Goal: Task Accomplishment & Management: Use online tool/utility

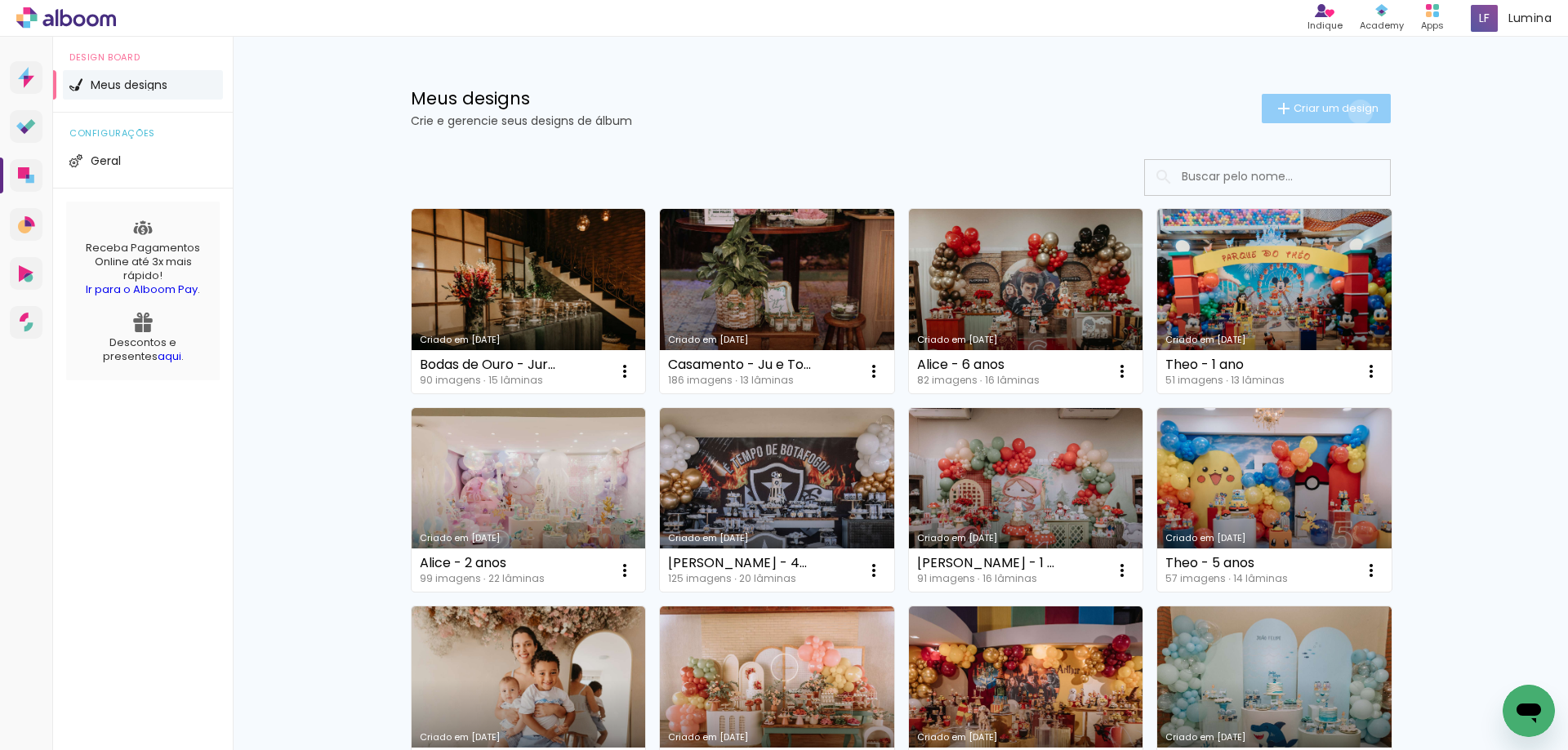
click at [1351, 113] on span "Criar um design" at bounding box center [1336, 108] width 85 height 11
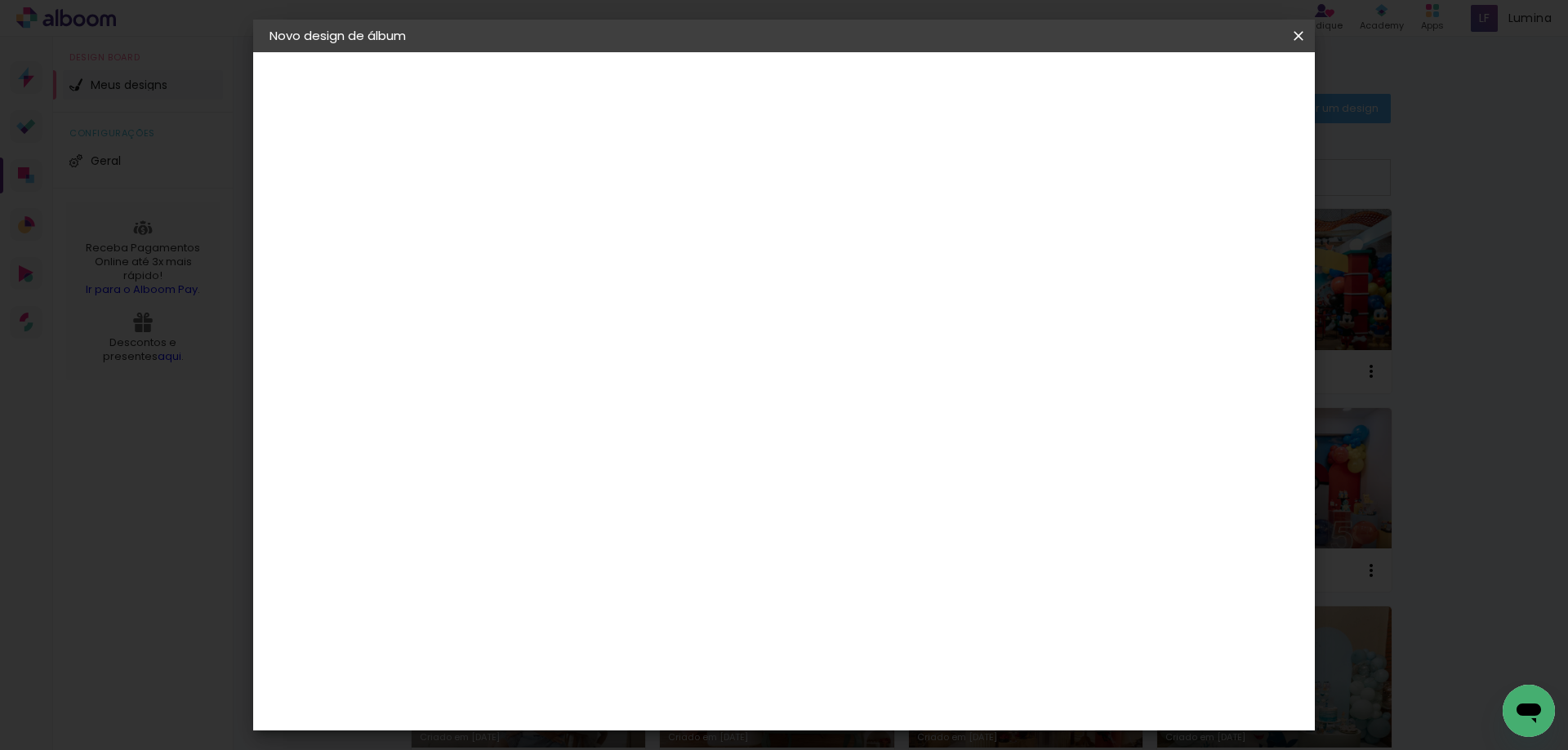
click at [536, 210] on input at bounding box center [536, 220] width 0 height 25
click at [1298, 35] on iron-icon at bounding box center [1298, 35] width 19 height 16
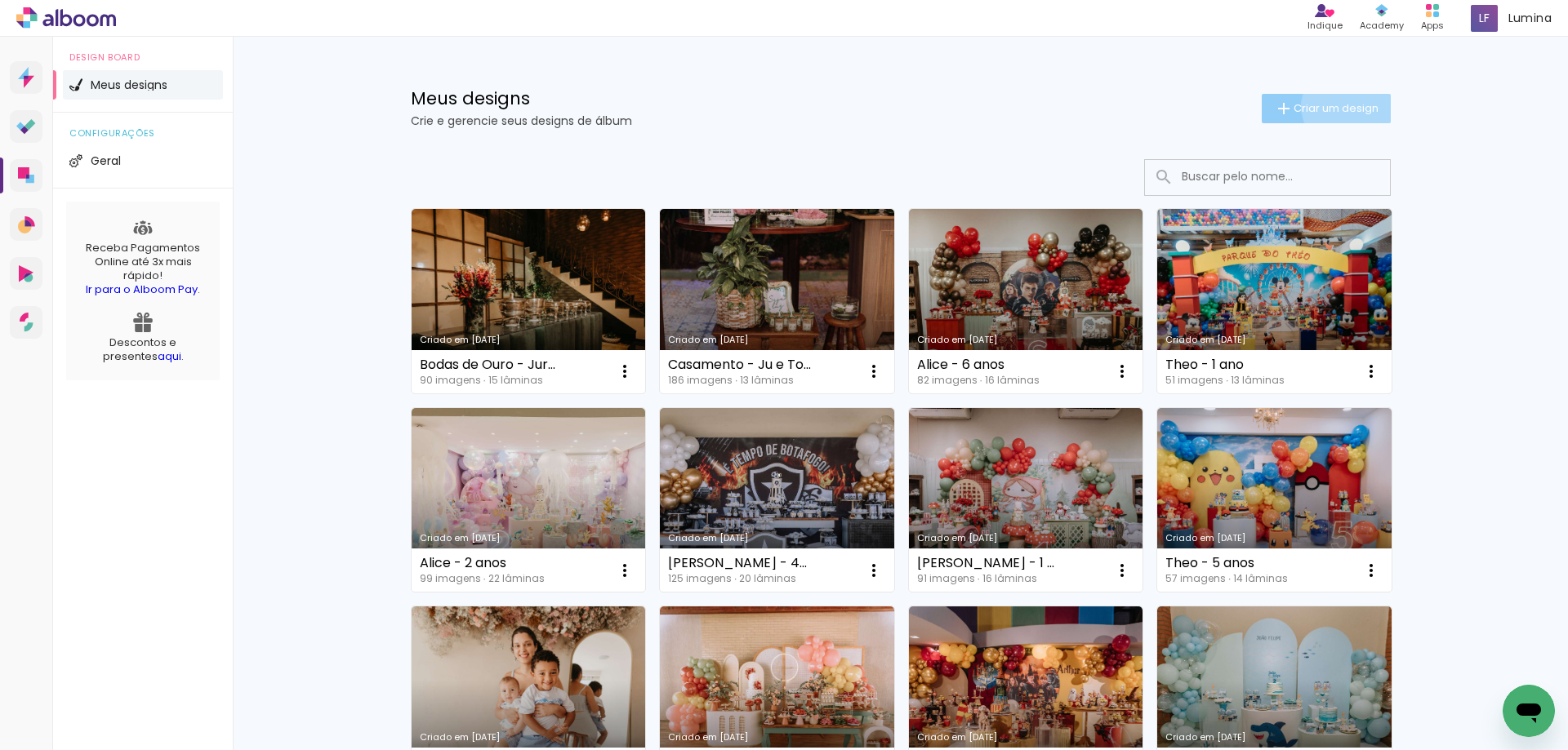
click at [1339, 106] on span "Criar um design" at bounding box center [1336, 108] width 85 height 11
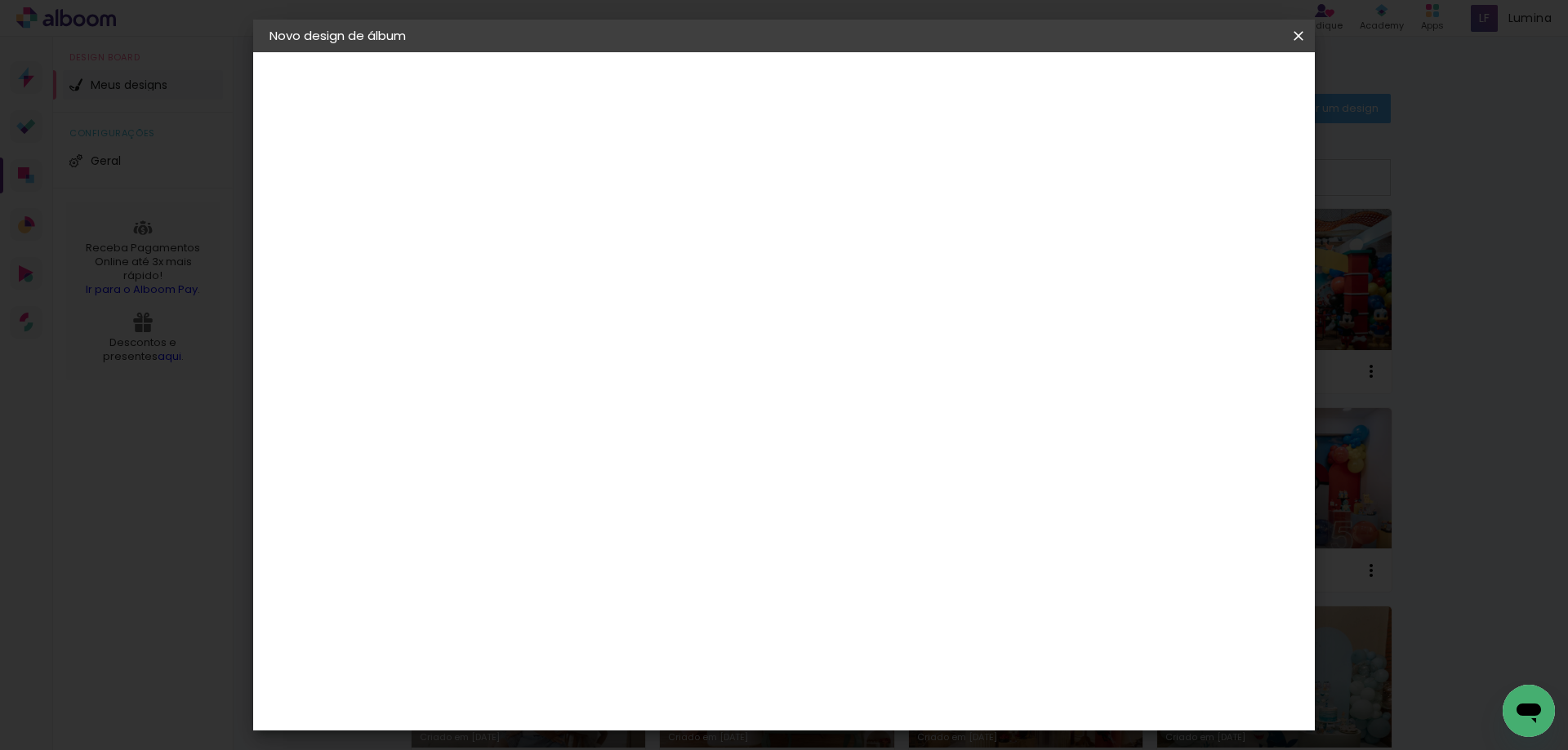
click at [536, 212] on input at bounding box center [536, 220] width 0 height 25
type input "Isis - 2 anos"
type paper-input "Isis - 2 anos"
click at [0, 0] on slot "Avançar" at bounding box center [0, 0] width 0 height 0
click at [624, 317] on input at bounding box center [578, 311] width 165 height 20
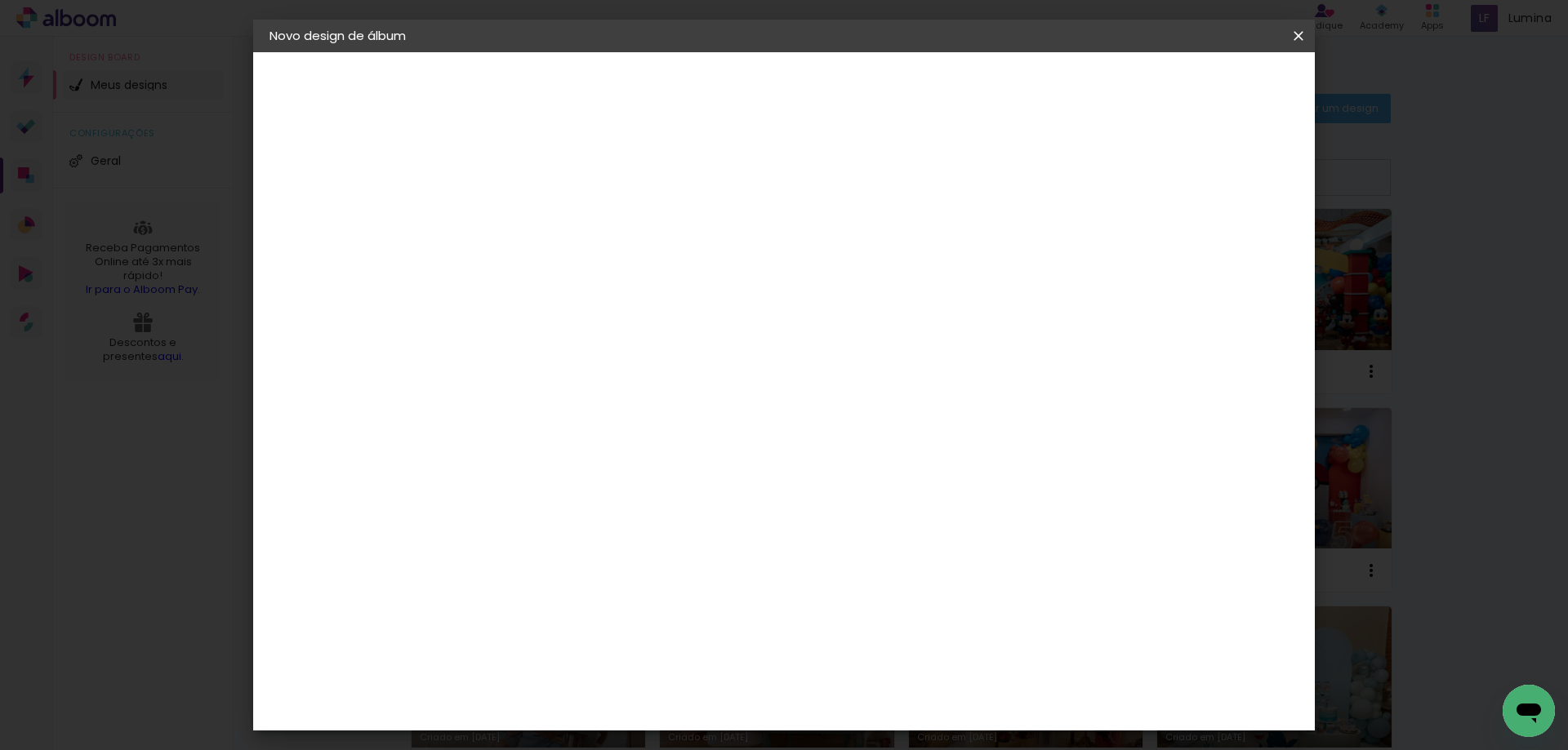
type input "dream"
type paper-input "dream"
click at [629, 377] on paper-item "DreambooksPro" at bounding box center [565, 369] width 150 height 36
click at [804, 92] on paper-button "Avançar" at bounding box center [764, 86] width 80 height 28
click at [600, 274] on input "text" at bounding box center [568, 285] width 63 height 25
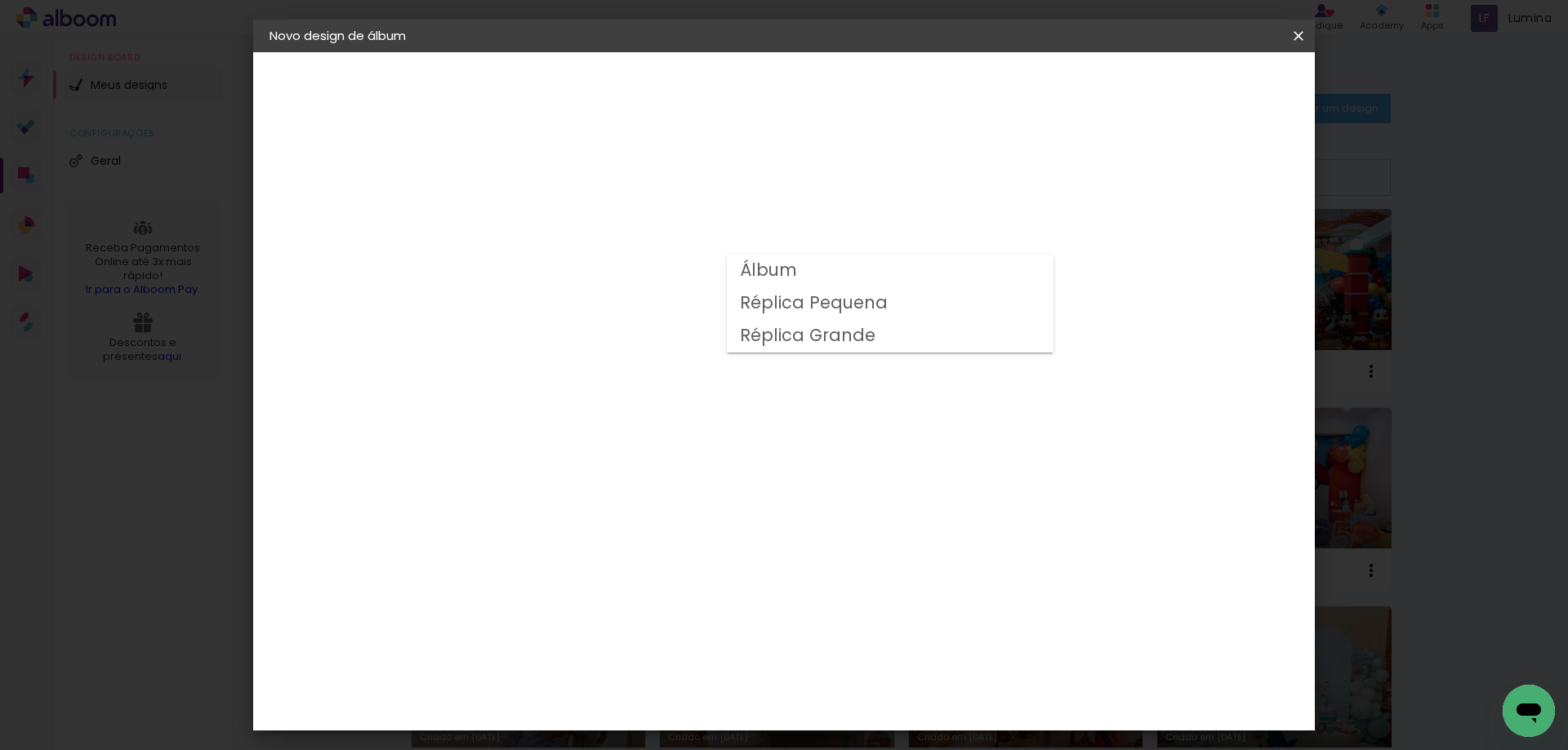
click at [837, 276] on paper-item "Álbum" at bounding box center [890, 271] width 327 height 33
type input "Álbum"
click at [647, 708] on span "20 × 20" at bounding box center [609, 725] width 76 height 34
click at [0, 0] on slot "Avançar" at bounding box center [0, 0] width 0 height 0
click at [1196, 83] on span "Iniciar design" at bounding box center [1159, 87] width 74 height 12
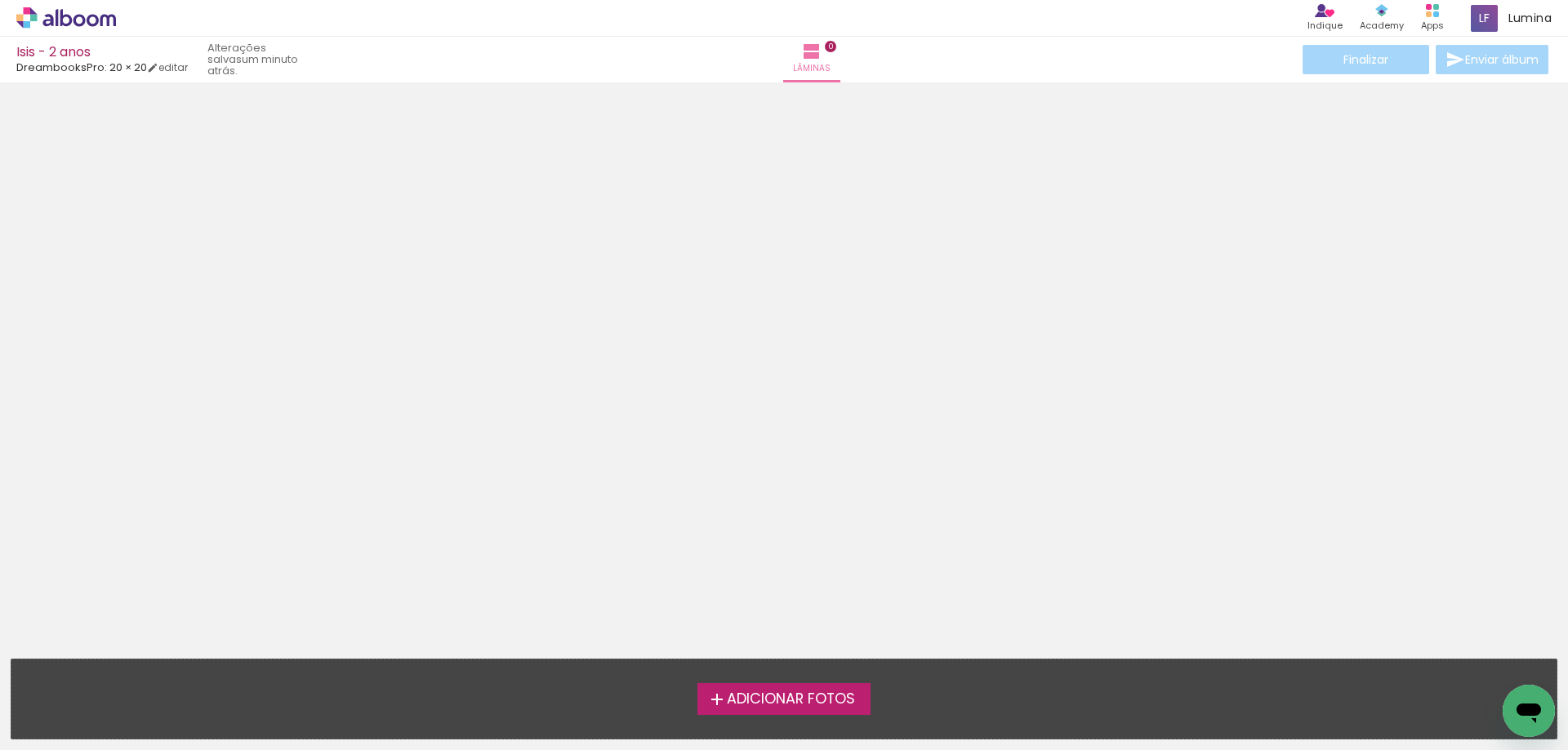
click at [778, 693] on span "Adicionar Fotos" at bounding box center [791, 699] width 128 height 14
click at [0, 0] on input "file" at bounding box center [0, 0] width 0 height 0
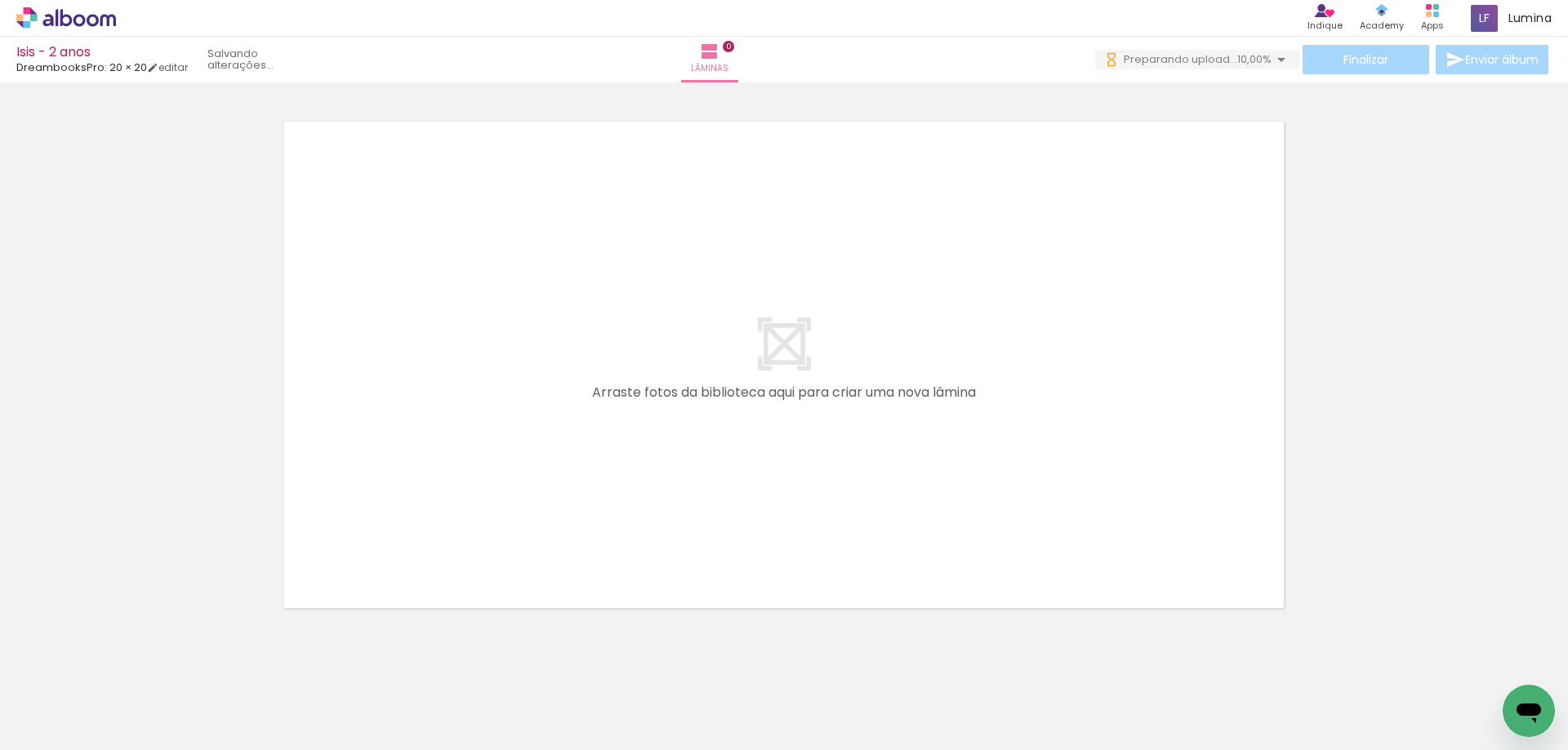
click at [45, 727] on span "Adicionar Fotos" at bounding box center [58, 728] width 49 height 18
click at [0, 0] on input "file" at bounding box center [0, 0] width 0 height 0
click at [49, 720] on span "Adicionar Fotos" at bounding box center [58, 728] width 49 height 18
click at [0, 0] on input "file" at bounding box center [0, 0] width 0 height 0
click at [48, 721] on span "Adicionar Fotos" at bounding box center [58, 728] width 49 height 18
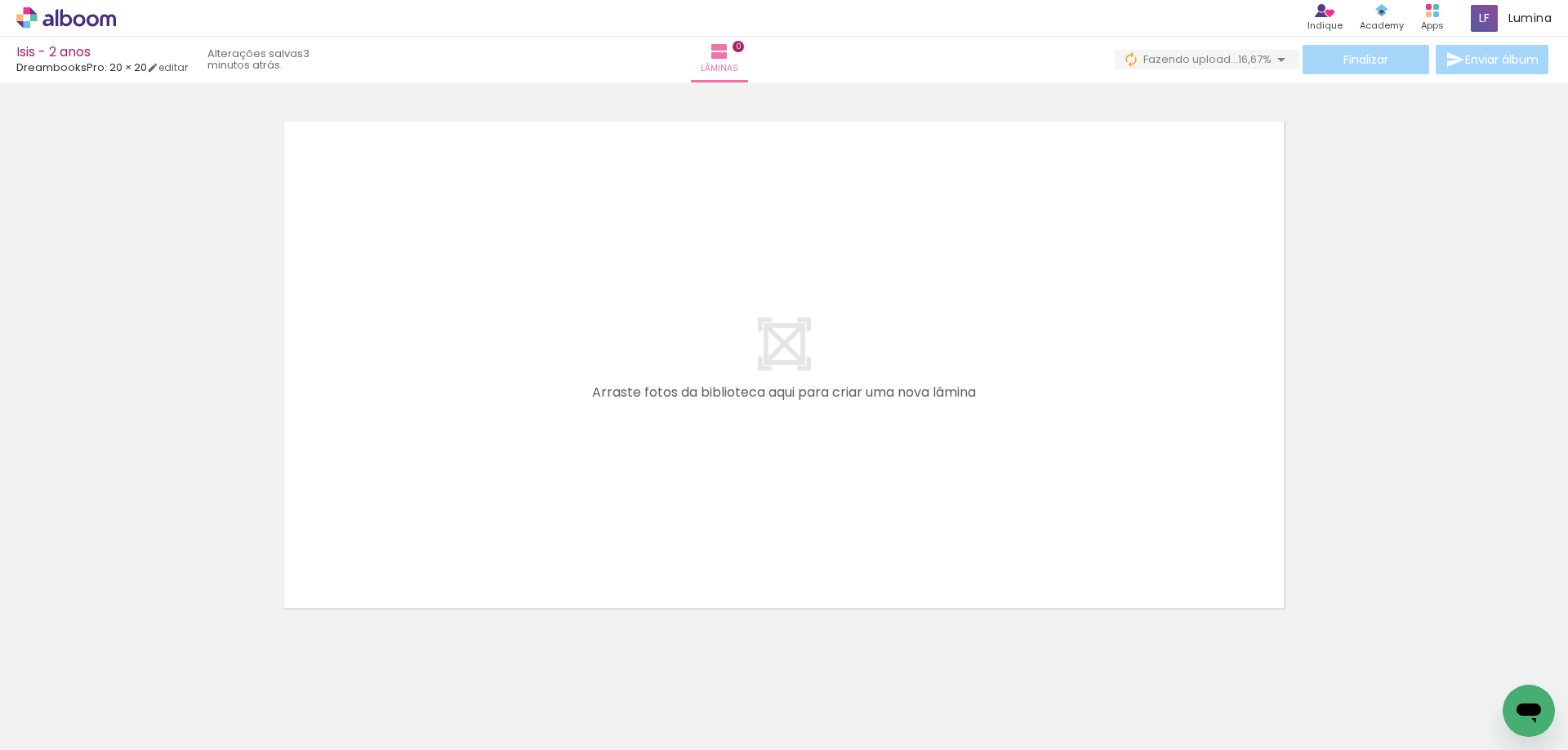
click at [0, 0] on input "file" at bounding box center [0, 0] width 0 height 0
click at [79, 26] on icon at bounding box center [79, 19] width 12 height 12
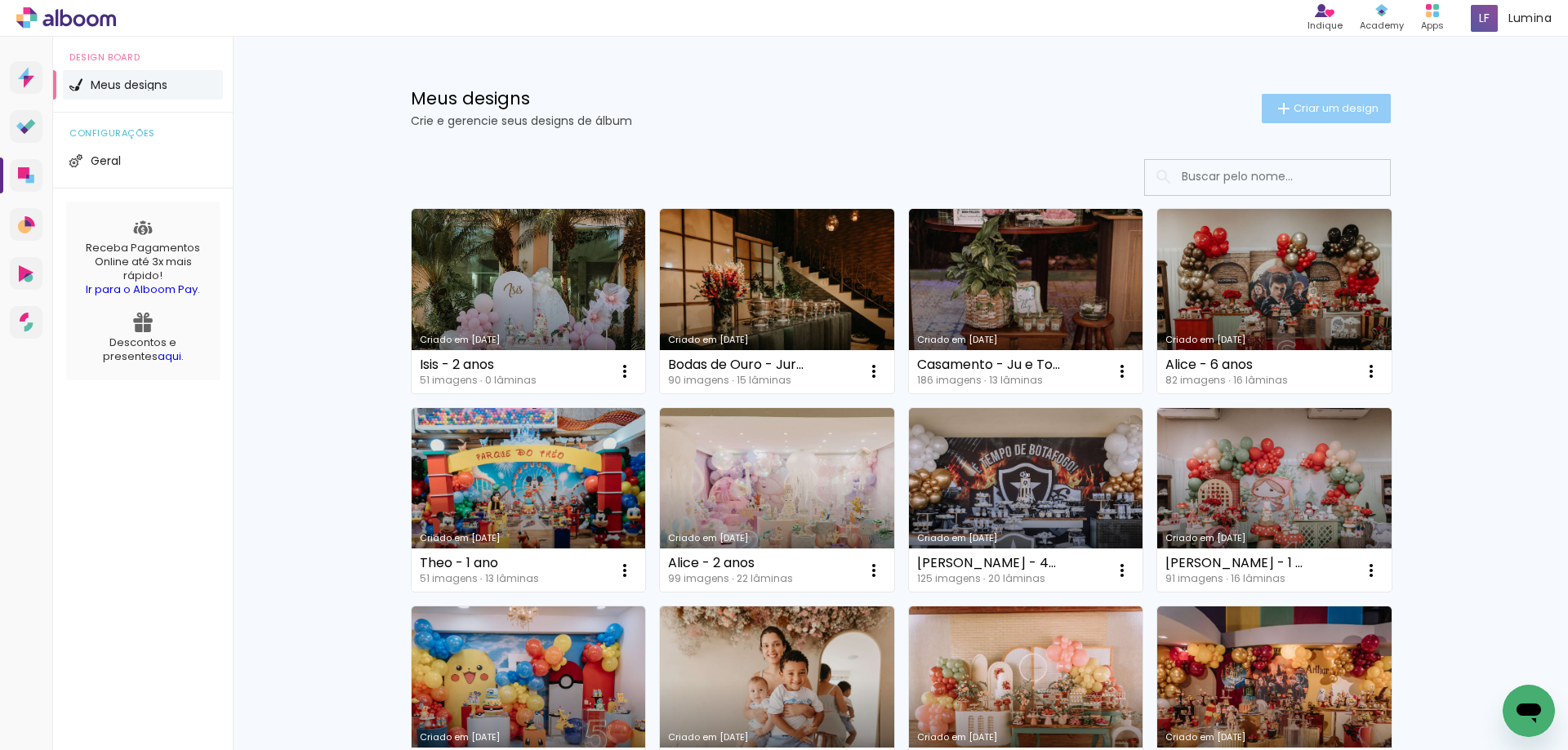
click at [1339, 95] on paper-button "Criar um design" at bounding box center [1326, 108] width 129 height 30
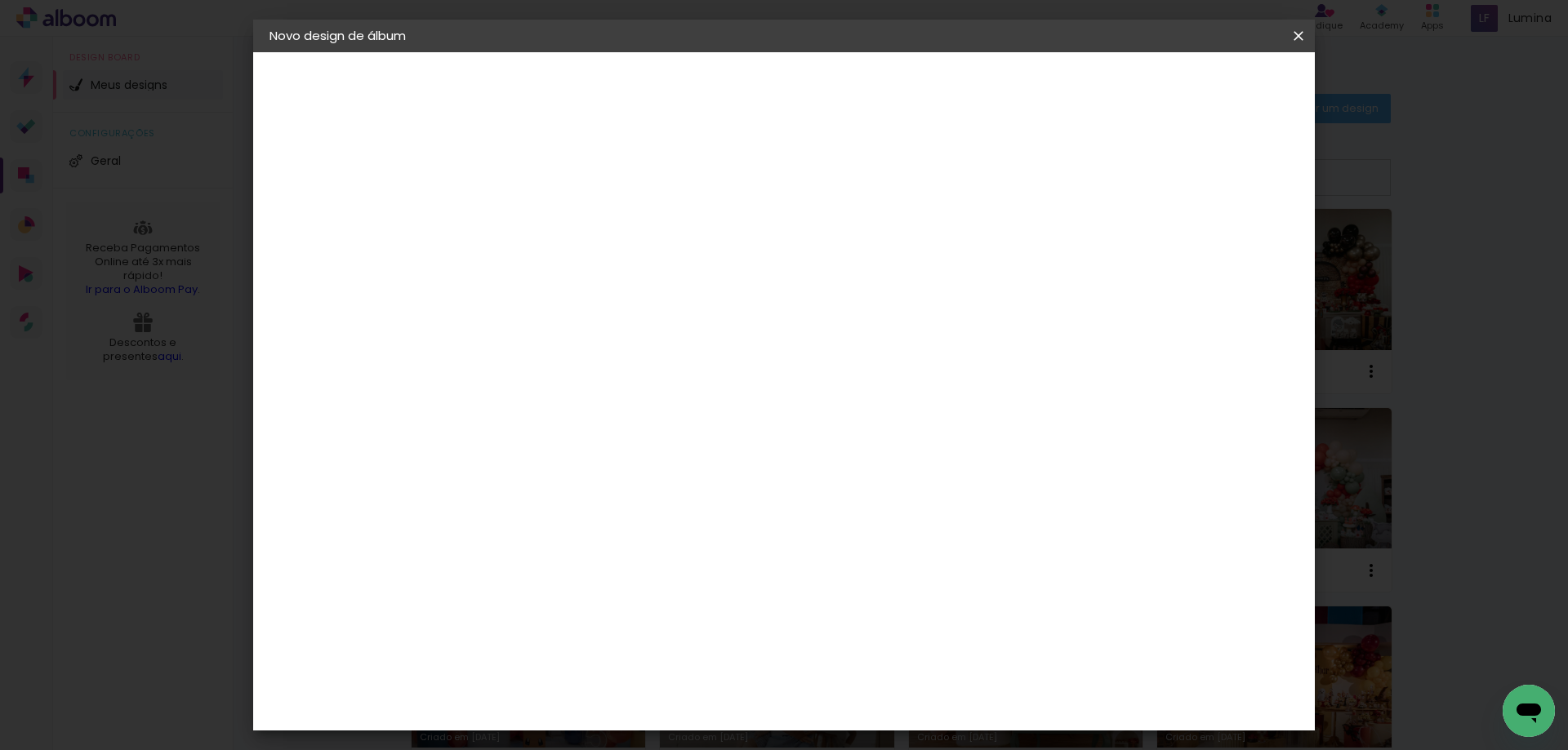
click at [536, 223] on input at bounding box center [536, 220] width 0 height 25
click at [536, 217] on input at bounding box center [536, 220] width 0 height 25
type input "Bento - 6 anos"
type paper-input "Bento - 6 anos"
click at [704, 100] on paper-button "Avançar" at bounding box center [664, 86] width 80 height 28
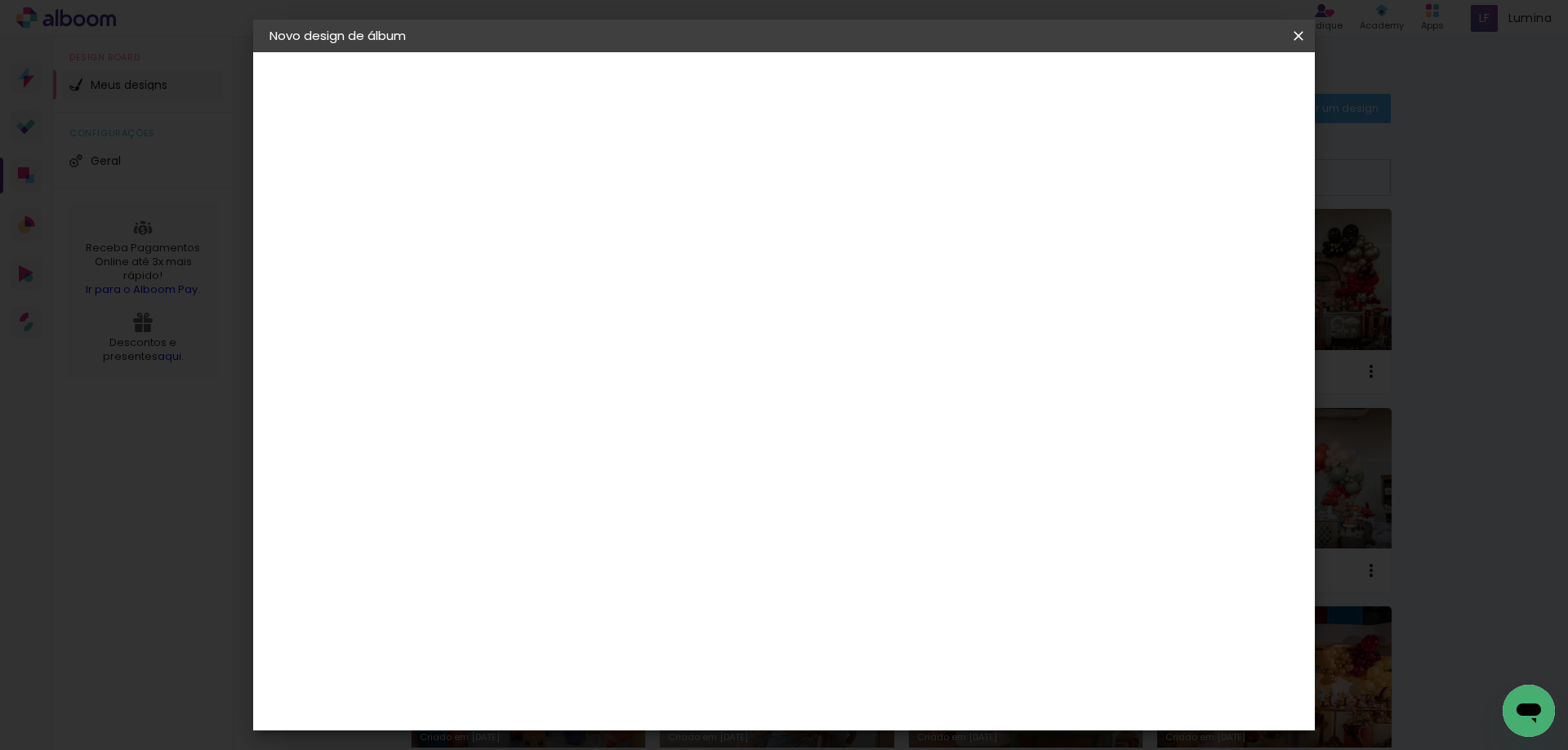
click at [568, 295] on paper-input-container at bounding box center [578, 311] width 177 height 36
click at [579, 309] on input at bounding box center [578, 311] width 165 height 20
type input "dream"
type paper-input "dream"
click at [623, 379] on paper-item "DreambooksPro" at bounding box center [565, 369] width 150 height 36
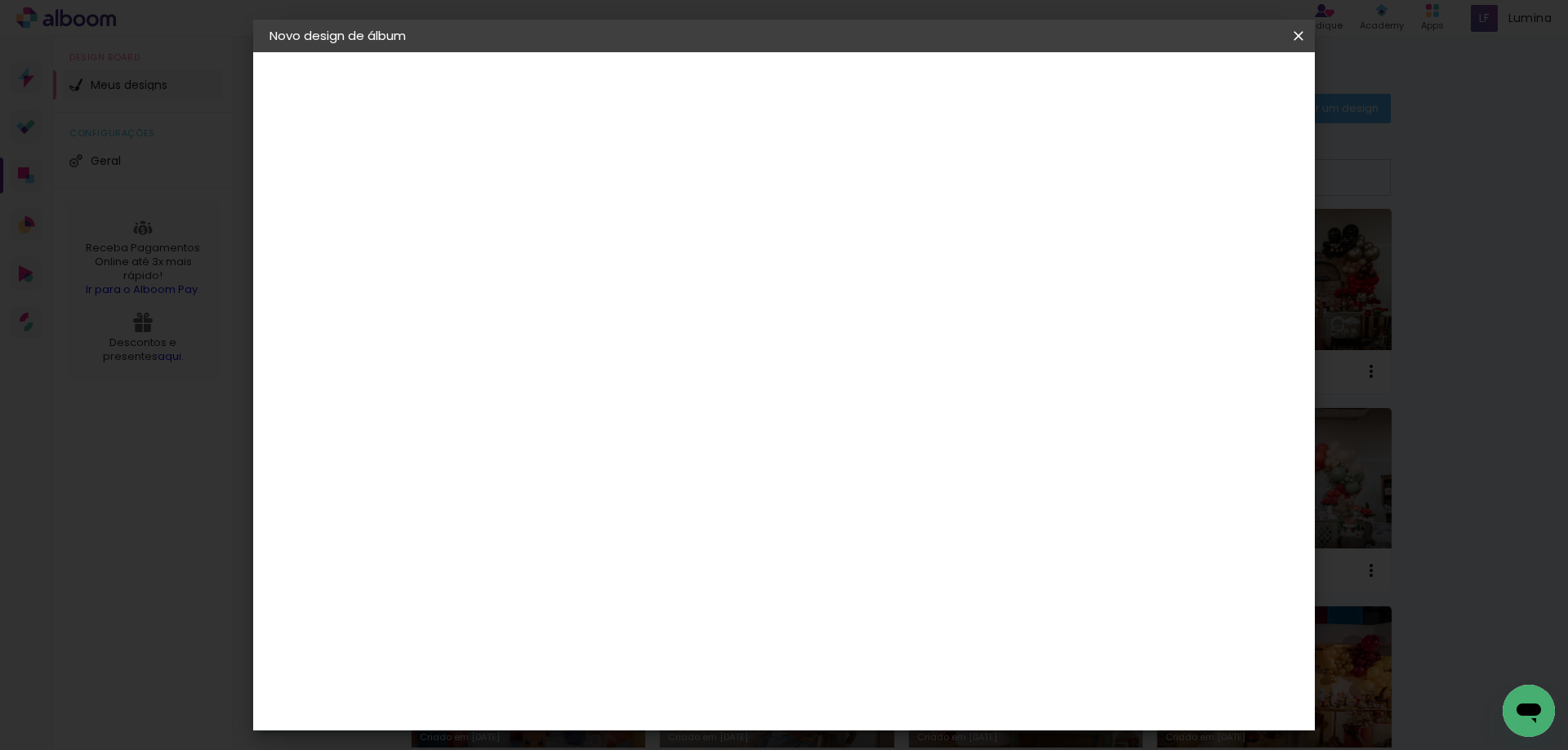
click at [0, 0] on slot "Avançar" at bounding box center [0, 0] width 0 height 0
click at [625, 264] on paper-input-container "Linha" at bounding box center [578, 285] width 95 height 41
click at [851, 273] on paper-item "Álbum" at bounding box center [890, 271] width 327 height 33
type input "Álbum"
click at [647, 708] on span "20 × 20" at bounding box center [609, 725] width 76 height 34
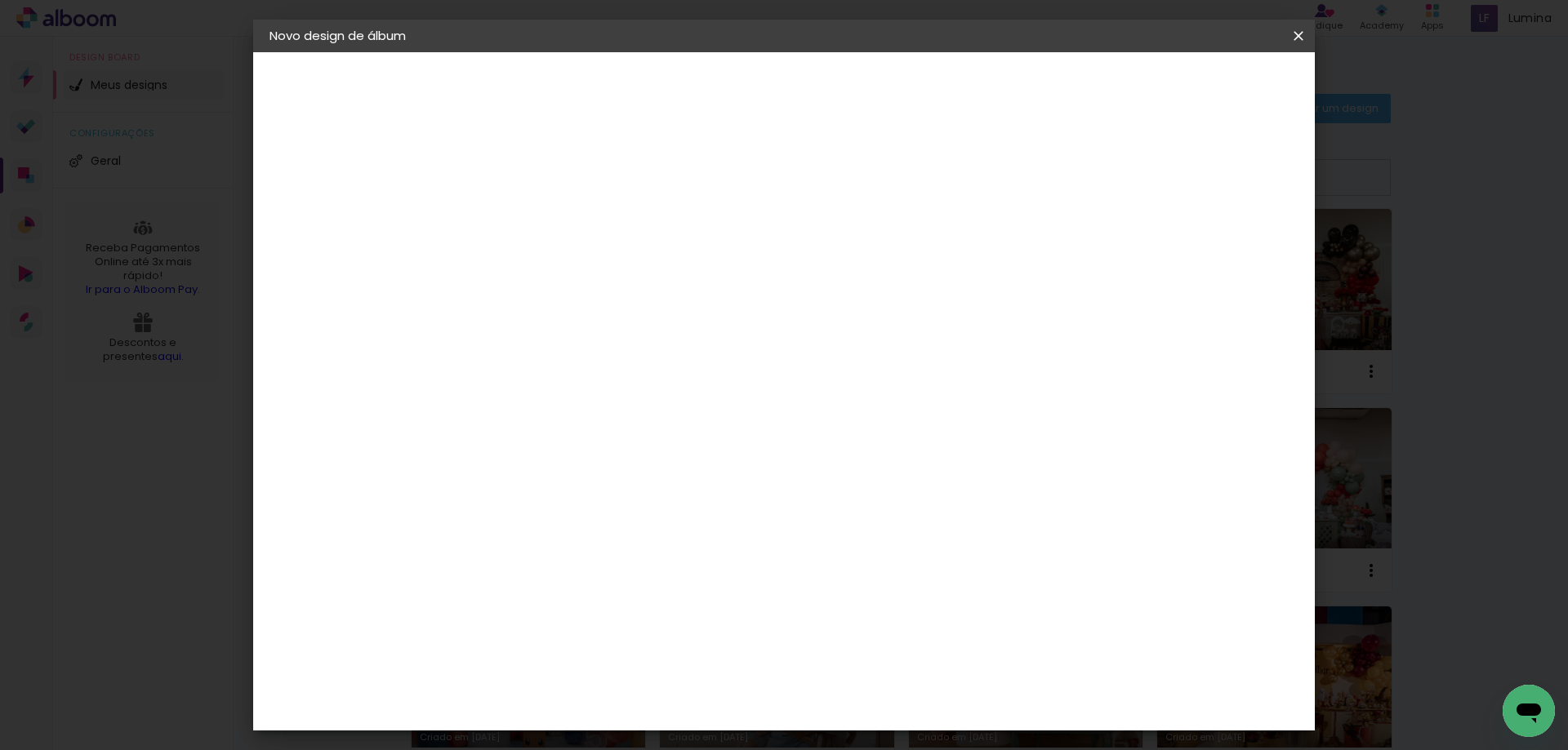
click at [0, 0] on slot "Avançar" at bounding box center [0, 0] width 0 height 0
click at [1196, 88] on span "Iniciar design" at bounding box center [1159, 87] width 74 height 12
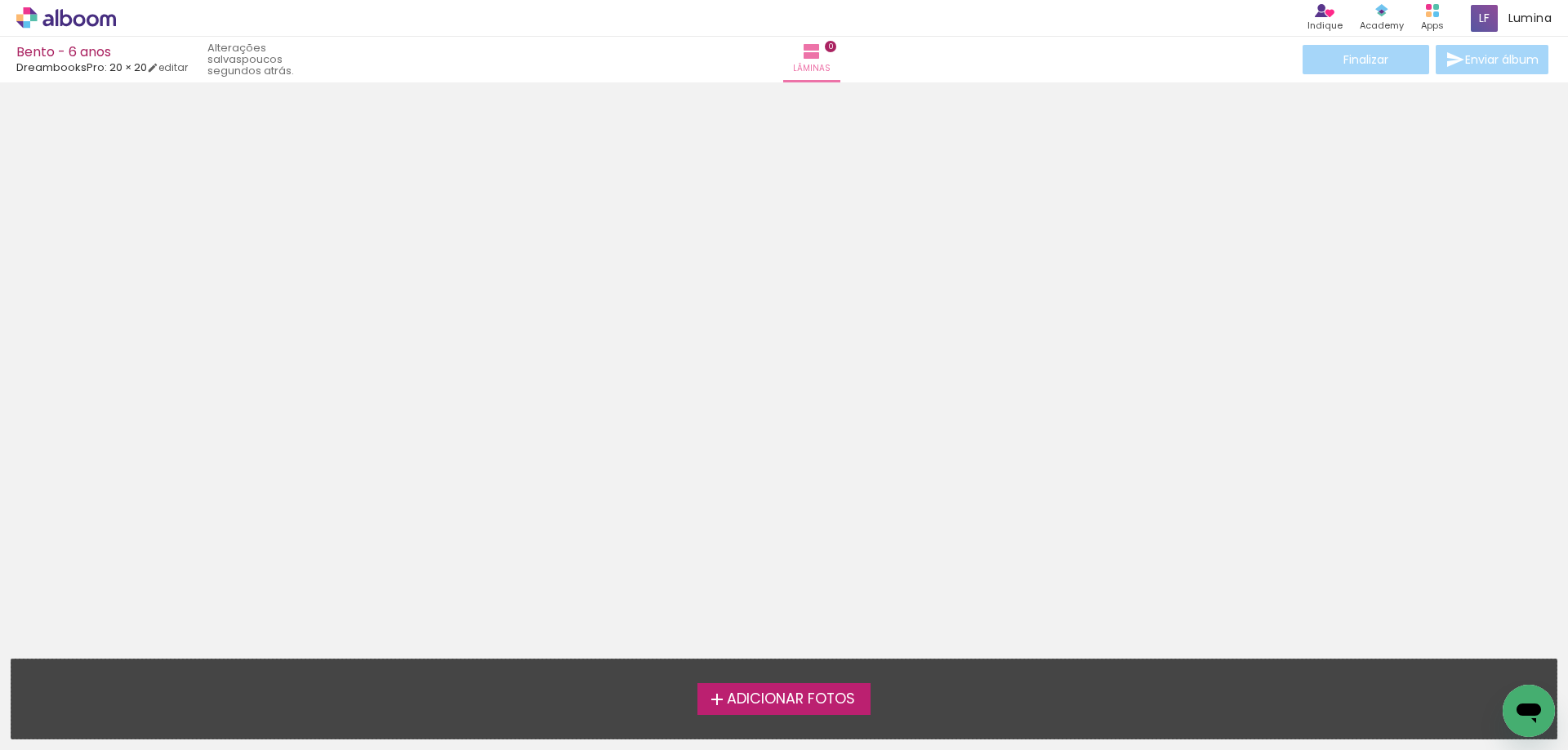
click at [761, 699] on span "Adicionar Fotos" at bounding box center [791, 699] width 128 height 14
click at [0, 0] on input "file" at bounding box center [0, 0] width 0 height 0
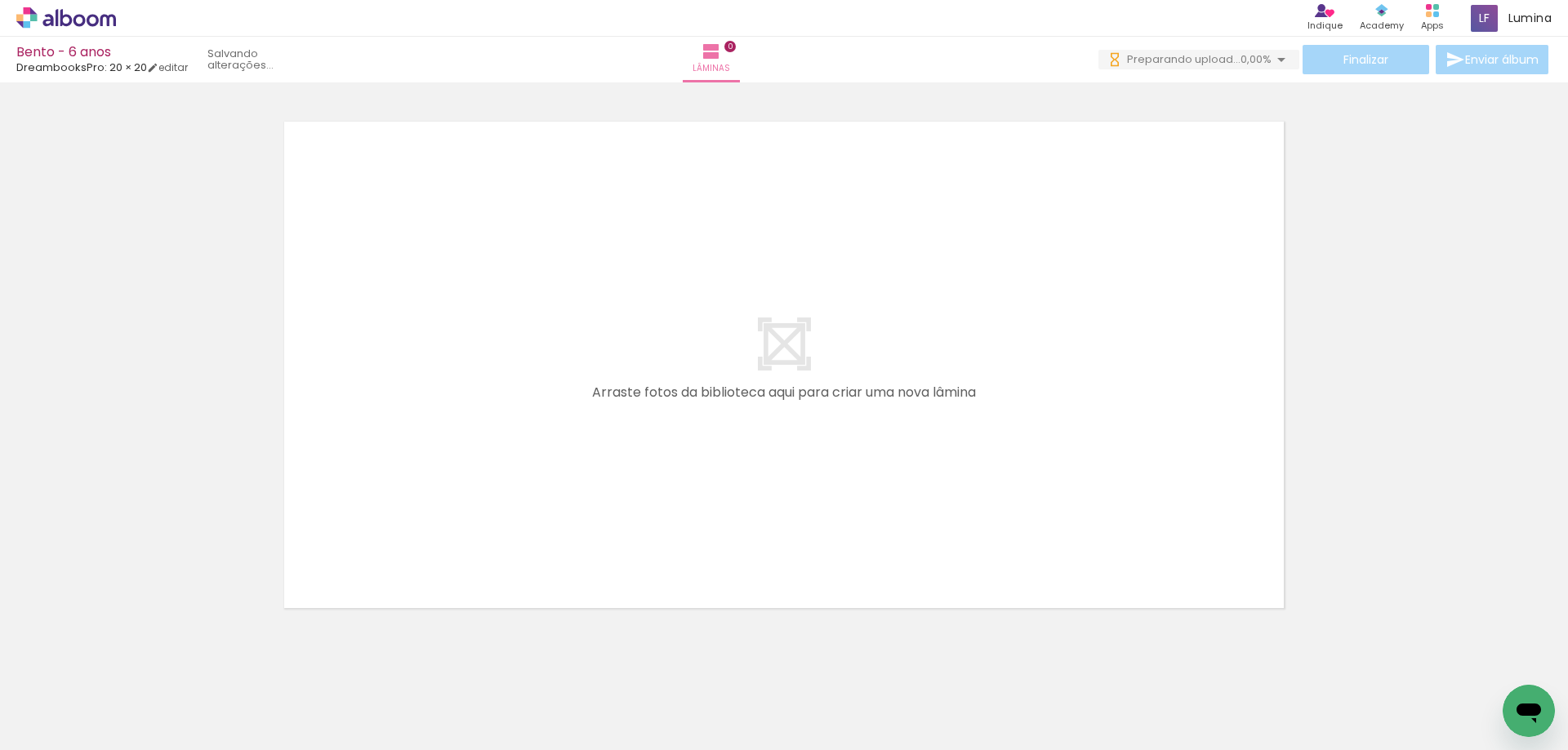
click at [67, 734] on span "Adicionar Fotos" at bounding box center [58, 728] width 49 height 18
click at [0, 0] on input "file" at bounding box center [0, 0] width 0 height 0
click at [64, 734] on span "Adicionar Fotos" at bounding box center [58, 728] width 49 height 18
click at [0, 0] on input "file" at bounding box center [0, 0] width 0 height 0
click at [74, 716] on paper-button "Adicionar Fotos" at bounding box center [51, 728] width 79 height 26
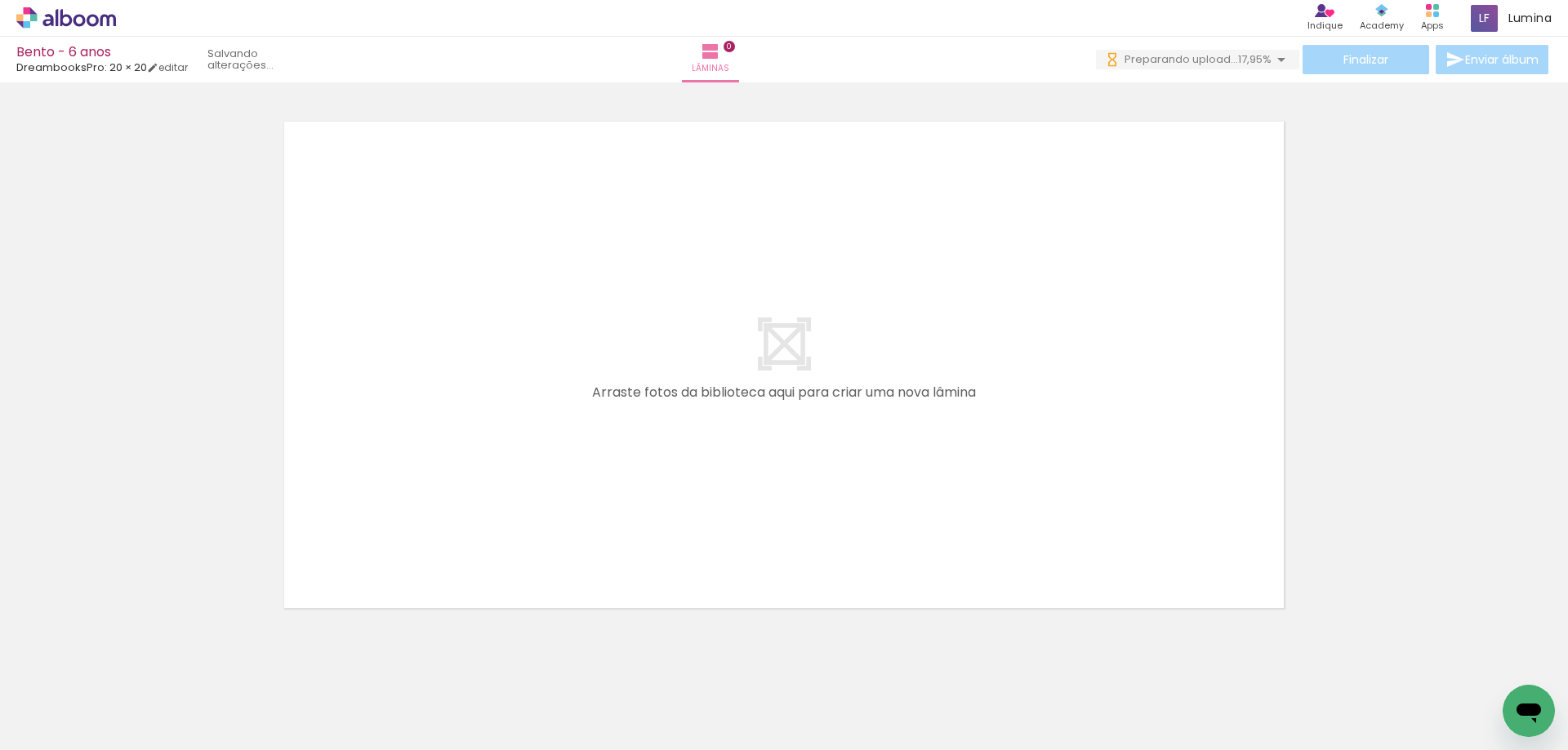
click at [0, 0] on input "file" at bounding box center [0, 0] width 0 height 0
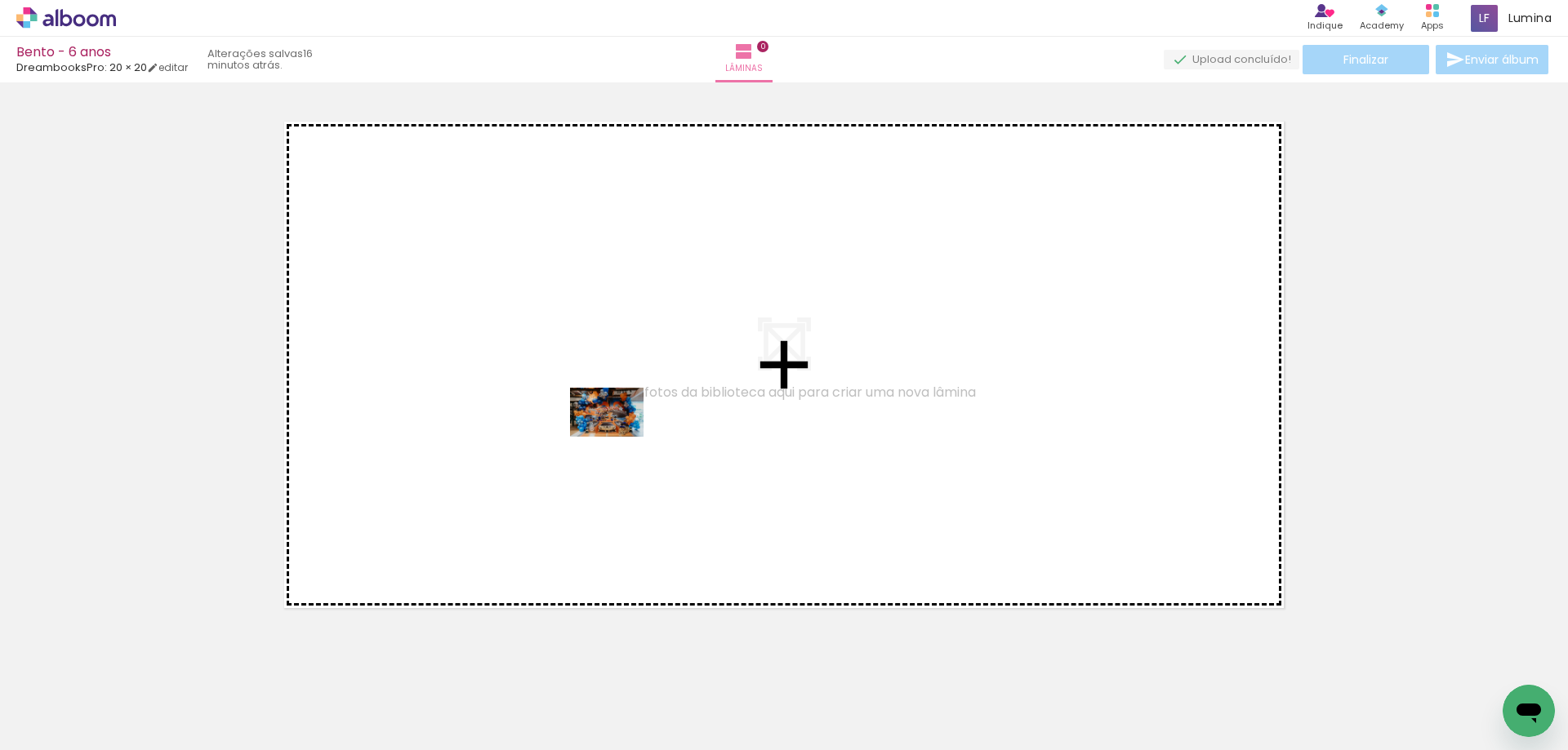
drag, startPoint x: 189, startPoint y: 705, endPoint x: 619, endPoint y: 437, distance: 506.7
click at [619, 437] on quentale-workspace at bounding box center [784, 375] width 1568 height 750
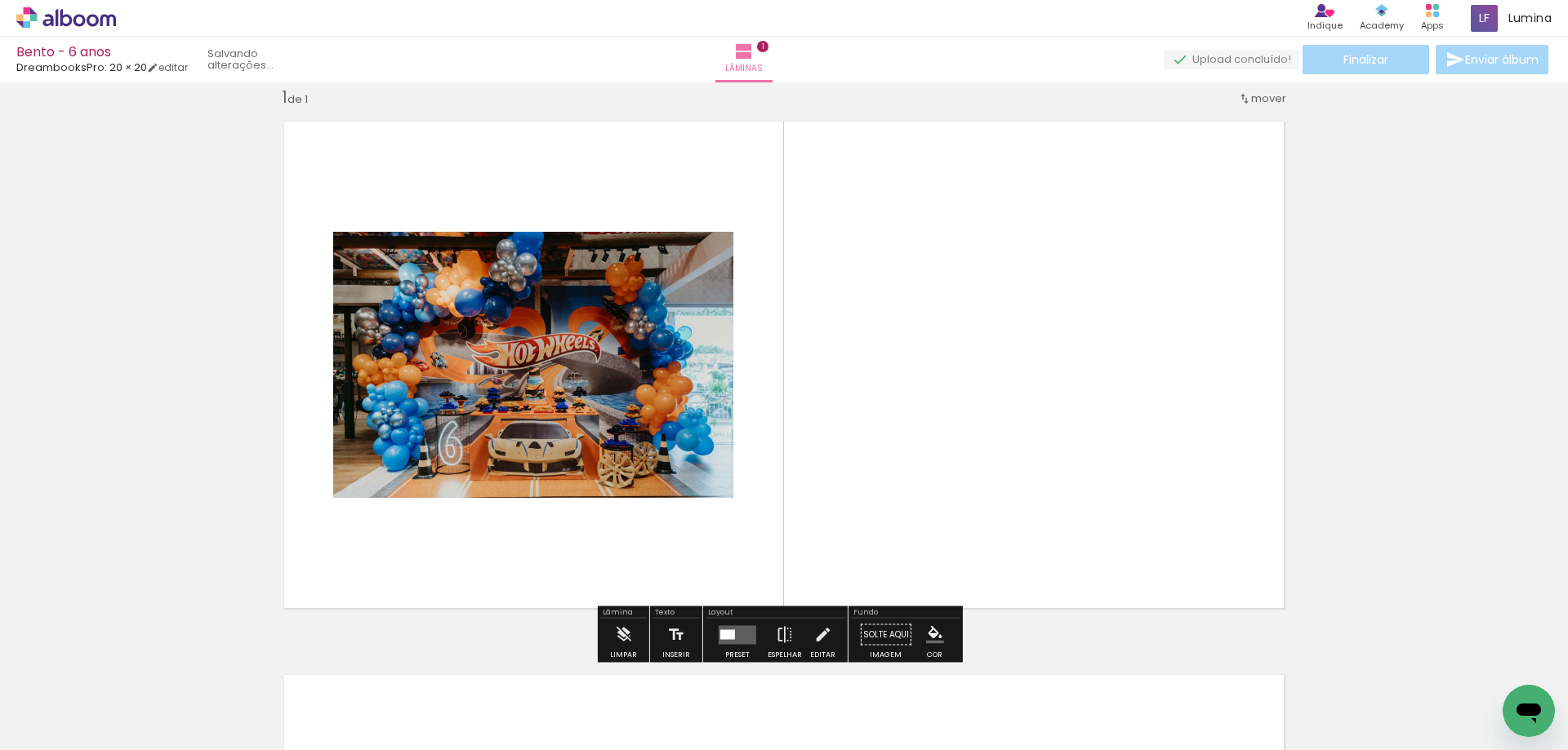
scroll to position [21, 0]
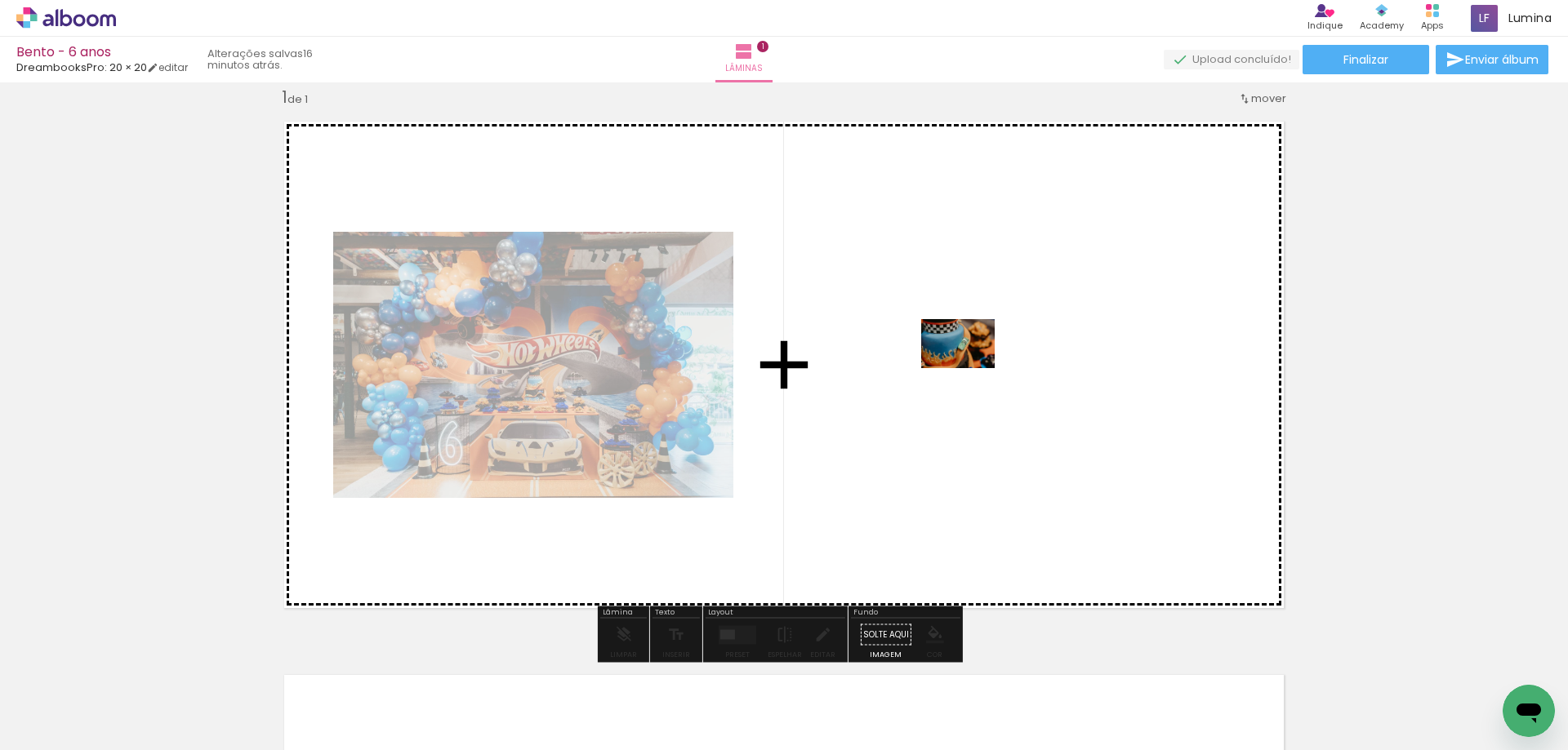
drag, startPoint x: 281, startPoint y: 707, endPoint x: 999, endPoint y: 335, distance: 808.6
click at [999, 335] on quentale-workspace at bounding box center [784, 375] width 1568 height 750
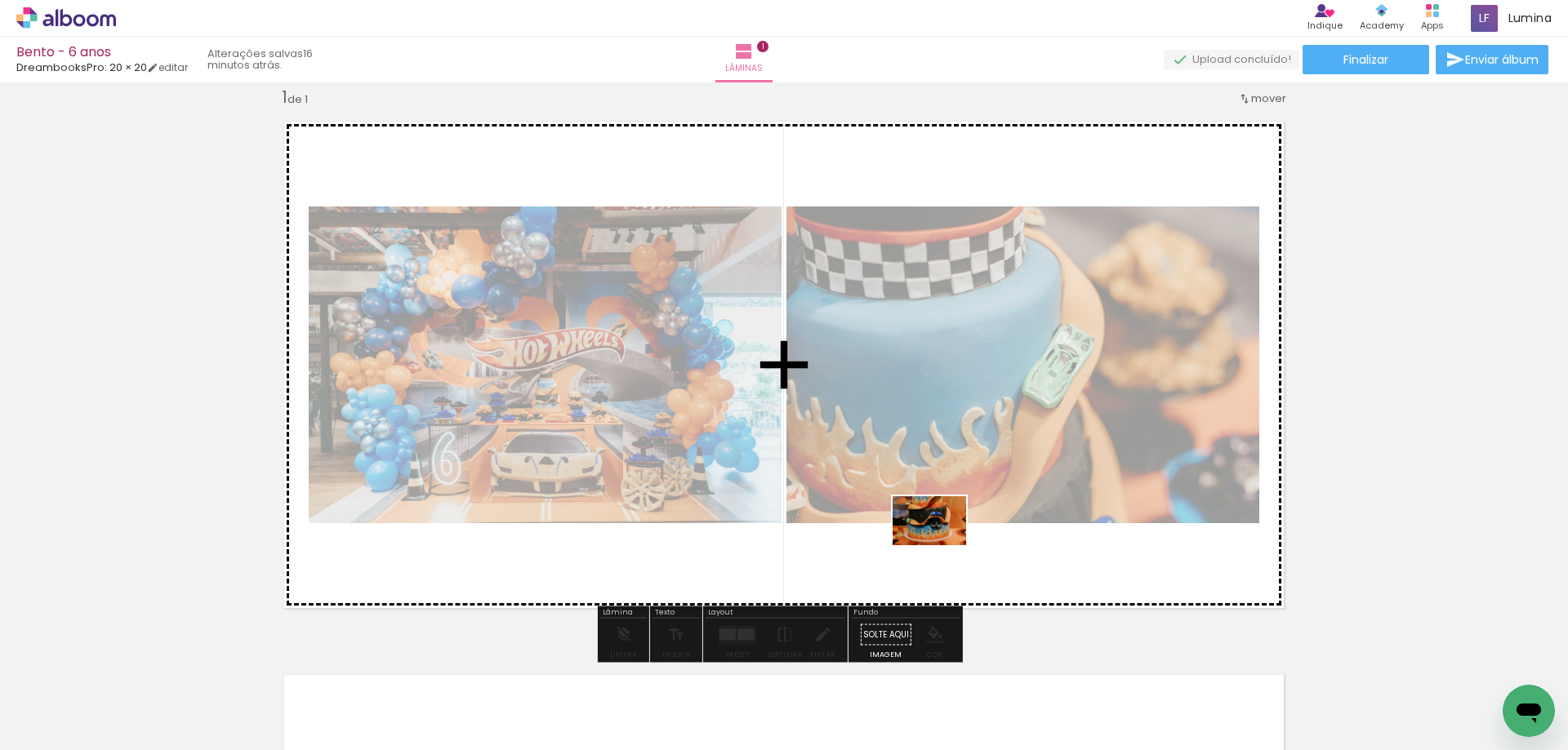
drag, startPoint x: 359, startPoint y: 715, endPoint x: 874, endPoint y: 557, distance: 538.7
click at [942, 546] on quentale-workspace at bounding box center [784, 375] width 1568 height 750
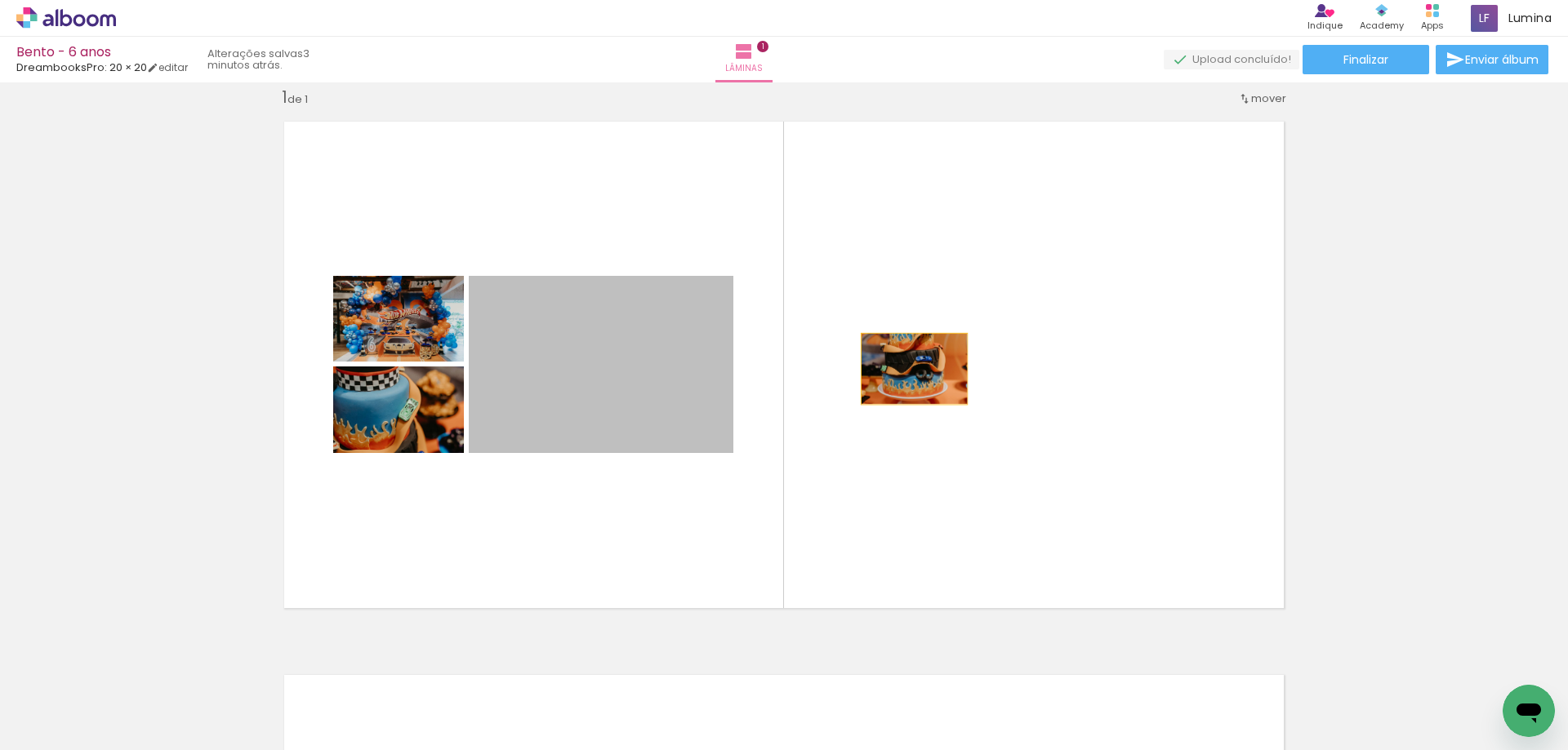
drag, startPoint x: 562, startPoint y: 378, endPoint x: 912, endPoint y: 369, distance: 350.1
click at [912, 369] on quentale-layouter at bounding box center [784, 365] width 1026 height 513
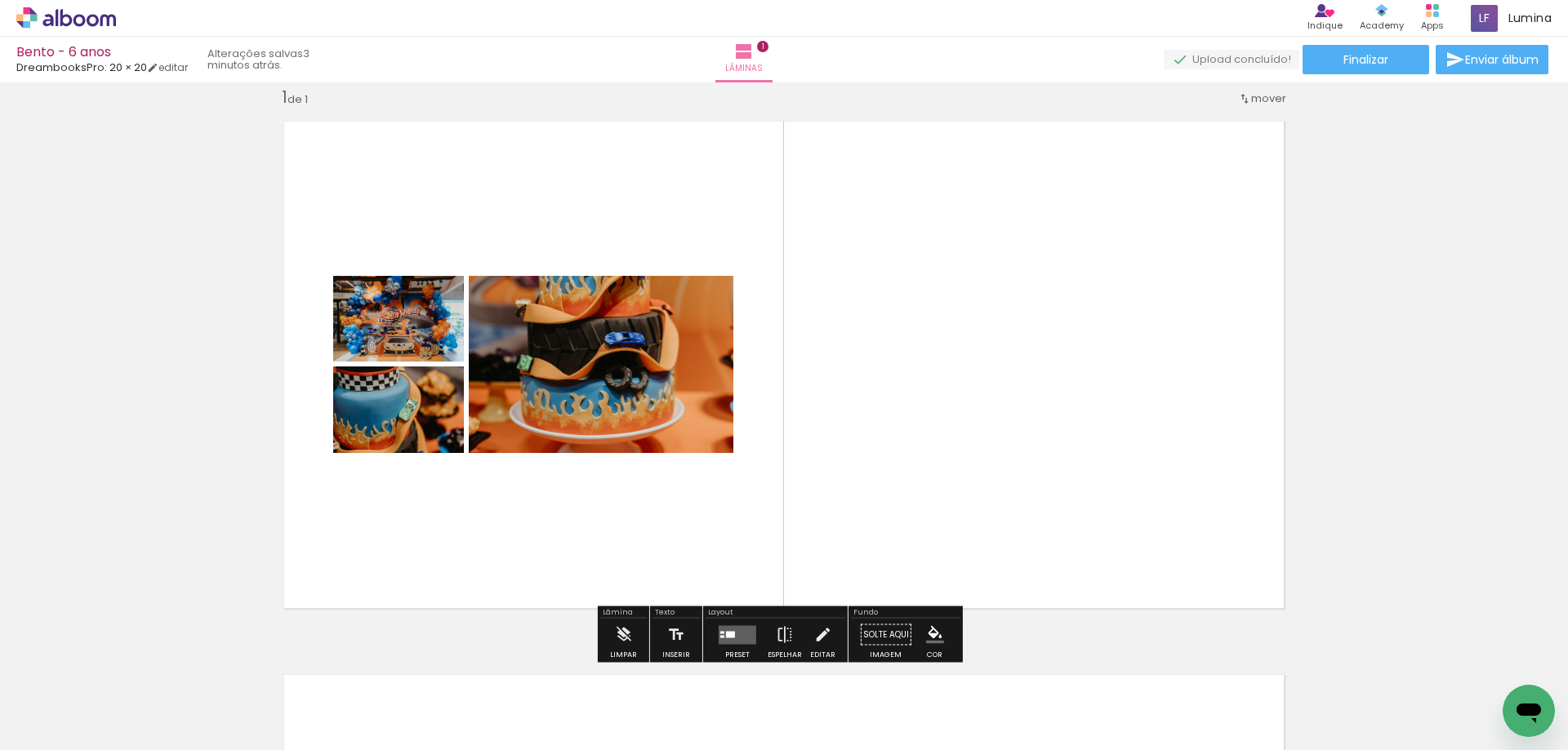
click at [729, 628] on quentale-layouter at bounding box center [738, 634] width 37 height 19
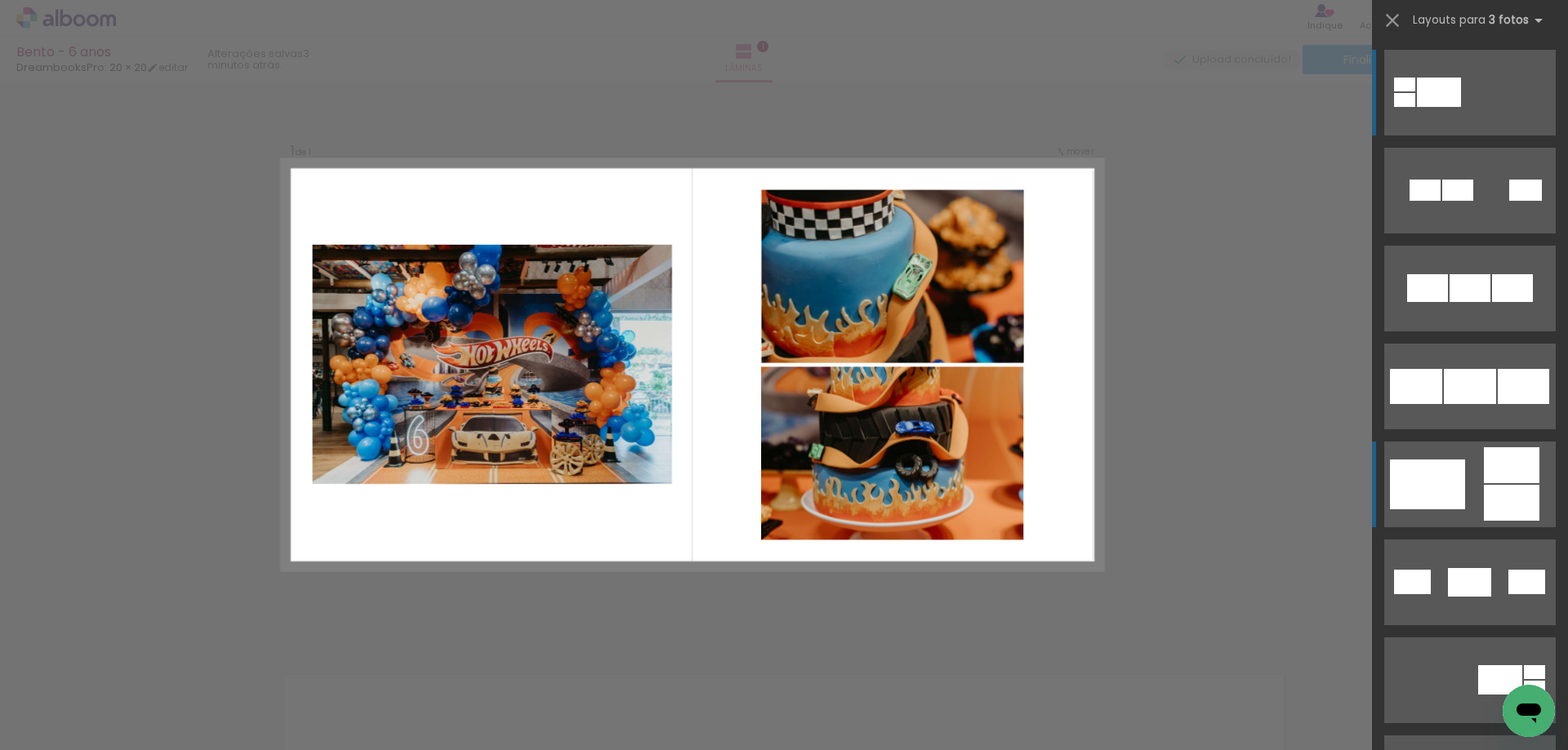
click at [1453, 521] on quentale-layouter at bounding box center [1469, 484] width 172 height 85
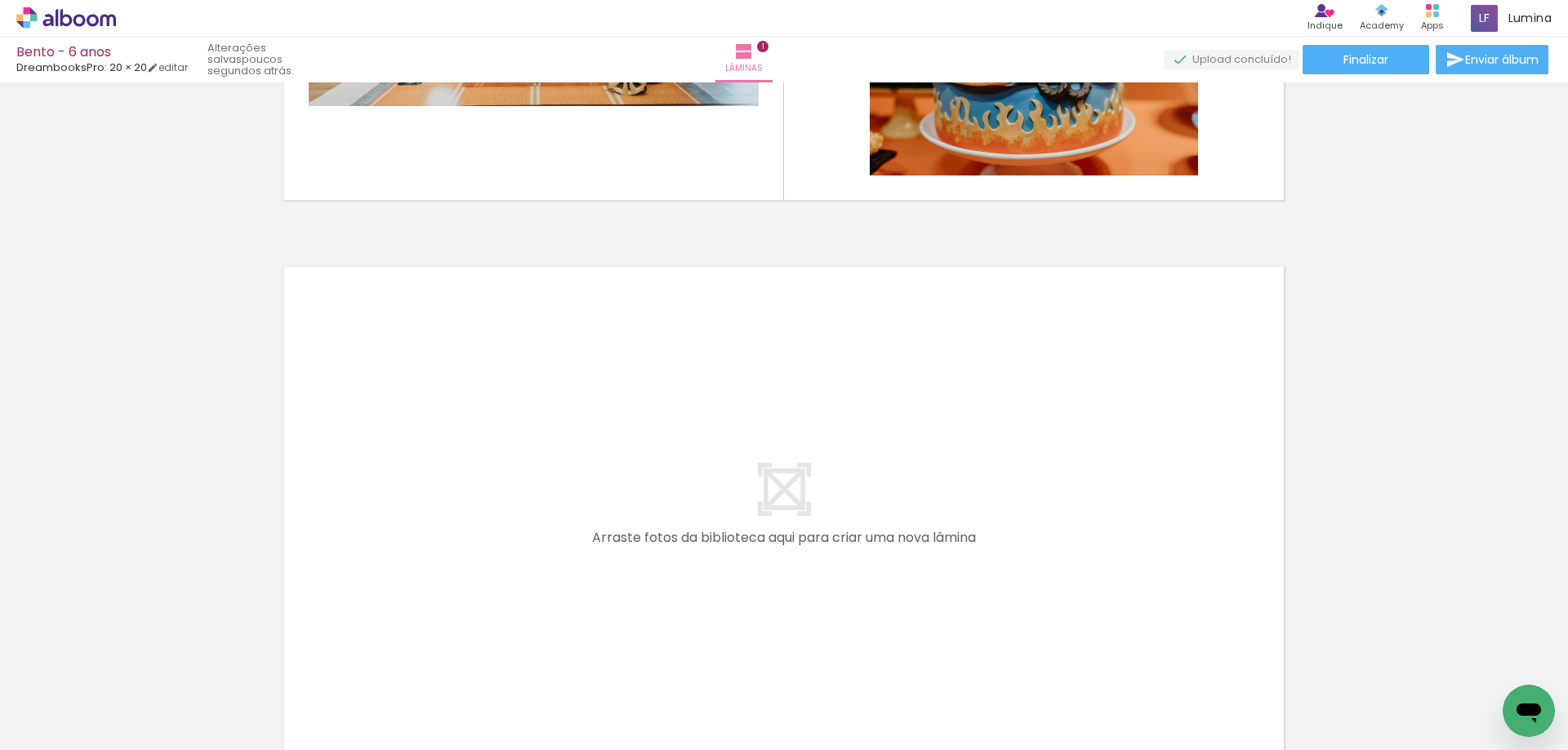
scroll to position [0, 0]
click at [457, 728] on quentale-thumb at bounding box center [438, 695] width 91 height 94
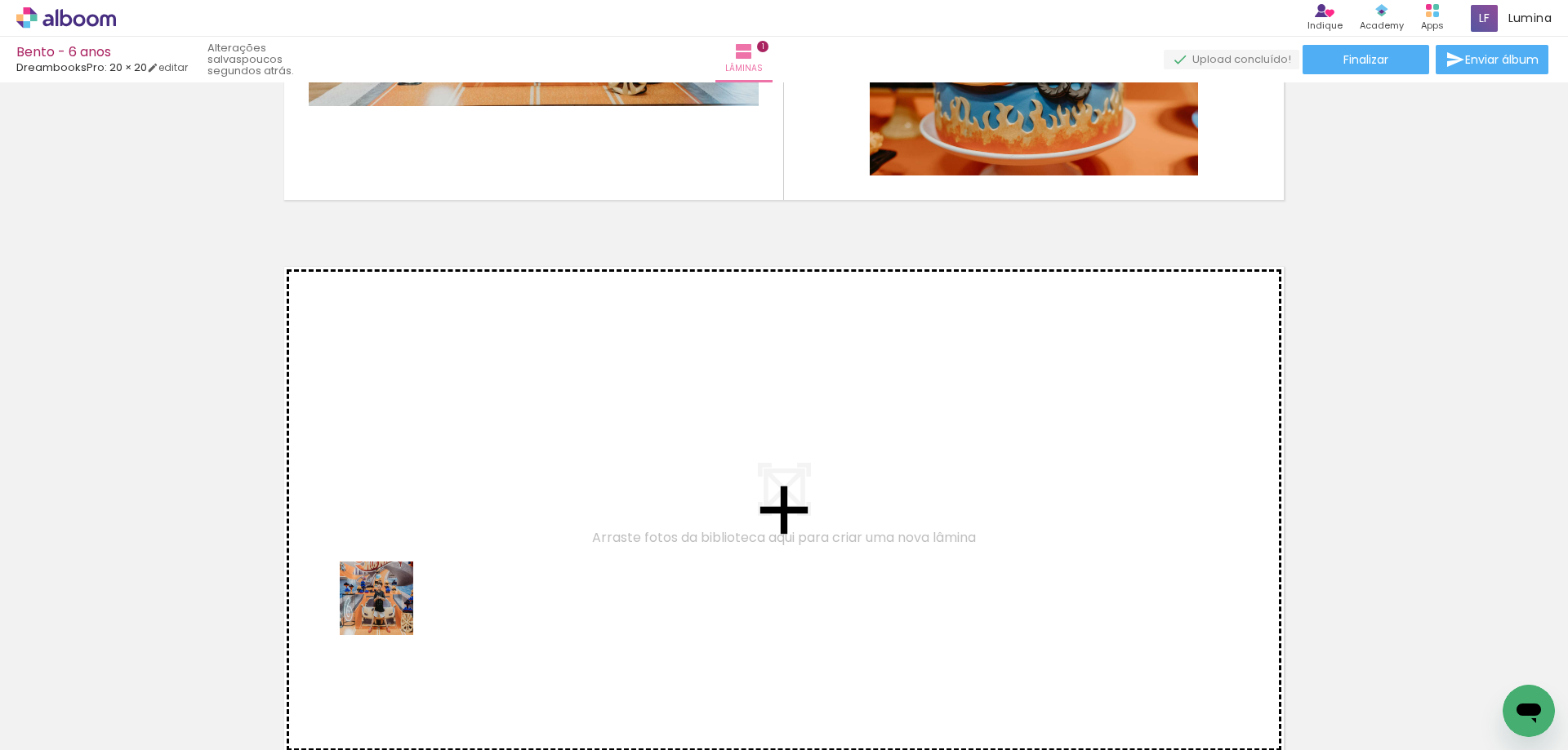
drag, startPoint x: 453, startPoint y: 714, endPoint x: 334, endPoint y: 466, distance: 275.1
click at [334, 466] on quentale-workspace at bounding box center [784, 375] width 1568 height 750
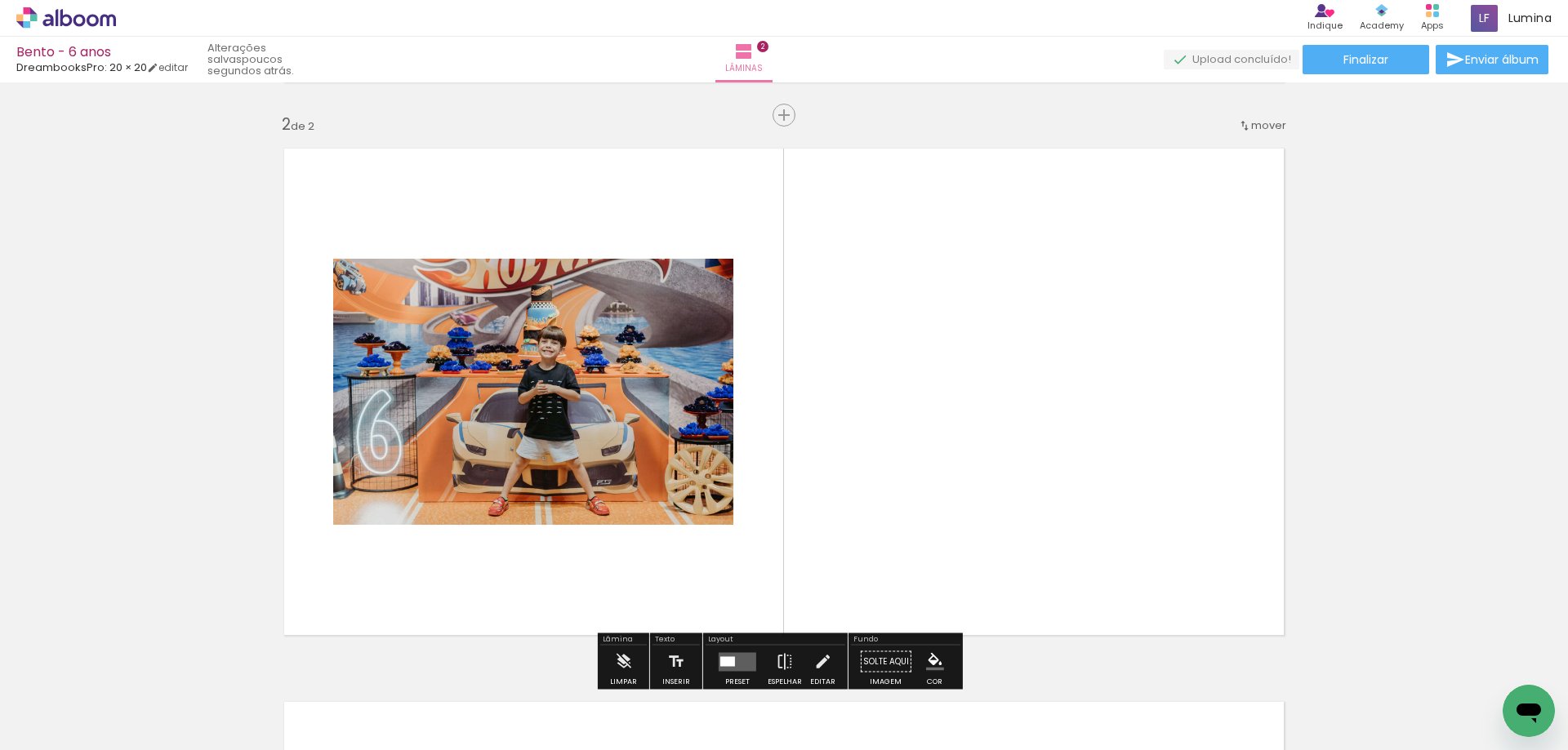
scroll to position [575, 0]
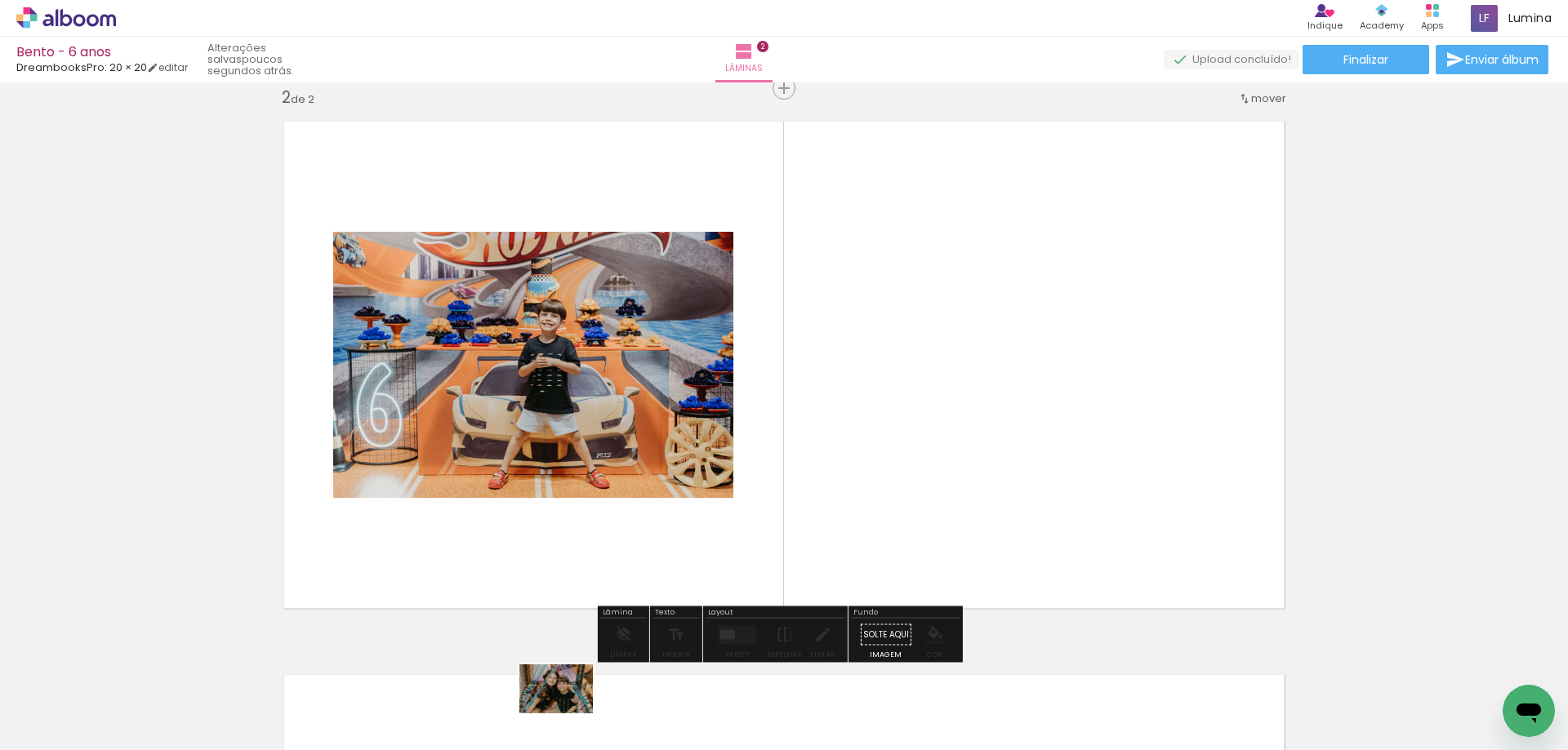
drag, startPoint x: 546, startPoint y: 710, endPoint x: 555, endPoint y: 729, distance: 21.0
click at [555, 722] on div at bounding box center [530, 696] width 81 height 54
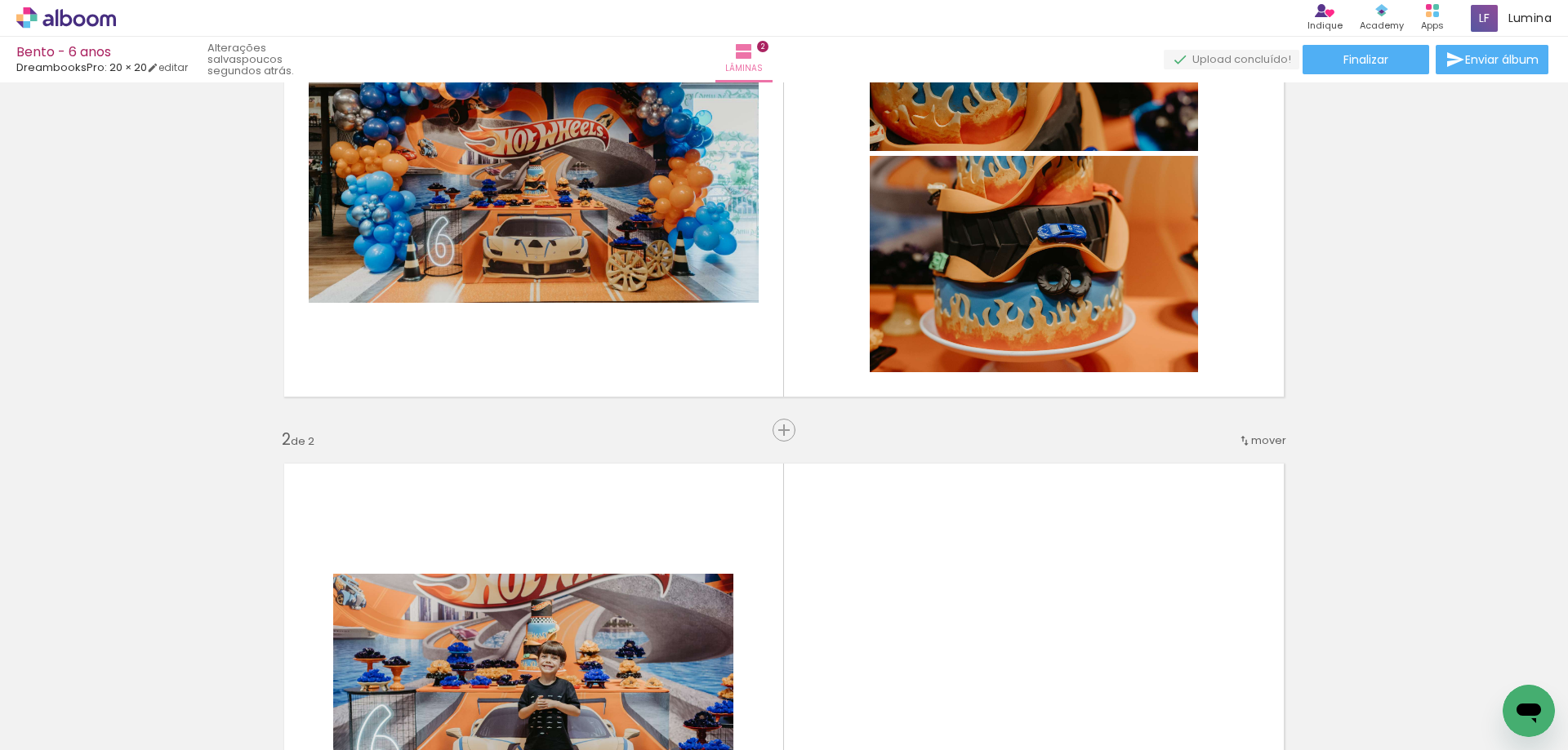
scroll to position [85, 0]
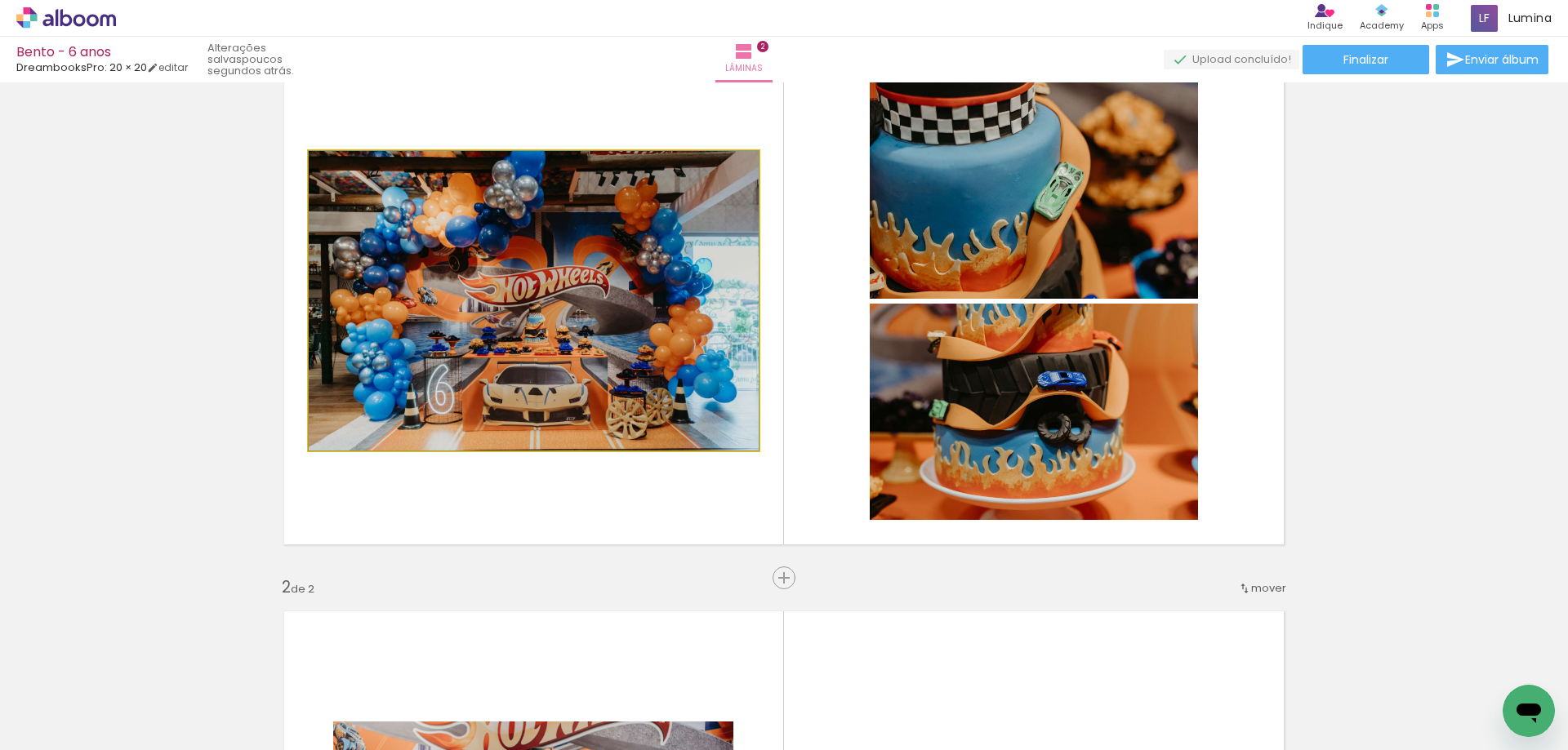
drag, startPoint x: 491, startPoint y: 332, endPoint x: 652, endPoint y: 376, distance: 166.9
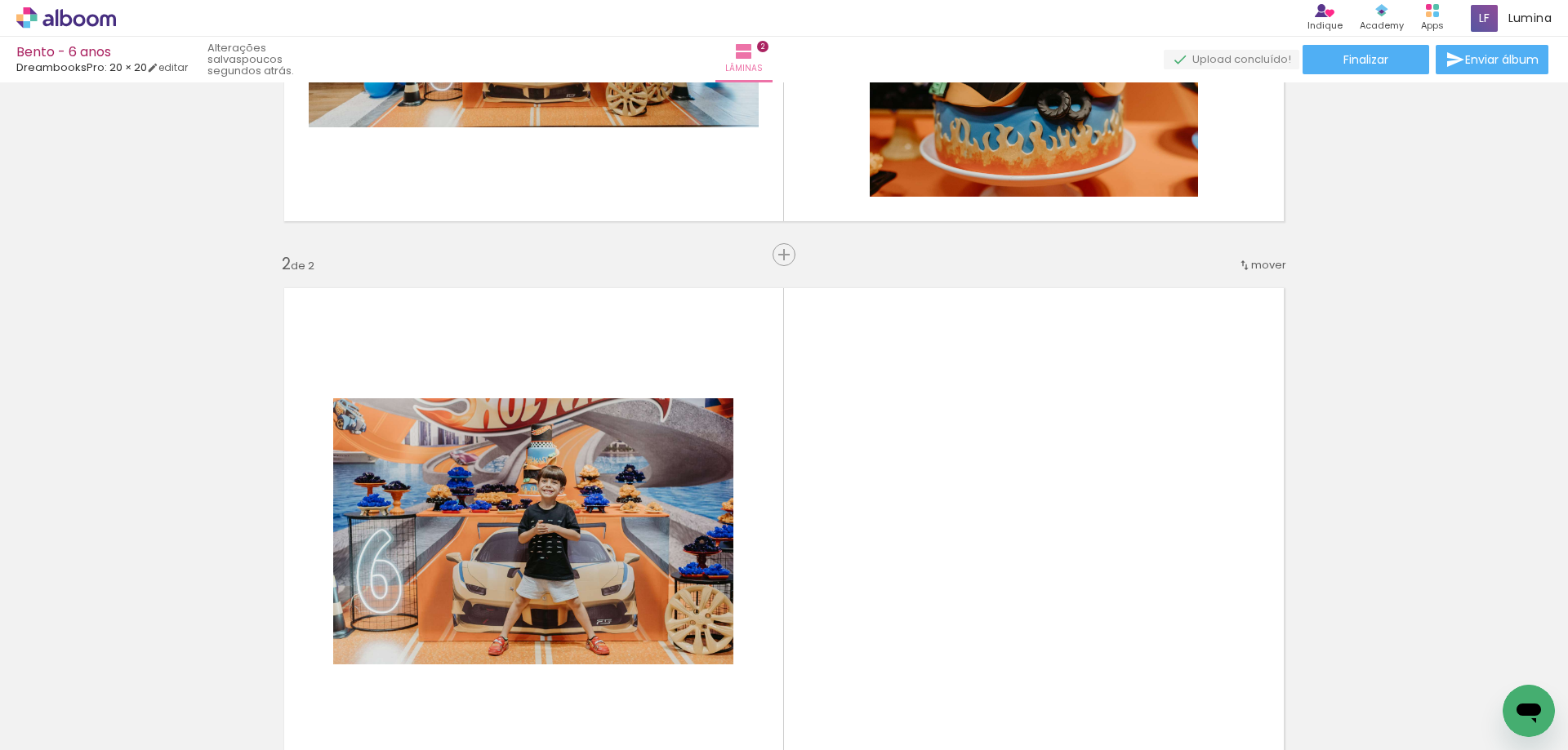
scroll to position [411, 0]
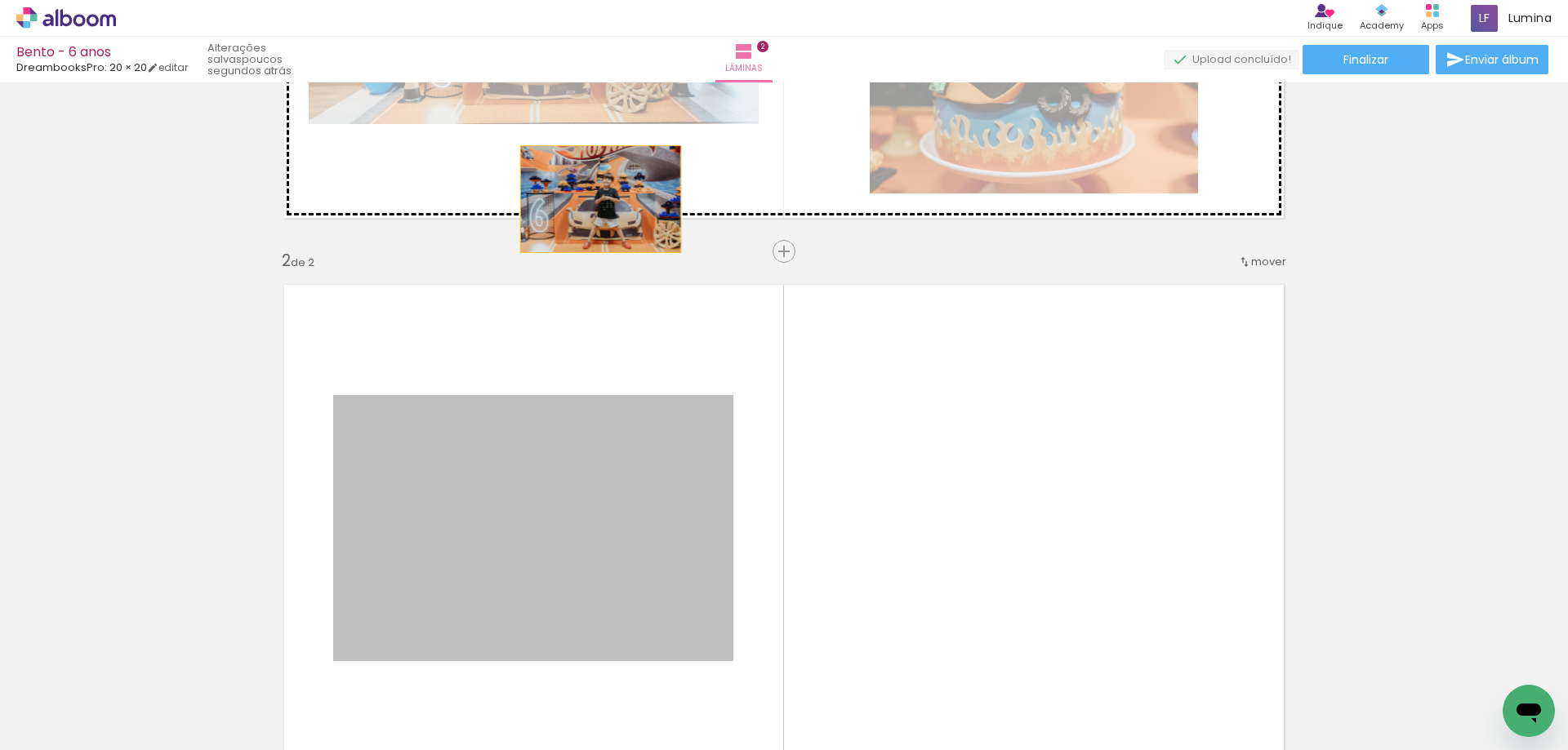
drag, startPoint x: 558, startPoint y: 502, endPoint x: 595, endPoint y: 199, distance: 305.3
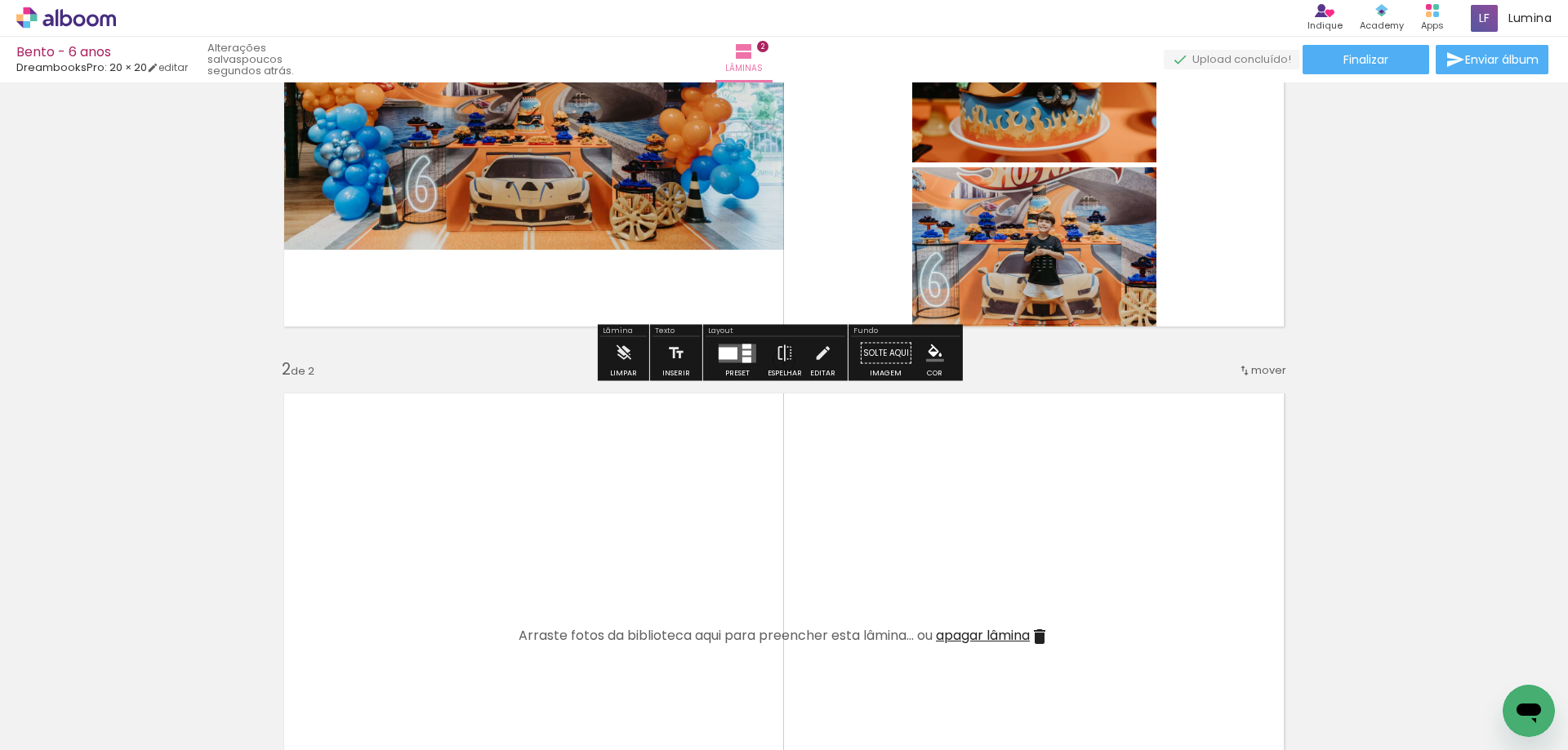
scroll to position [85, 0]
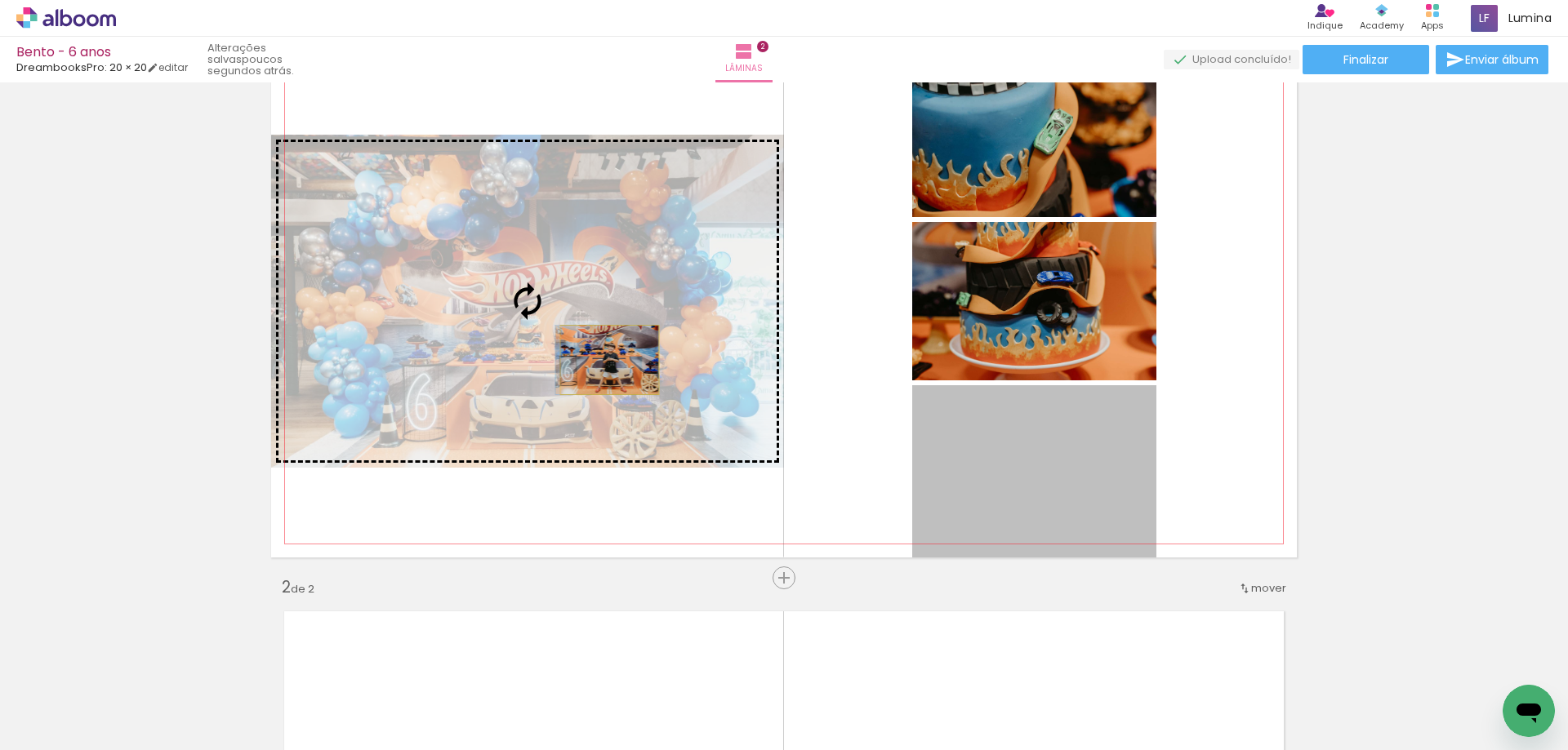
drag, startPoint x: 1030, startPoint y: 504, endPoint x: 602, endPoint y: 359, distance: 451.9
click at [0, 0] on slot at bounding box center [0, 0] width 0 height 0
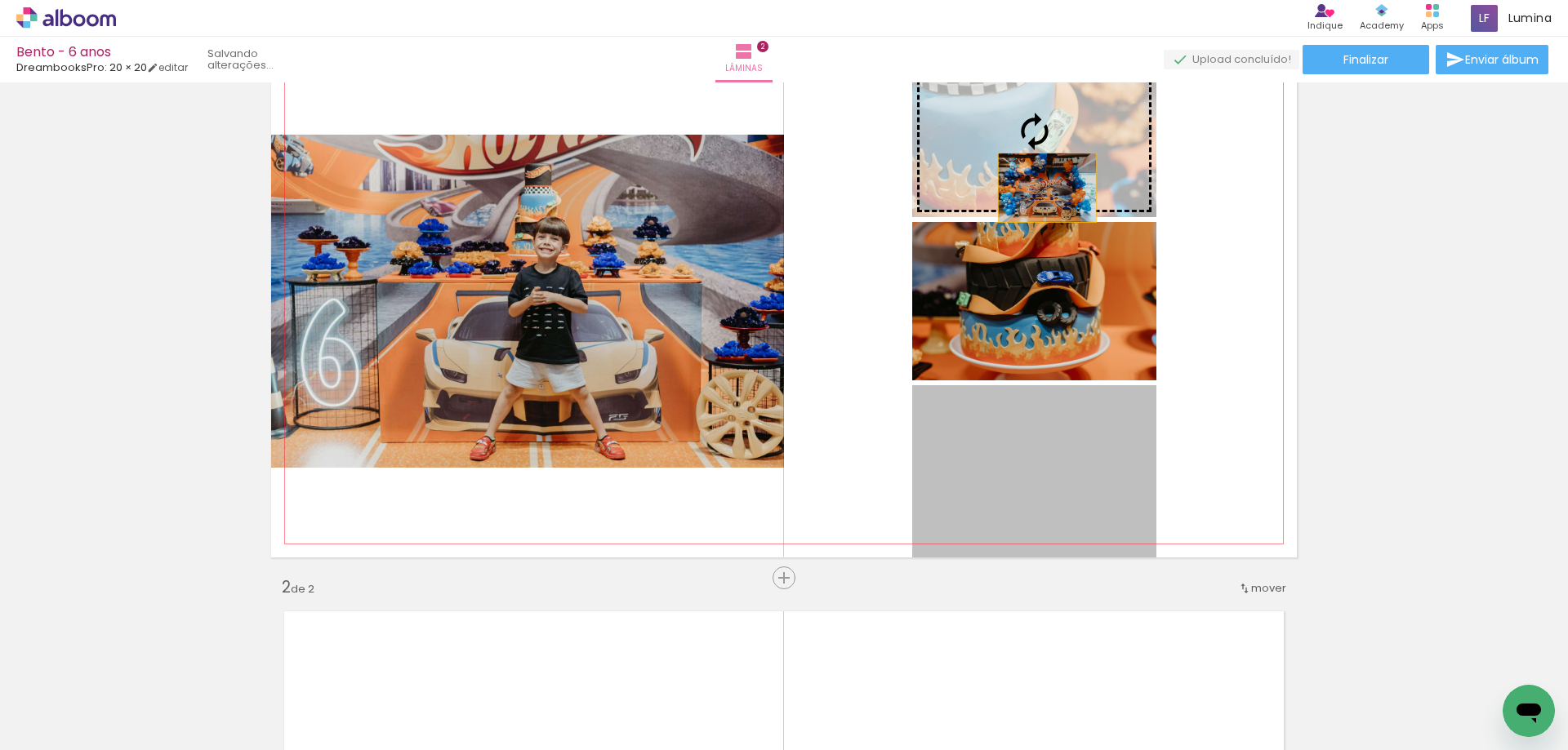
drag, startPoint x: 1042, startPoint y: 502, endPoint x: 1041, endPoint y: 185, distance: 317.0
click at [0, 0] on slot at bounding box center [0, 0] width 0 height 0
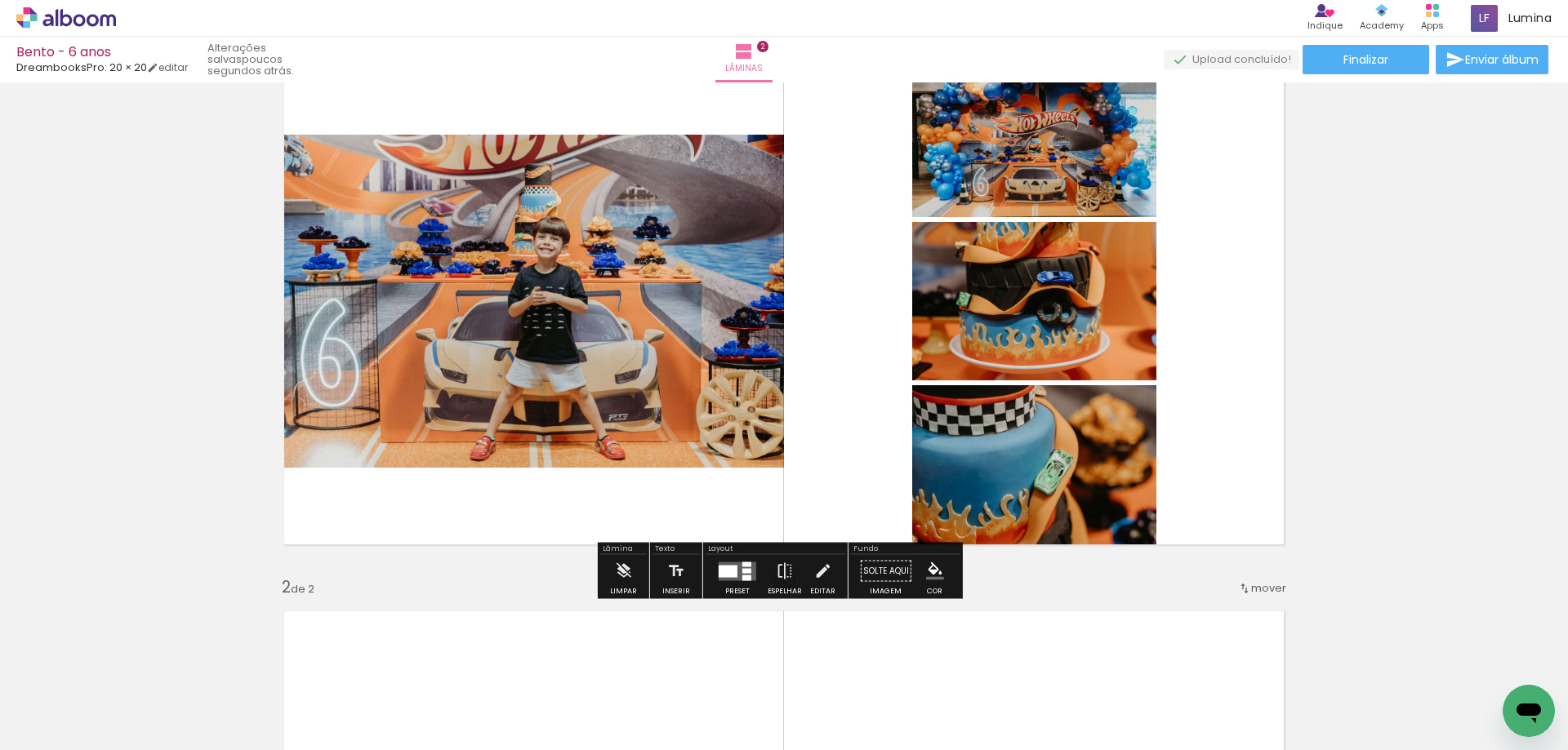
click at [728, 579] on quentale-layouter at bounding box center [738, 571] width 37 height 19
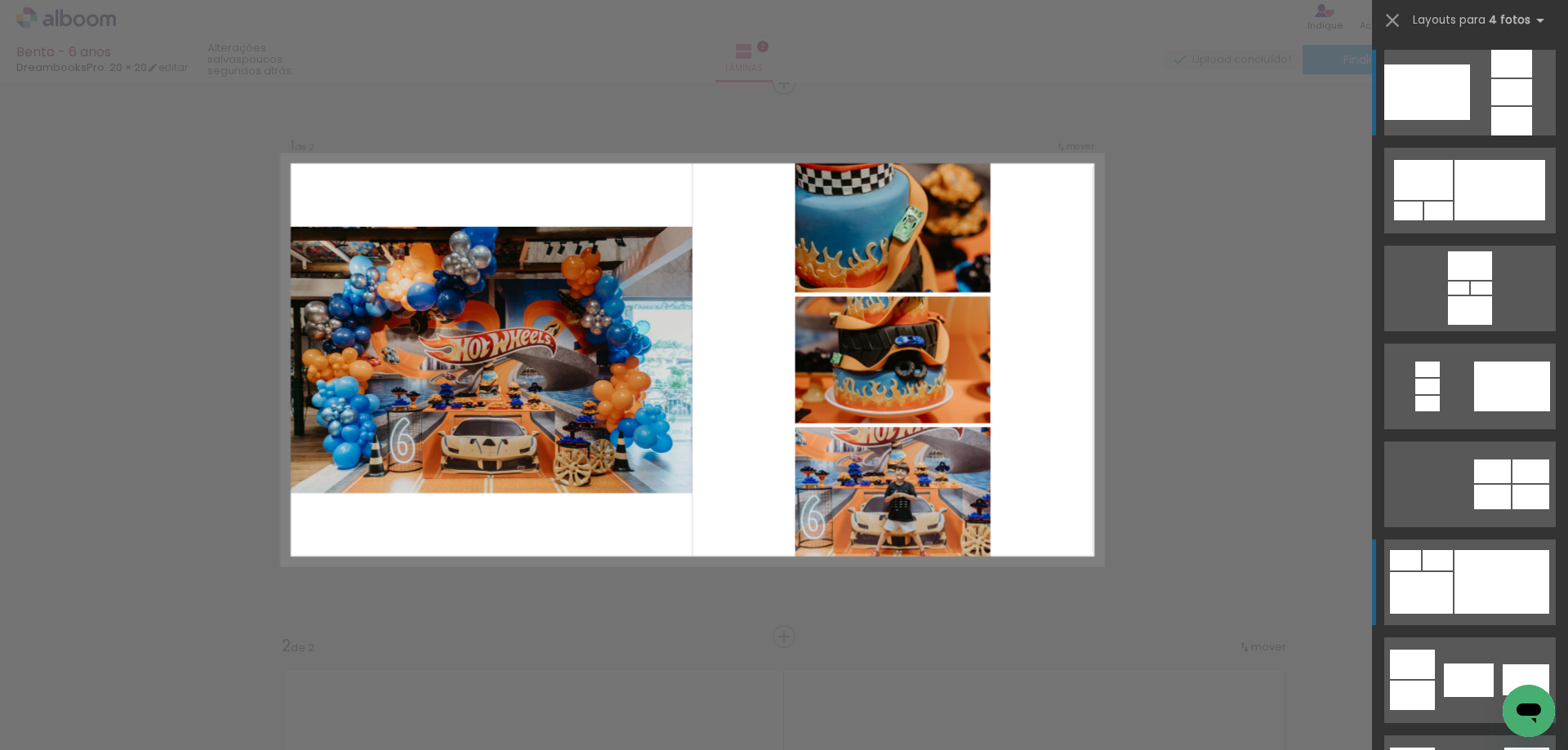
scroll to position [21, 0]
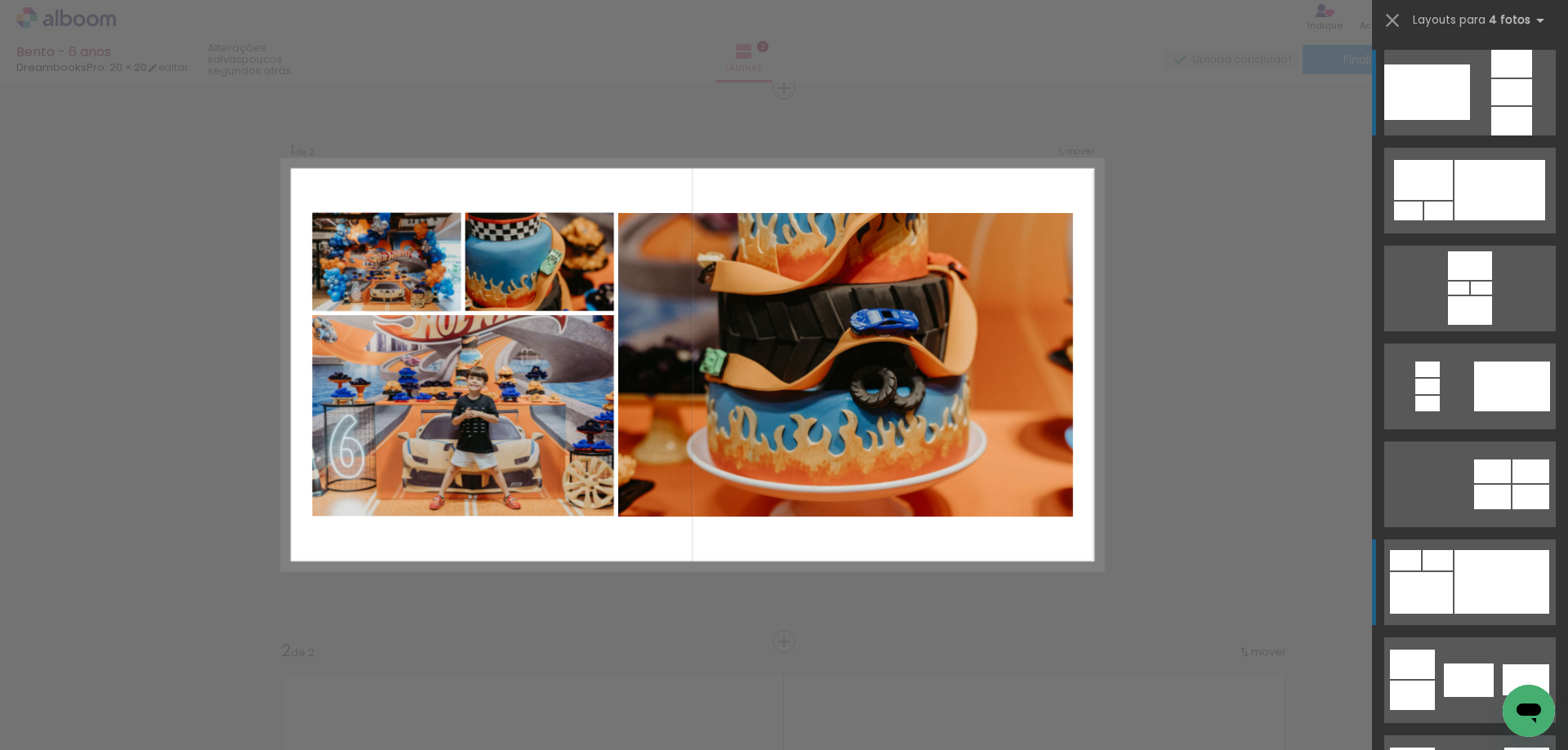
click at [1482, 576] on div at bounding box center [1502, 582] width 95 height 63
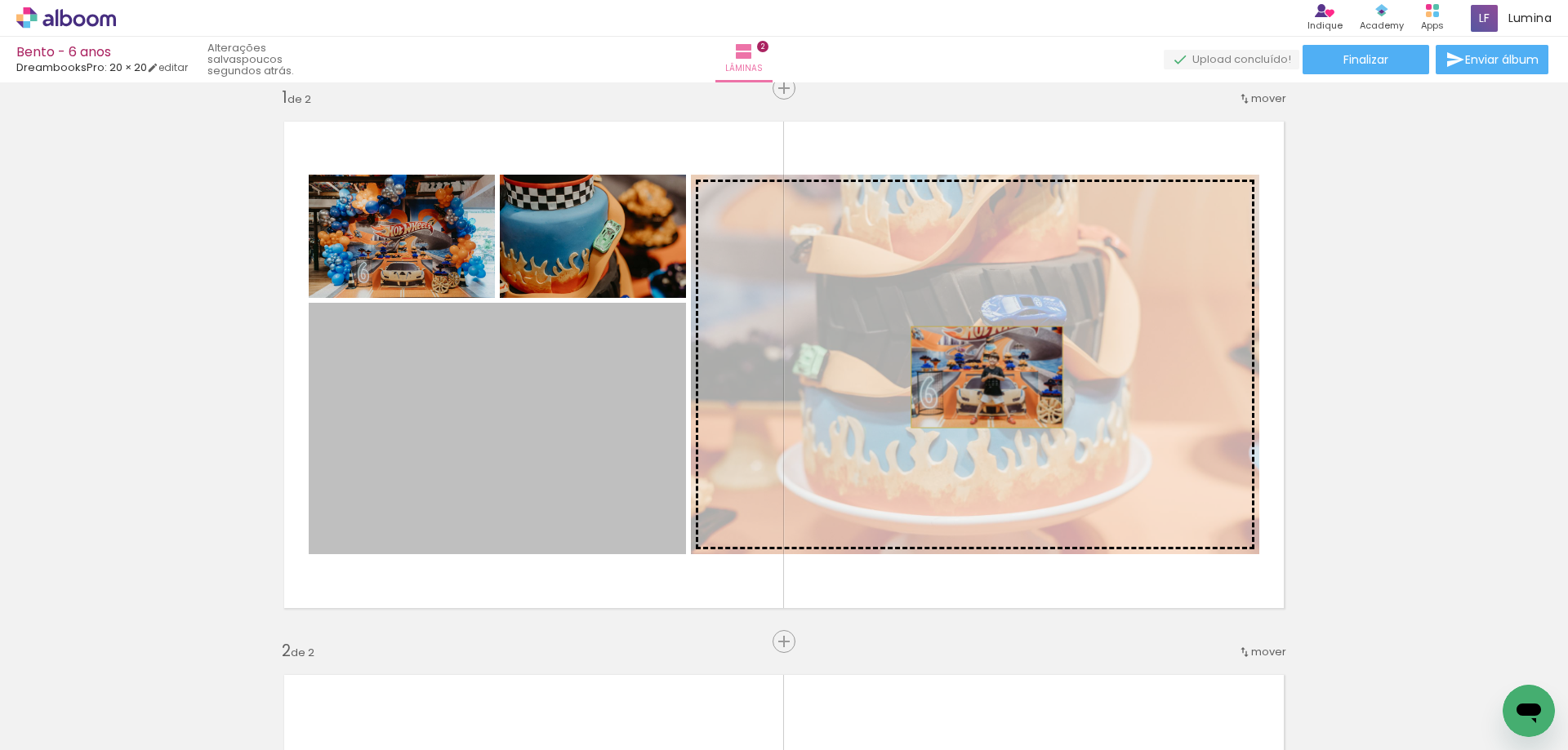
drag, startPoint x: 506, startPoint y: 426, endPoint x: 981, endPoint y: 378, distance: 477.4
click at [0, 0] on slot at bounding box center [0, 0] width 0 height 0
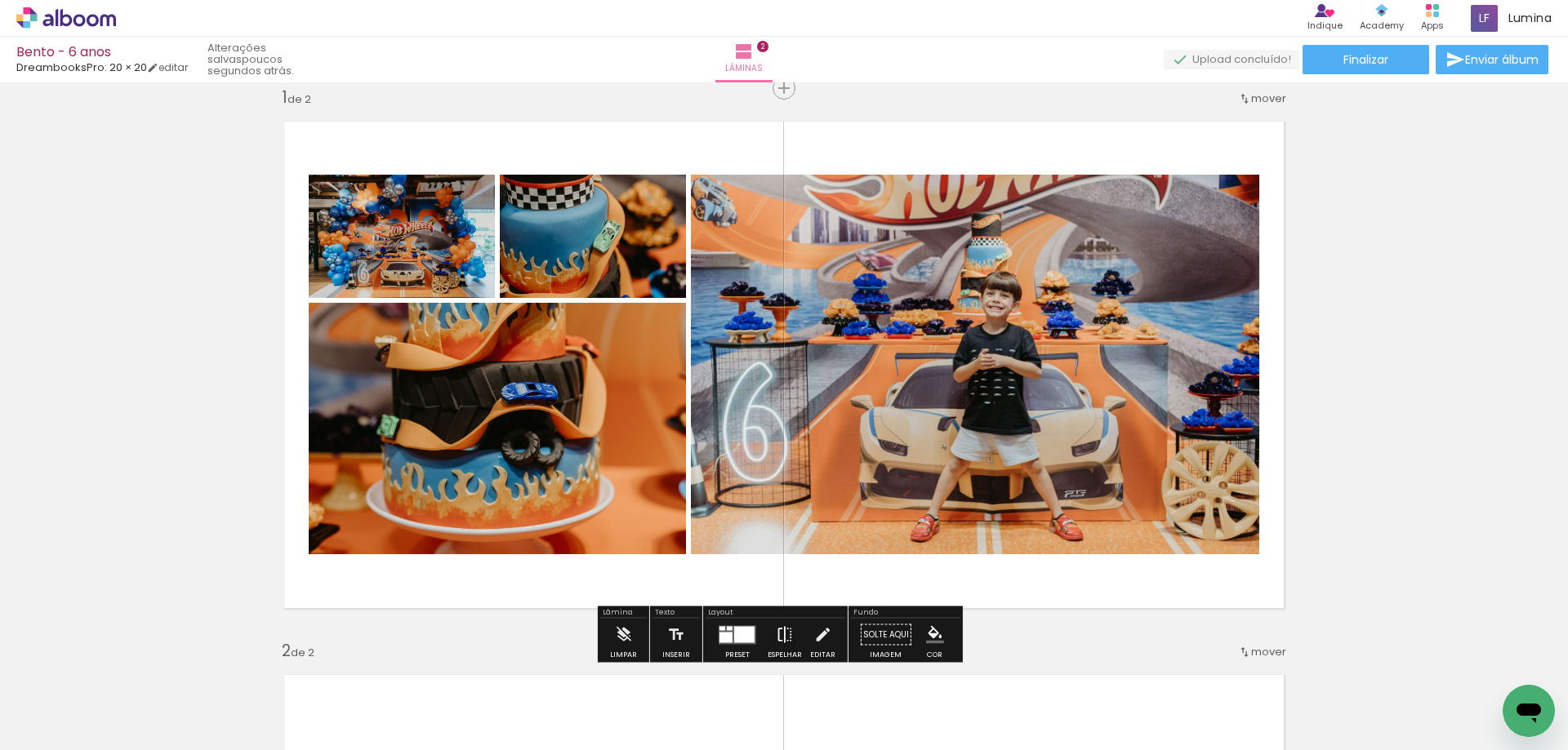
click at [780, 639] on iron-icon at bounding box center [784, 635] width 18 height 33
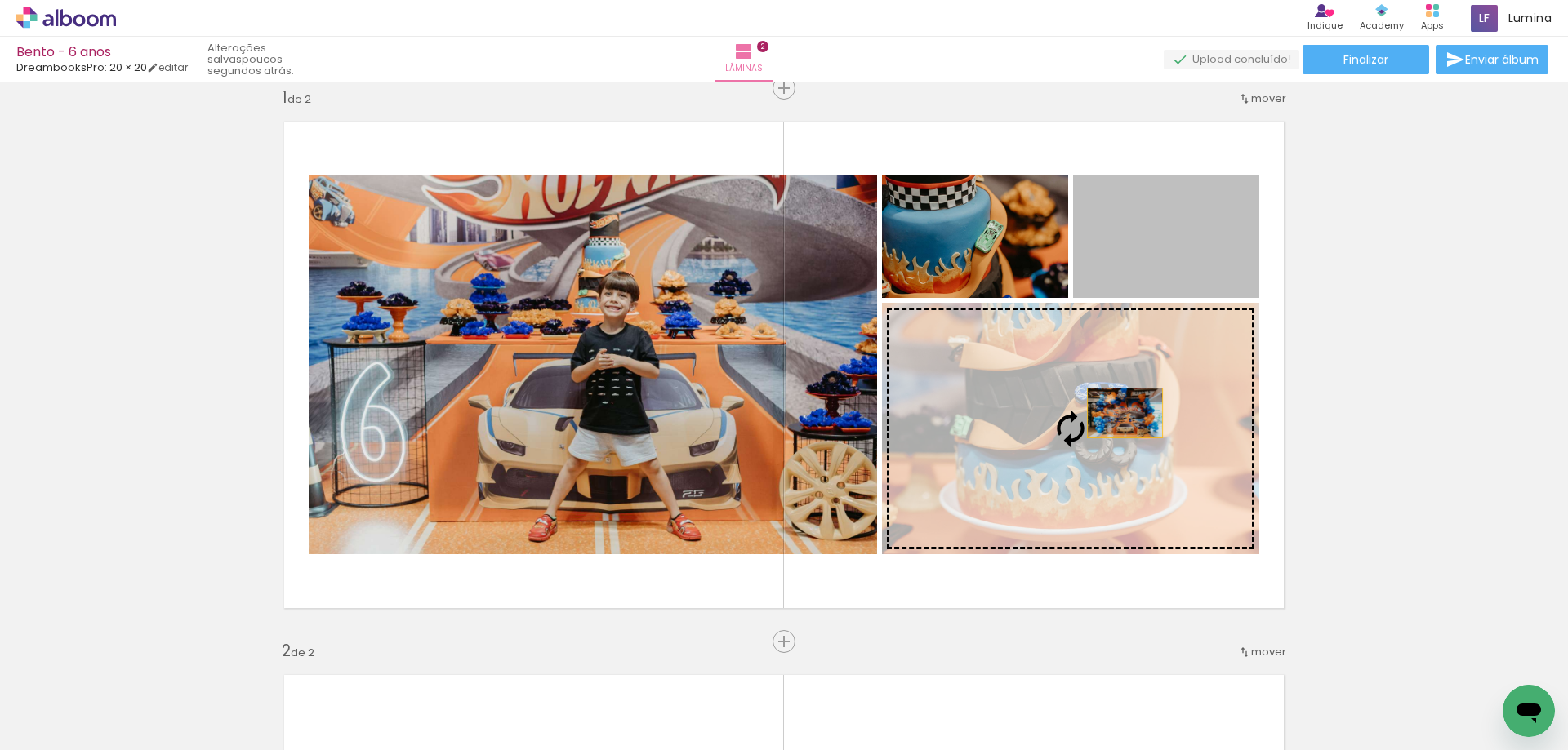
drag, startPoint x: 1161, startPoint y: 259, endPoint x: 1118, endPoint y: 417, distance: 163.7
click at [0, 0] on slot at bounding box center [0, 0] width 0 height 0
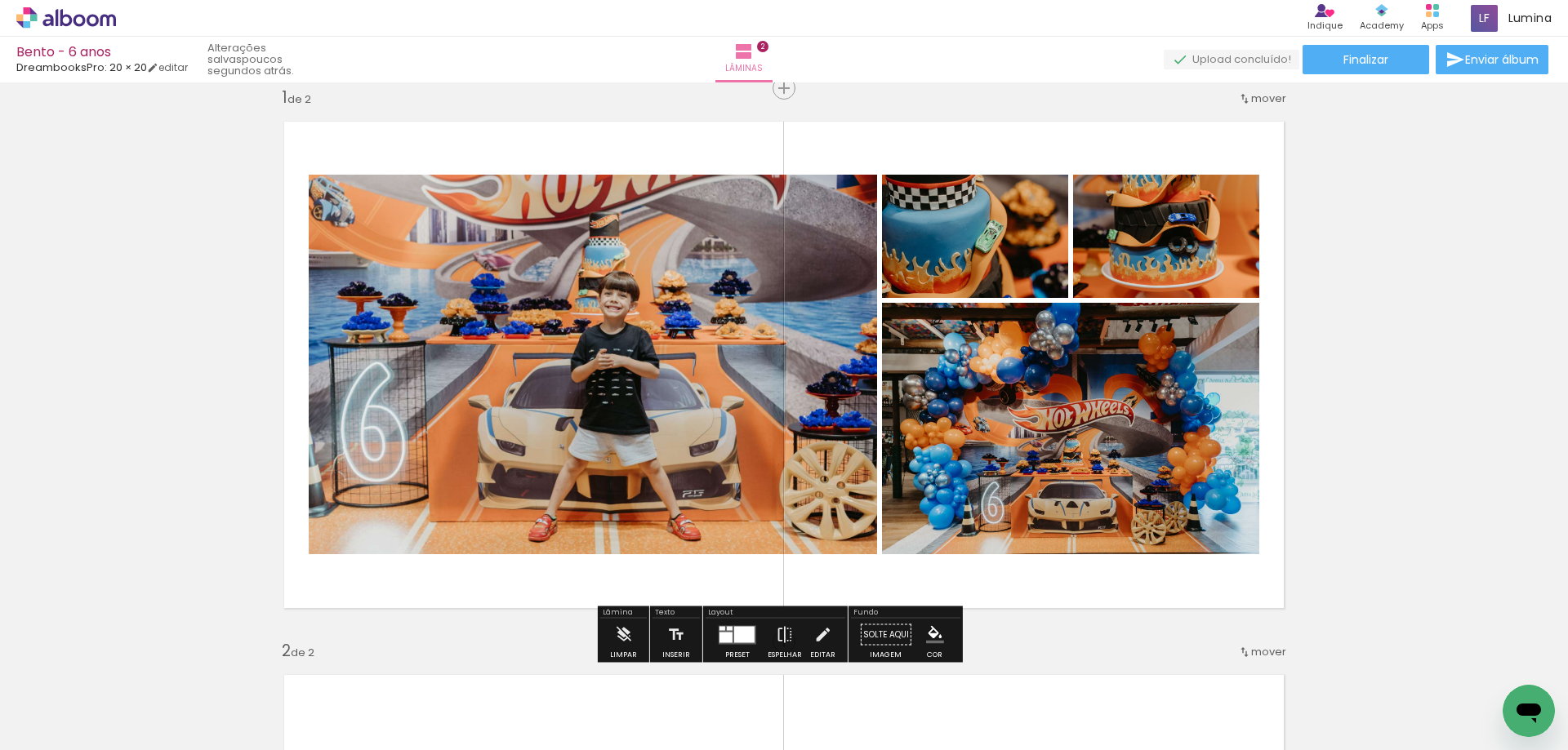
click at [738, 633] on div at bounding box center [744, 633] width 20 height 16
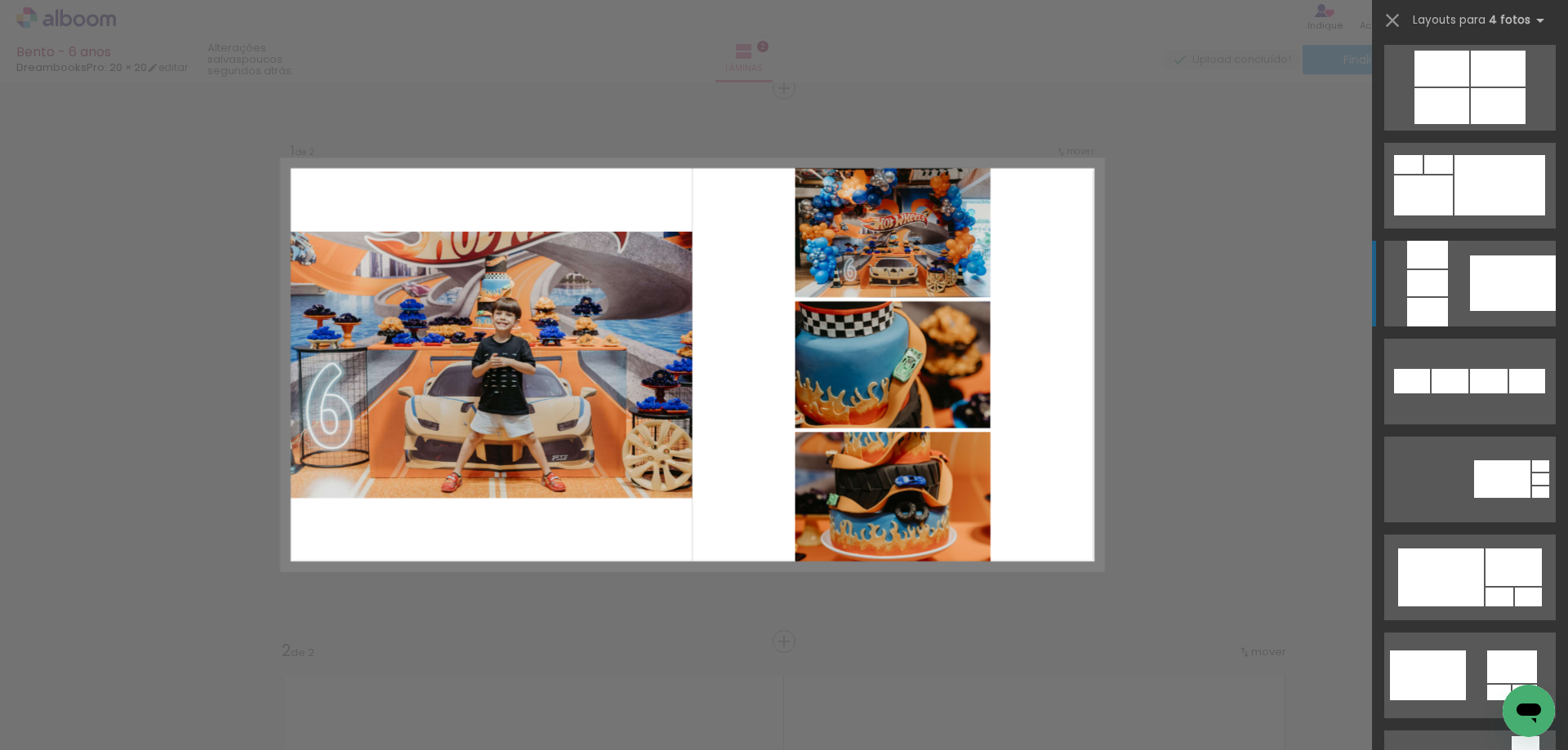
scroll to position [898, 0]
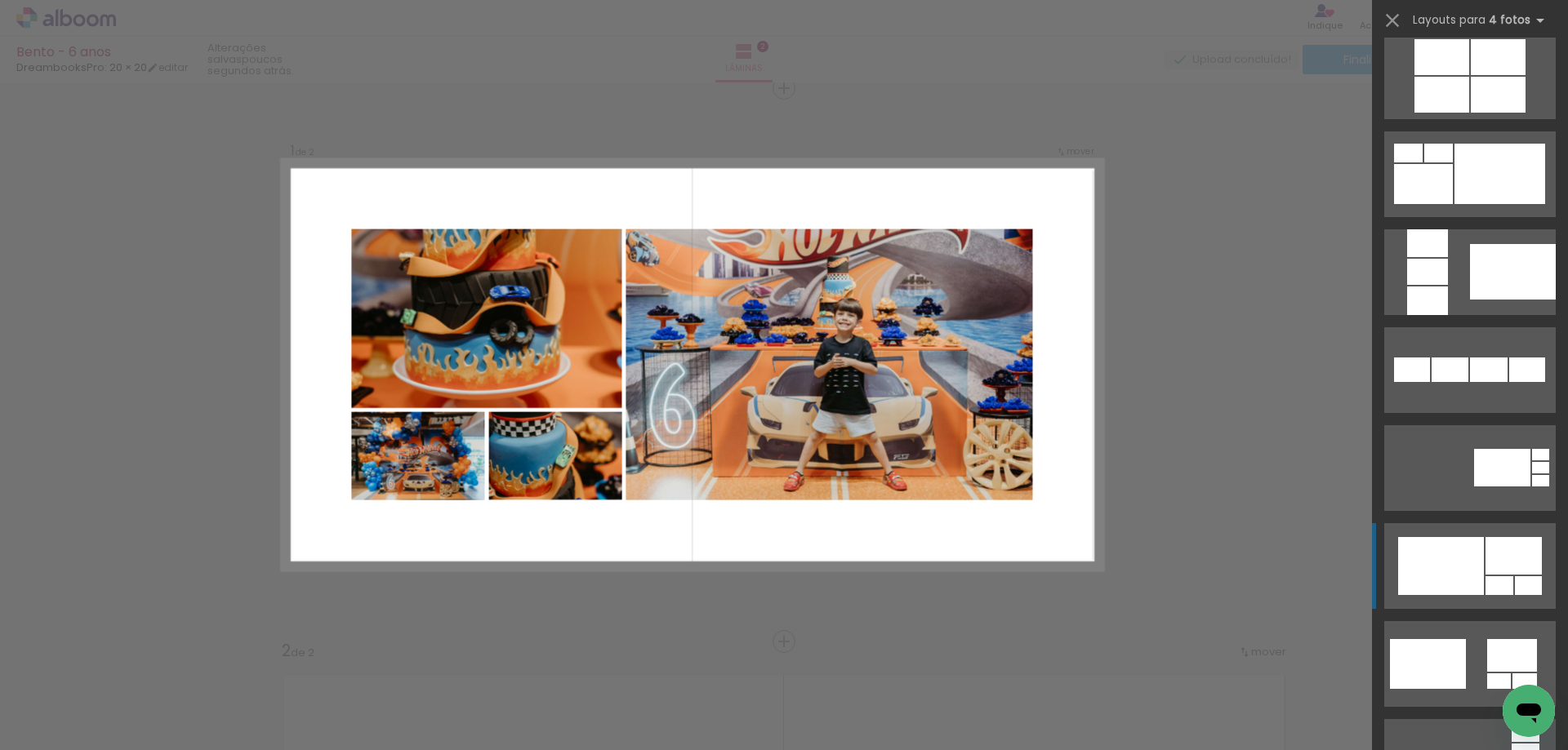
click at [1477, 561] on div at bounding box center [1440, 566] width 85 height 58
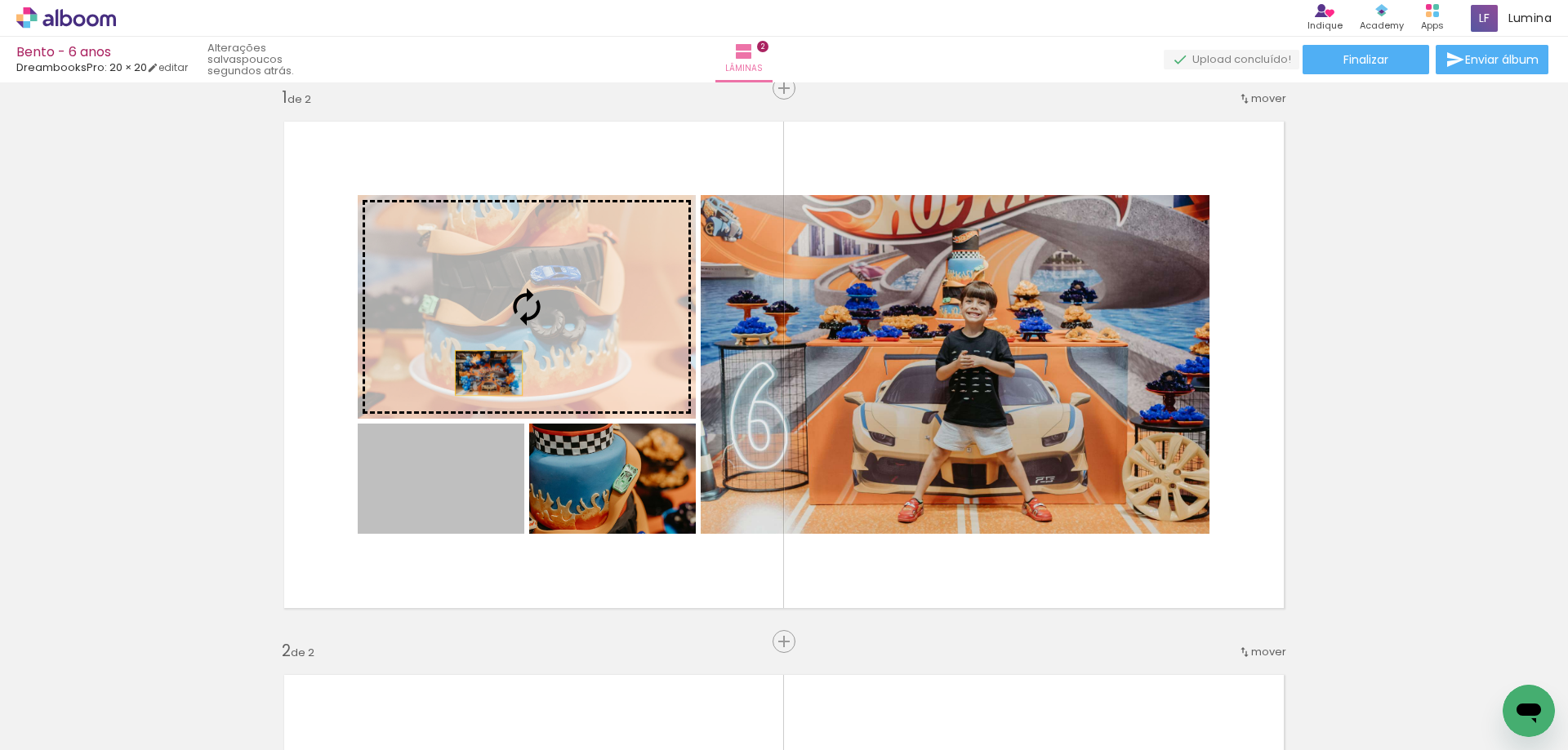
drag, startPoint x: 418, startPoint y: 526, endPoint x: 487, endPoint y: 352, distance: 187.2
click at [0, 0] on slot at bounding box center [0, 0] width 0 height 0
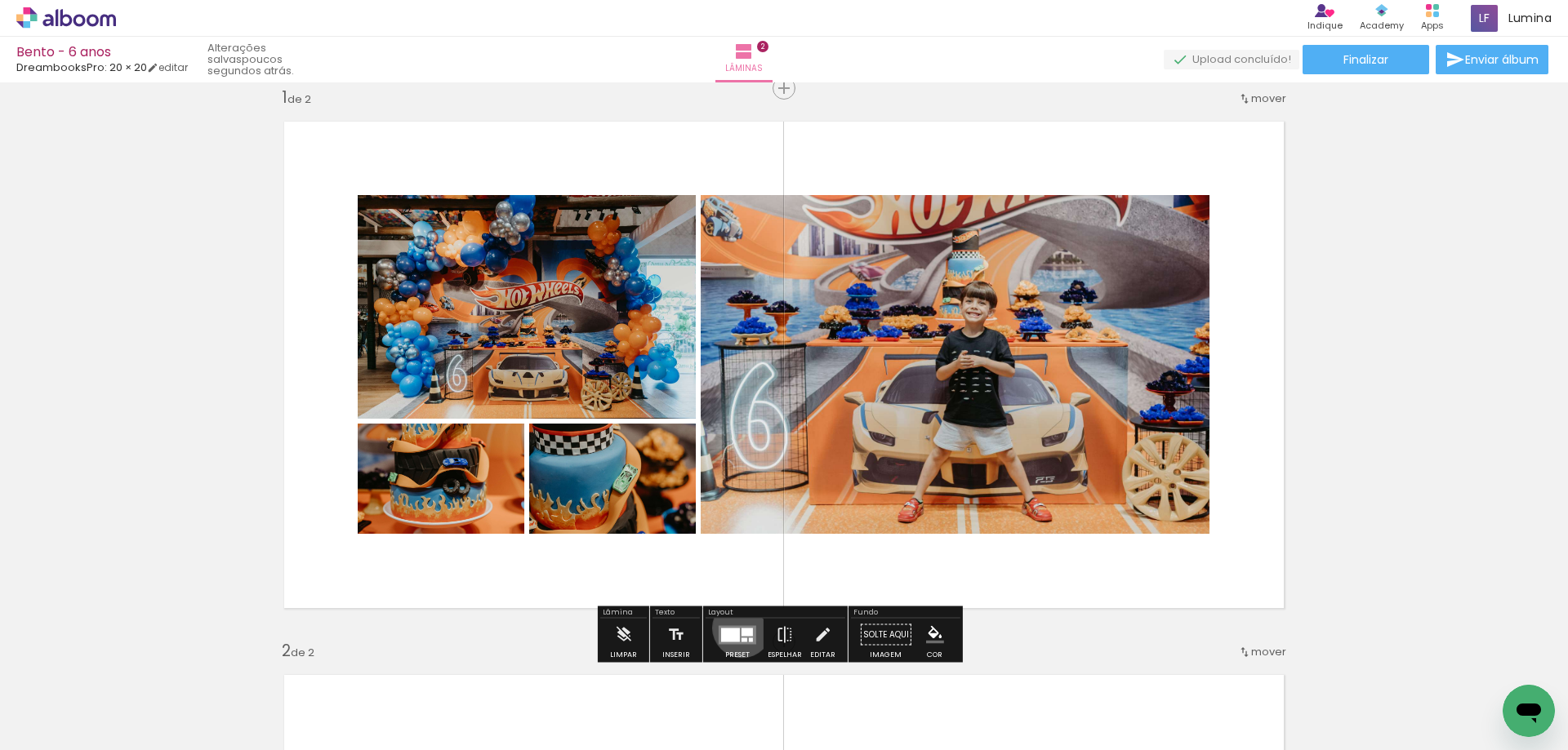
click at [742, 628] on div at bounding box center [748, 632] width 12 height 8
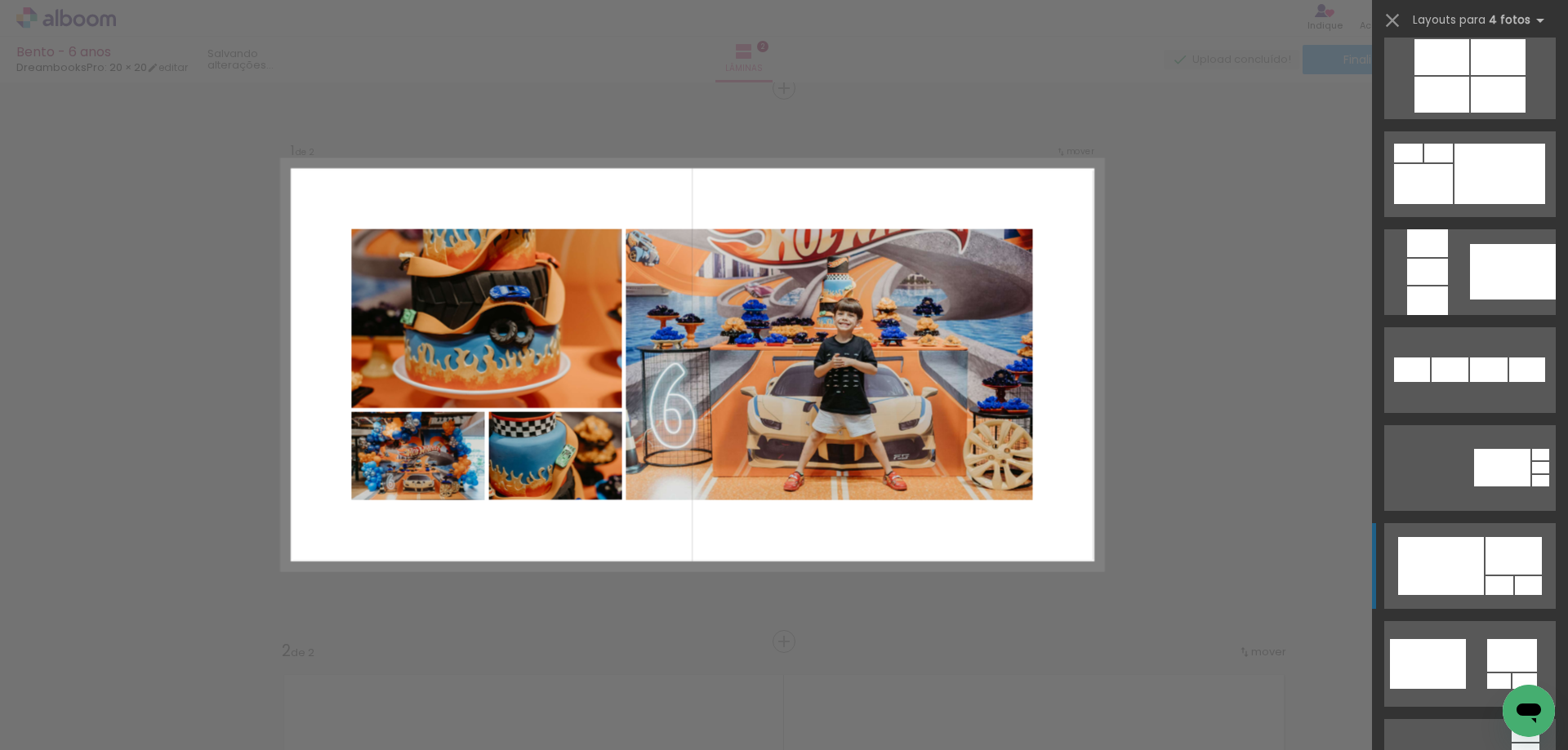
scroll to position [1372, 0]
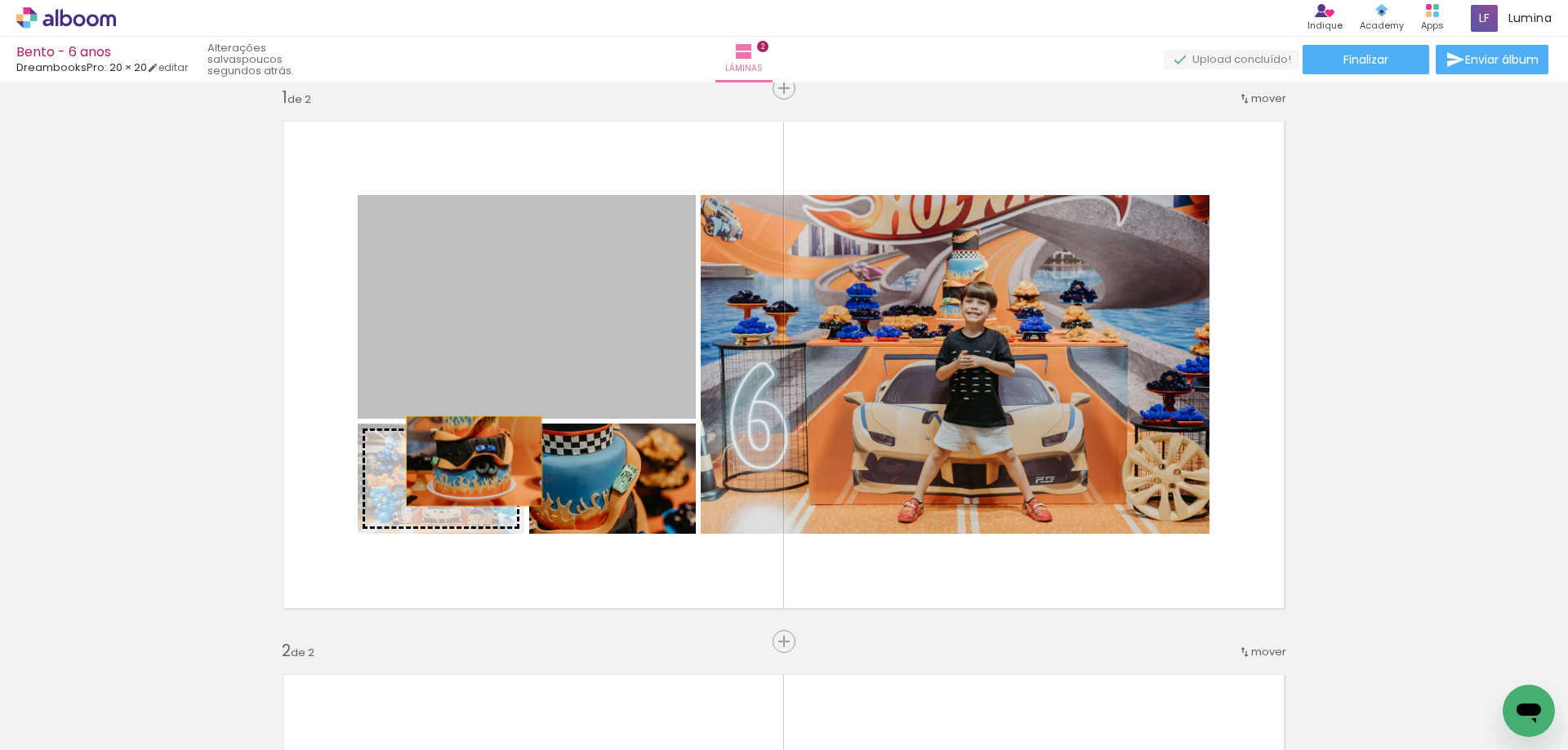
drag, startPoint x: 504, startPoint y: 345, endPoint x: 463, endPoint y: 474, distance: 135.4
click at [0, 0] on slot at bounding box center [0, 0] width 0 height 0
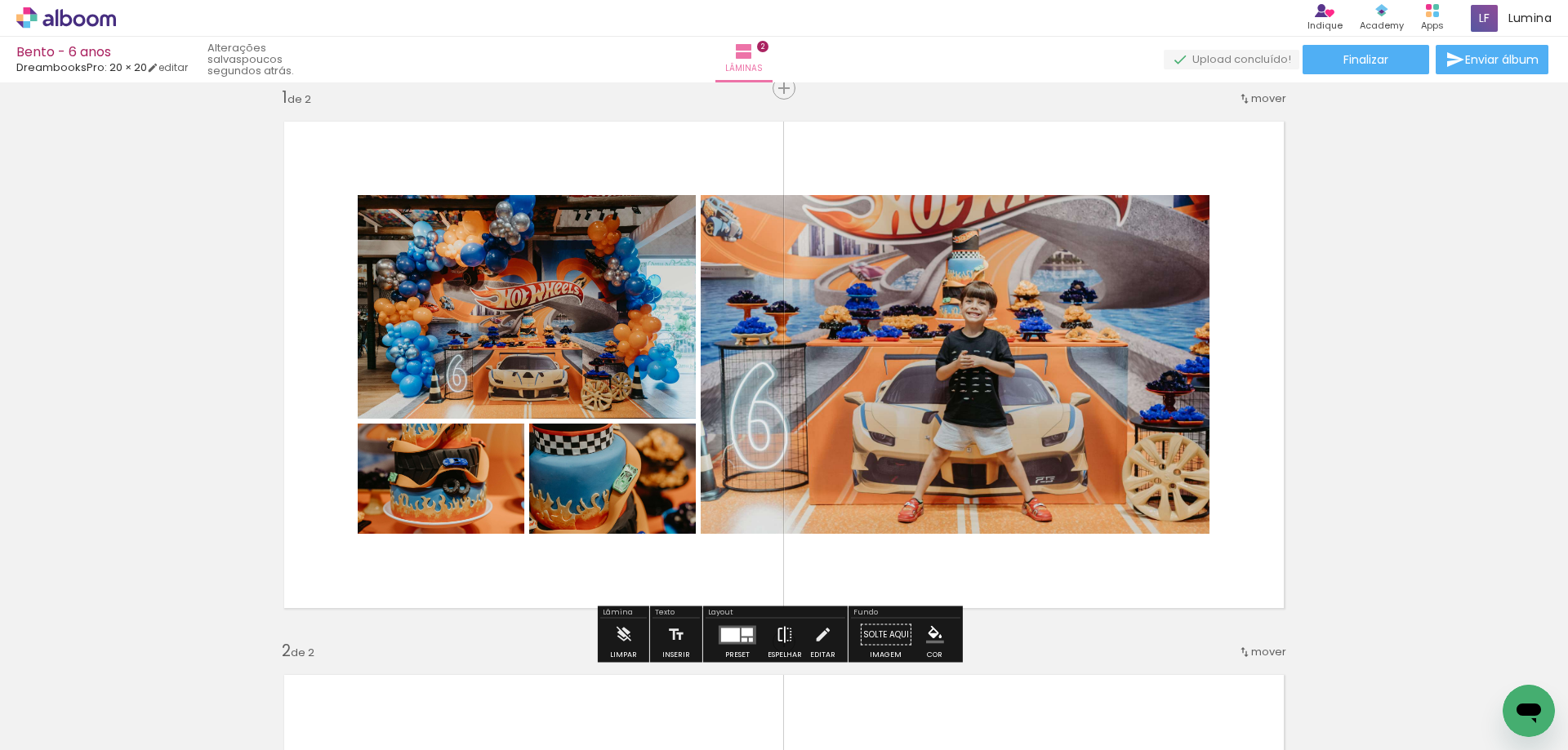
click at [770, 636] on paper-button "Espelhar" at bounding box center [785, 639] width 42 height 41
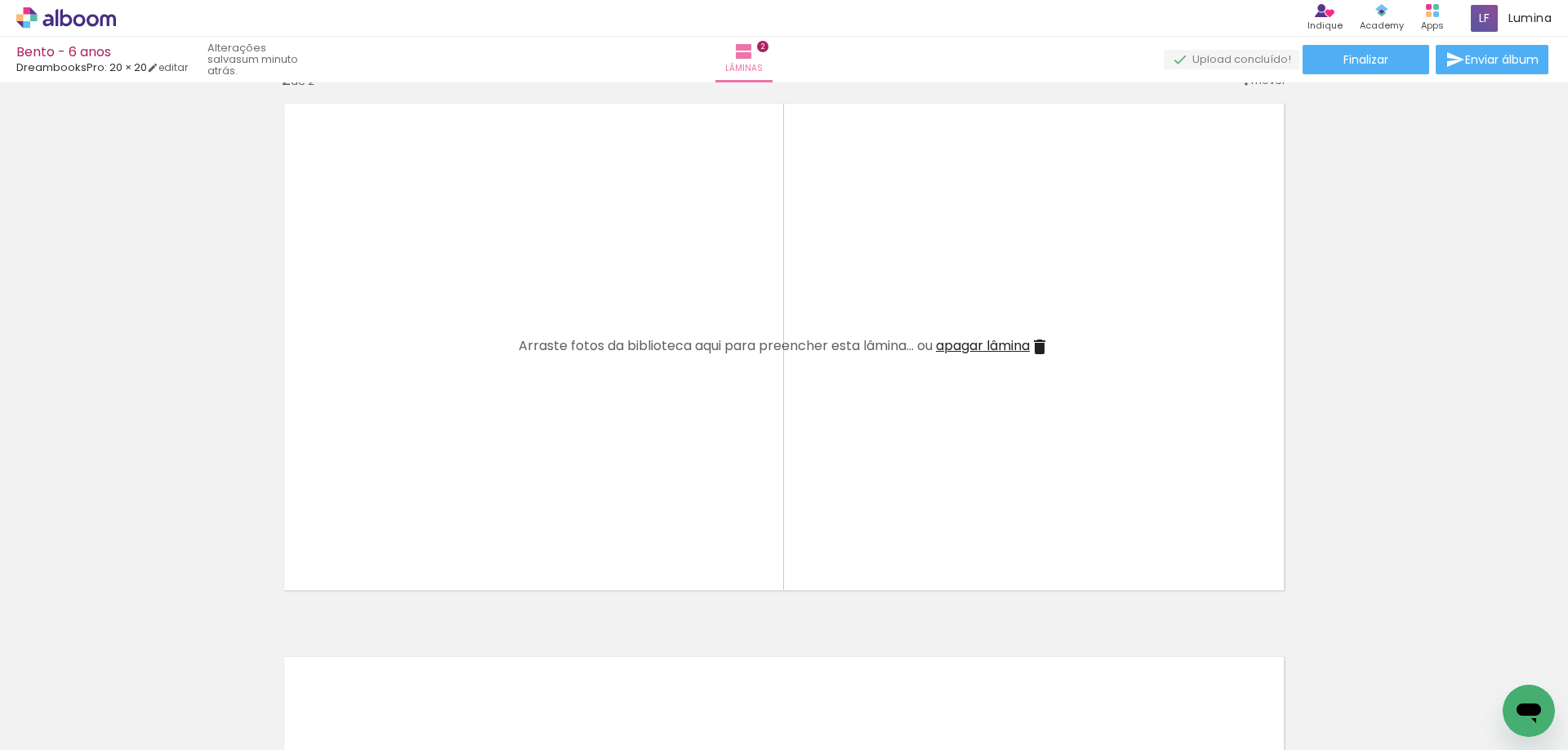
scroll to position [0, 99]
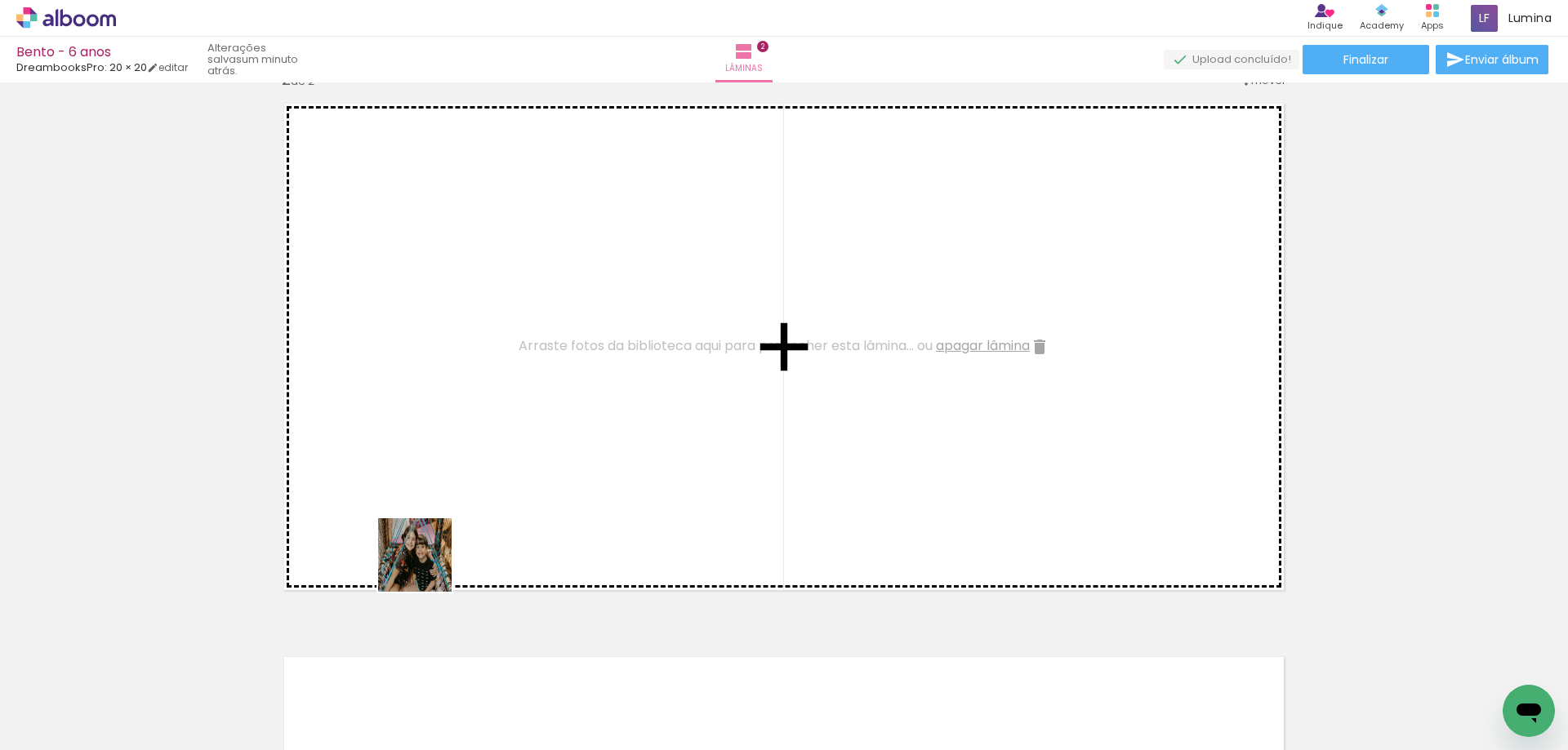
drag, startPoint x: 424, startPoint y: 719, endPoint x: 416, endPoint y: 402, distance: 317.1
click at [416, 402] on quentale-workspace at bounding box center [784, 375] width 1568 height 750
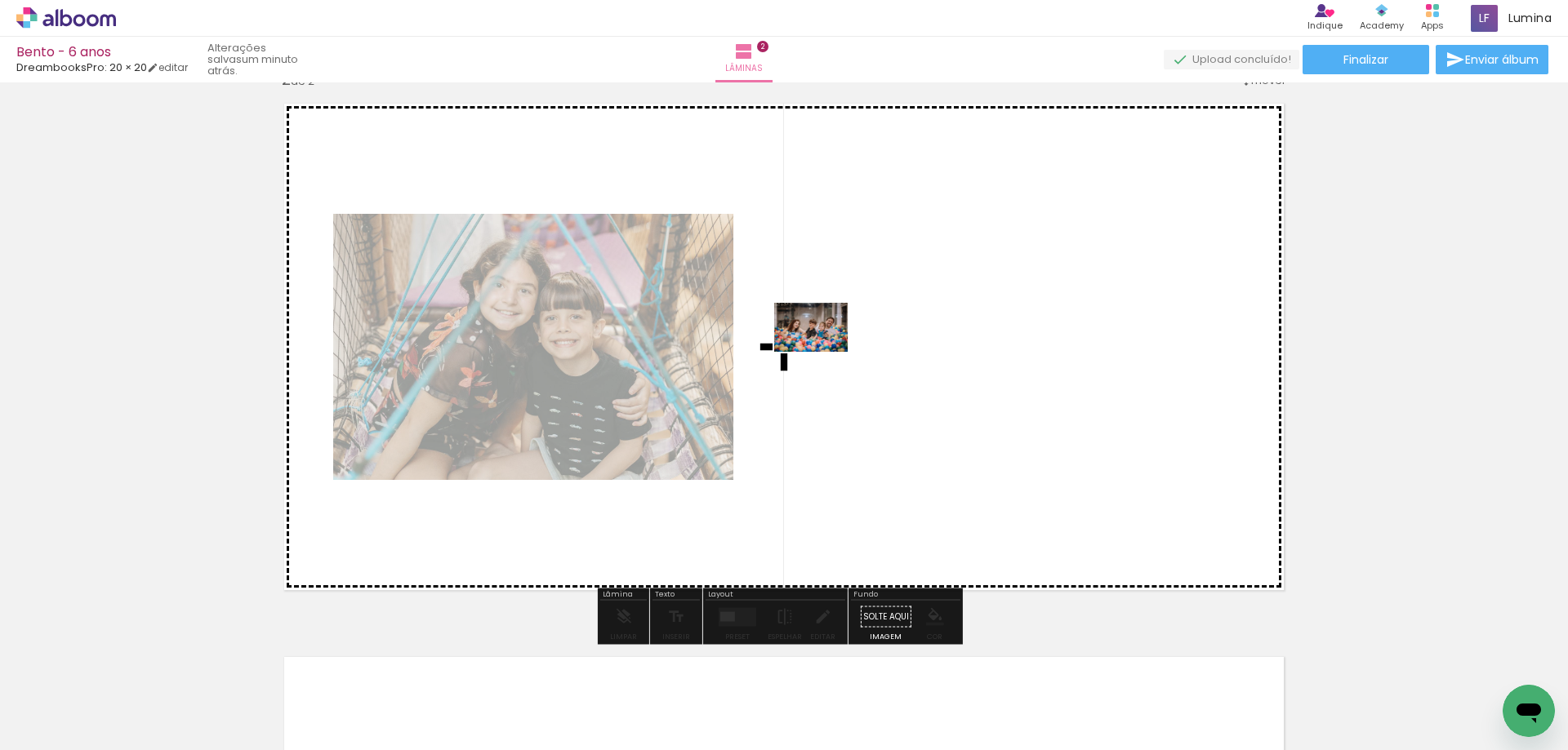
drag, startPoint x: 566, startPoint y: 720, endPoint x: 823, endPoint y: 352, distance: 448.9
click at [823, 352] on quentale-workspace at bounding box center [784, 375] width 1568 height 750
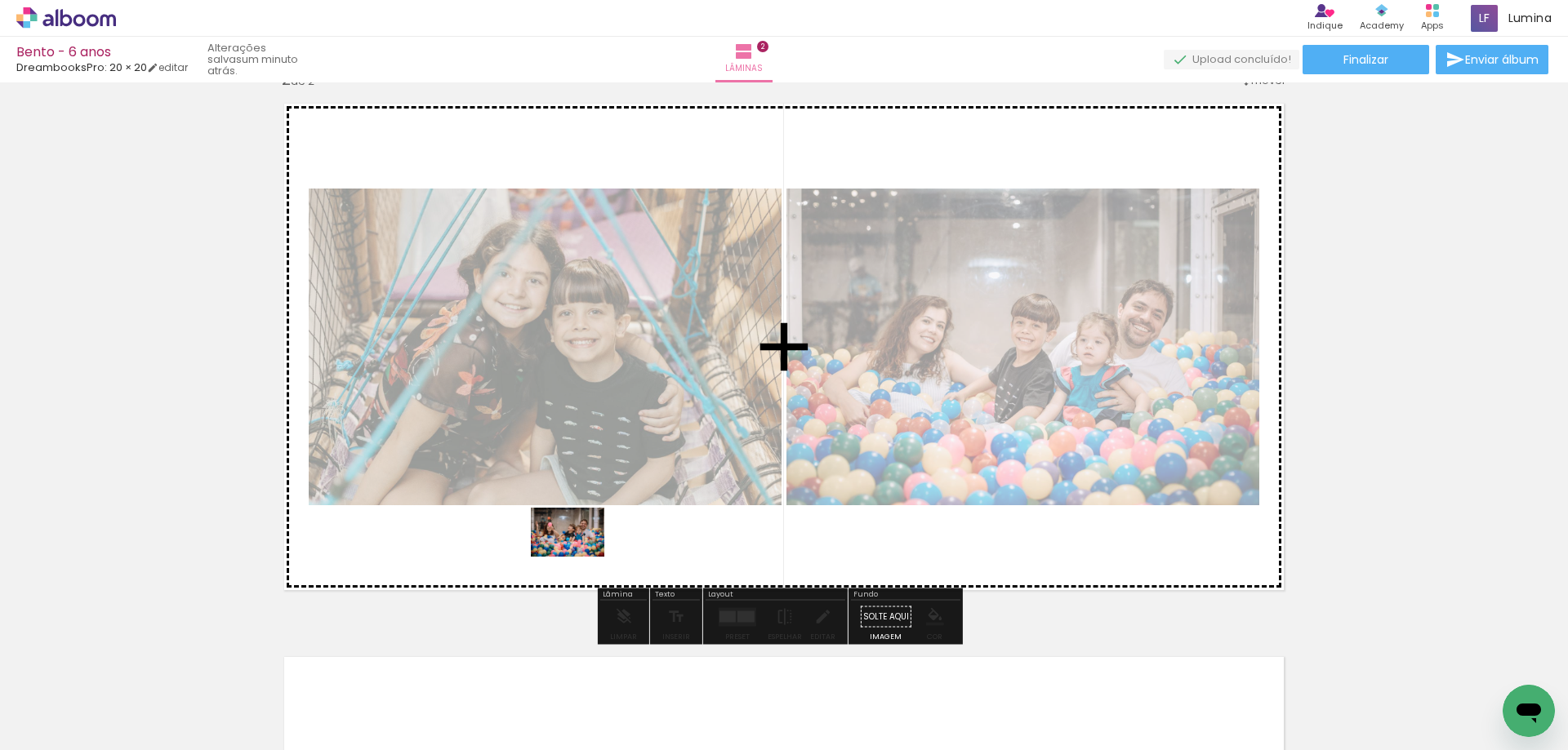
drag, startPoint x: 622, startPoint y: 708, endPoint x: 580, endPoint y: 557, distance: 156.7
click at [580, 557] on quentale-workspace at bounding box center [784, 375] width 1568 height 750
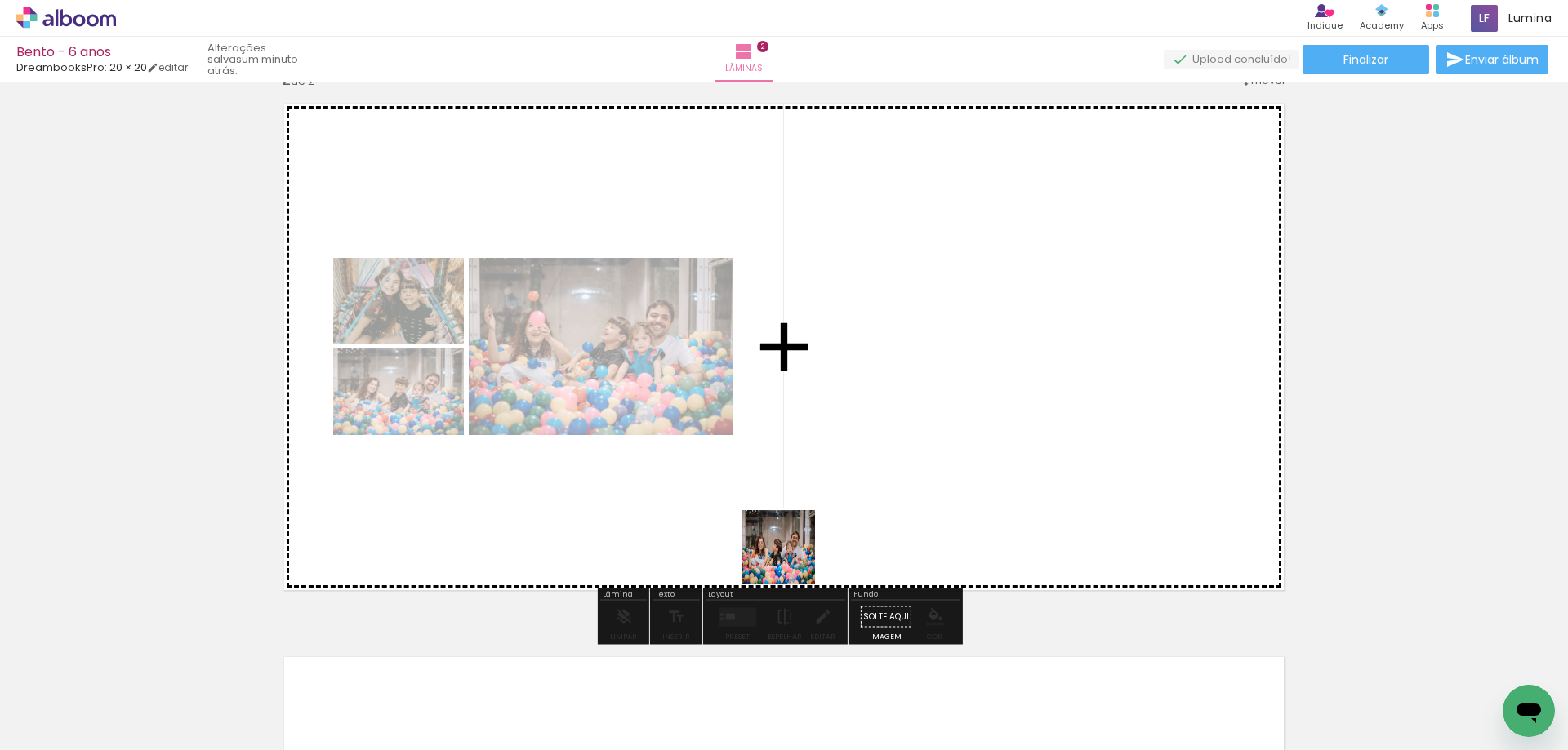
drag, startPoint x: 700, startPoint y: 706, endPoint x: 840, endPoint y: 478, distance: 267.6
click at [840, 478] on quentale-workspace at bounding box center [784, 375] width 1568 height 750
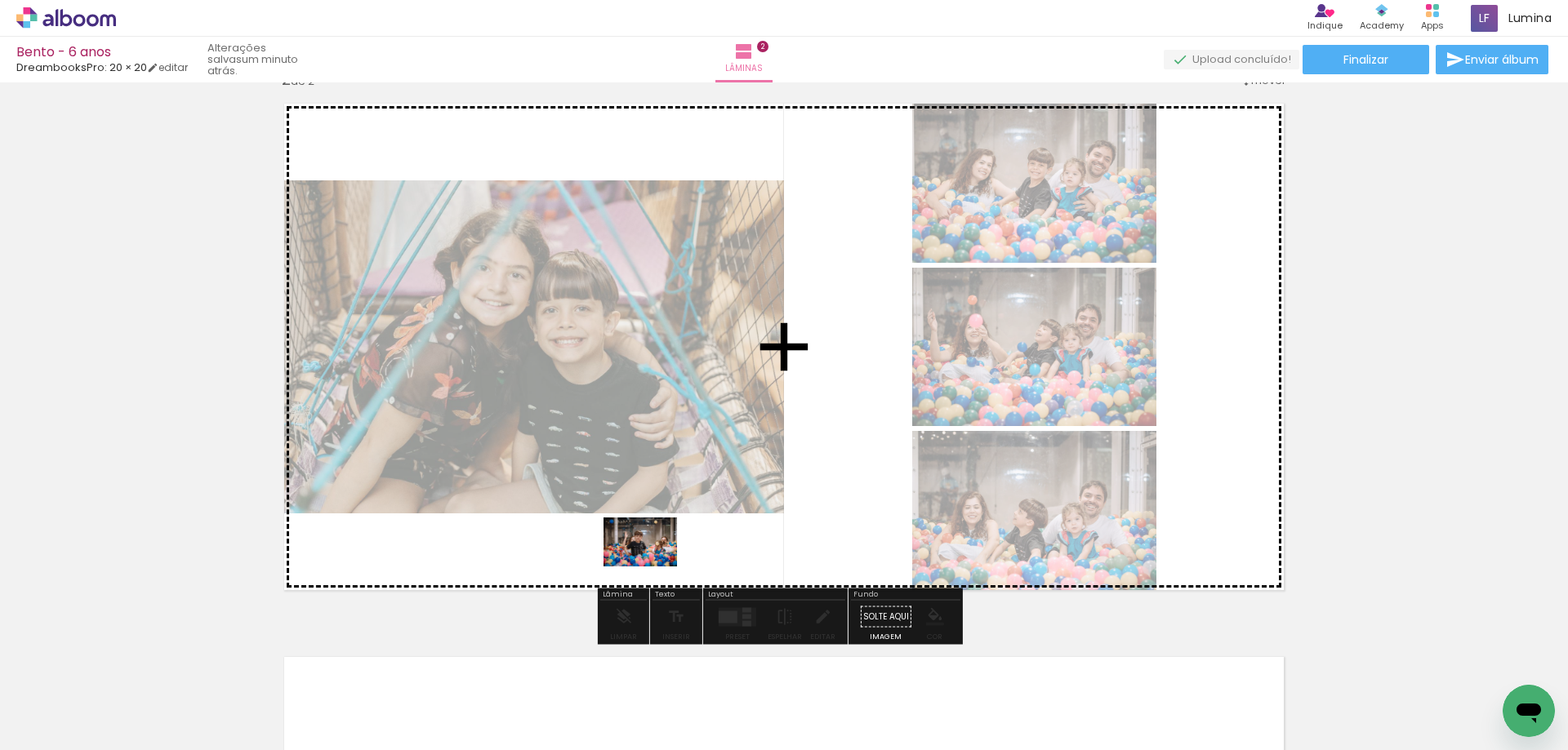
drag, startPoint x: 814, startPoint y: 719, endPoint x: 627, endPoint y: 555, distance: 248.7
click at [627, 555] on quentale-workspace at bounding box center [784, 375] width 1568 height 750
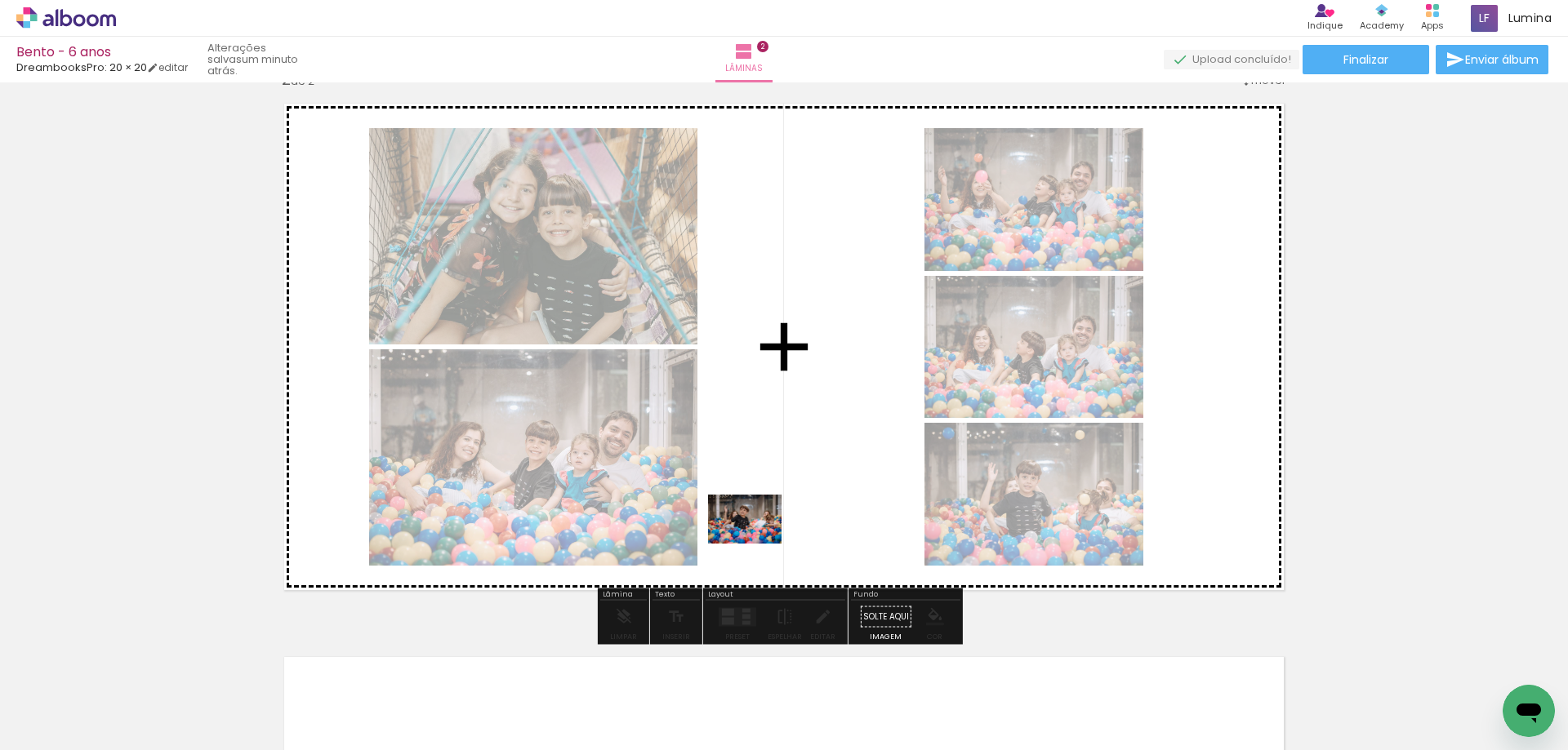
drag, startPoint x: 906, startPoint y: 722, endPoint x: 757, endPoint y: 546, distance: 230.6
click at [757, 546] on quentale-workspace at bounding box center [784, 375] width 1568 height 750
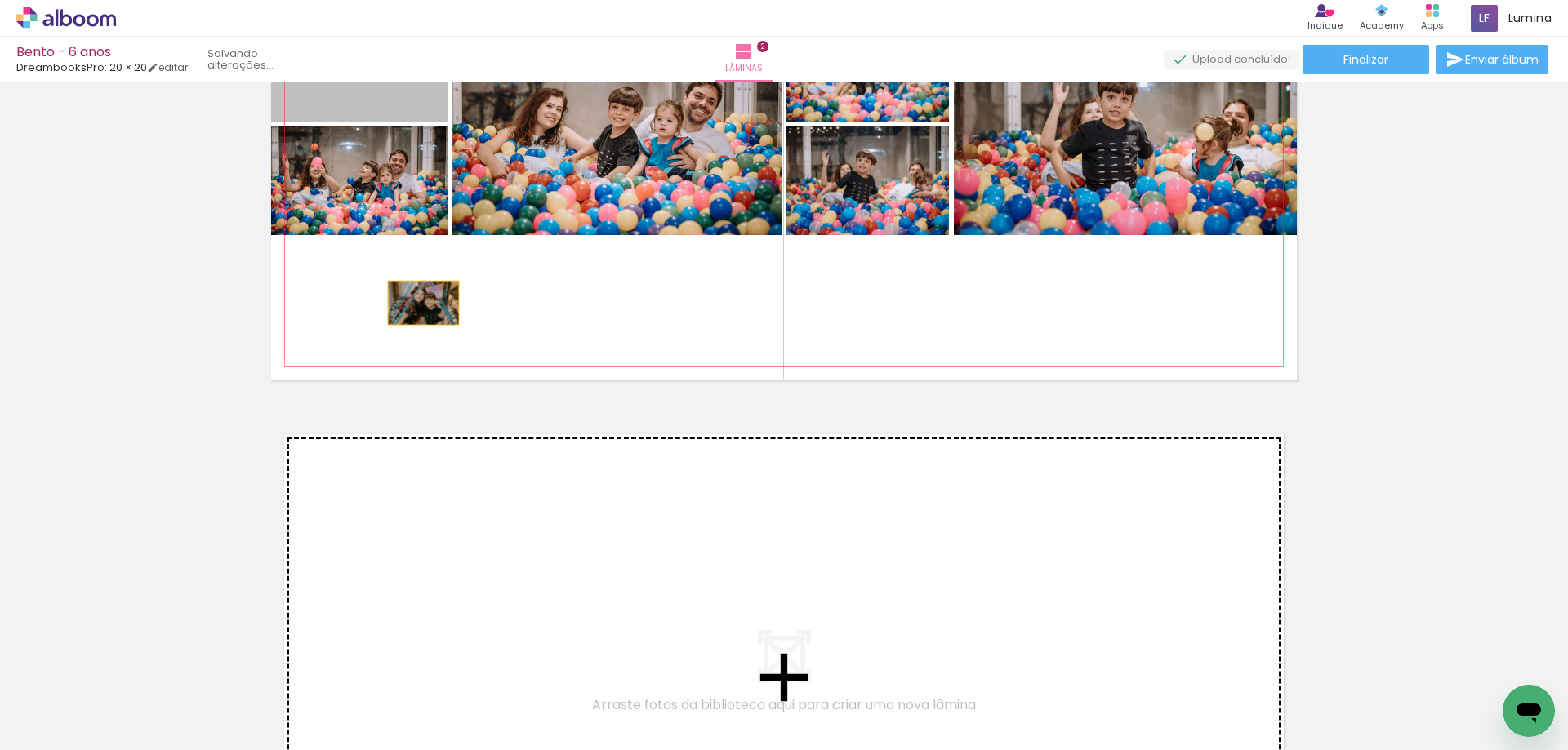
scroll to position [838, 0]
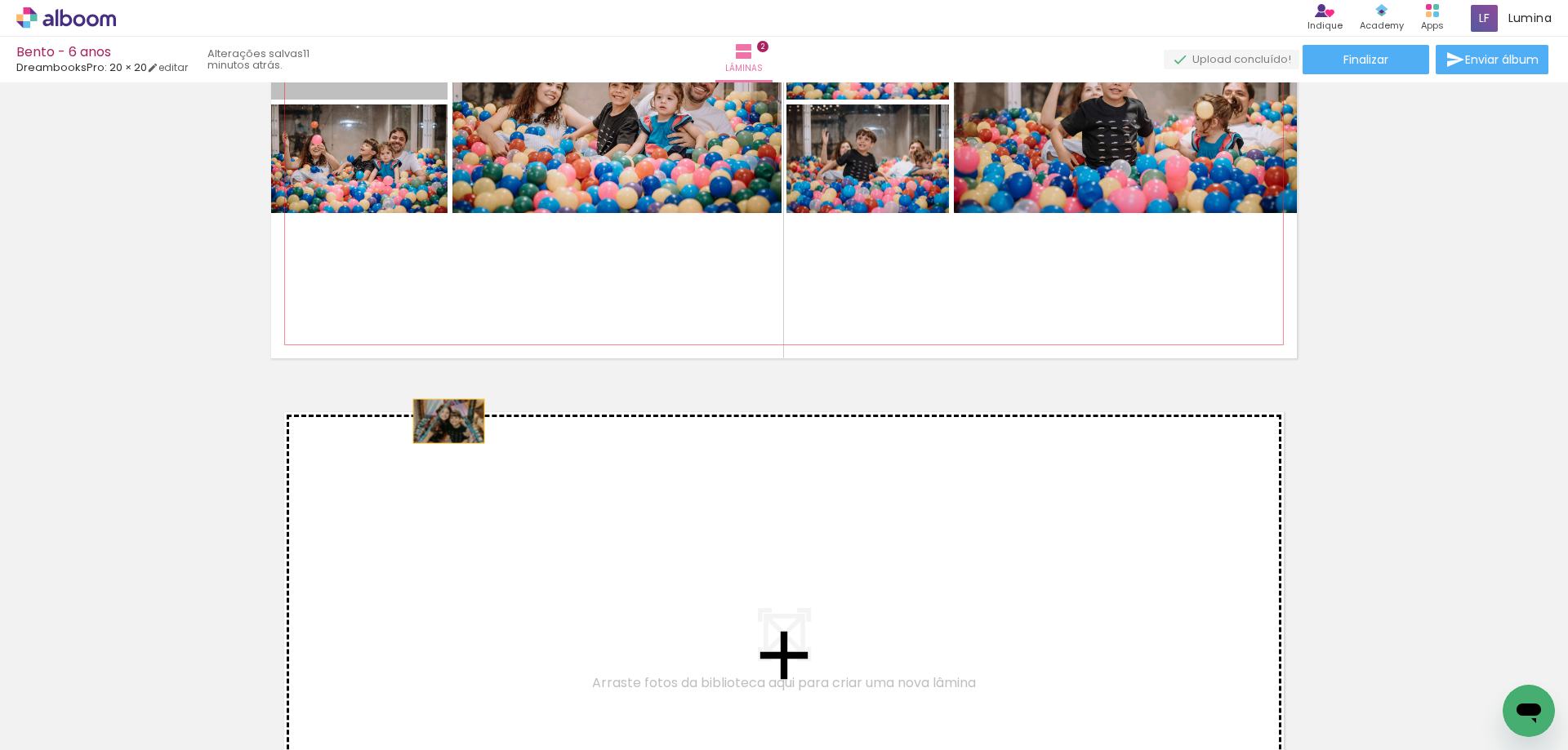
drag, startPoint x: 389, startPoint y: 205, endPoint x: 443, endPoint y: 584, distance: 382.8
click at [443, 584] on div "Inserir lâmina 1 de 2 Inserir lâmina 2 de 2" at bounding box center [784, 81] width 1568 height 1661
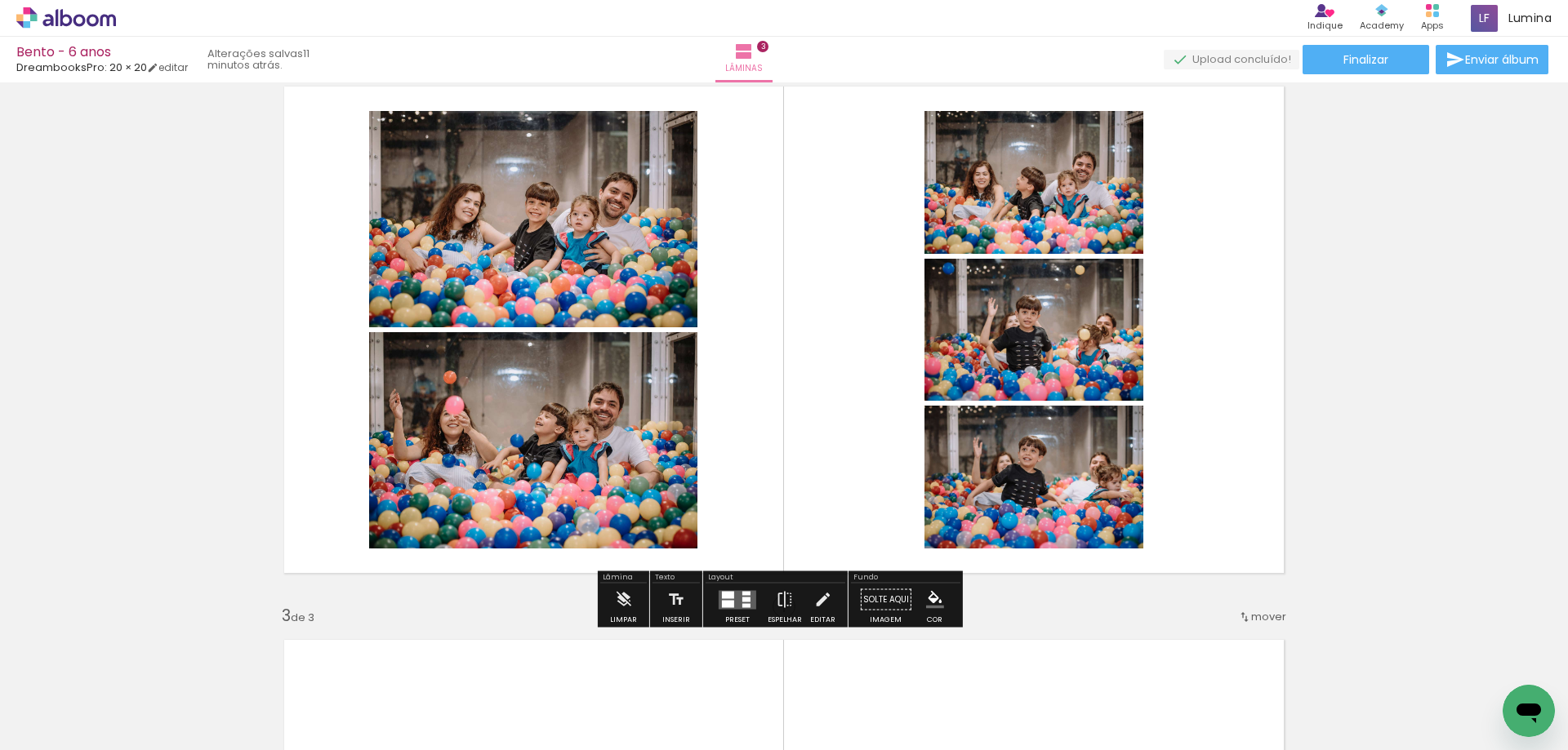
scroll to position [639, 0]
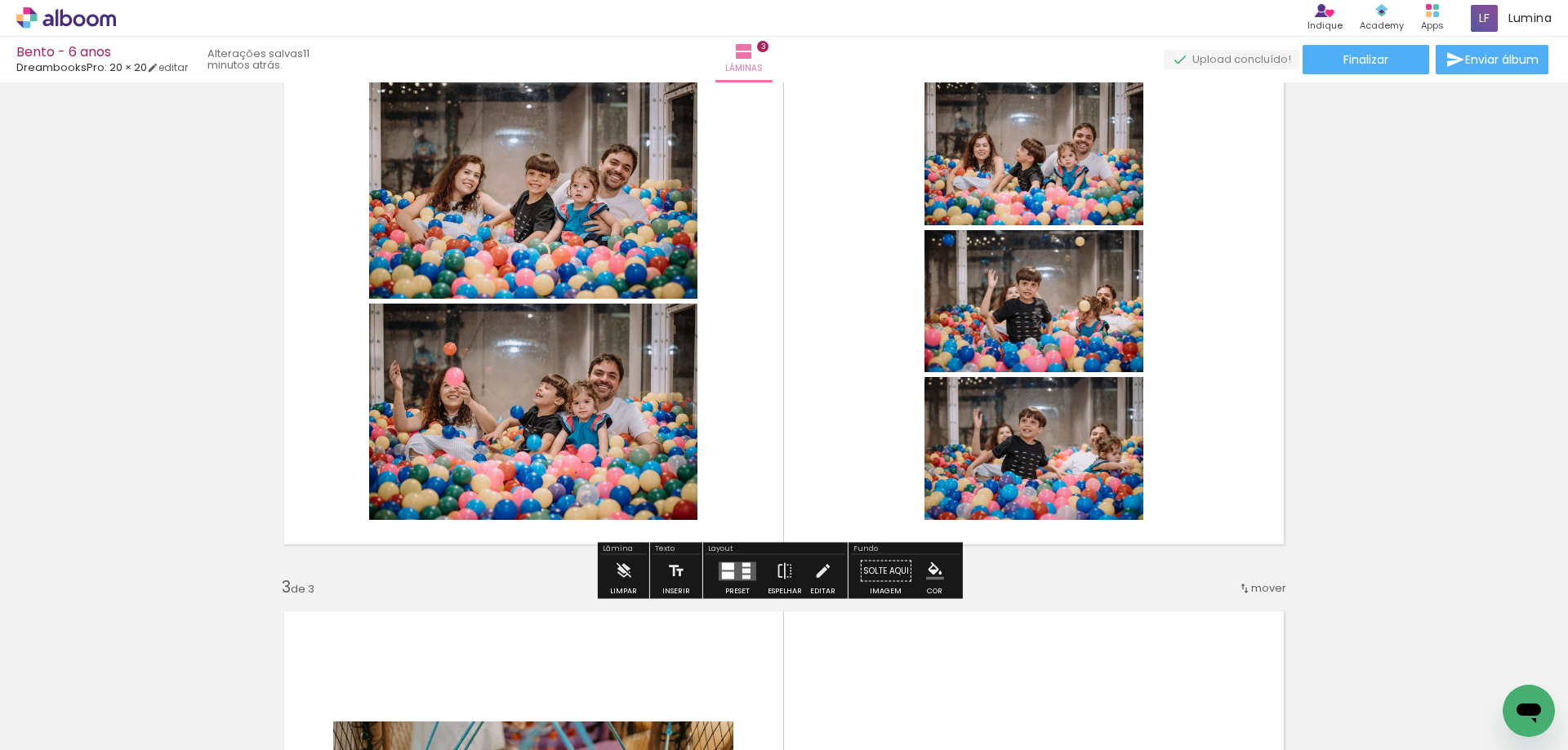
click at [743, 569] on div at bounding box center [747, 571] width 8 height 5
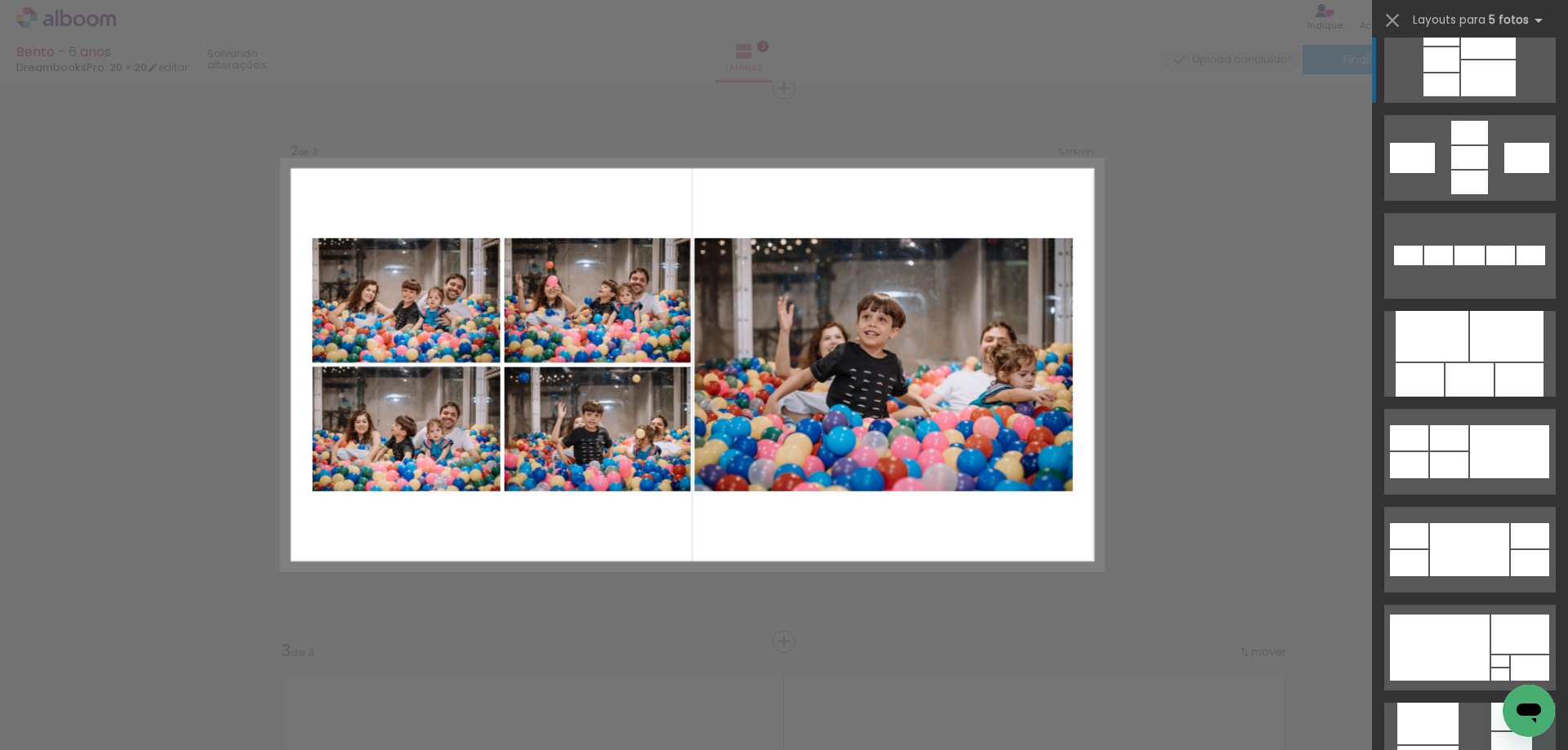
scroll to position [735, 0]
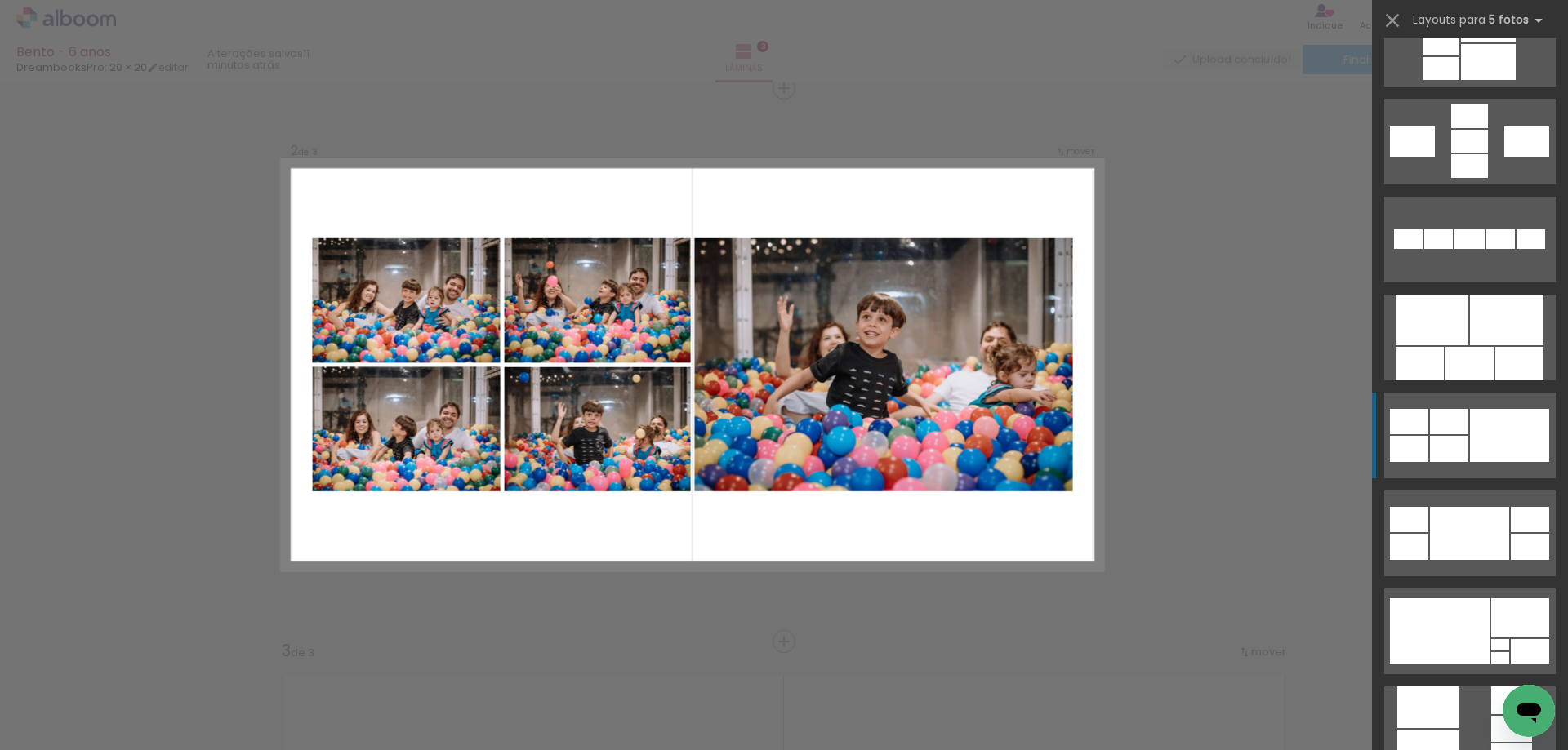
click at [1451, 448] on div at bounding box center [1449, 448] width 38 height 26
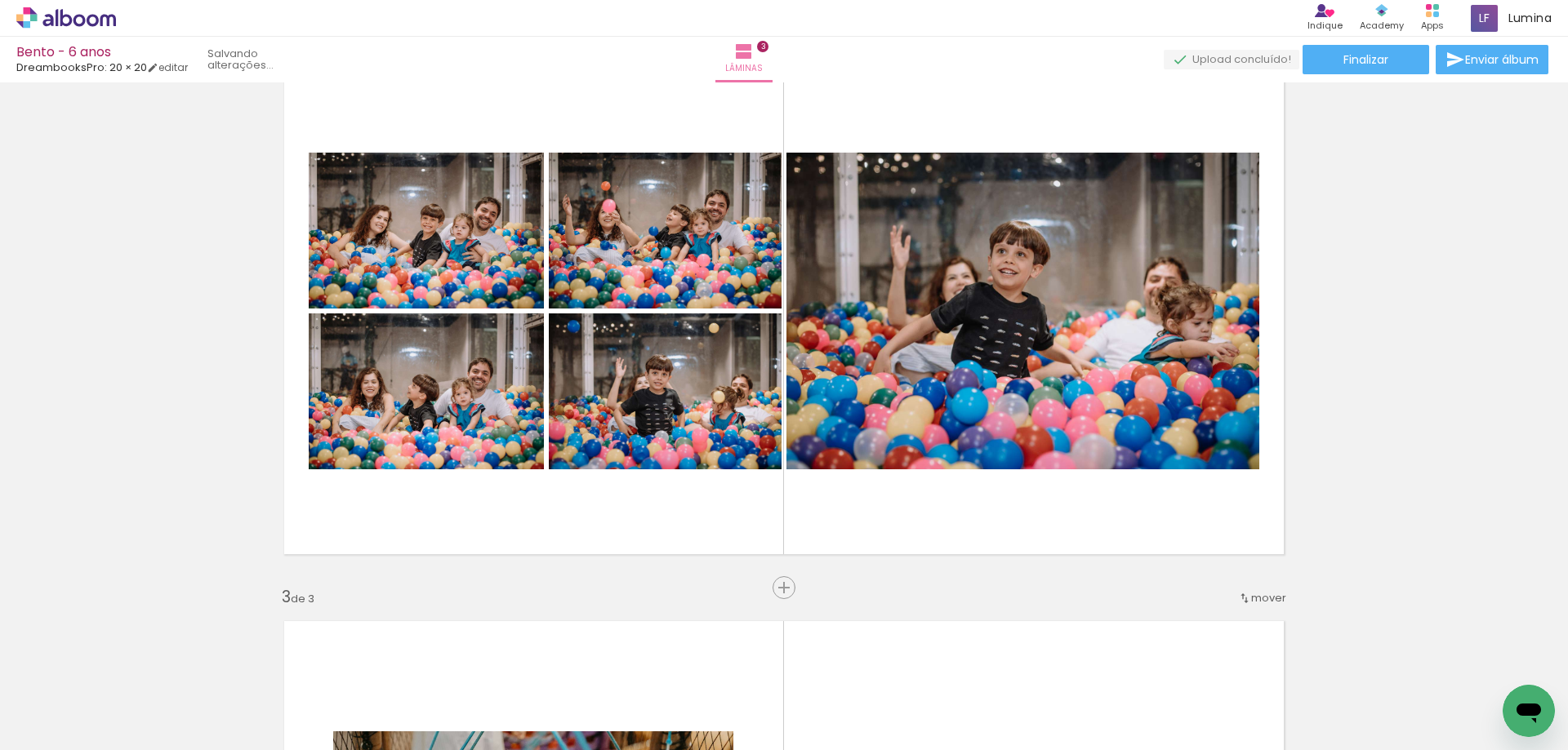
scroll to position [656, 0]
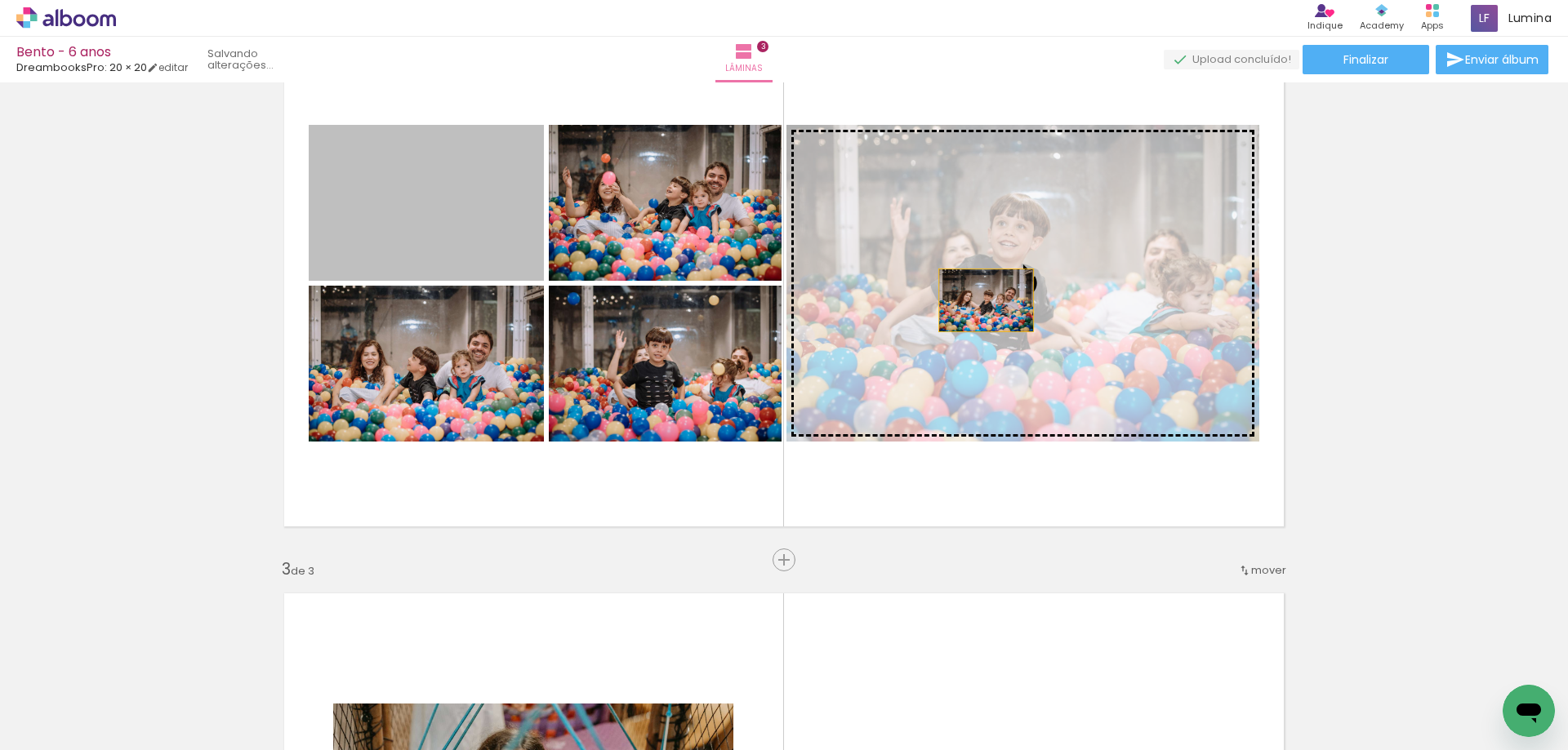
drag, startPoint x: 475, startPoint y: 219, endPoint x: 1043, endPoint y: 330, distance: 578.7
click at [0, 0] on slot at bounding box center [0, 0] width 0 height 0
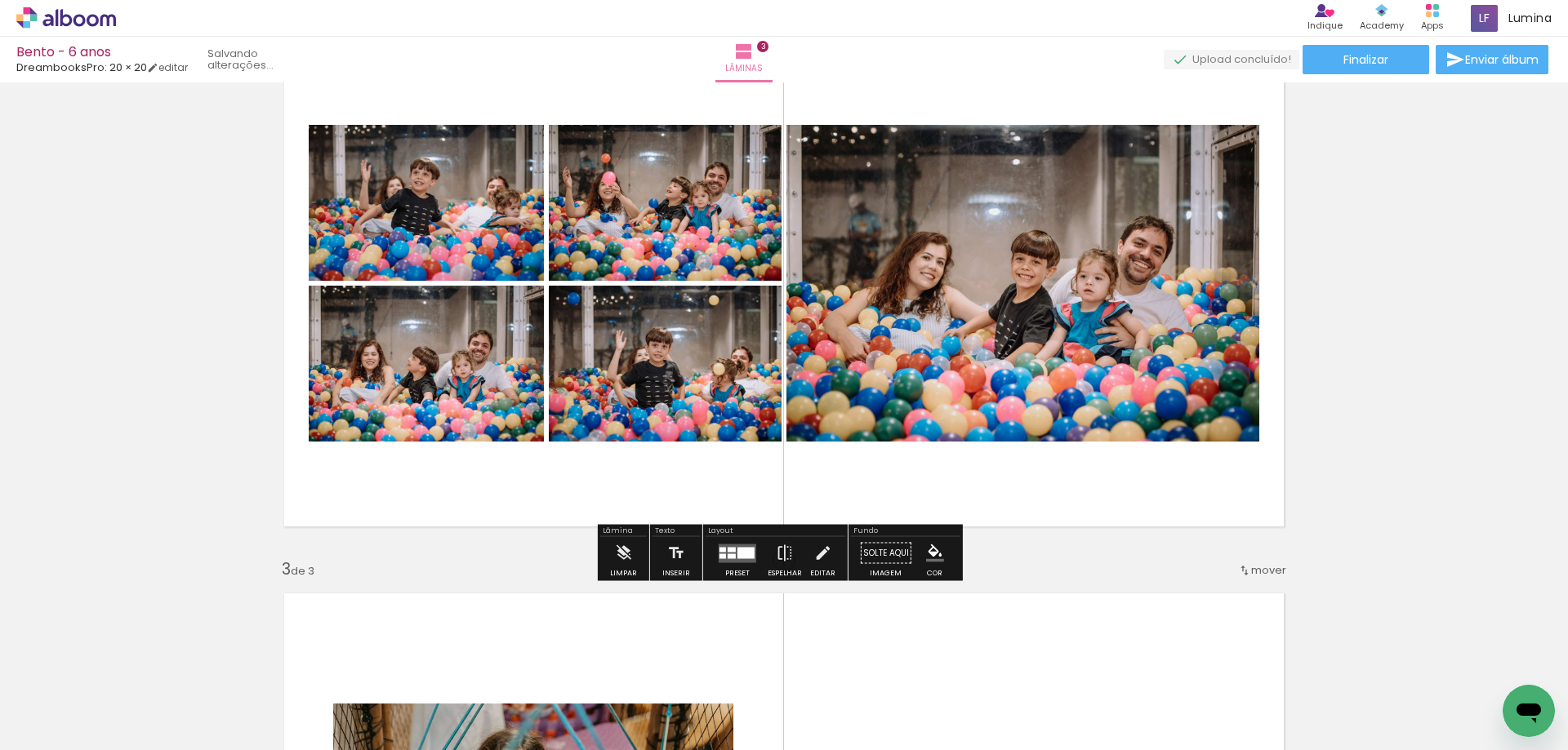
drag, startPoint x: 742, startPoint y: 562, endPoint x: 751, endPoint y: 557, distance: 10.3
click at [742, 561] on quentale-layouter at bounding box center [738, 553] width 37 height 19
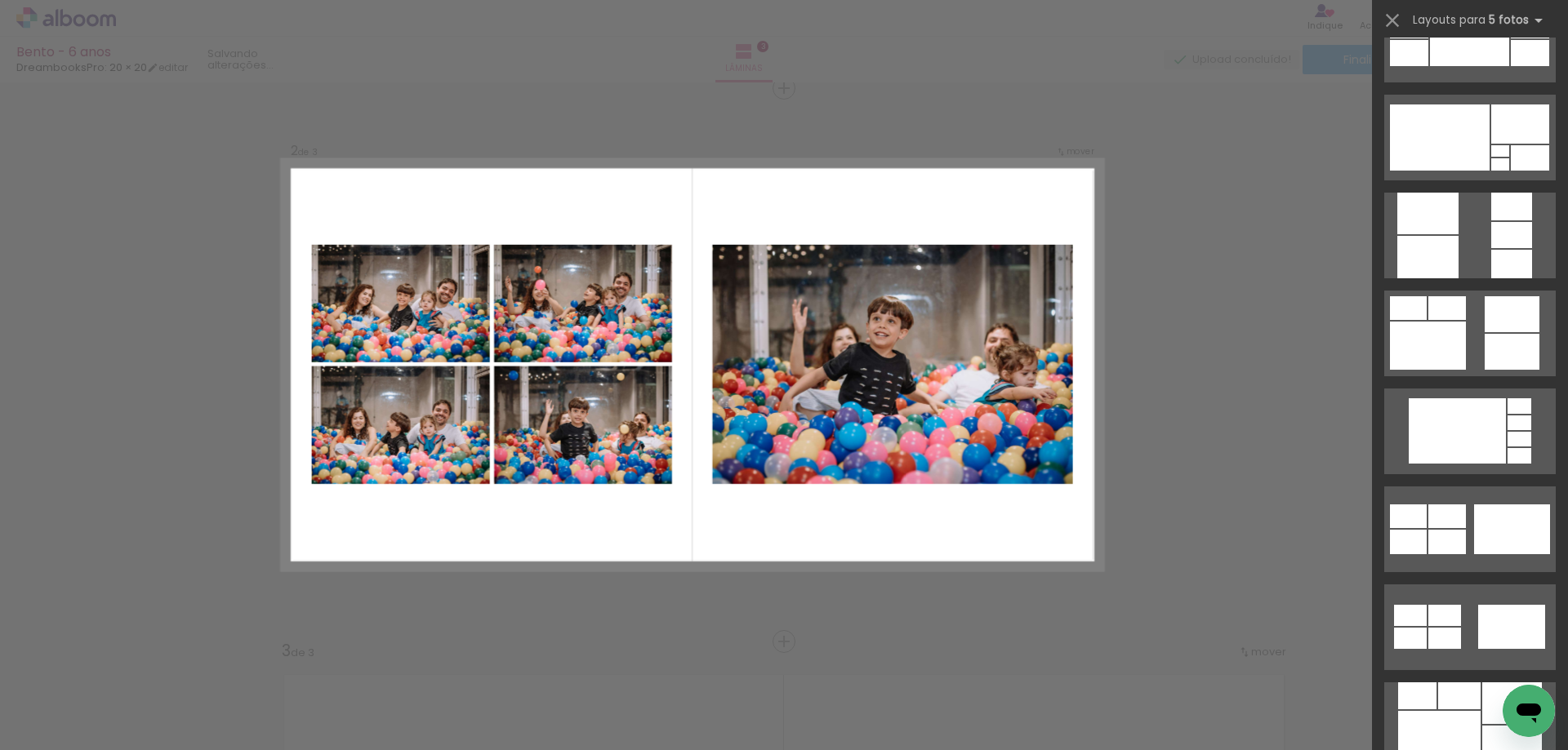
scroll to position [1323, 0]
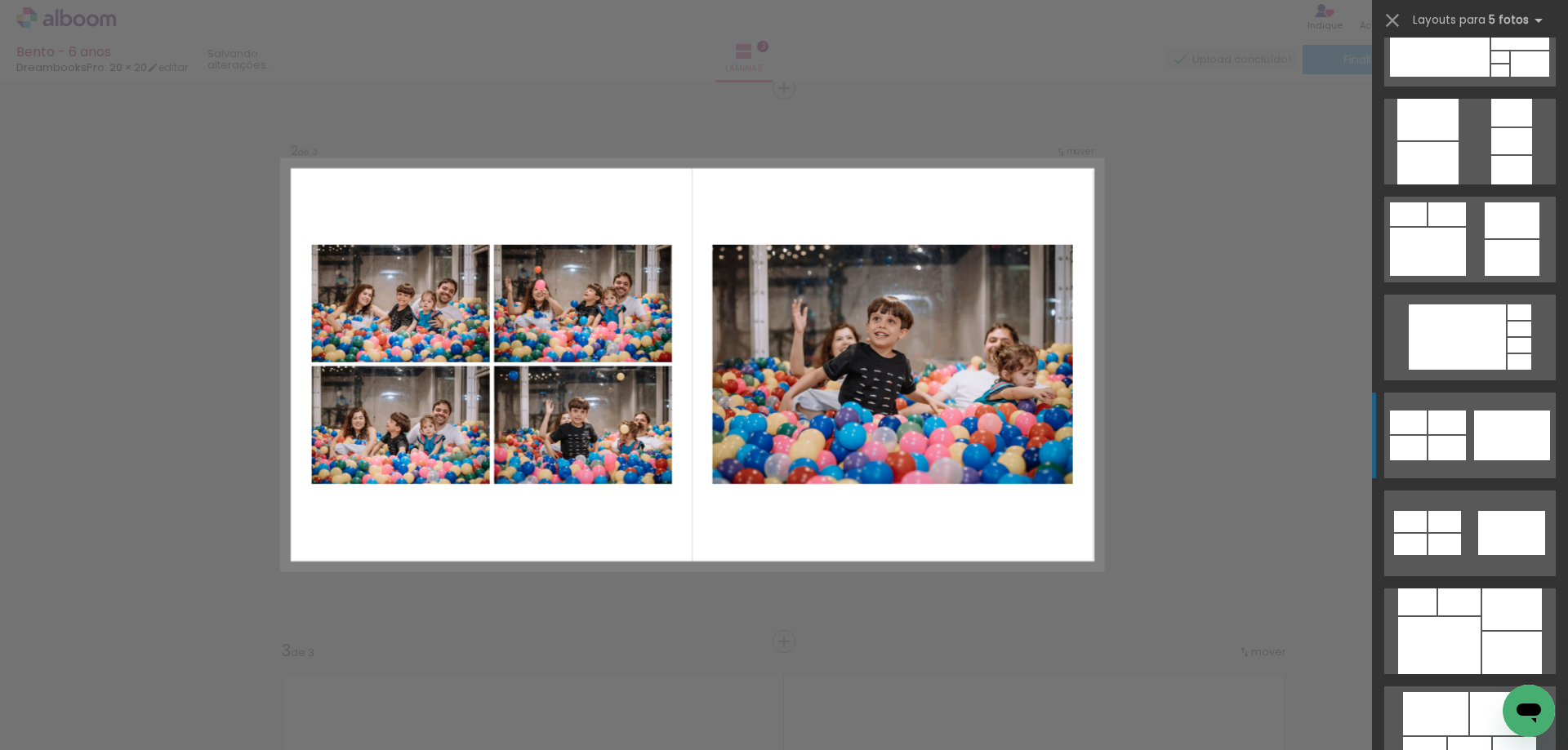
click at [1456, 453] on div at bounding box center [1447, 448] width 37 height 24
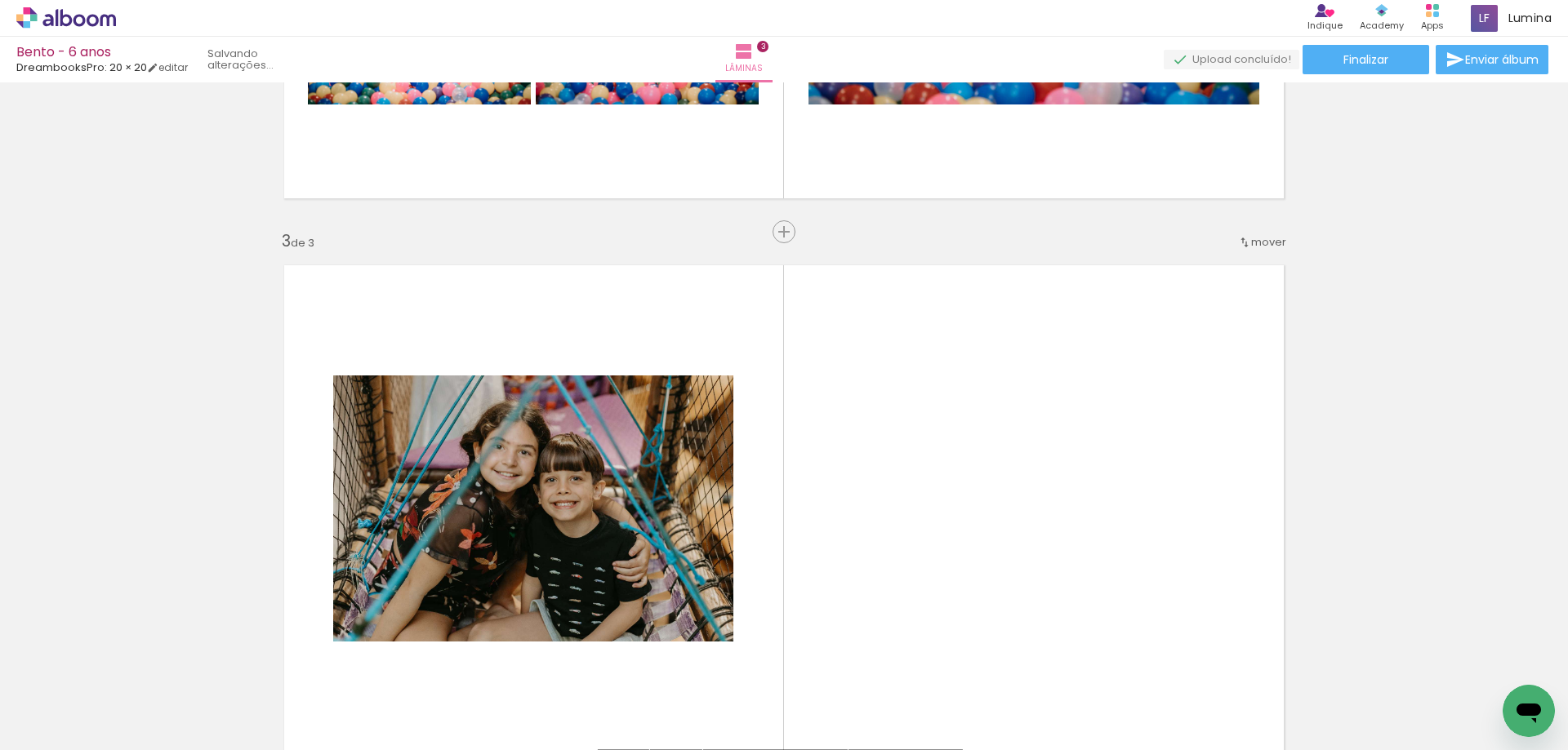
scroll to position [1146, 0]
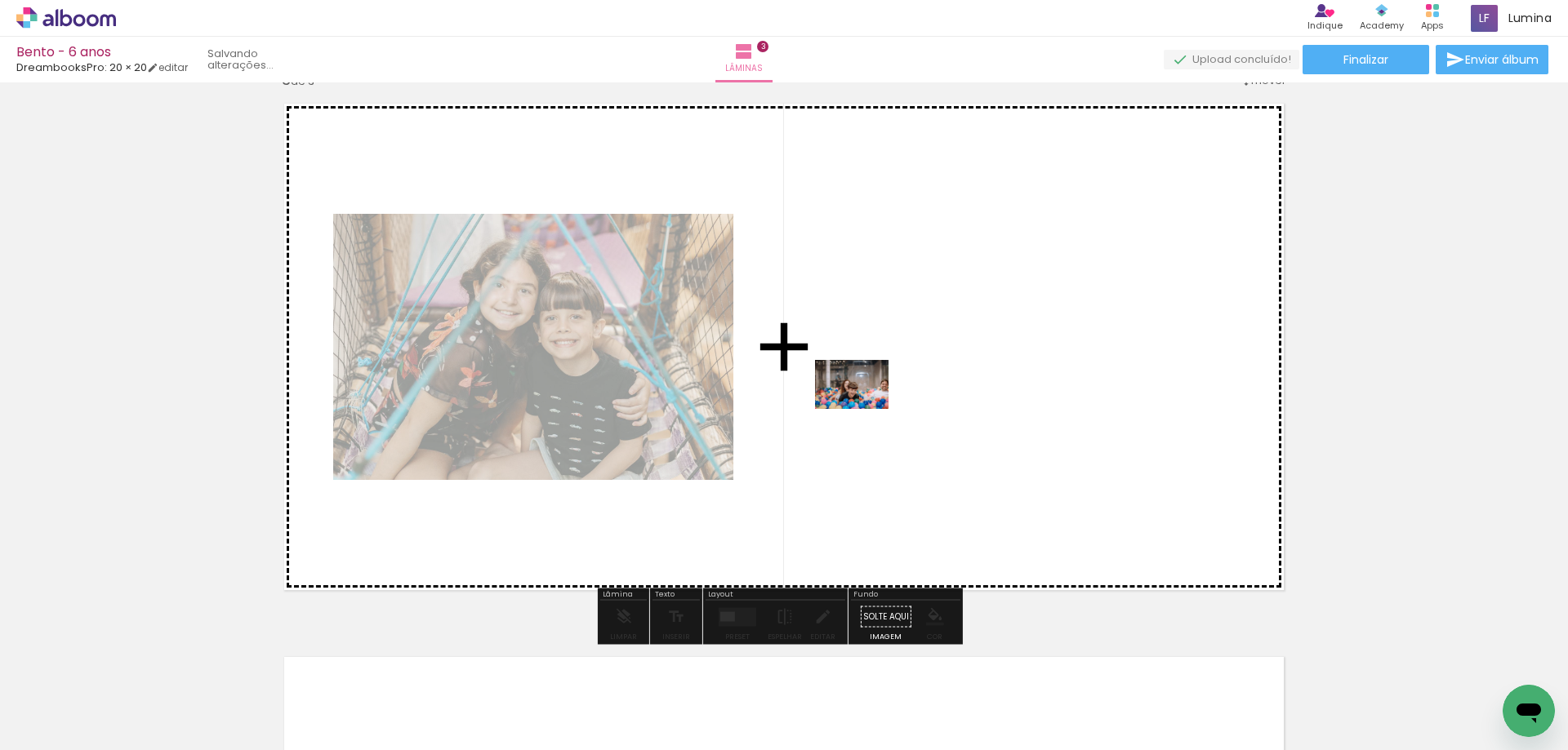
drag, startPoint x: 988, startPoint y: 716, endPoint x: 864, endPoint y: 409, distance: 331.1
click at [864, 409] on quentale-workspace at bounding box center [784, 375] width 1568 height 750
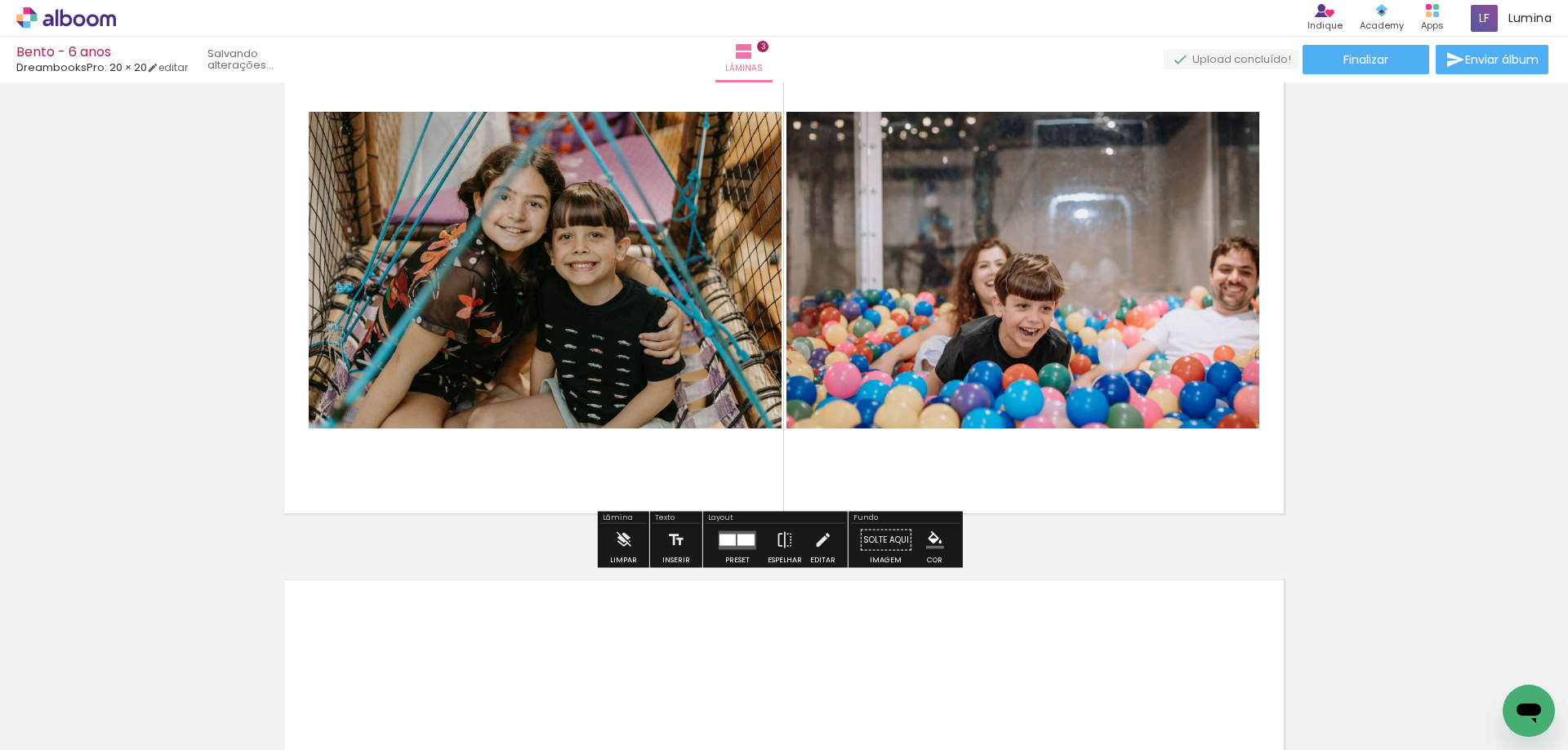
scroll to position [1391, 0]
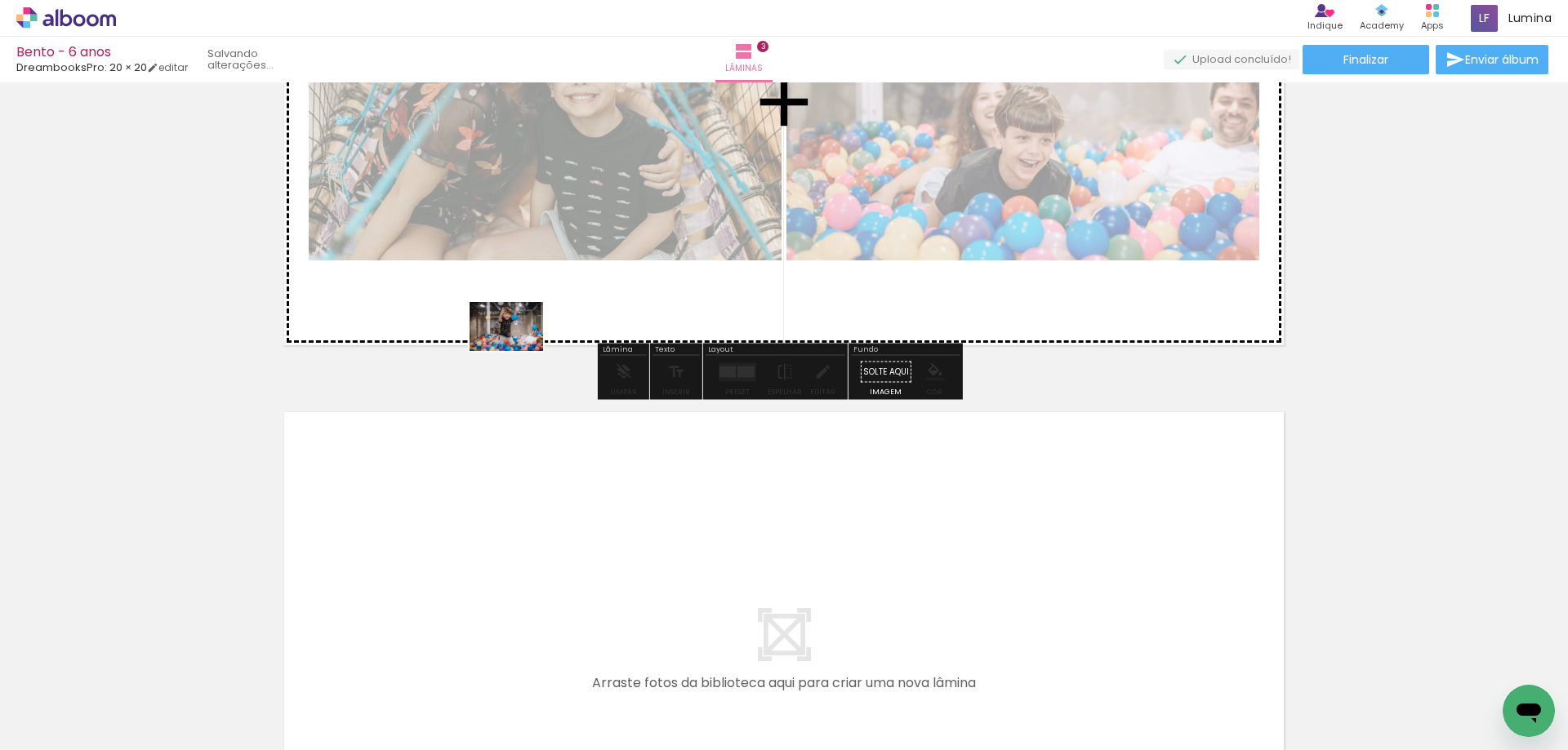
drag, startPoint x: 1075, startPoint y: 703, endPoint x: 514, endPoint y: 346, distance: 665.0
click at [514, 346] on quentale-workspace at bounding box center [784, 375] width 1568 height 750
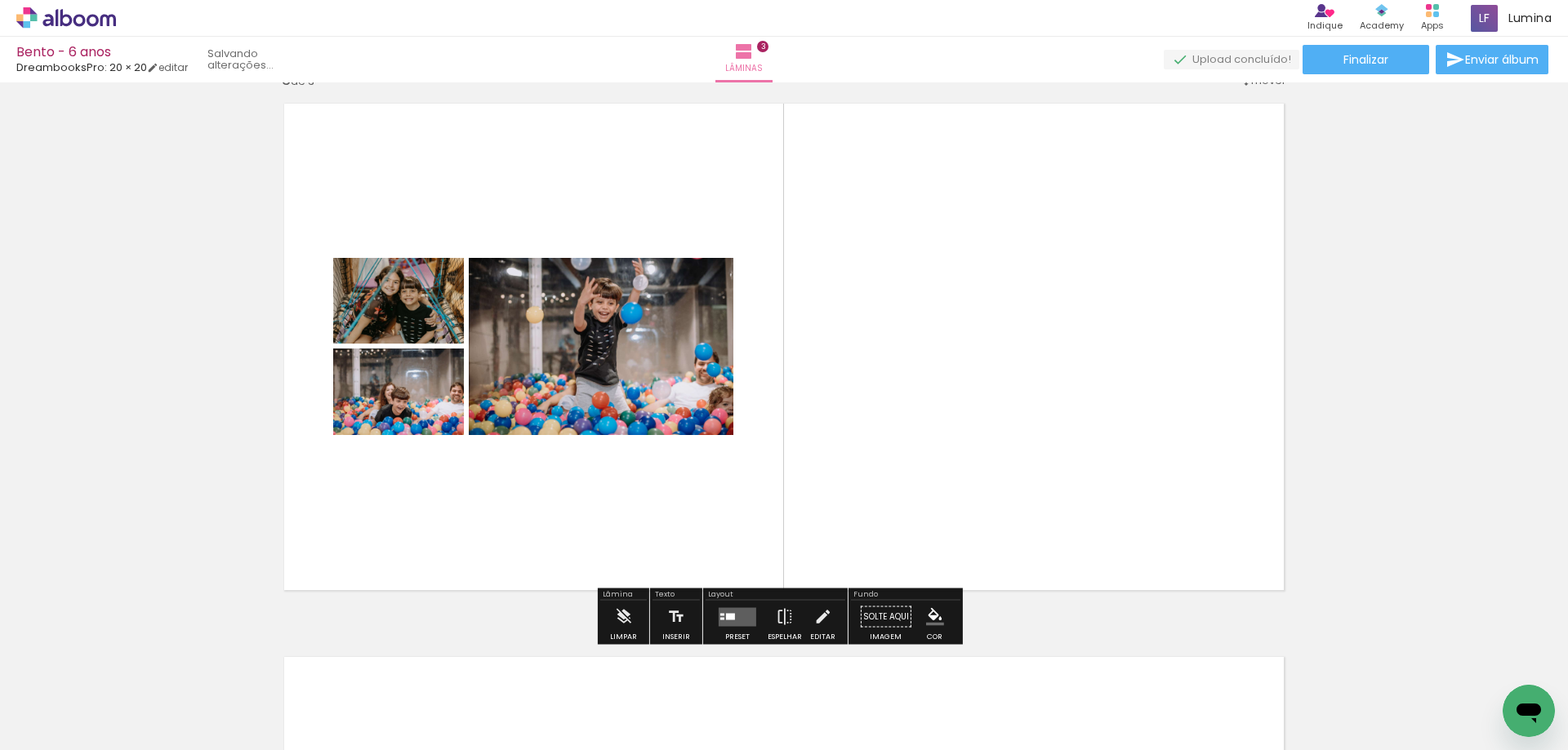
scroll to position [0, 600]
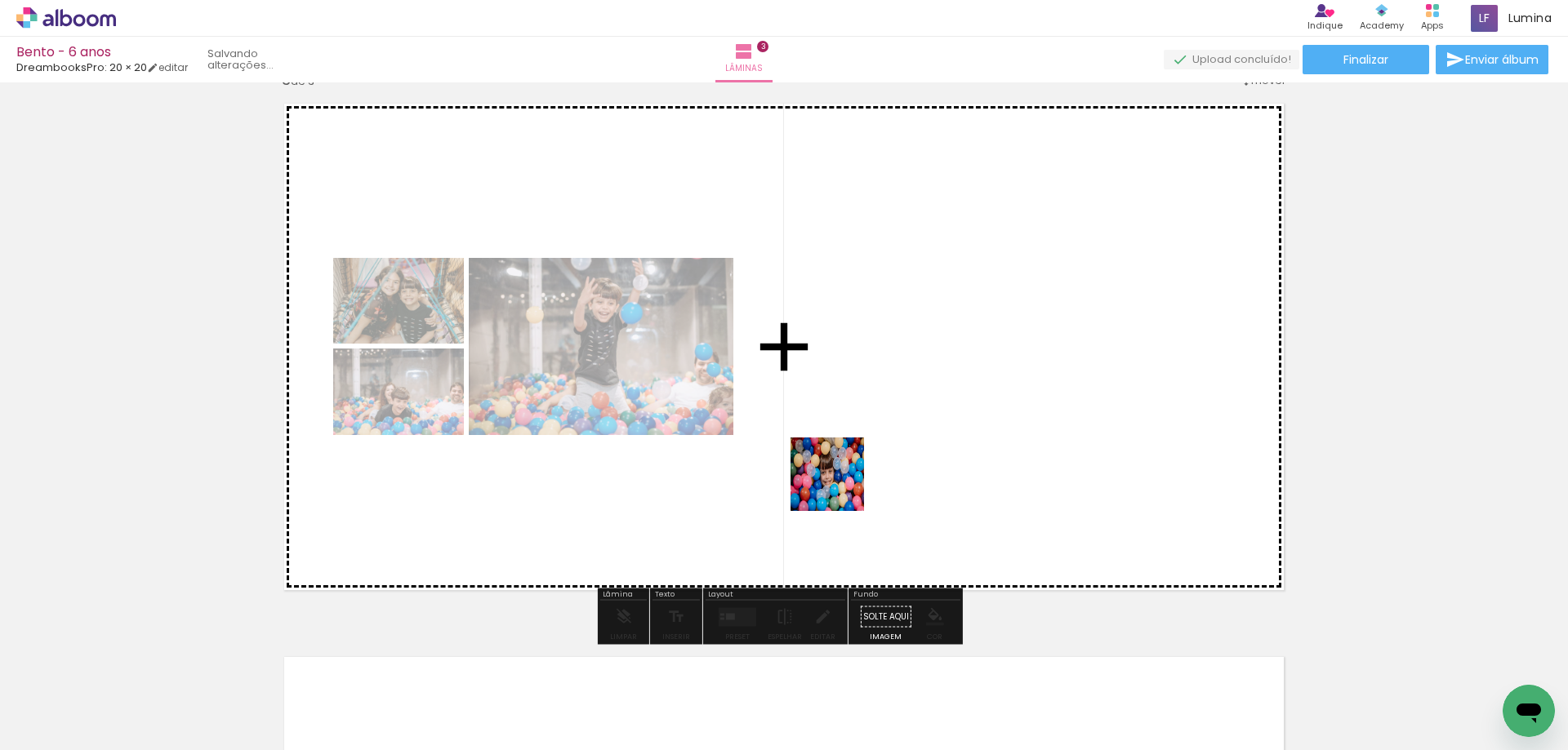
drag, startPoint x: 765, startPoint y: 712, endPoint x: 889, endPoint y: 435, distance: 303.5
click at [889, 435] on quentale-workspace at bounding box center [784, 375] width 1568 height 750
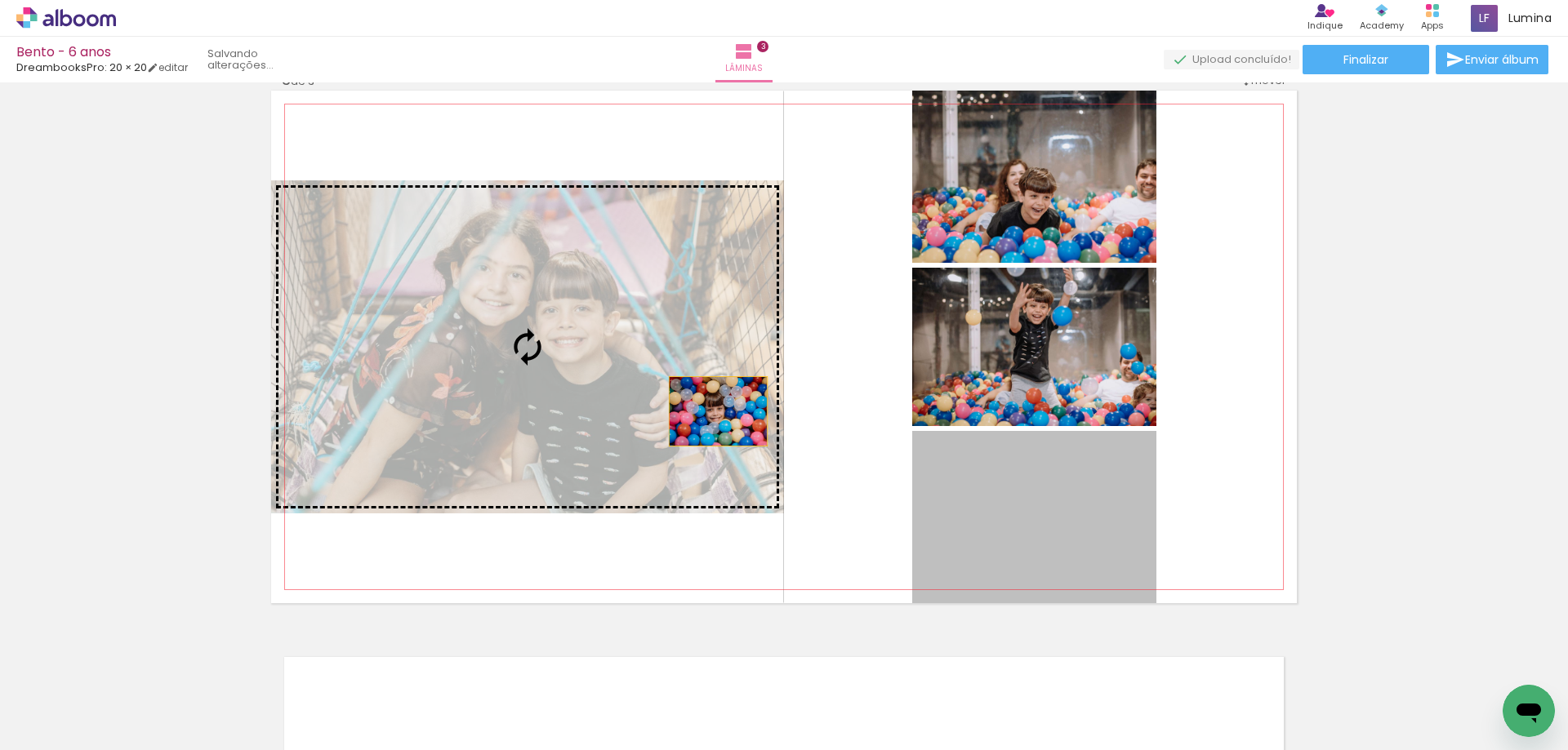
drag, startPoint x: 1016, startPoint y: 552, endPoint x: 667, endPoint y: 394, distance: 383.1
click at [0, 0] on slot at bounding box center [0, 0] width 0 height 0
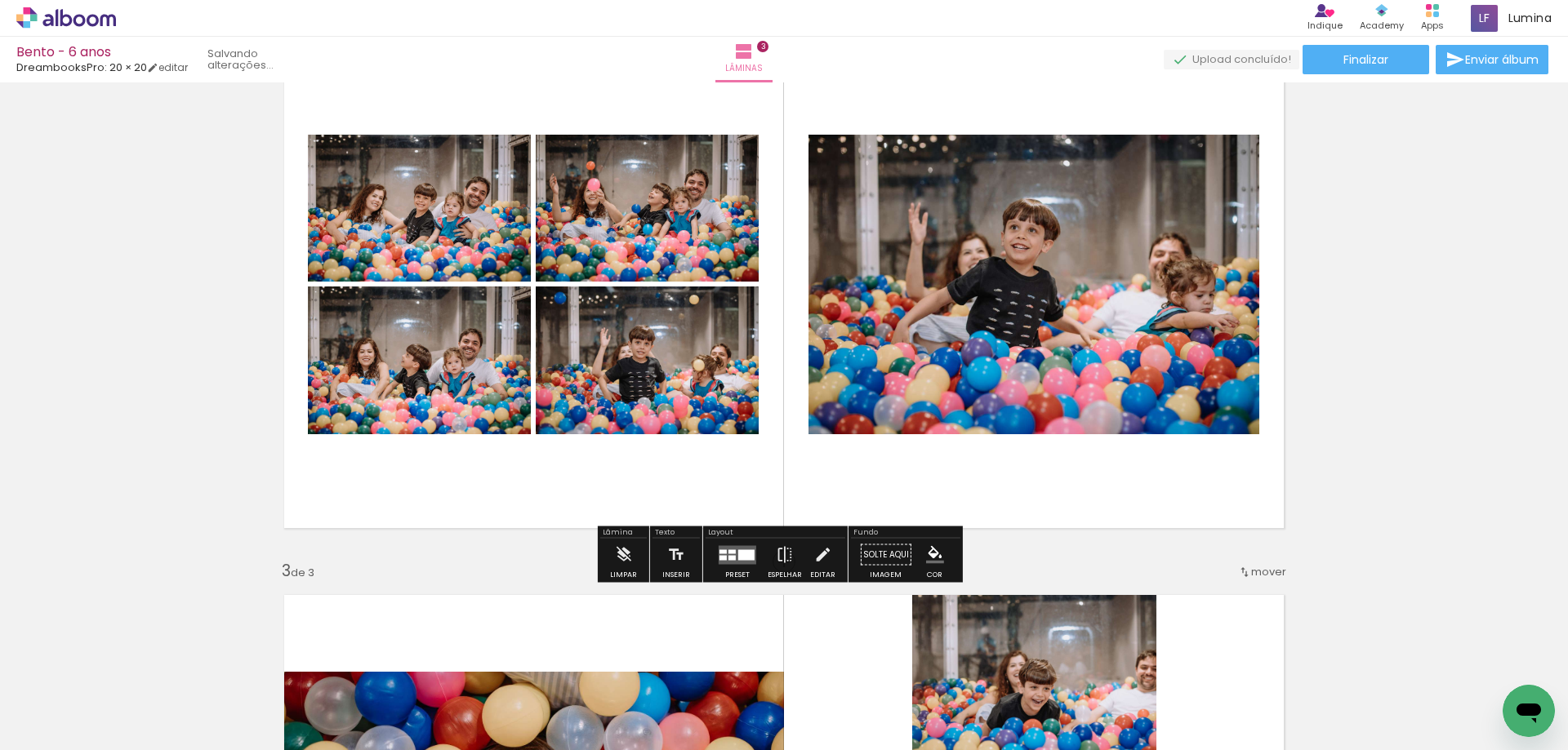
scroll to position [656, 0]
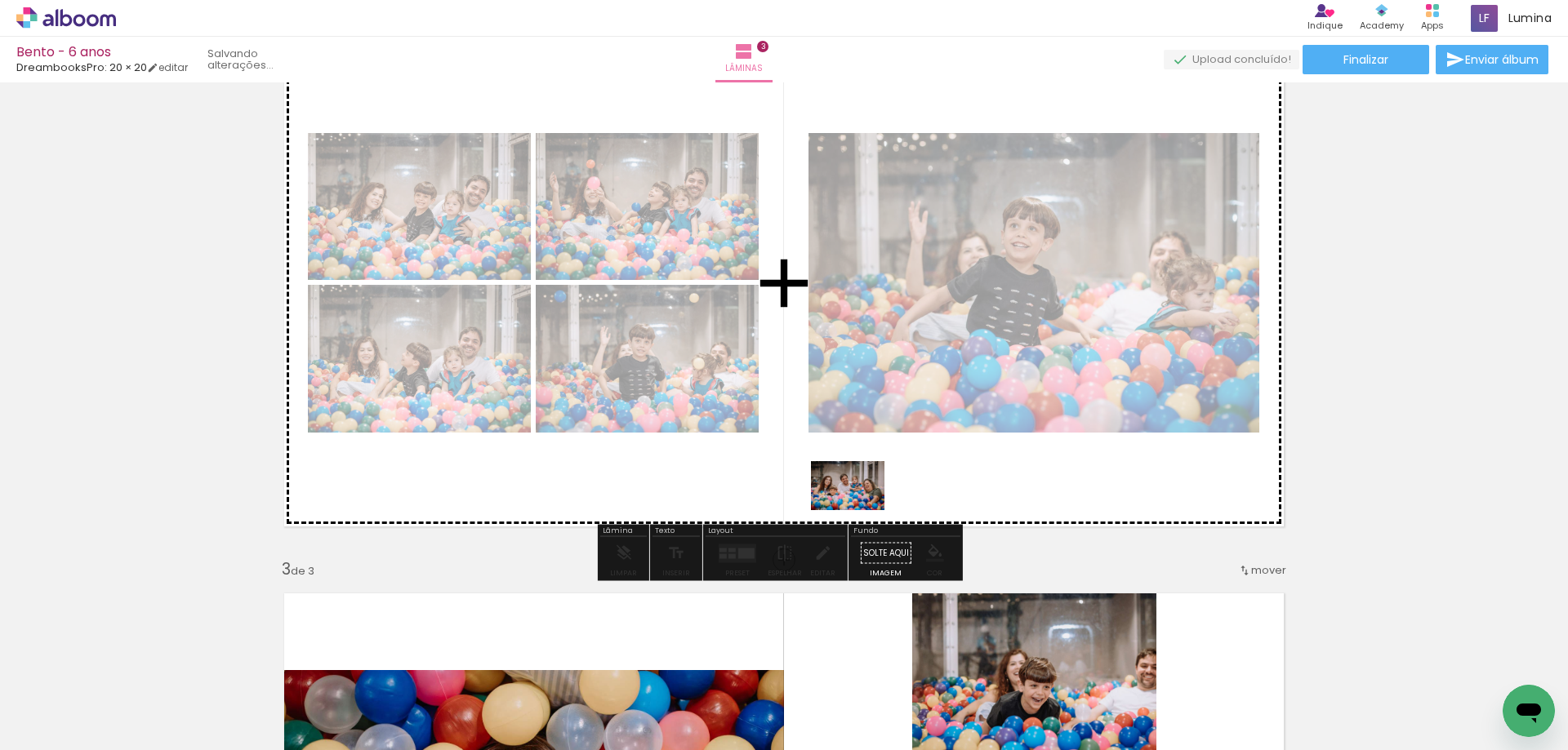
drag, startPoint x: 838, startPoint y: 714, endPoint x: 860, endPoint y: 510, distance: 205.2
click at [860, 510] on quentale-workspace at bounding box center [784, 375] width 1568 height 750
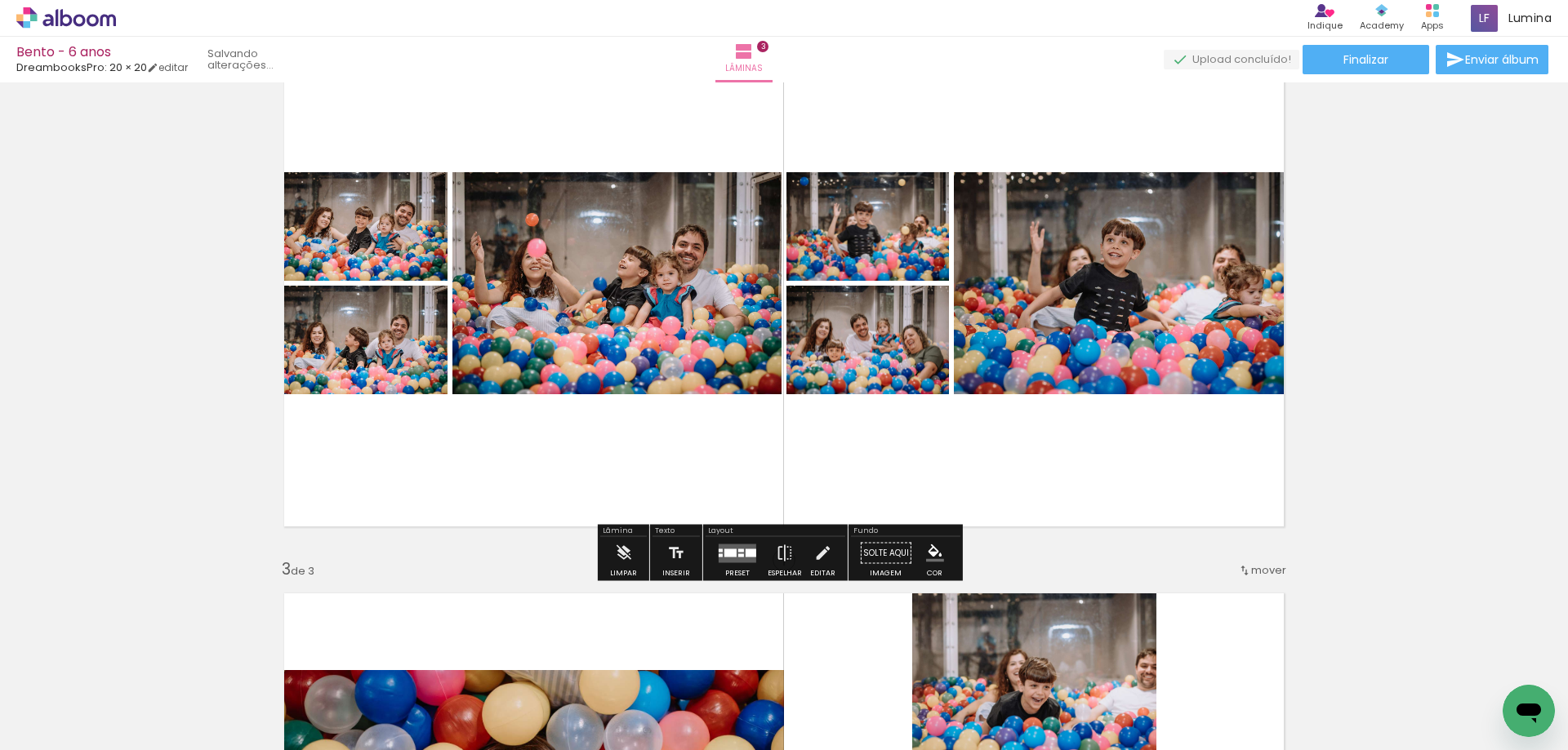
click at [725, 545] on quentale-layouter at bounding box center [738, 553] width 37 height 19
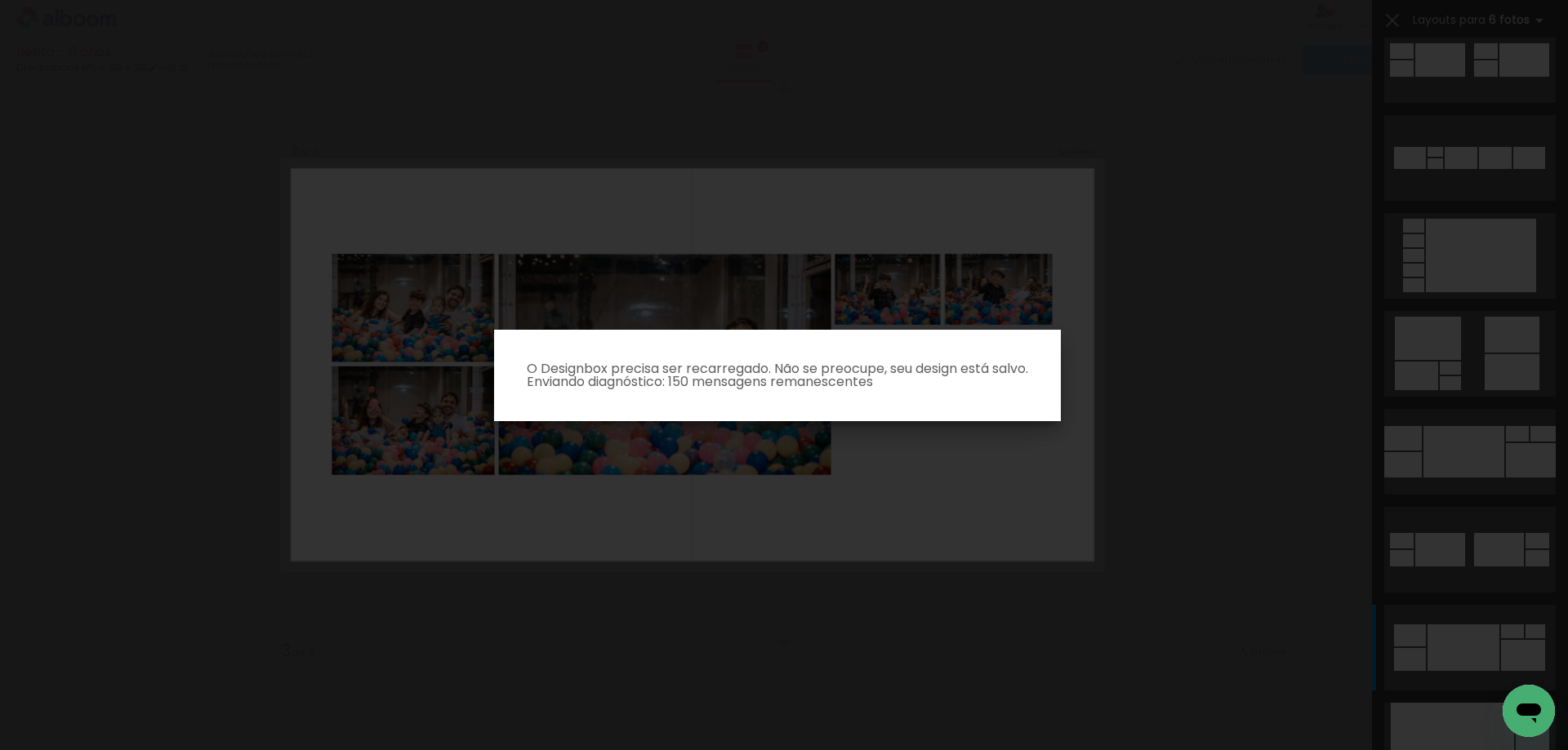
scroll to position [882, 0]
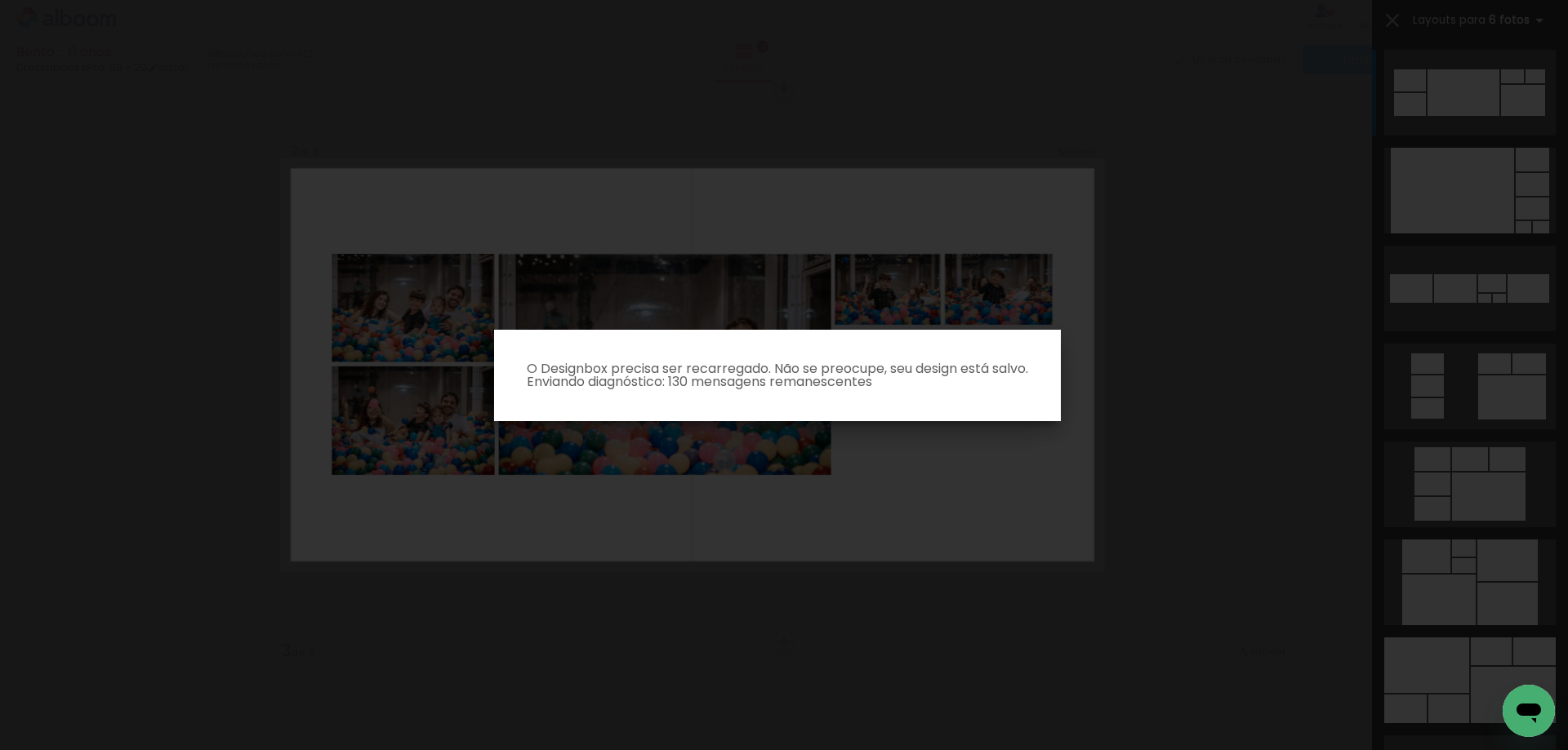
click at [1263, 559] on iron-overlay-backdrop at bounding box center [784, 375] width 1568 height 750
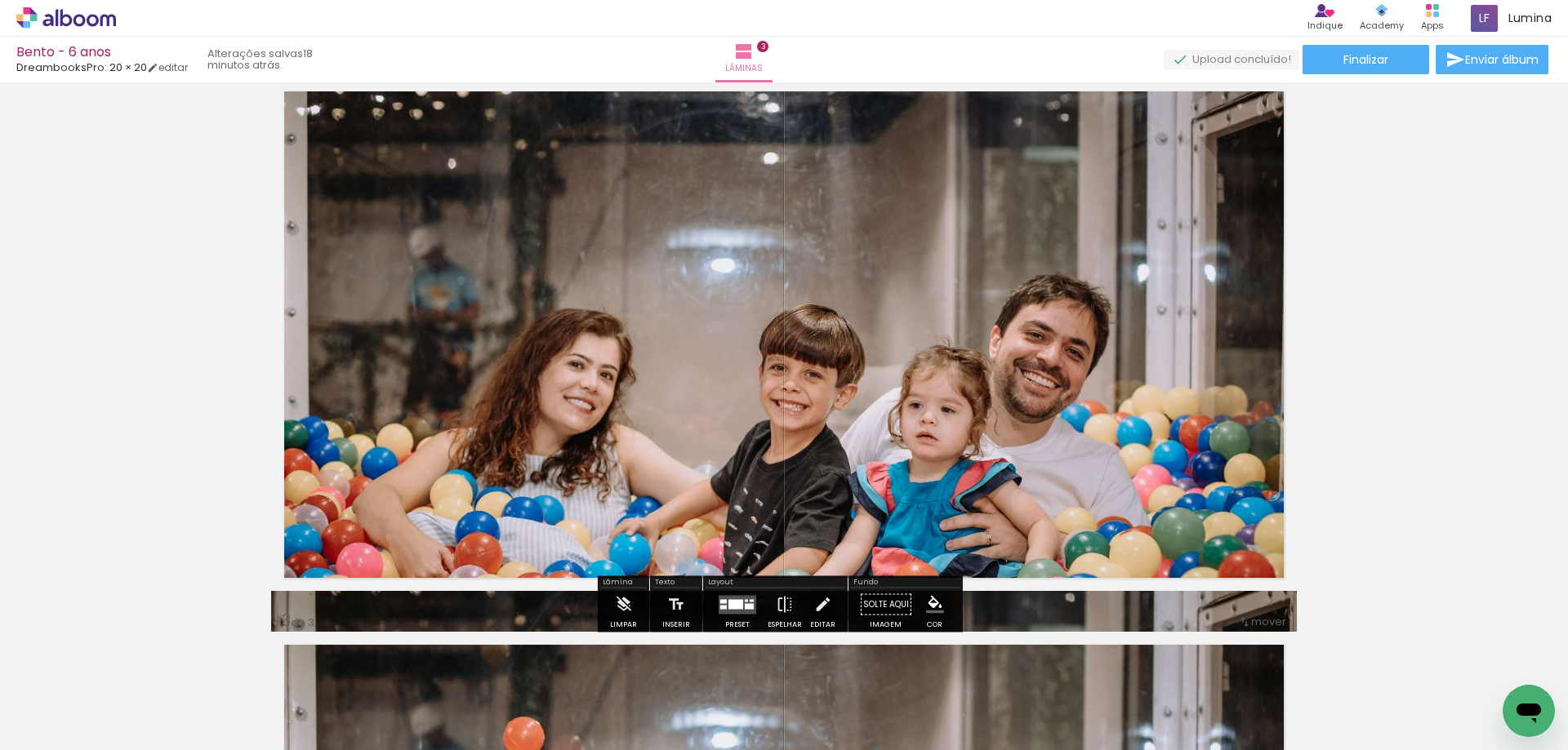
scroll to position [619, 0]
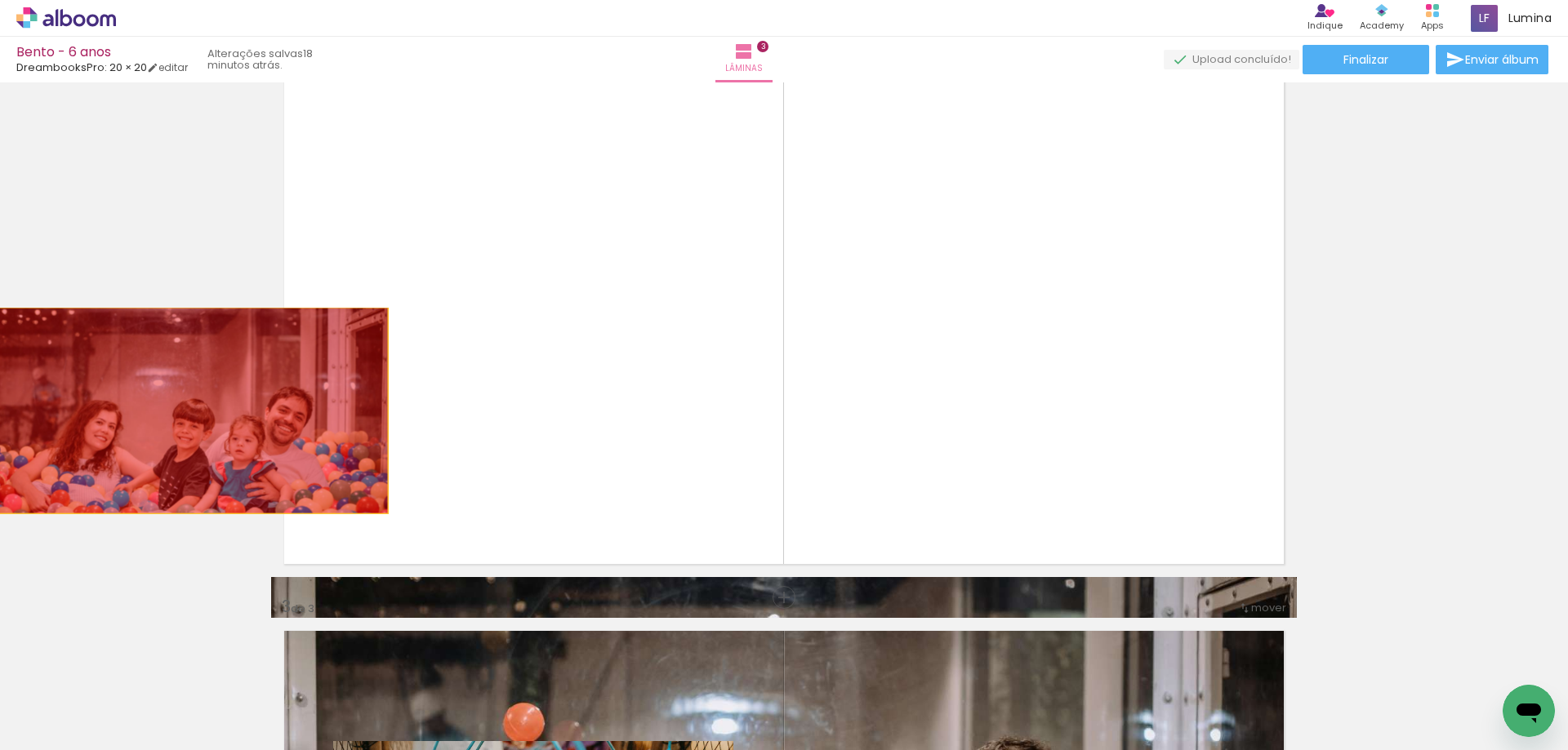
drag, startPoint x: 558, startPoint y: 381, endPoint x: 177, endPoint y: 410, distance: 382.1
click at [177, 410] on div "Inserir lâmina 1 de 3 Inserir lâmina 2 de 3 Inserir lâmina 3 de 3" at bounding box center [784, 577] width 1568 height 2215
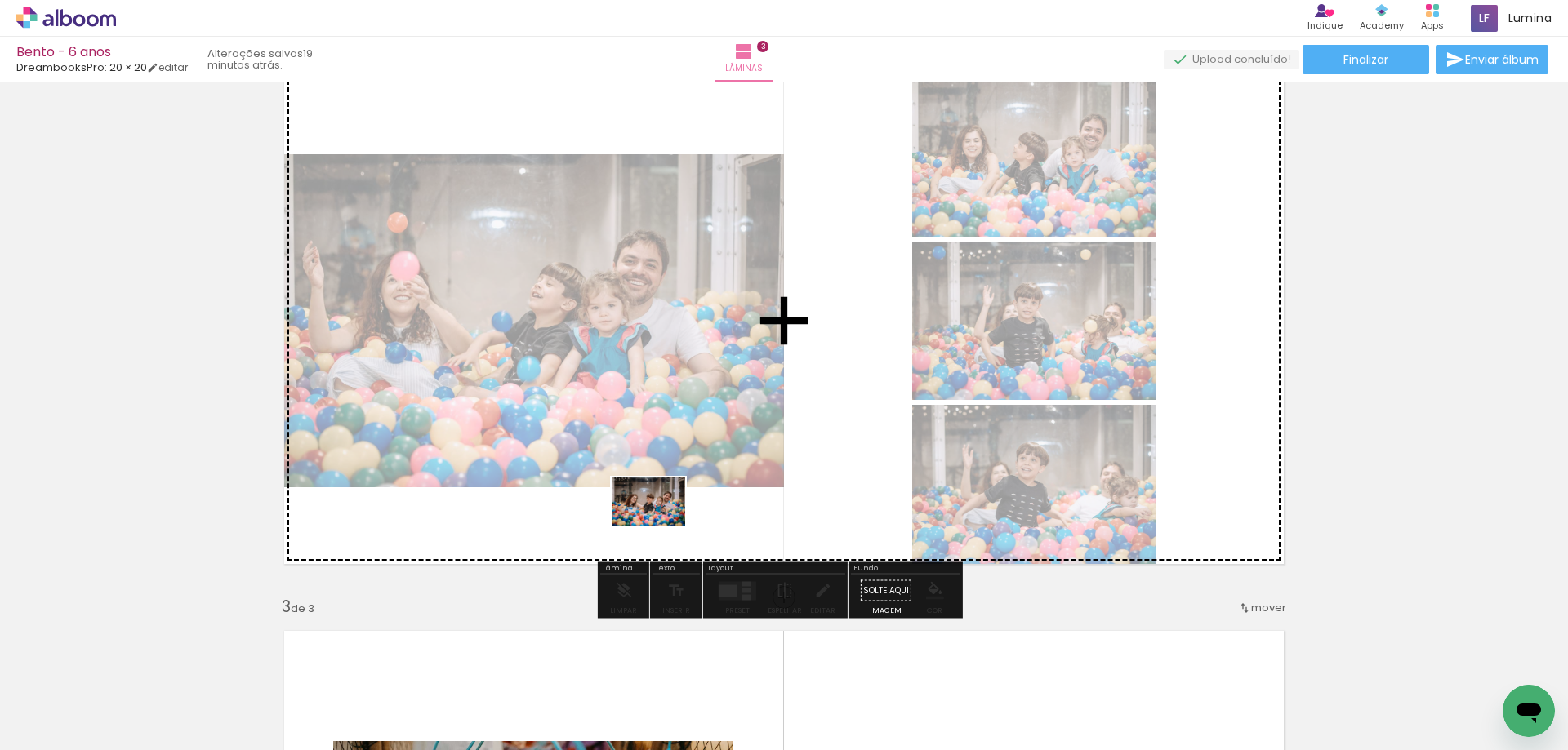
drag, startPoint x: 612, startPoint y: 698, endPoint x: 661, endPoint y: 526, distance: 178.8
click at [661, 526] on quentale-workspace at bounding box center [784, 375] width 1568 height 750
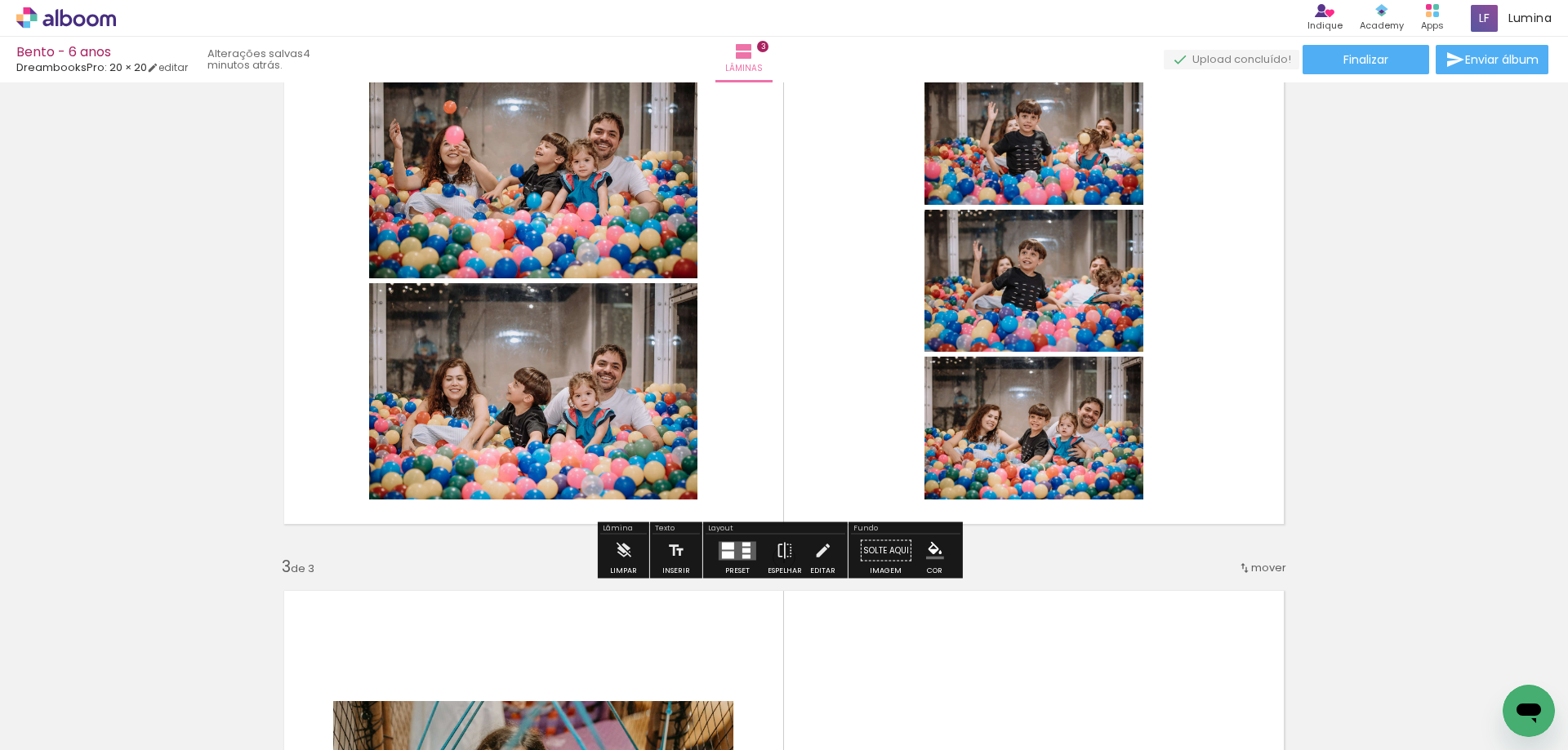
scroll to position [653, 0]
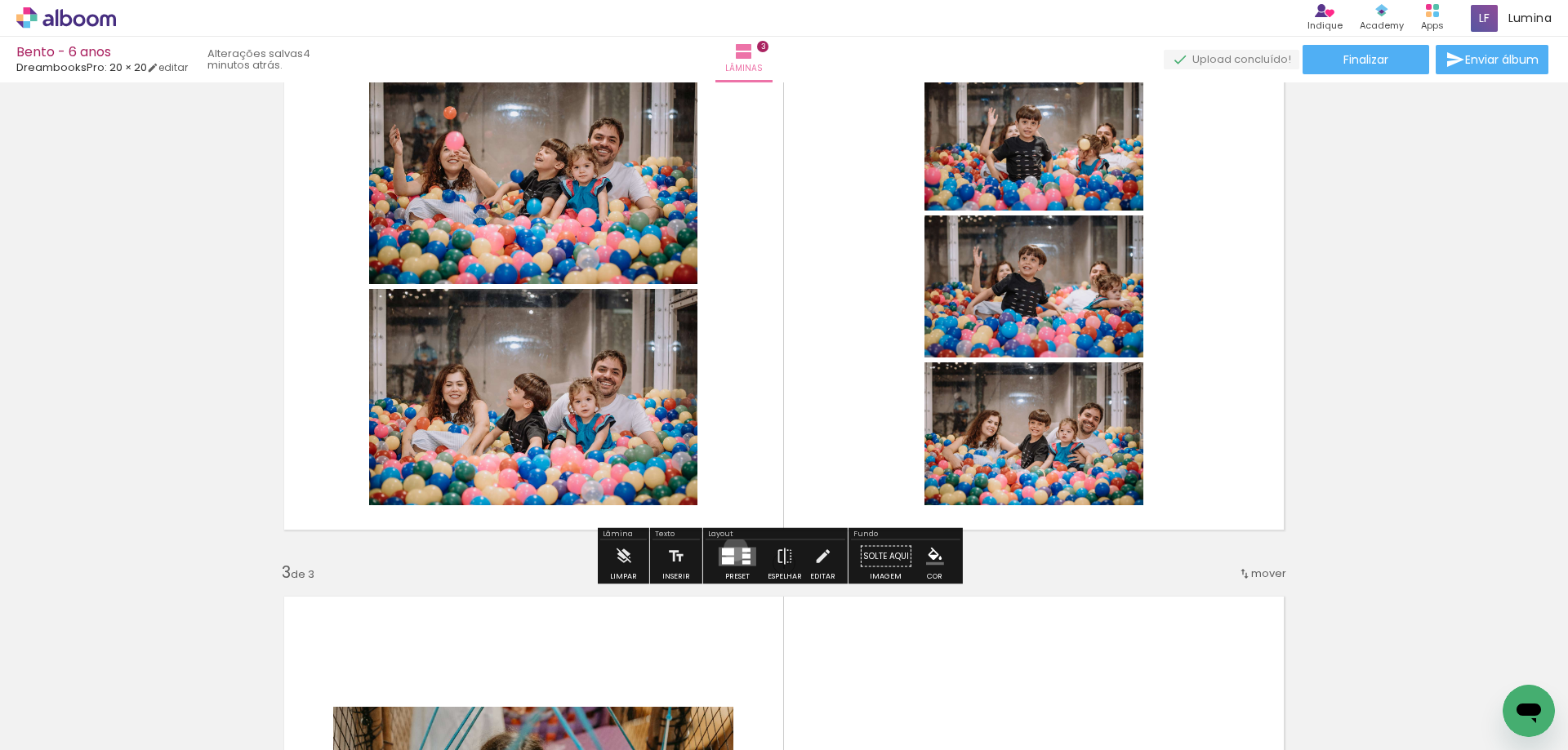
click at [732, 549] on quentale-layouter at bounding box center [738, 557] width 37 height 19
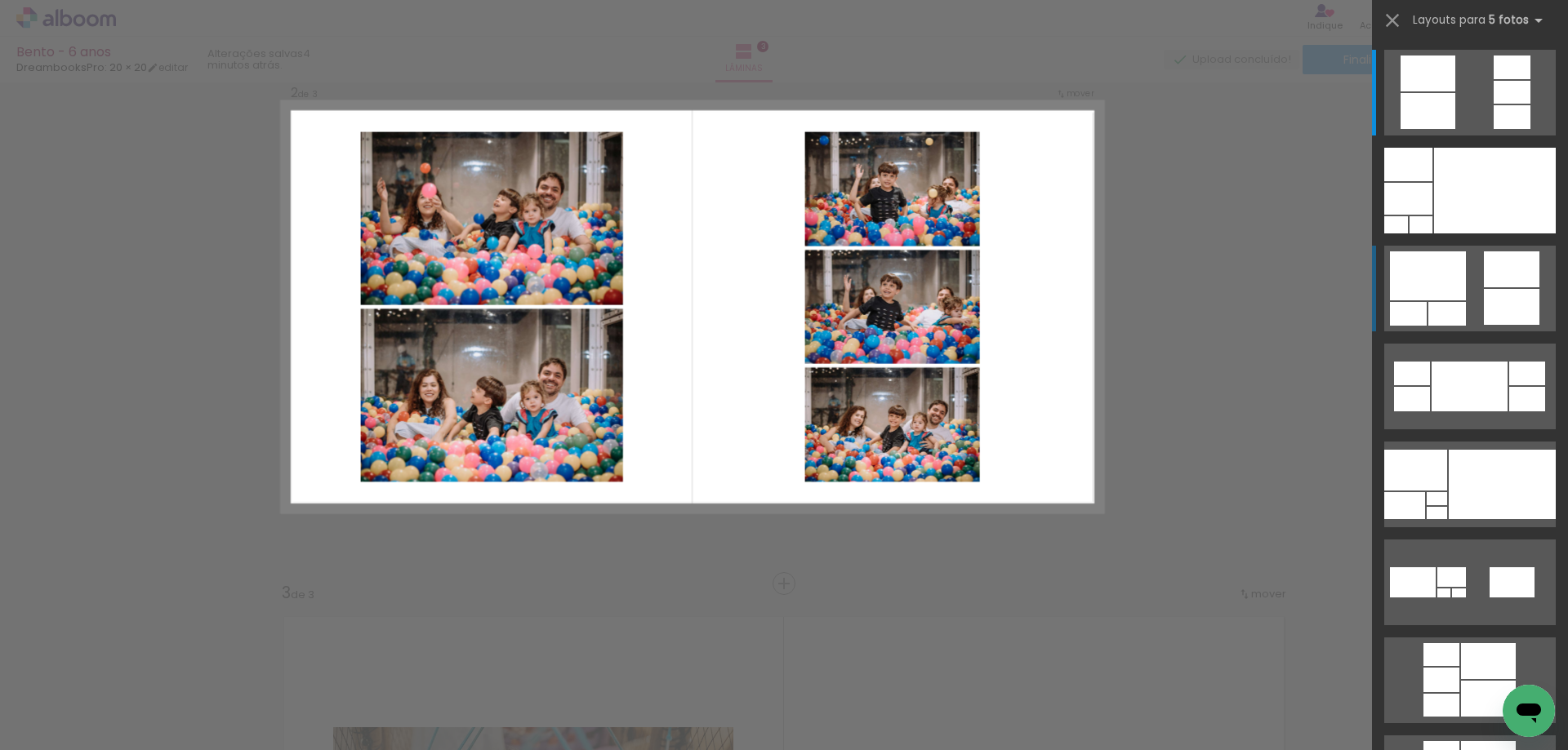
scroll to position [575, 0]
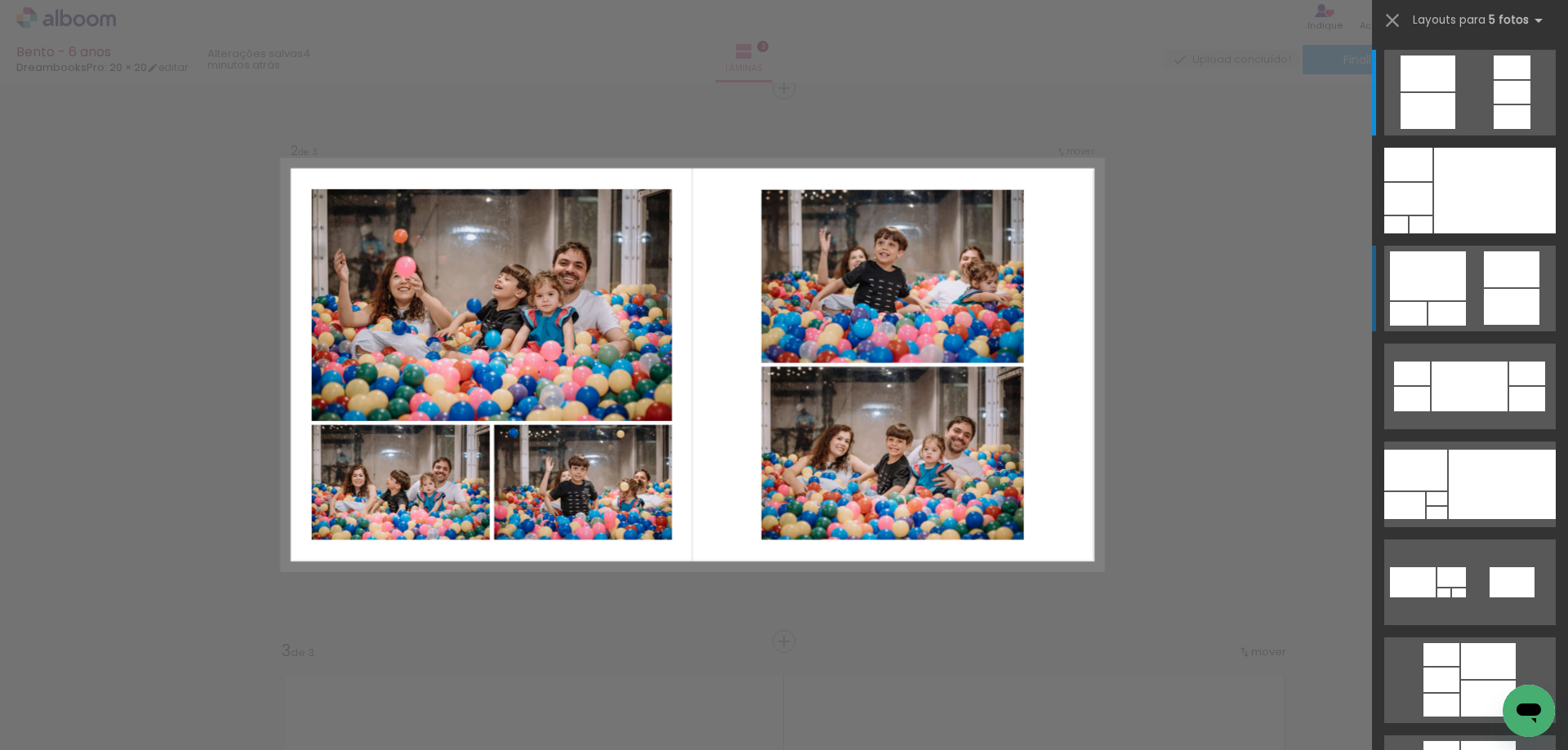
click at [1484, 296] on div at bounding box center [1511, 307] width 56 height 36
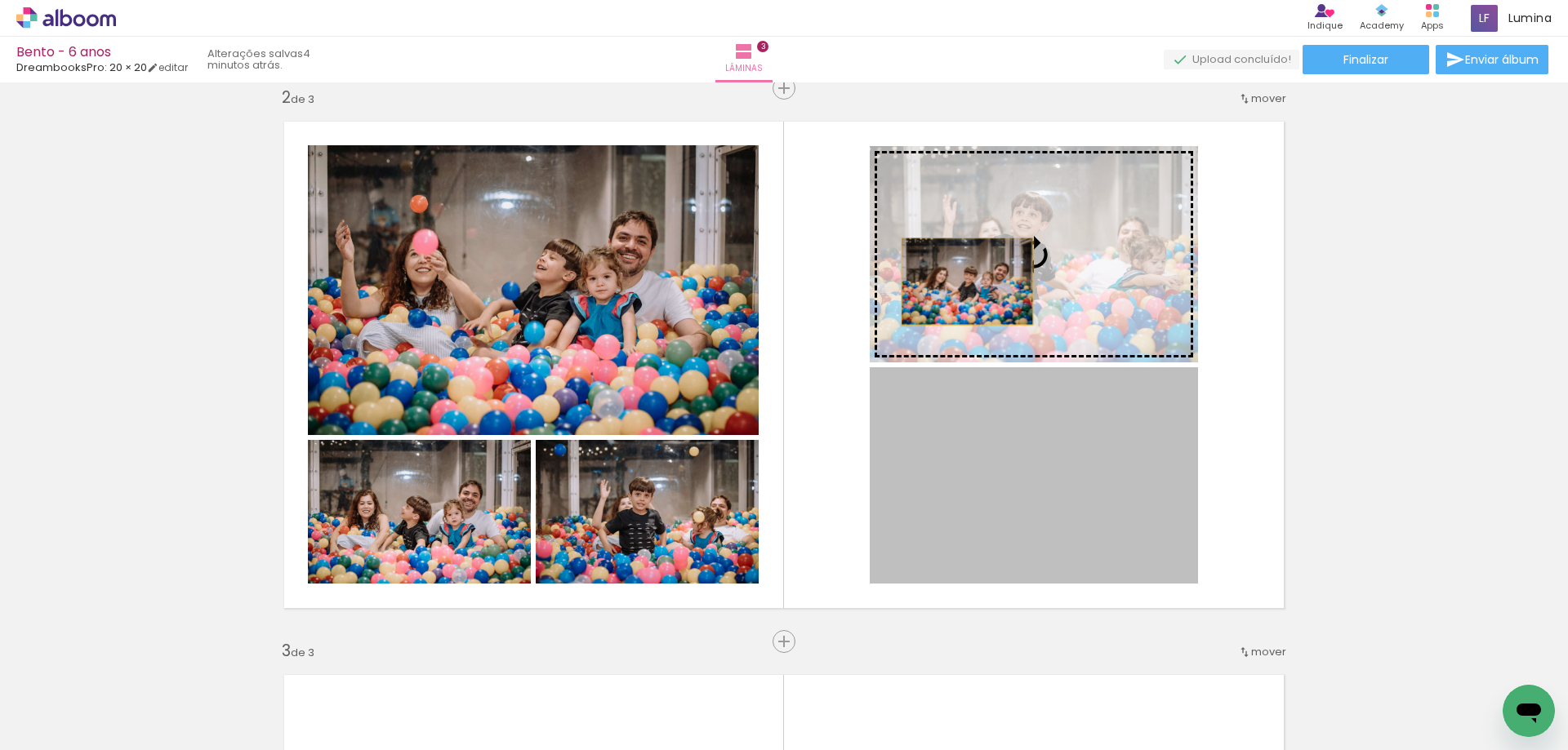
drag, startPoint x: 977, startPoint y: 506, endPoint x: 961, endPoint y: 280, distance: 226.6
click at [0, 0] on slot at bounding box center [0, 0] width 0 height 0
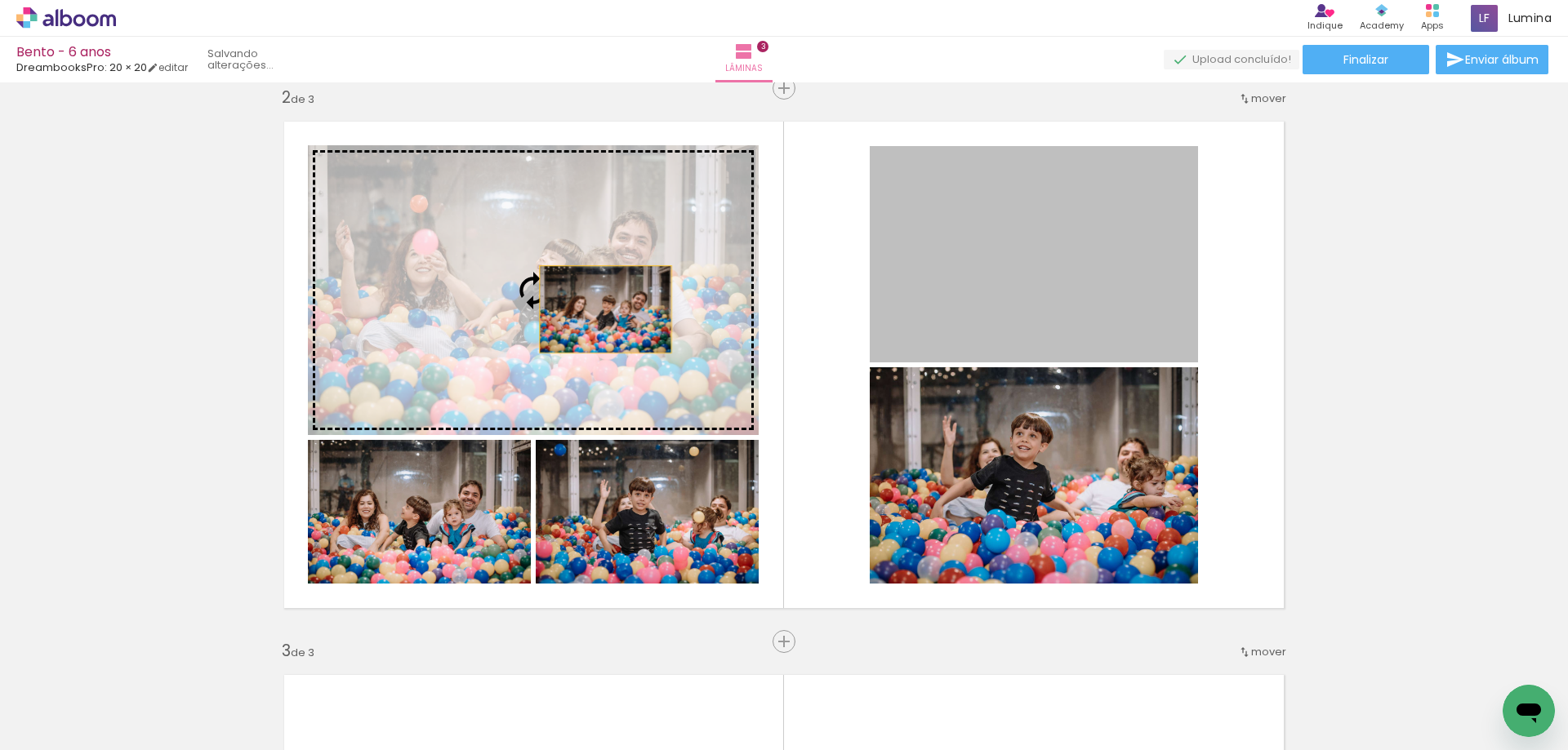
drag, startPoint x: 1004, startPoint y: 280, endPoint x: 600, endPoint y: 309, distance: 405.0
click at [0, 0] on slot at bounding box center [0, 0] width 0 height 0
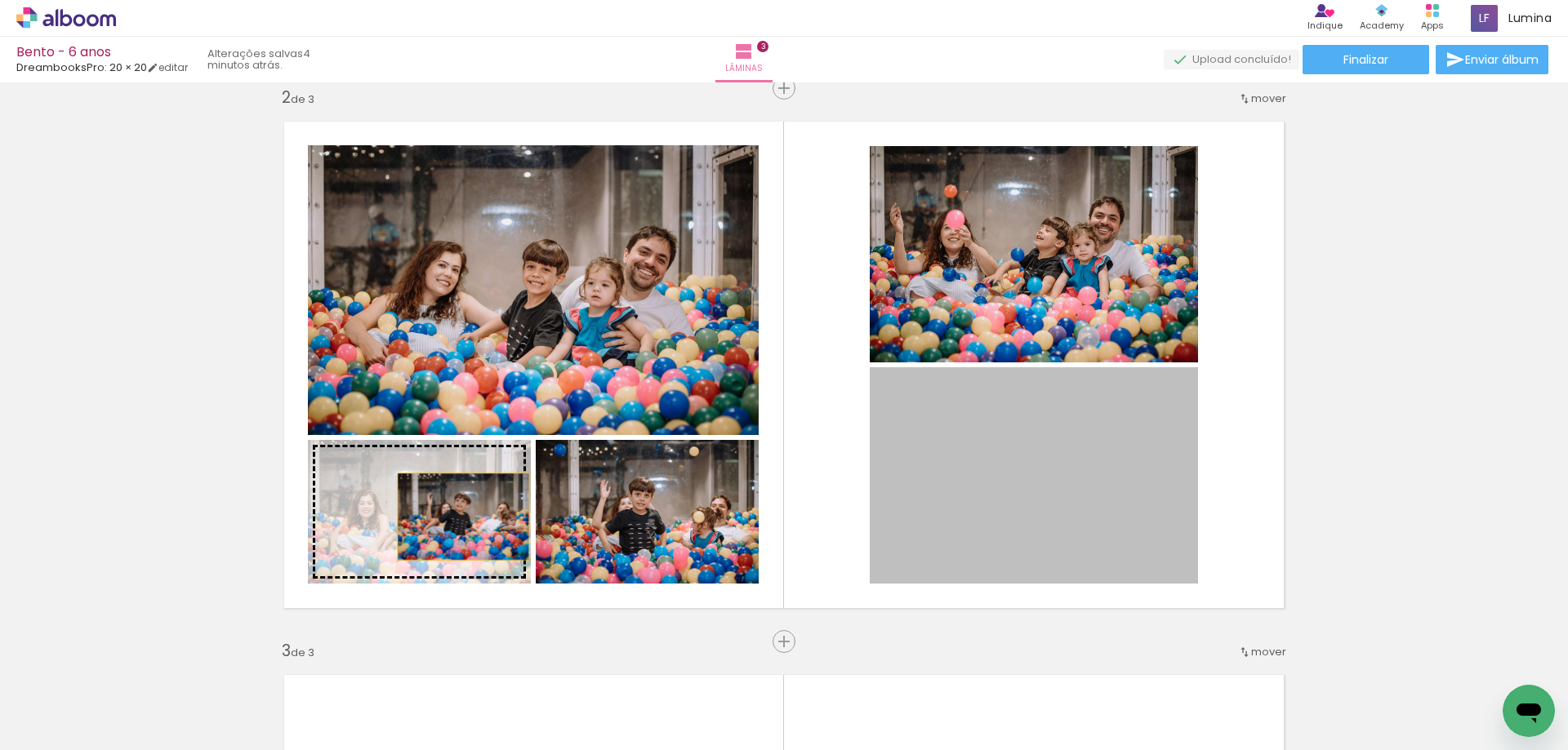
drag, startPoint x: 949, startPoint y: 494, endPoint x: 411, endPoint y: 517, distance: 538.5
click at [0, 0] on slot at bounding box center [0, 0] width 0 height 0
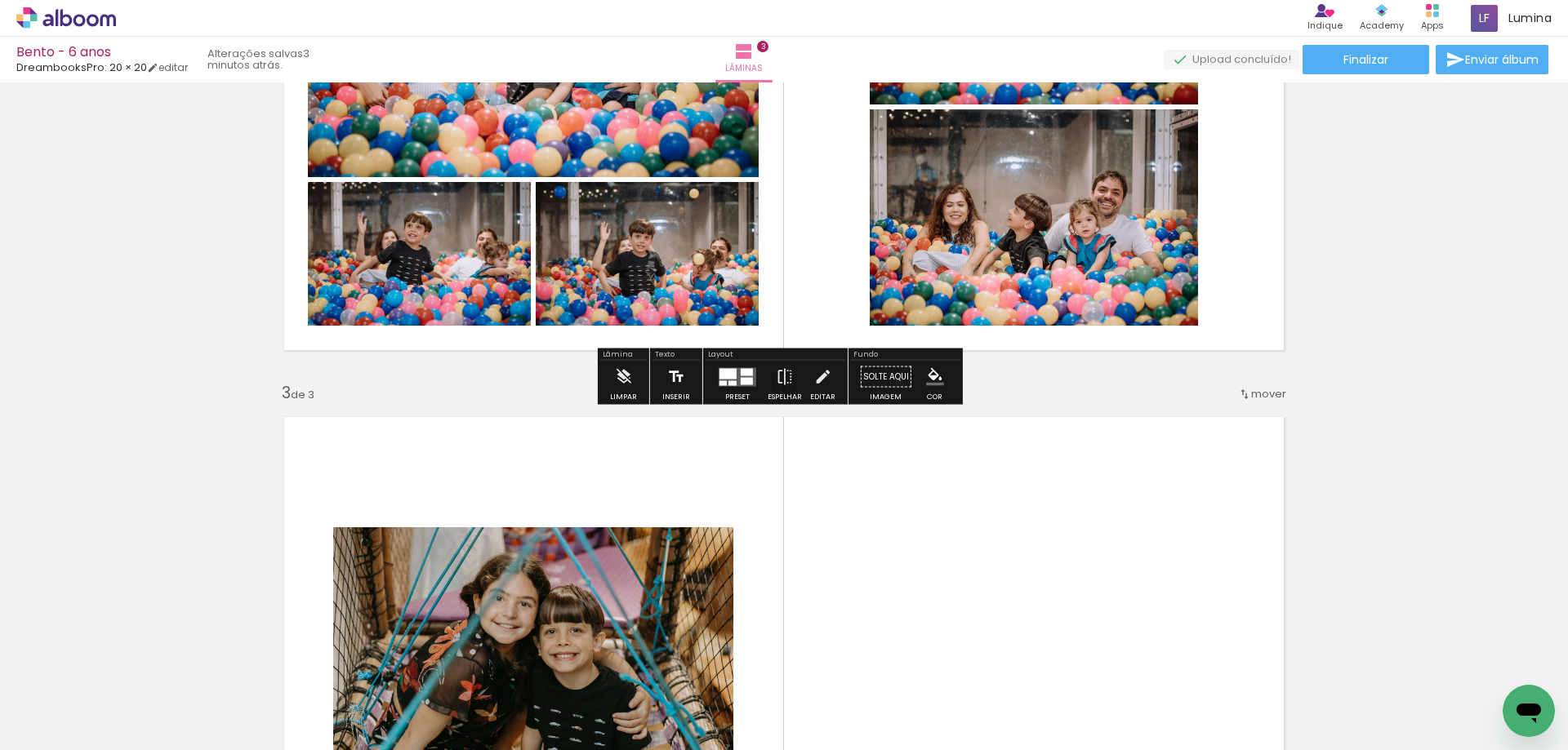
scroll to position [983, 0]
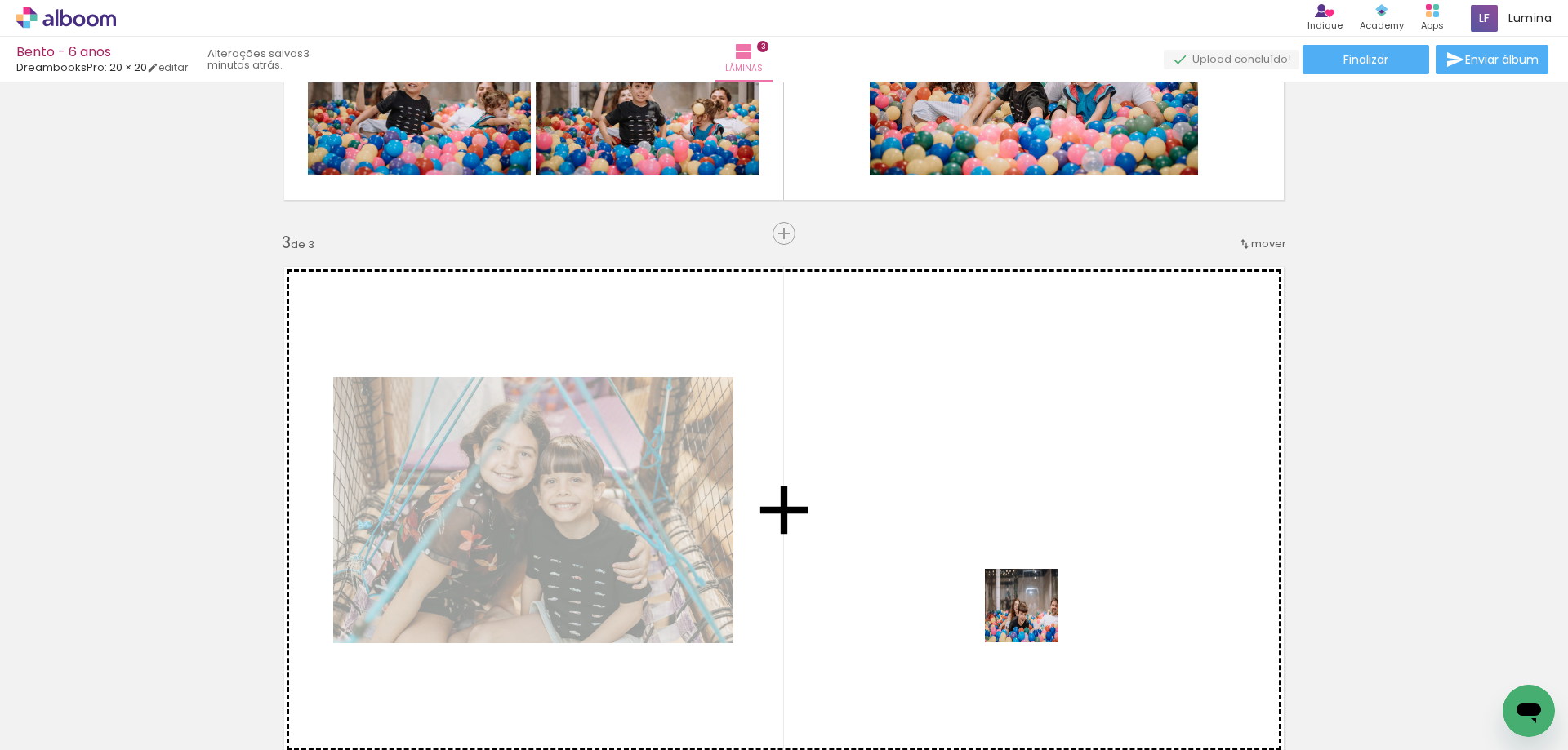
drag, startPoint x: 1093, startPoint y: 704, endPoint x: 985, endPoint y: 557, distance: 182.4
click at [985, 557] on quentale-workspace at bounding box center [784, 375] width 1568 height 750
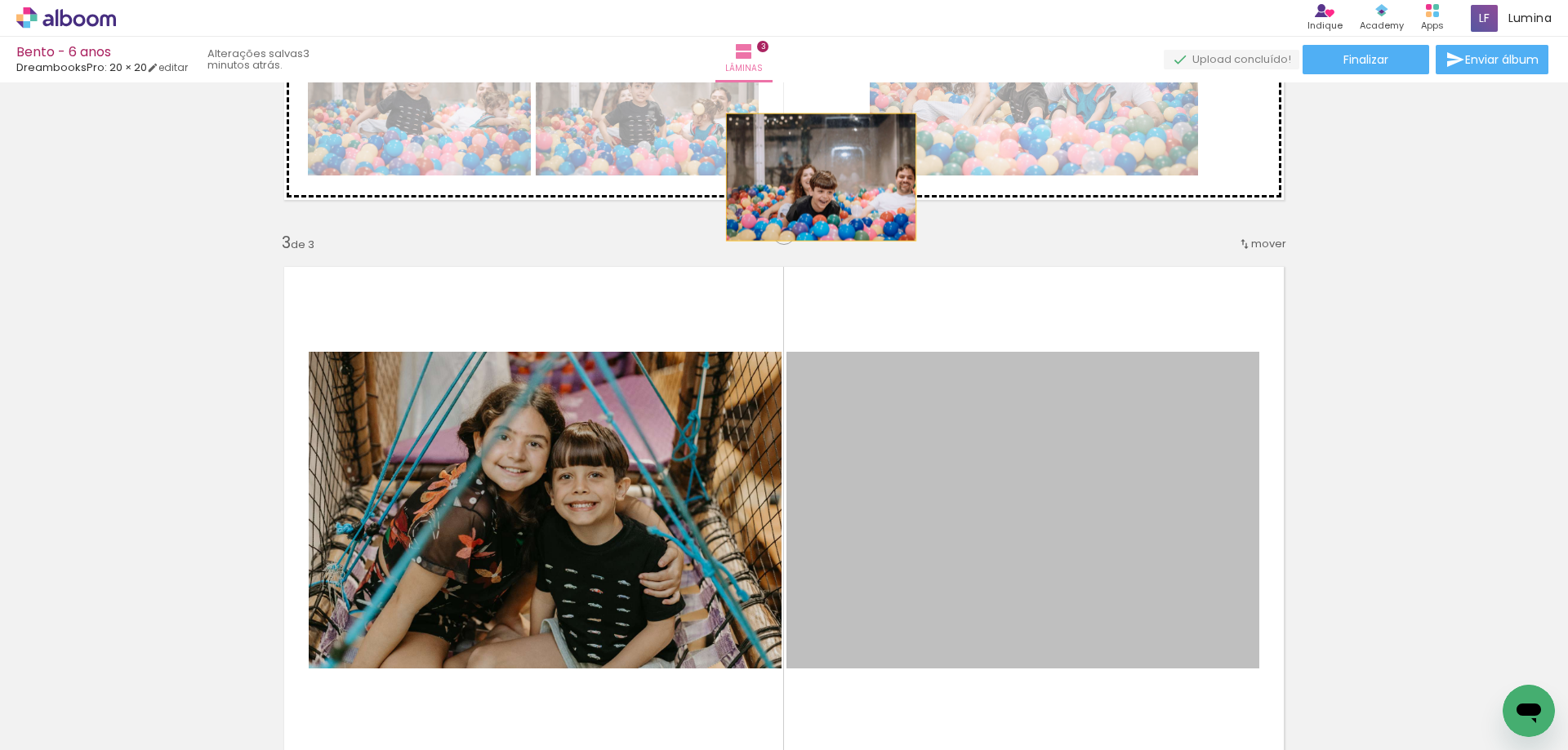
drag, startPoint x: 1021, startPoint y: 573, endPoint x: 815, endPoint y: 177, distance: 446.4
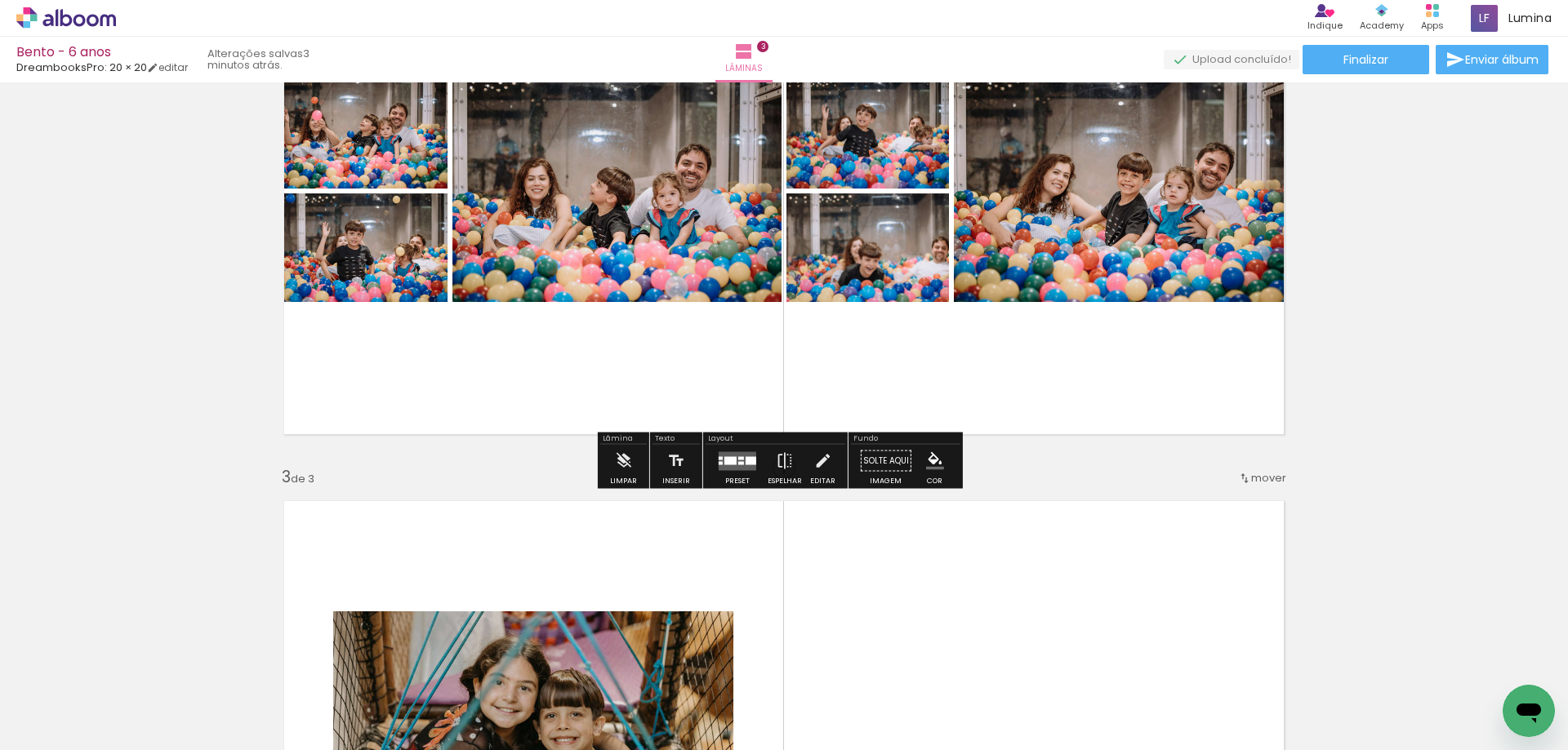
scroll to position [738, 0]
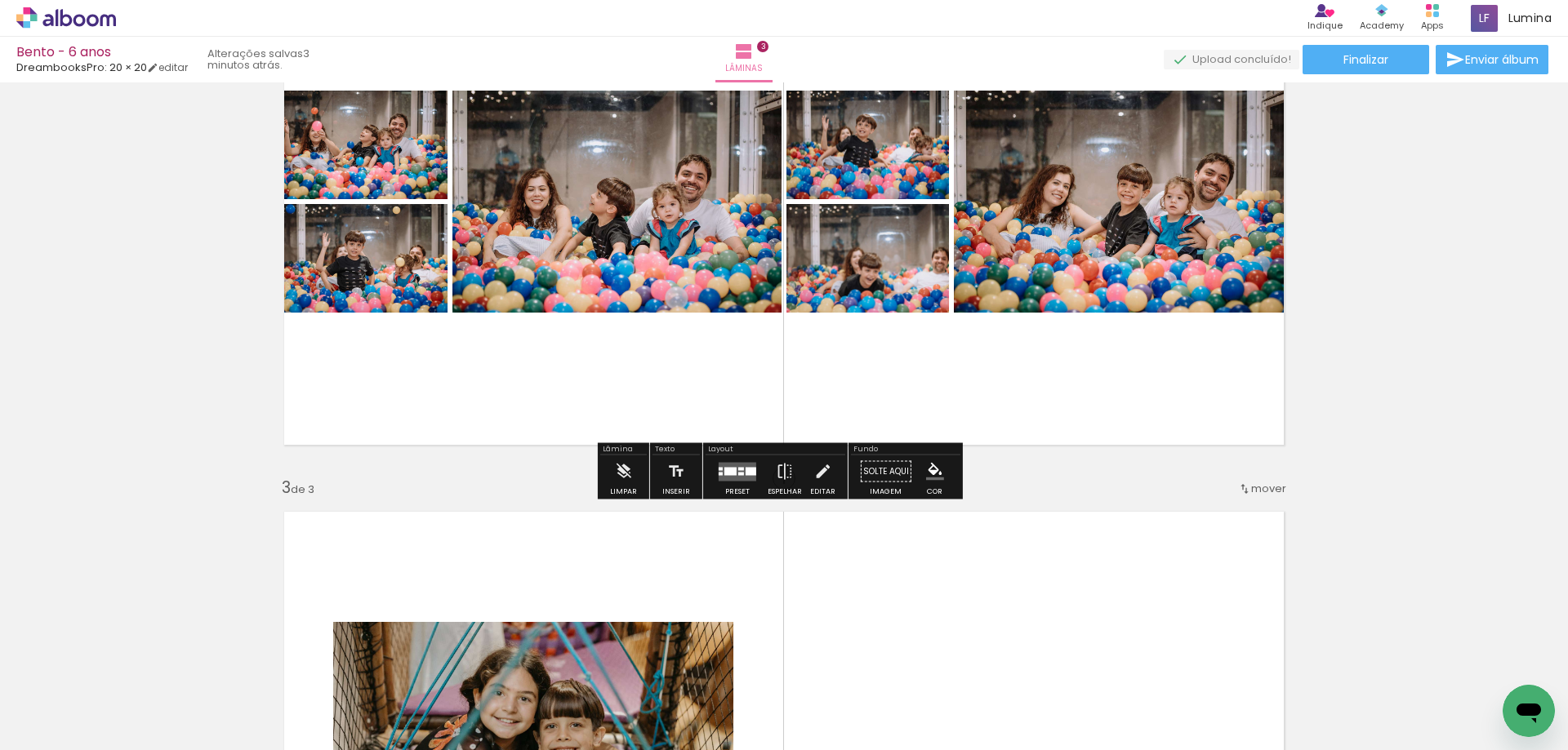
click at [750, 477] on quentale-layouter at bounding box center [738, 471] width 37 height 19
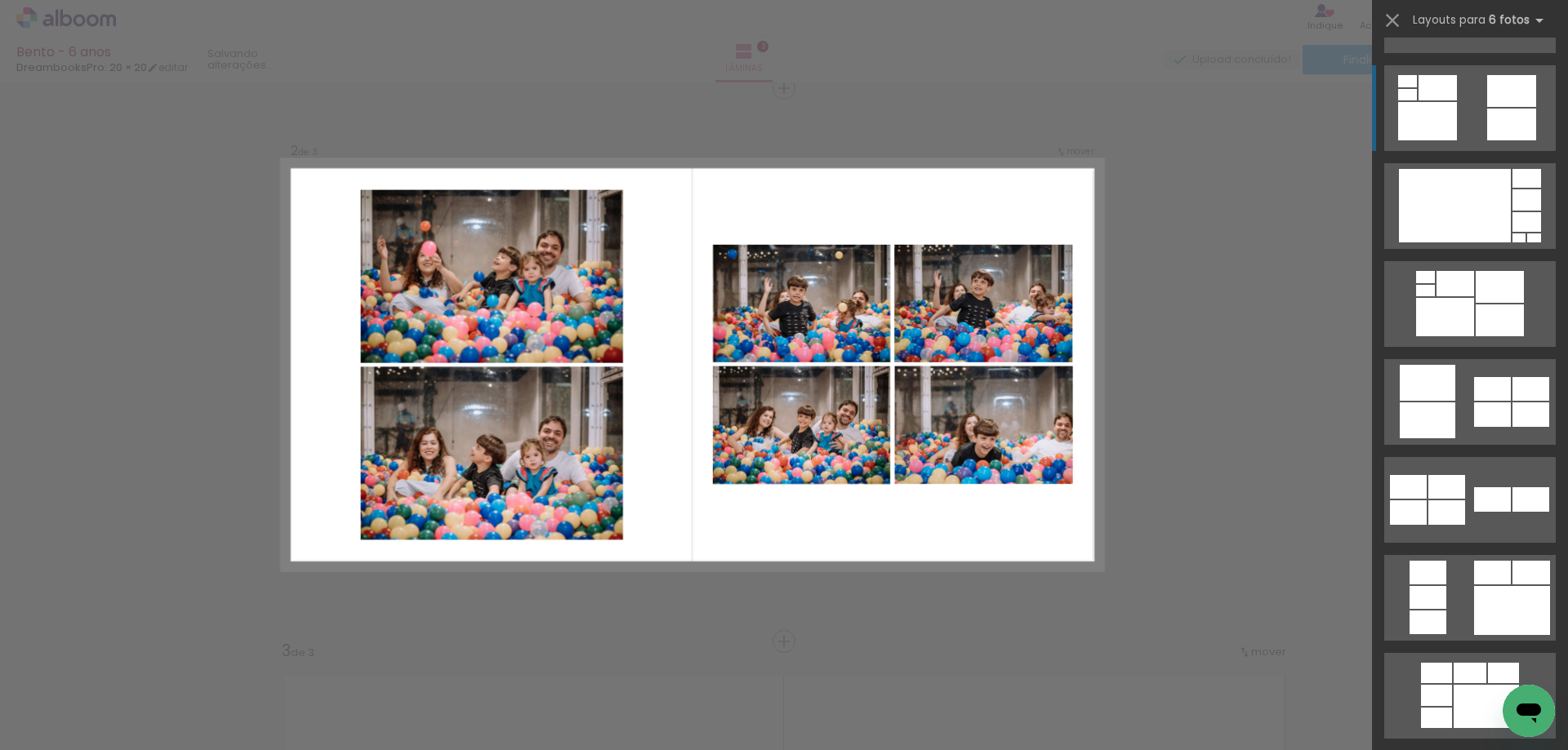
scroll to position [1878, 0]
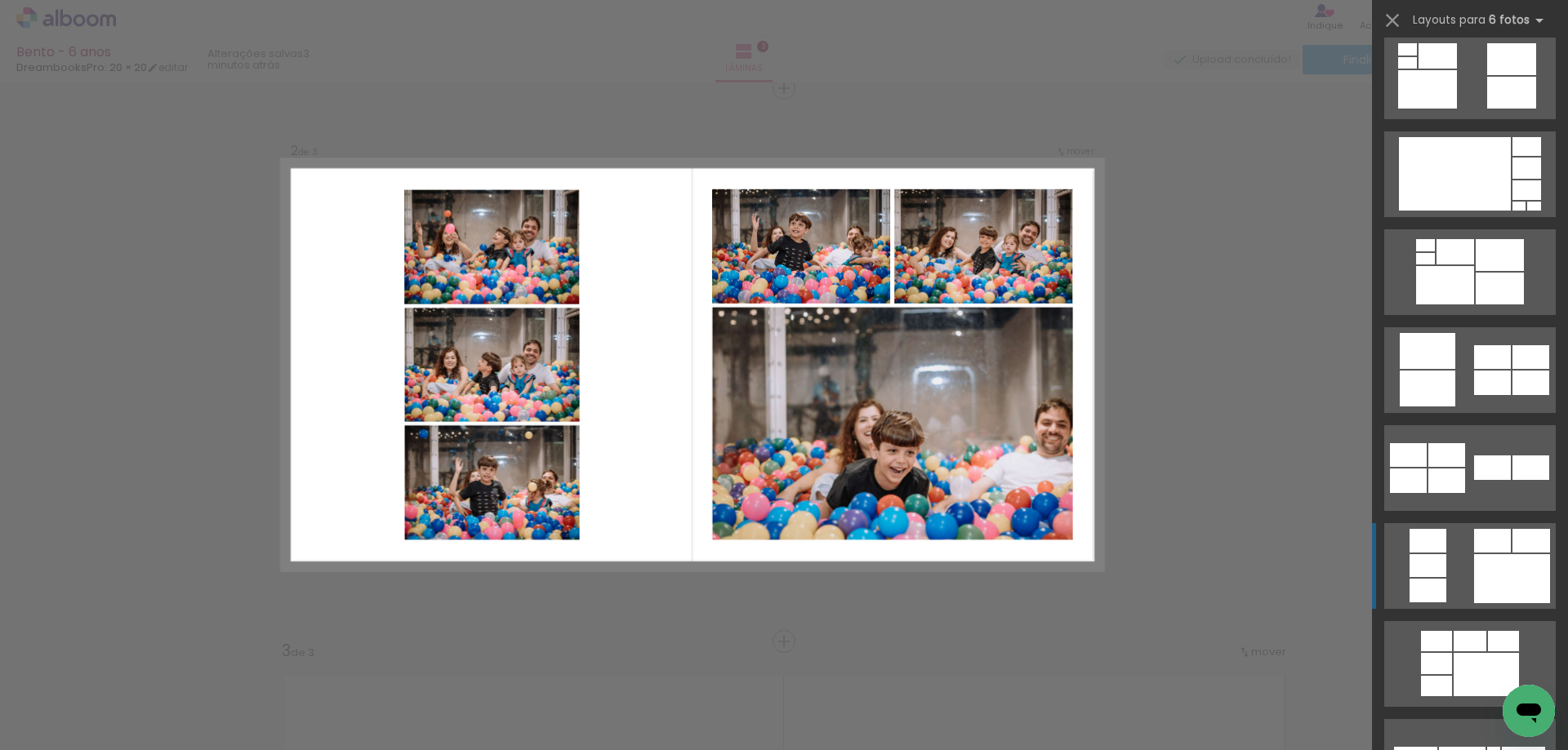
click at [1467, 541] on quentale-layouter at bounding box center [1469, 566] width 172 height 85
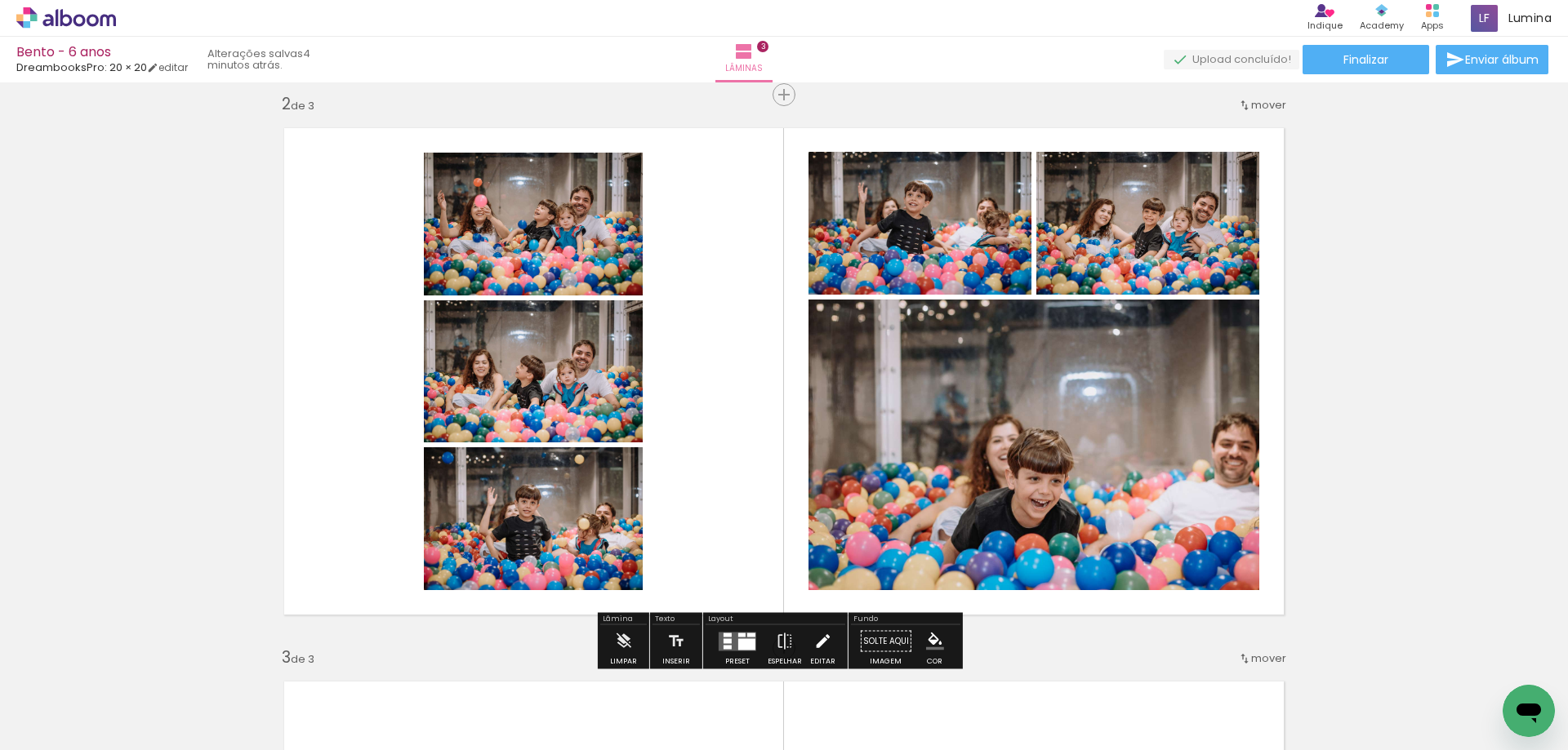
scroll to position [738, 0]
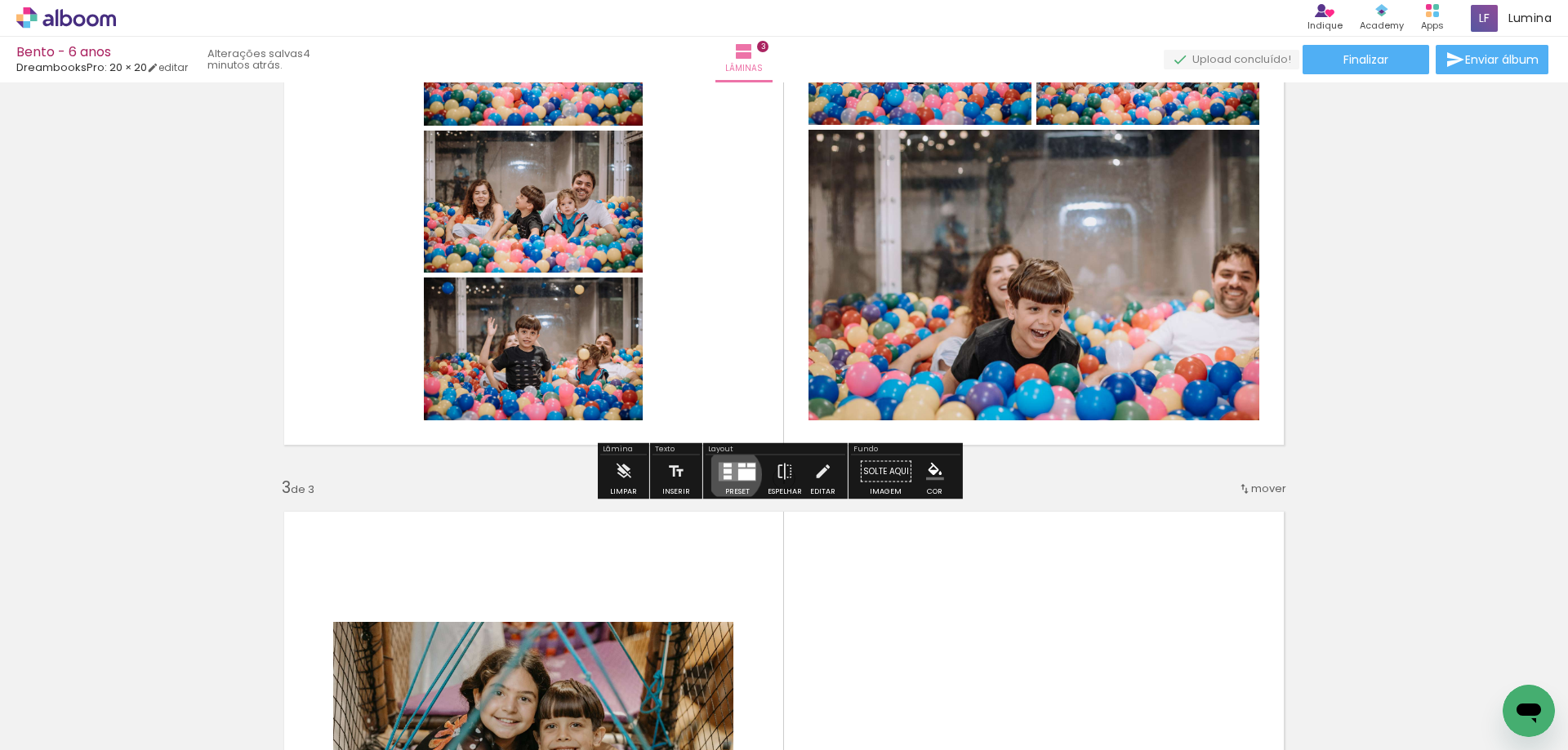
click at [730, 475] on quentale-layouter at bounding box center [738, 471] width 37 height 19
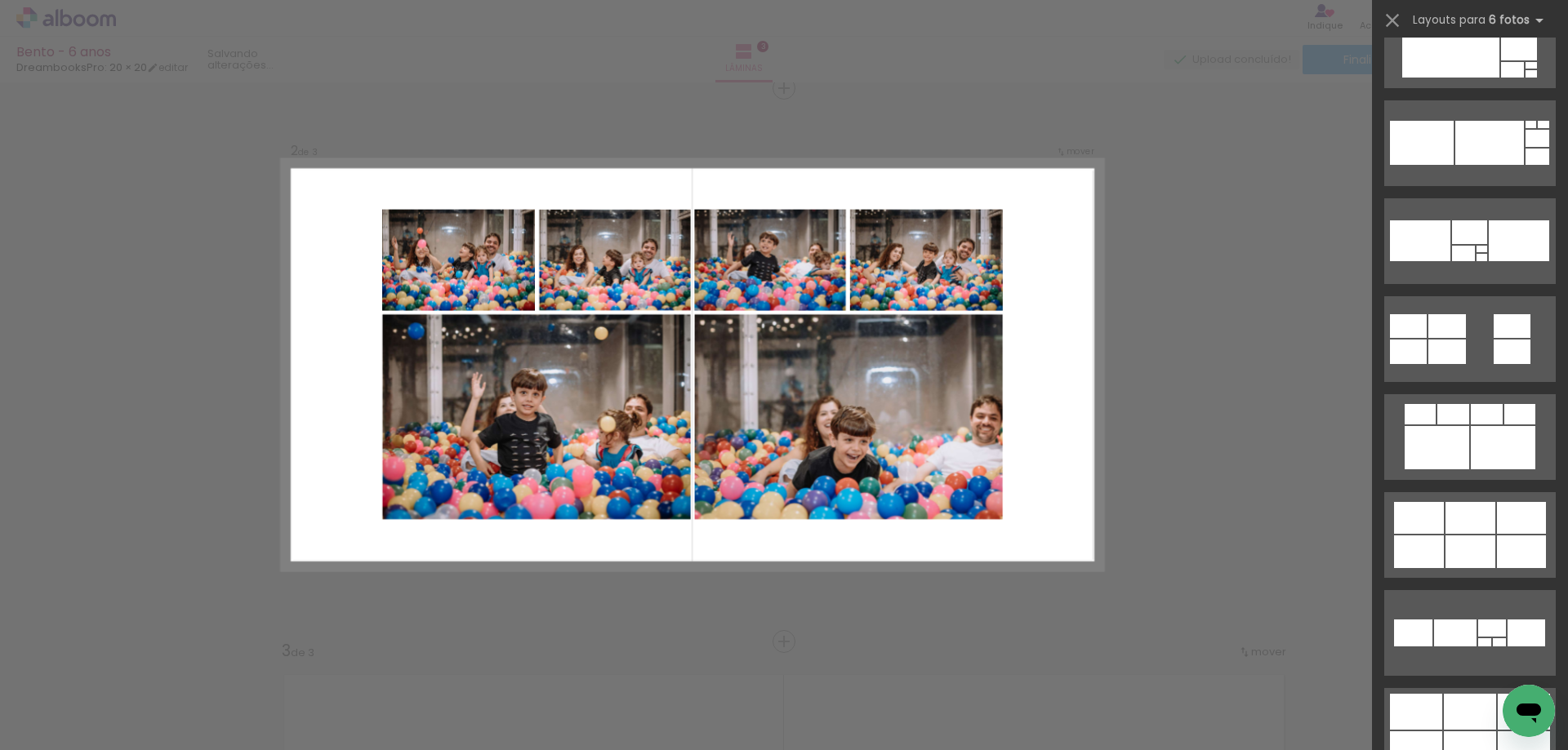
scroll to position [3576, 0]
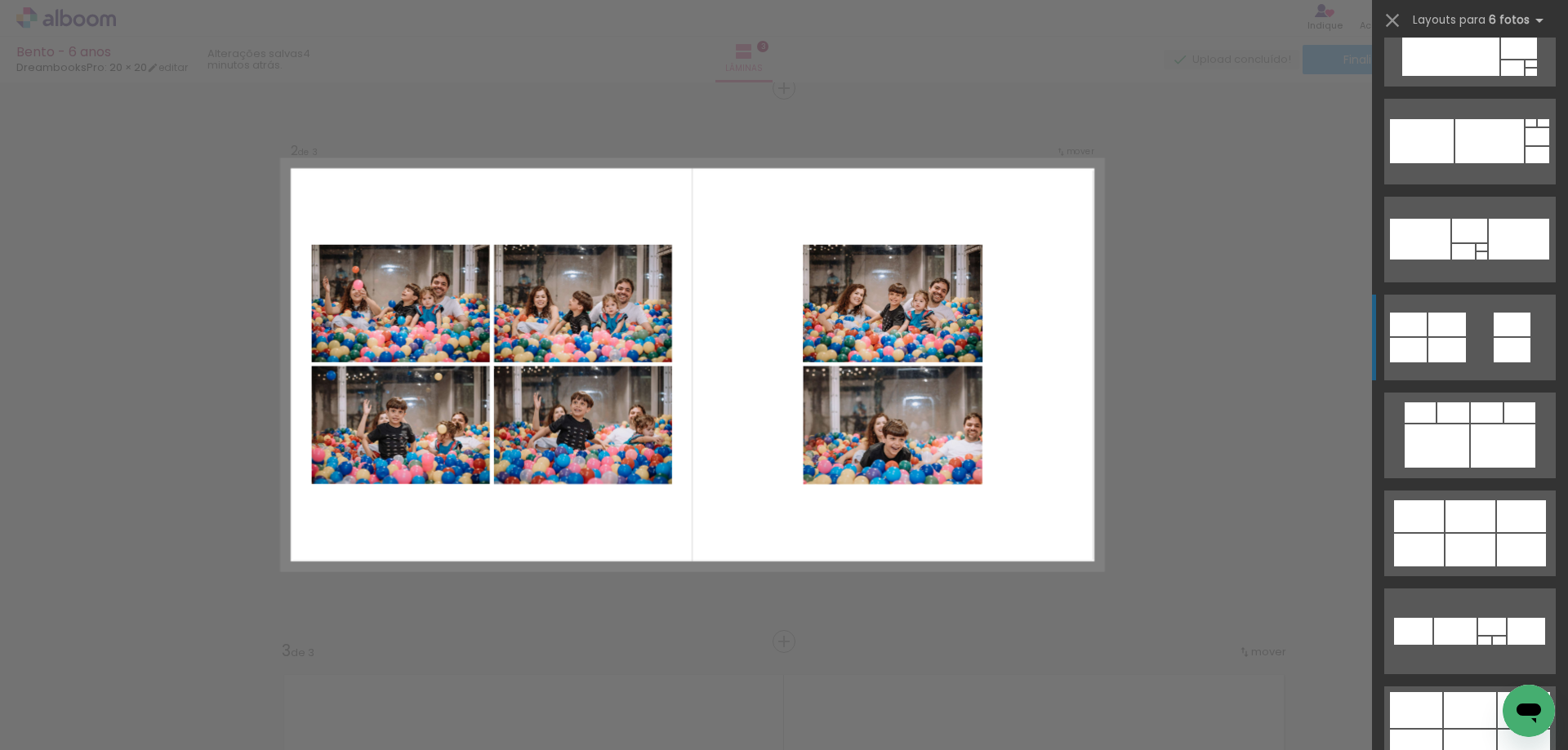
click at [1468, 344] on quentale-layouter at bounding box center [1469, 337] width 172 height 85
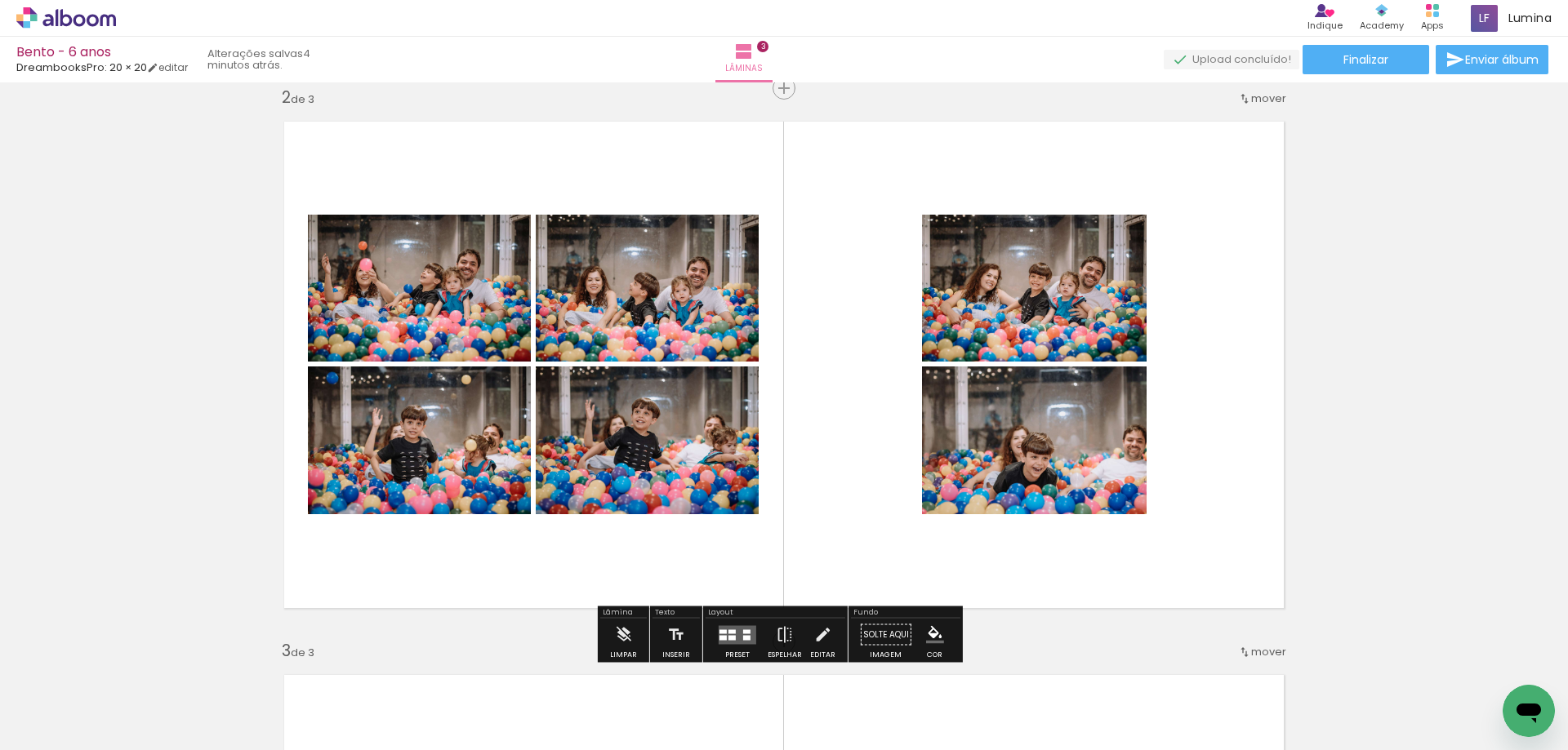
click at [721, 633] on quentale-layouter at bounding box center [738, 634] width 37 height 19
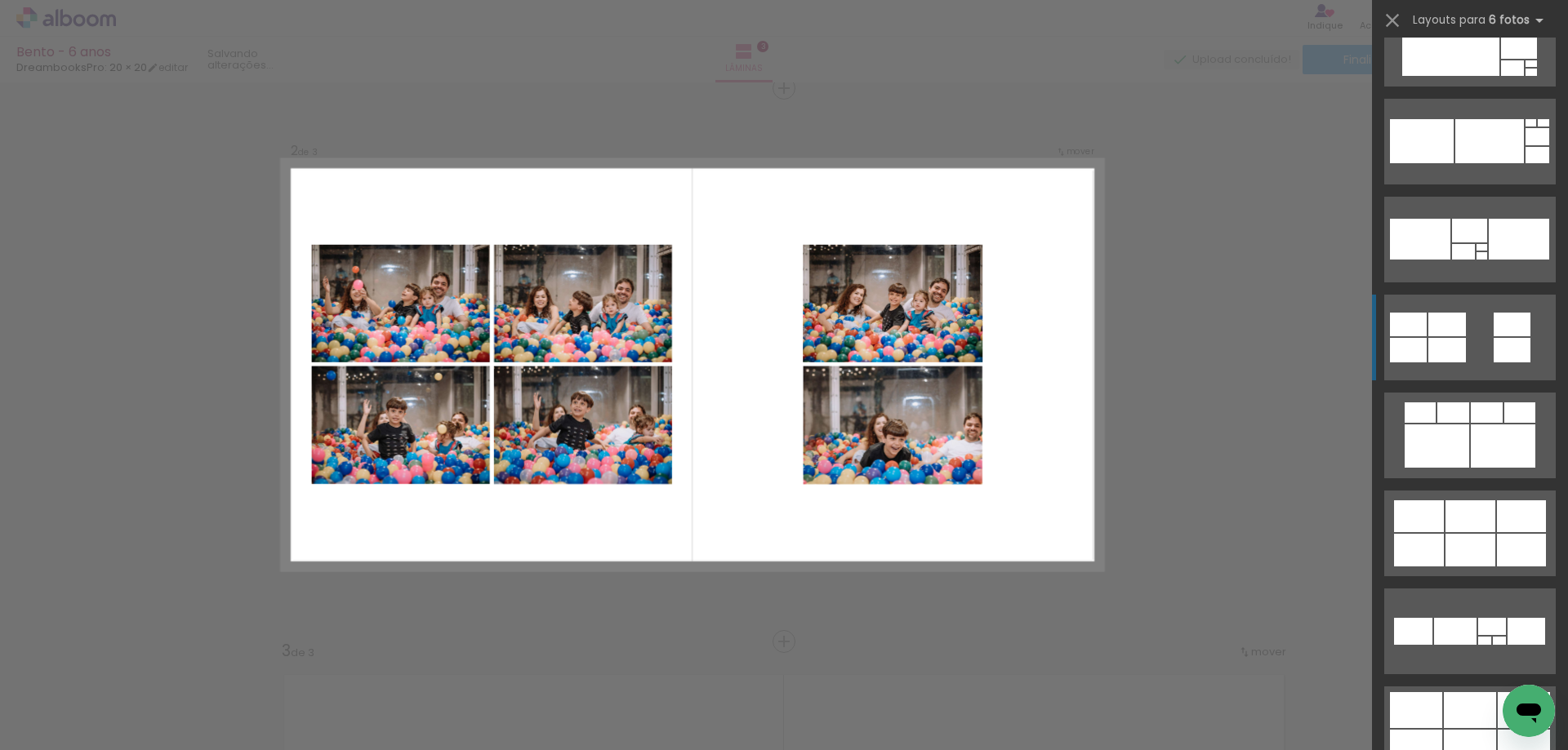
scroll to position [3821, 0]
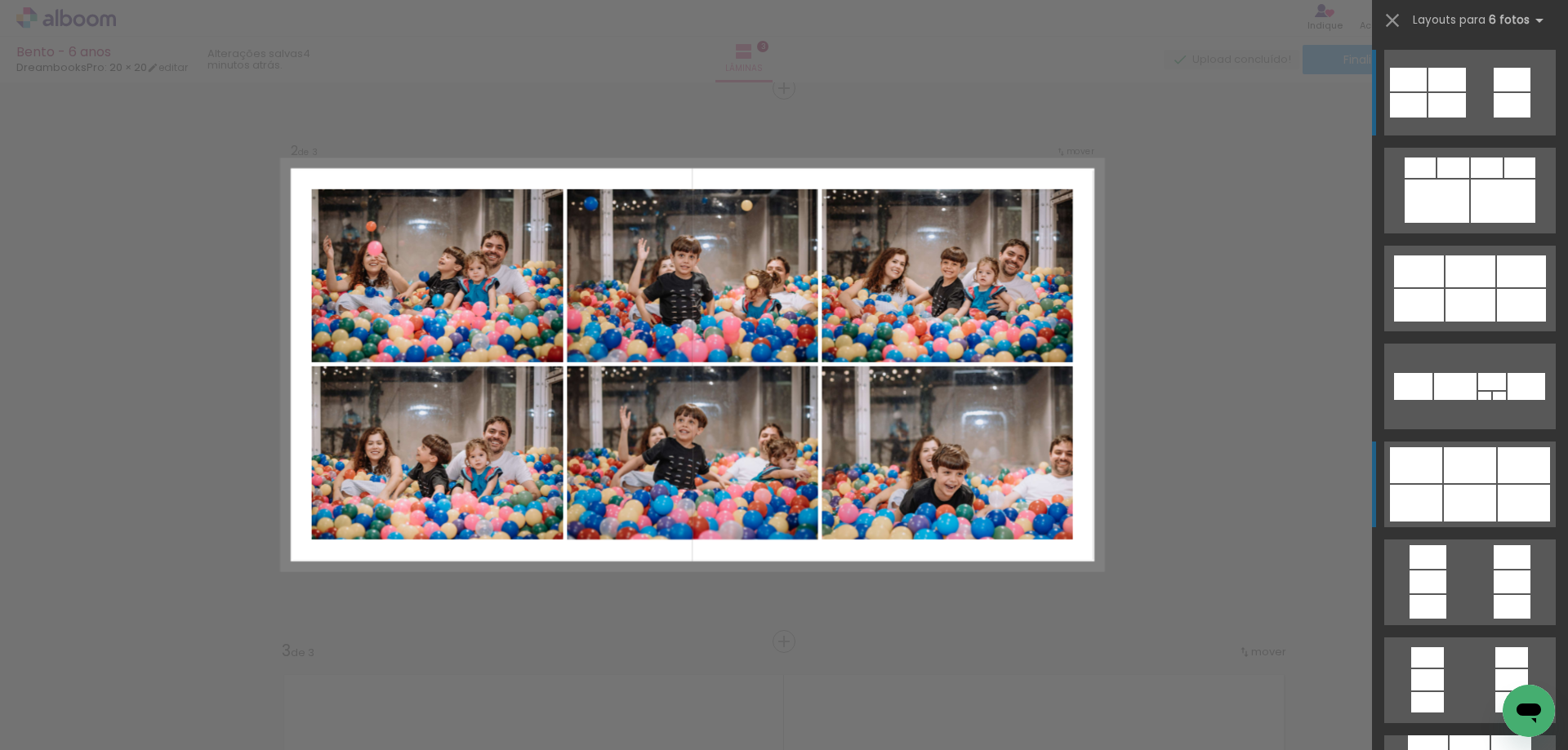
click at [1489, 507] on div at bounding box center [1470, 503] width 52 height 36
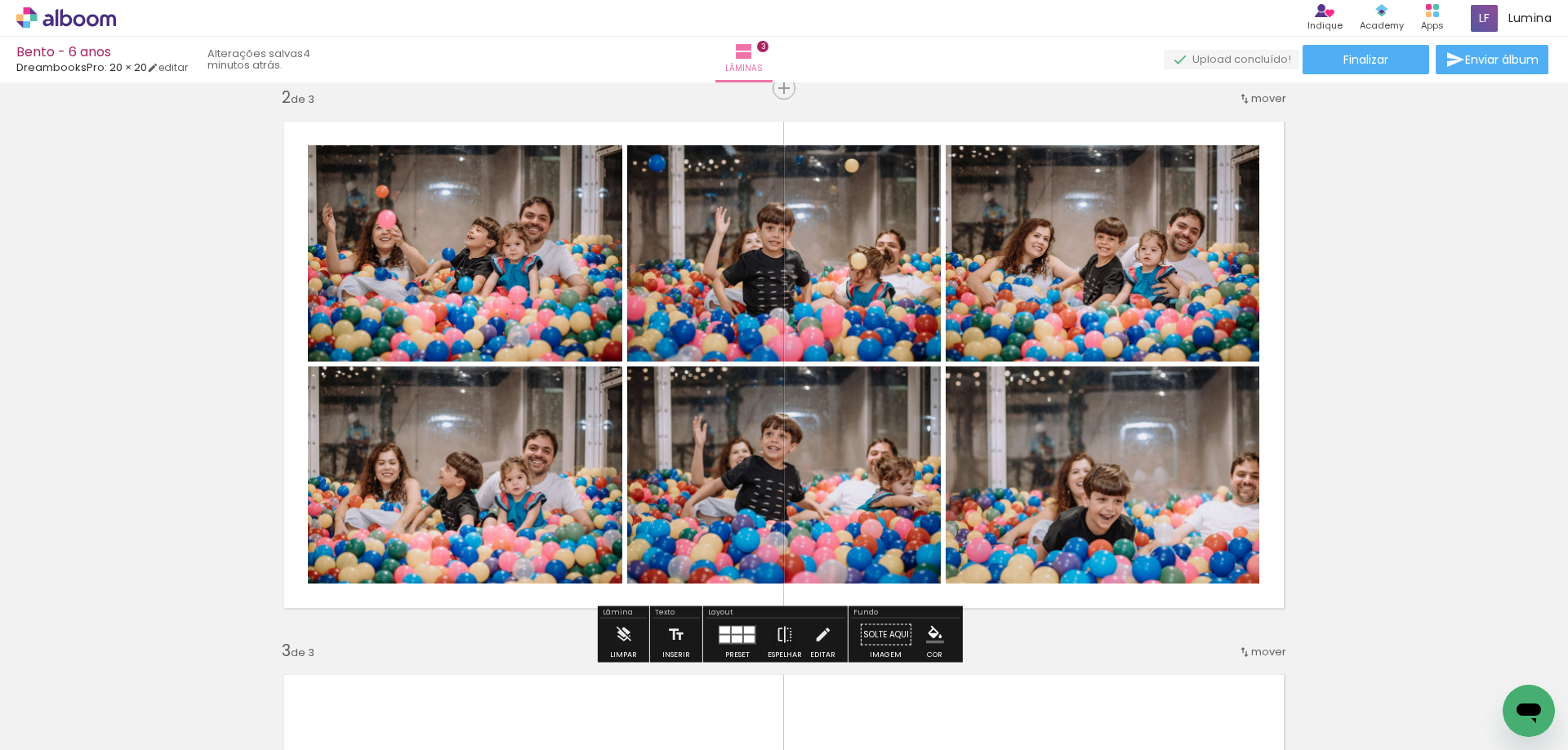
click at [737, 641] on div at bounding box center [737, 639] width 11 height 8
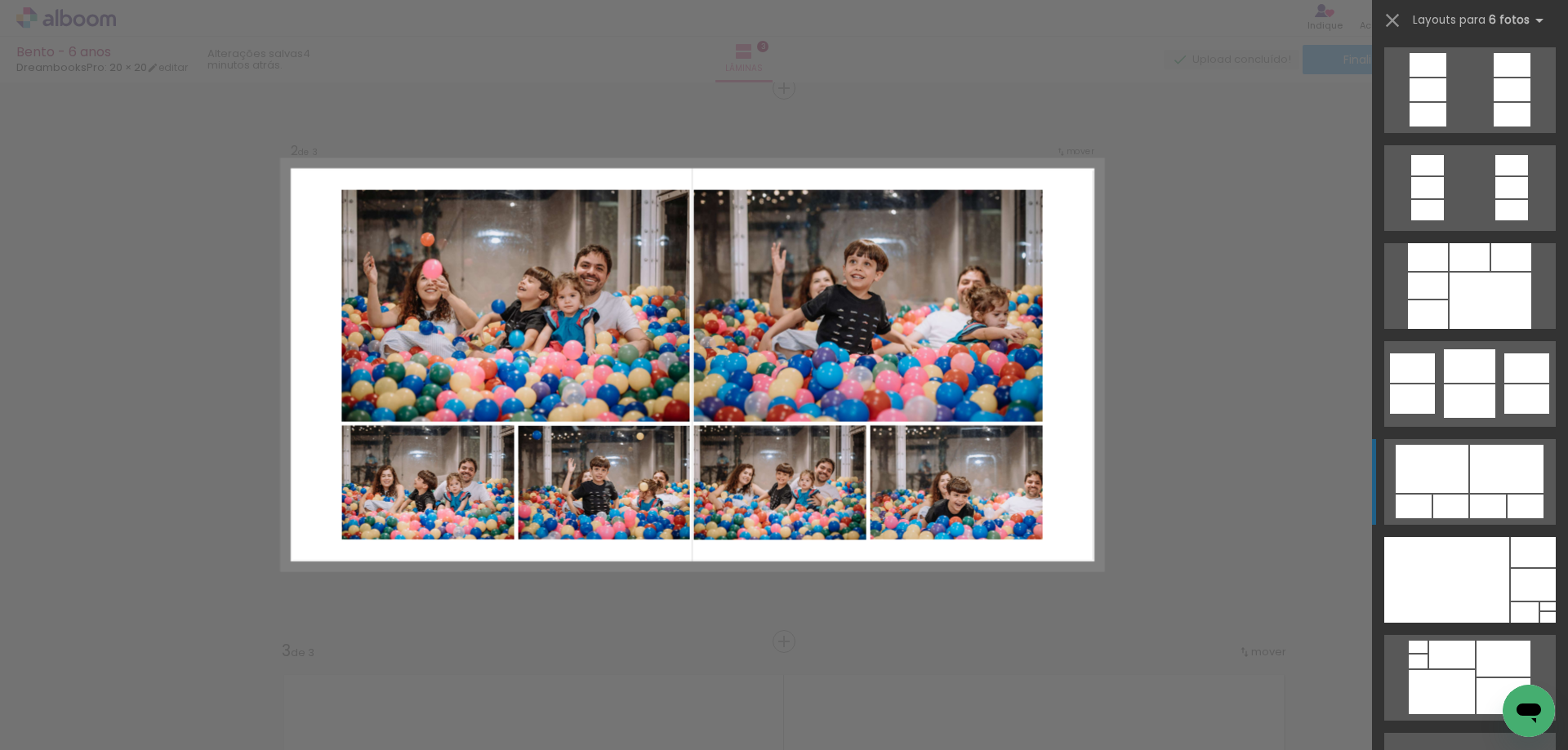
scroll to position [4376, 0]
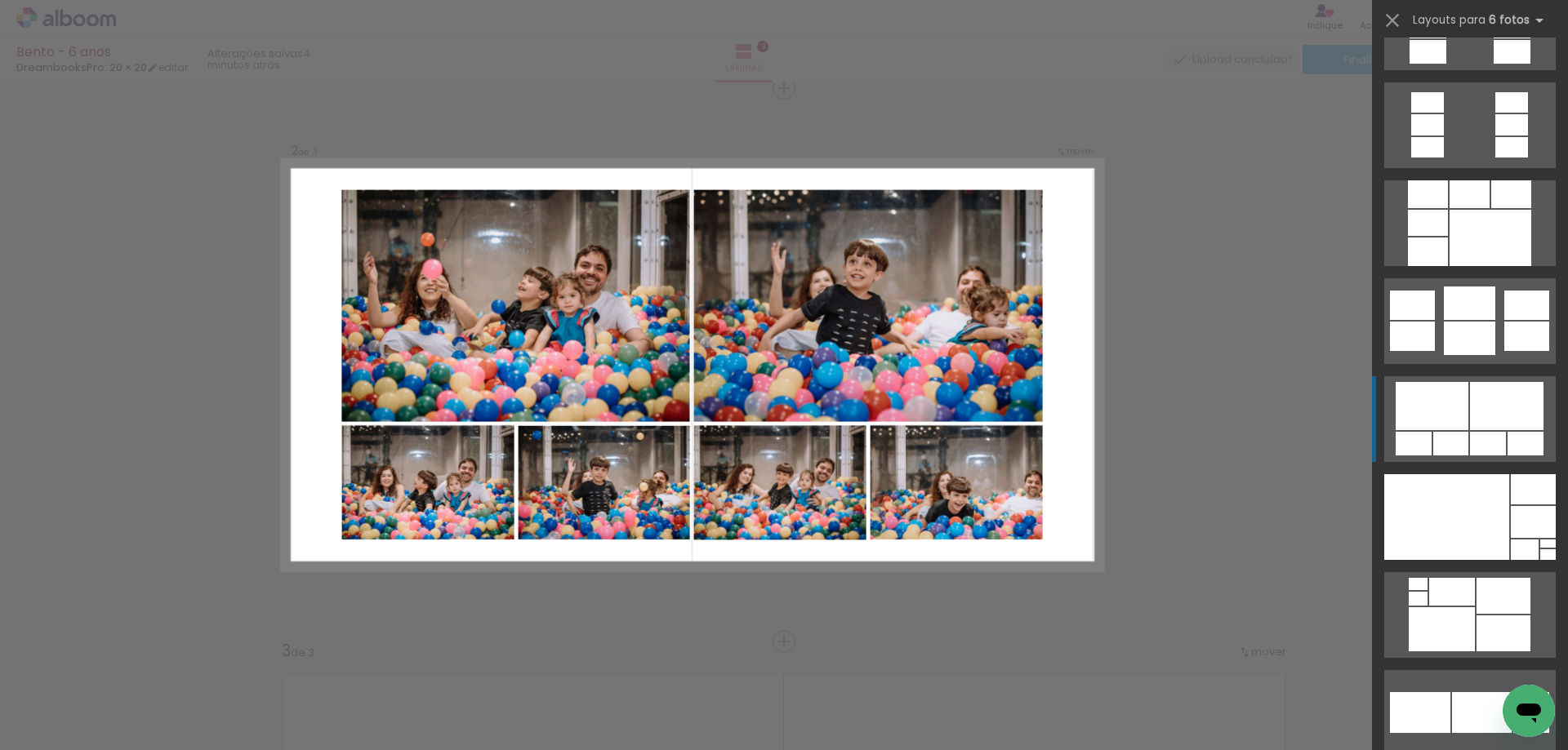
click at [1452, 424] on div at bounding box center [1432, 405] width 73 height 48
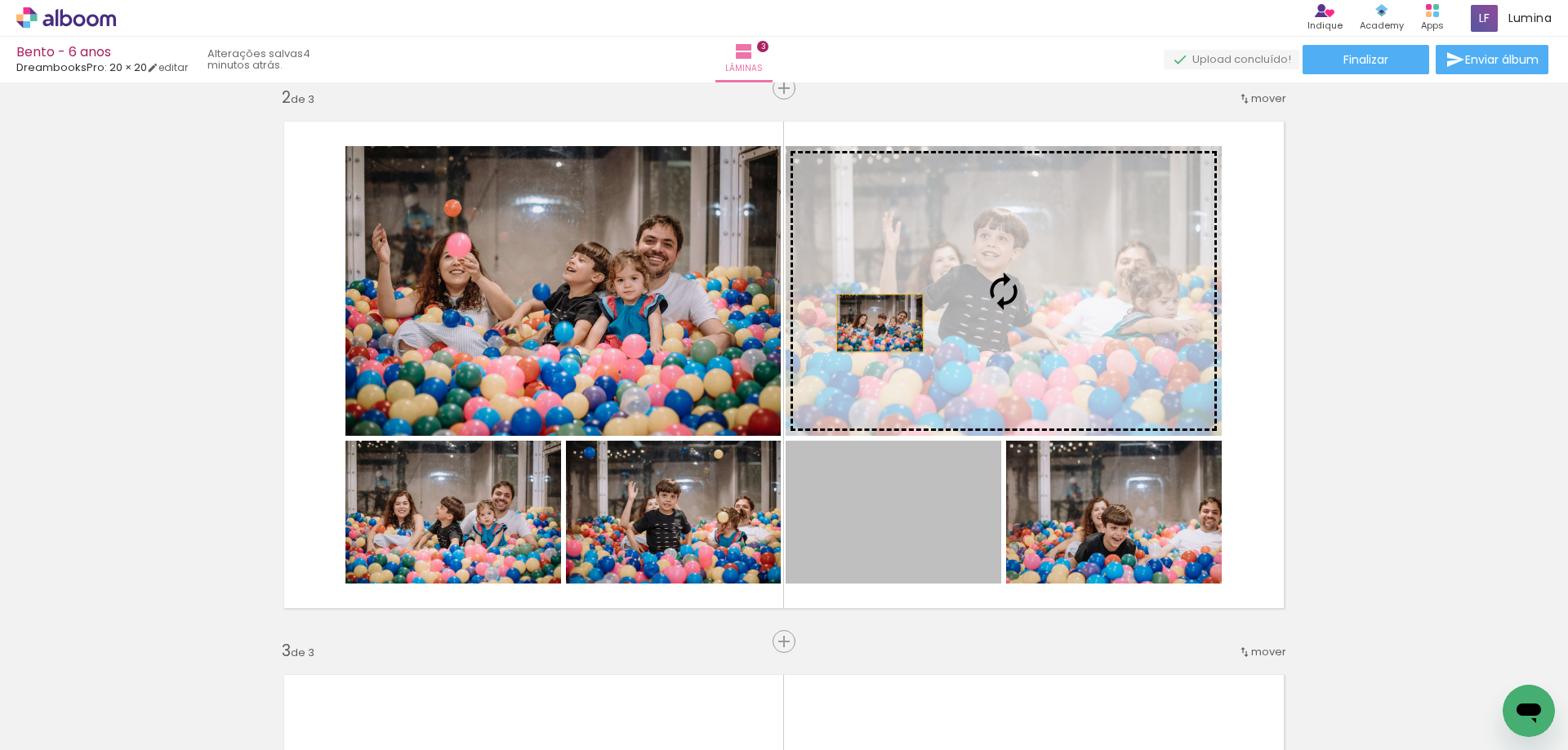
drag, startPoint x: 879, startPoint y: 562, endPoint x: 874, endPoint y: 323, distance: 239.1
click at [0, 0] on slot at bounding box center [0, 0] width 0 height 0
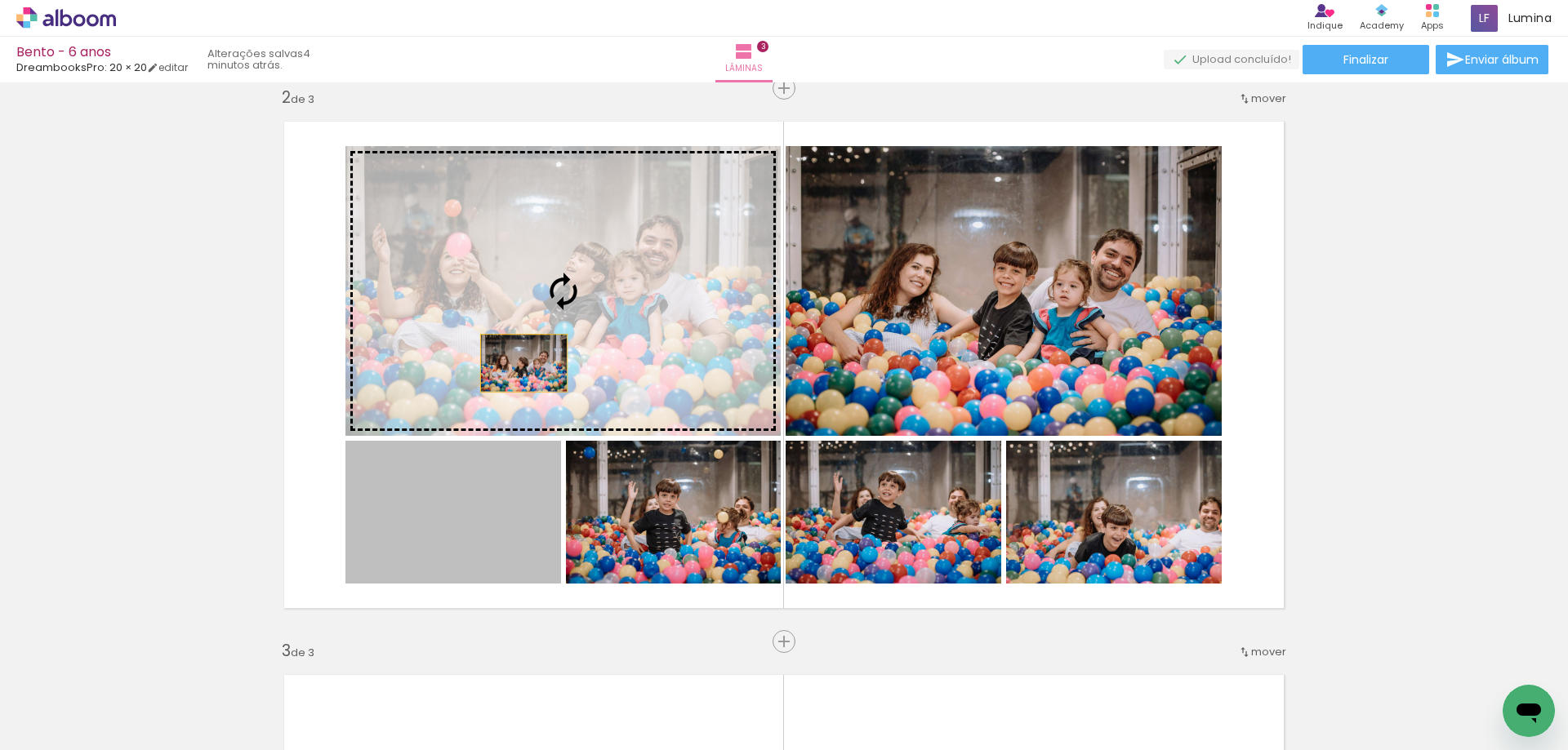
drag, startPoint x: 465, startPoint y: 549, endPoint x: 518, endPoint y: 363, distance: 193.4
click at [0, 0] on slot at bounding box center [0, 0] width 0 height 0
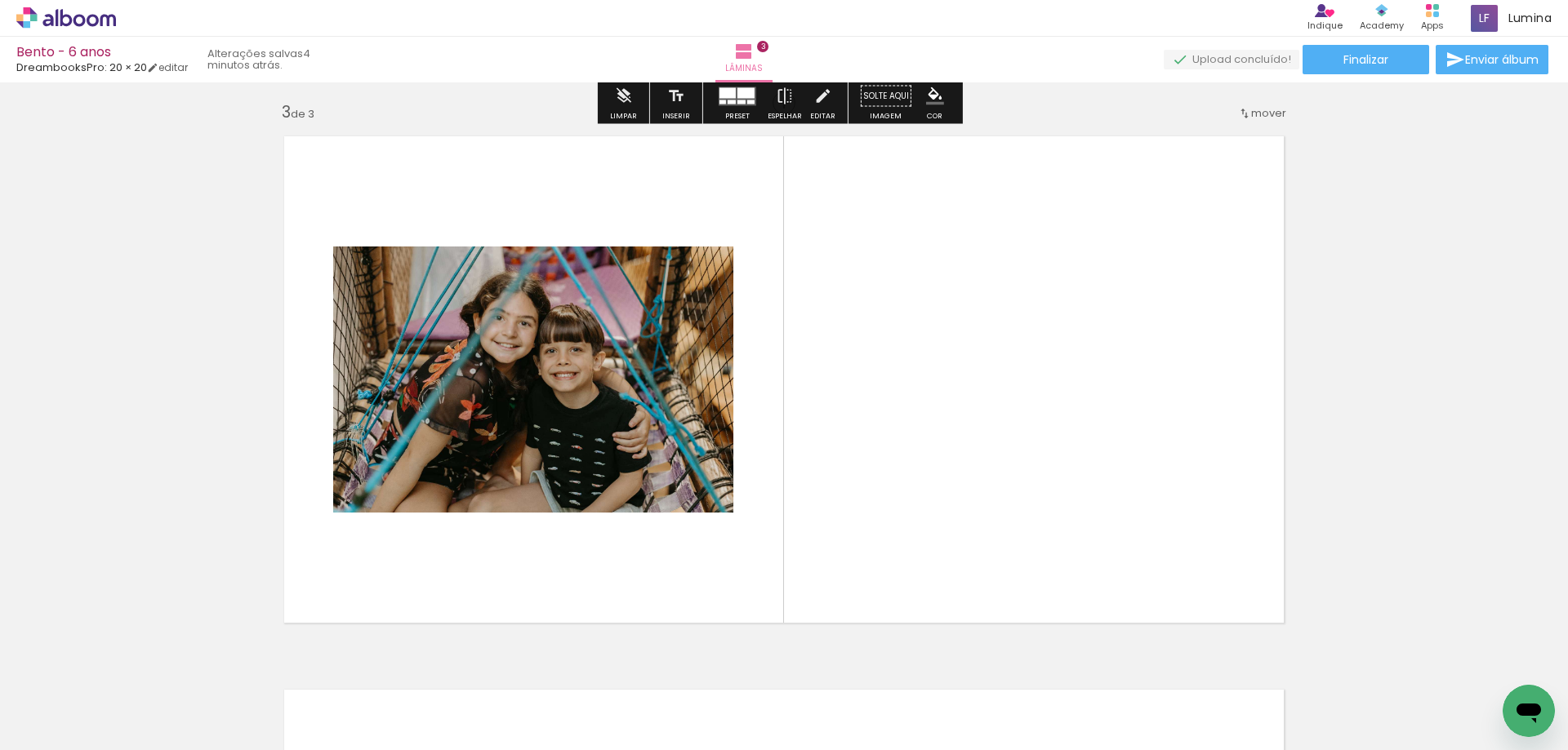
scroll to position [1146, 0]
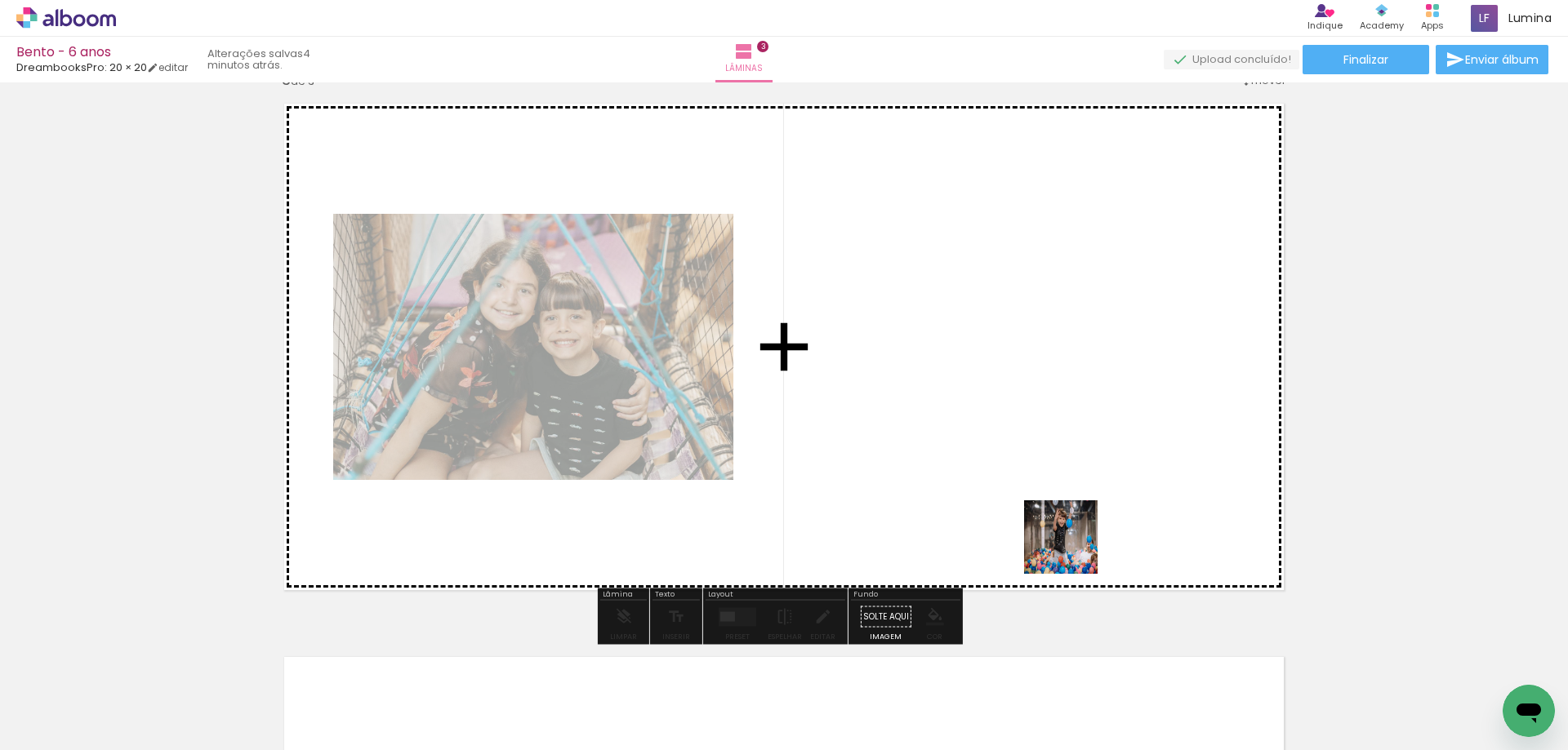
drag, startPoint x: 1182, startPoint y: 712, endPoint x: 1010, endPoint y: 456, distance: 308.4
click at [1010, 456] on quentale-workspace at bounding box center [784, 375] width 1568 height 750
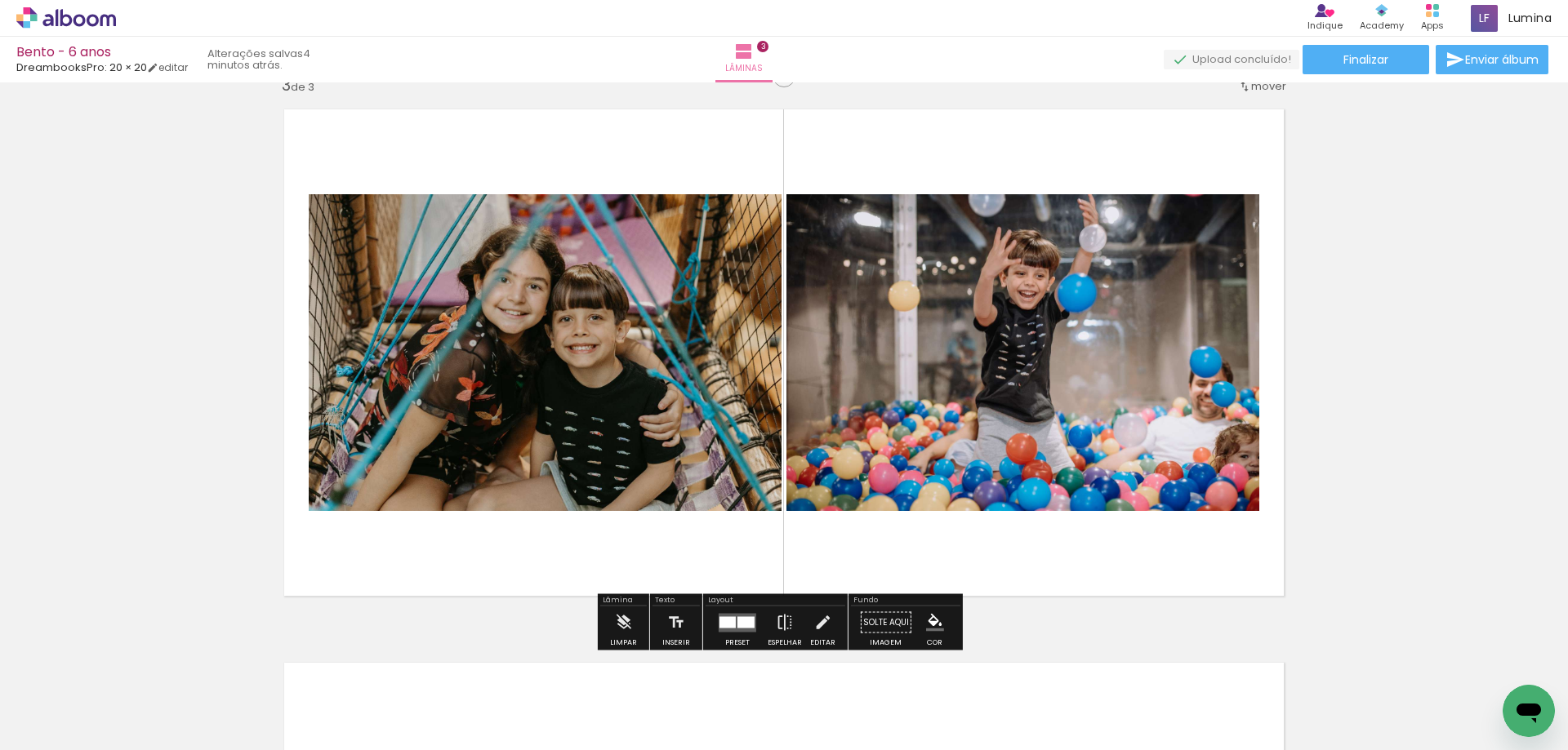
scroll to position [0, 737]
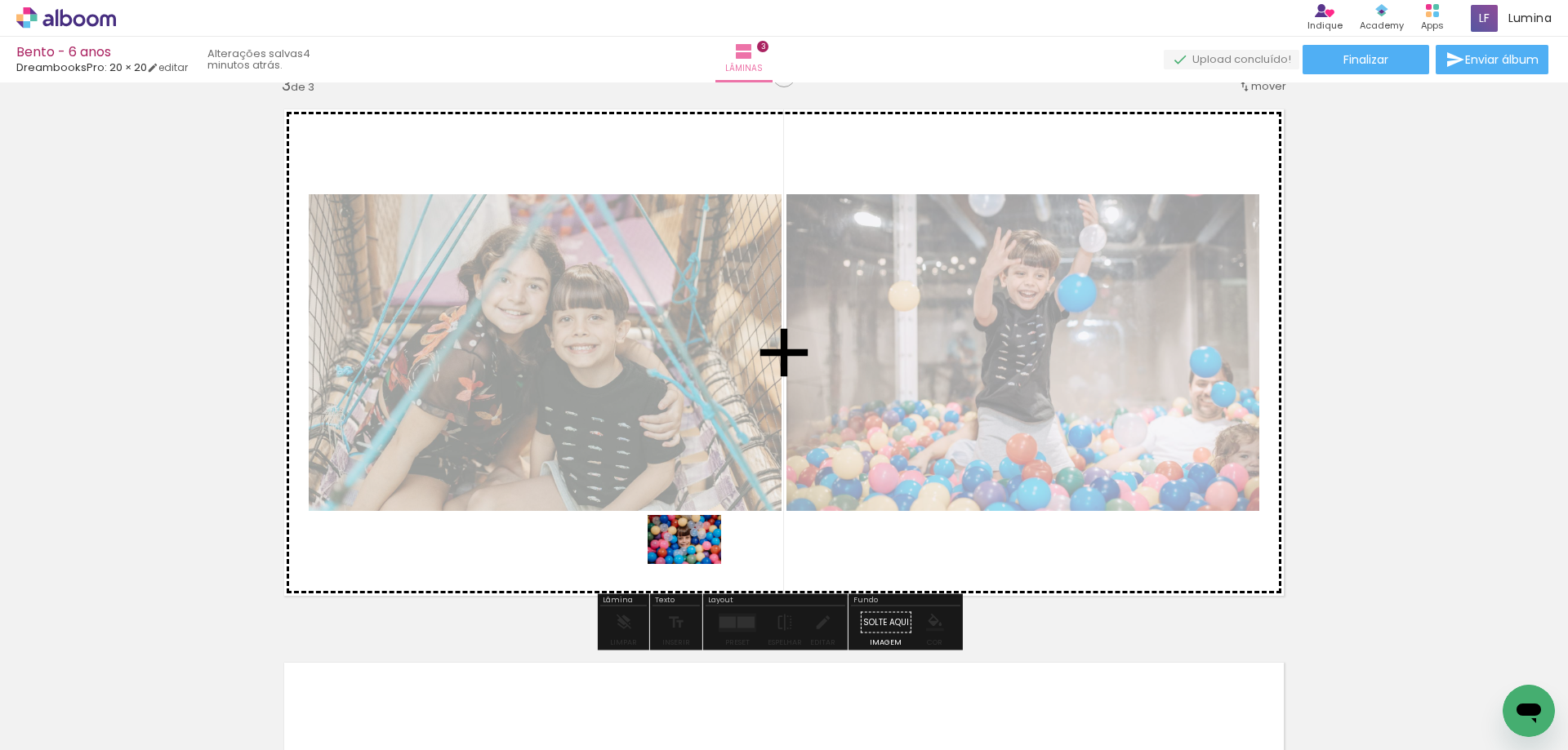
drag, startPoint x: 610, startPoint y: 700, endPoint x: 697, endPoint y: 564, distance: 161.4
click at [697, 564] on quentale-workspace at bounding box center [784, 375] width 1568 height 750
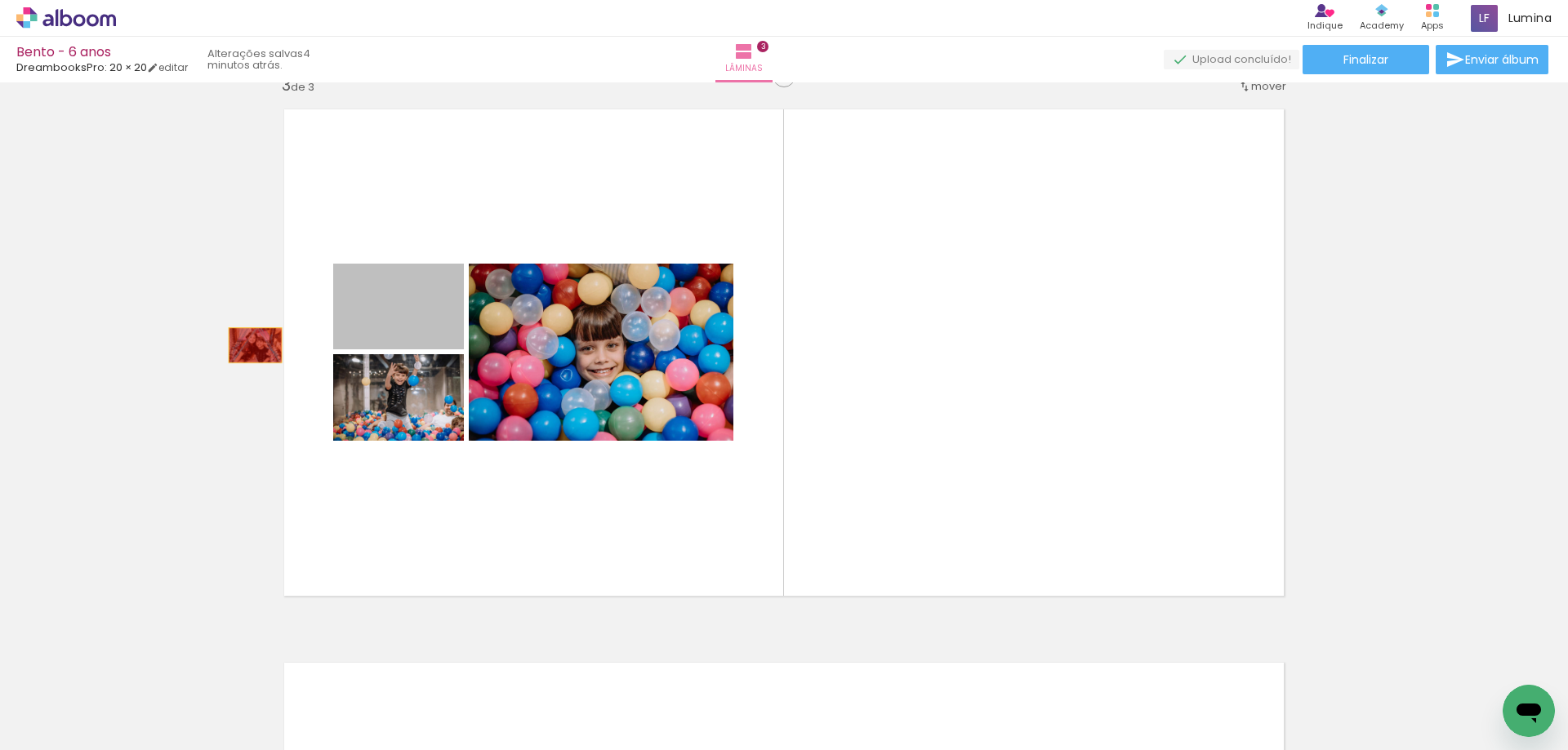
drag, startPoint x: 428, startPoint y: 318, endPoint x: 248, endPoint y: 348, distance: 182.5
click at [248, 346] on div "Inserir lâmina 1 de 3 Inserir lâmina 2 de 3 Inserir lâmina 3 de 3" at bounding box center [784, 55] width 1568 height 2215
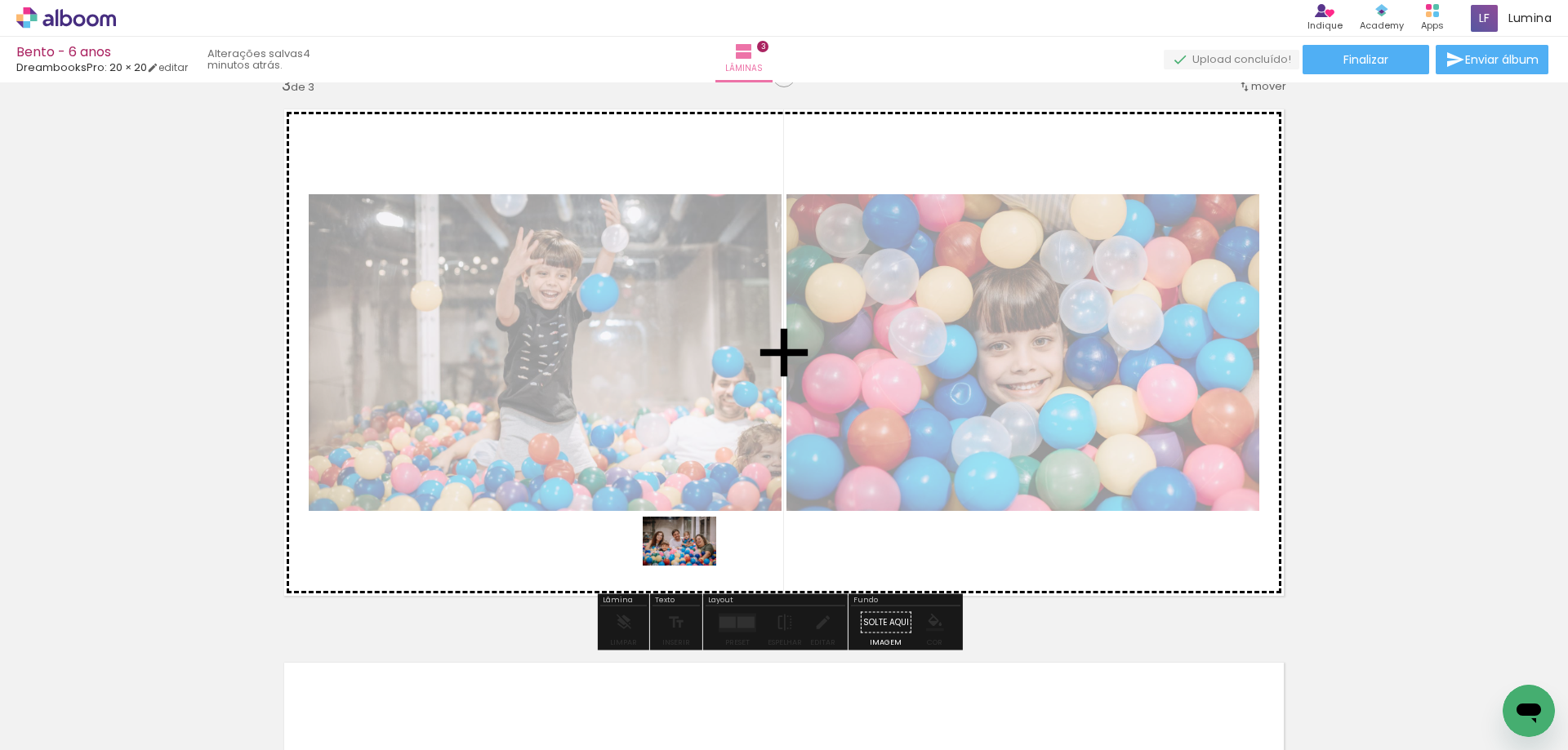
drag, startPoint x: 732, startPoint y: 707, endPoint x: 692, endPoint y: 565, distance: 147.5
click at [692, 565] on quentale-workspace at bounding box center [784, 375] width 1568 height 750
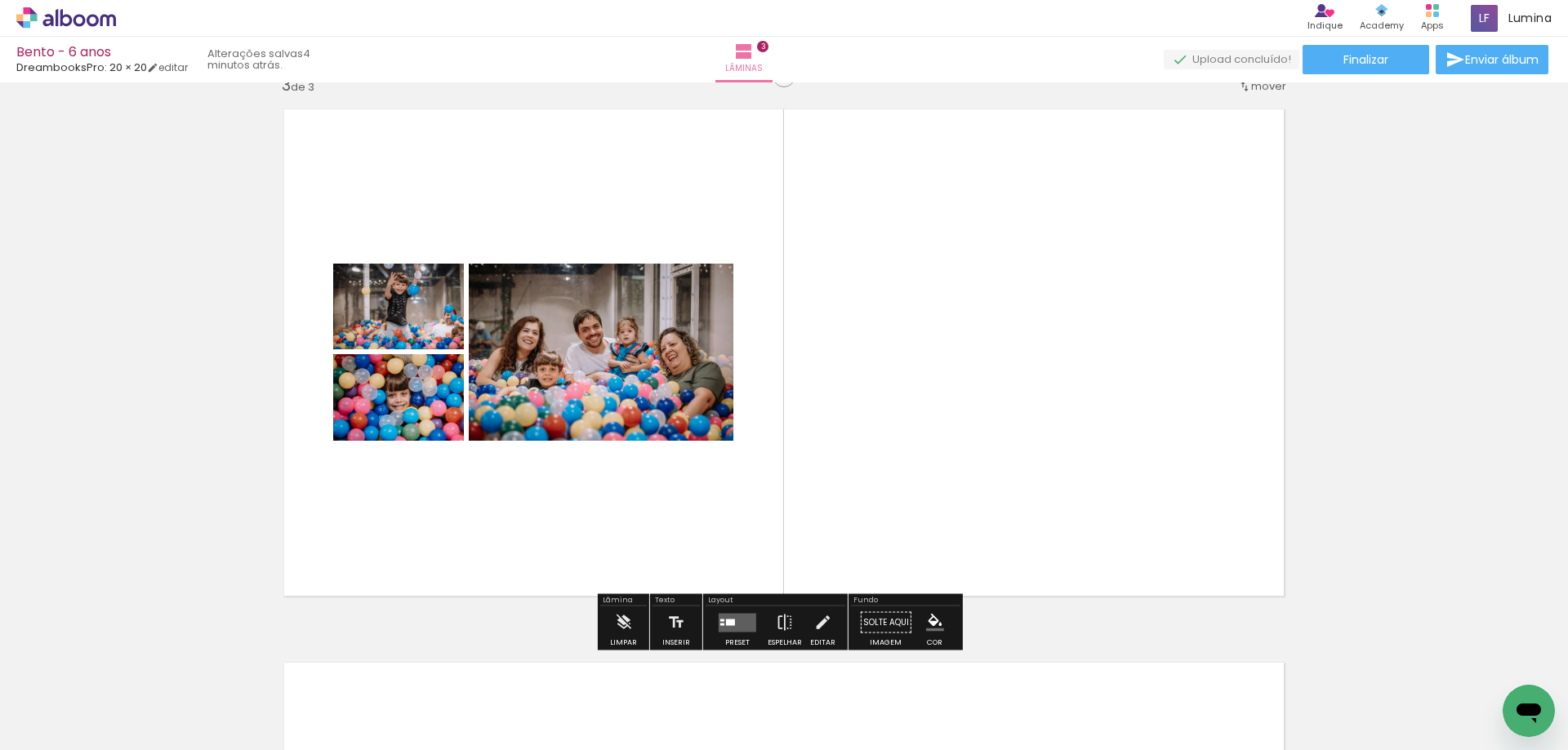
click at [726, 624] on div at bounding box center [730, 622] width 9 height 7
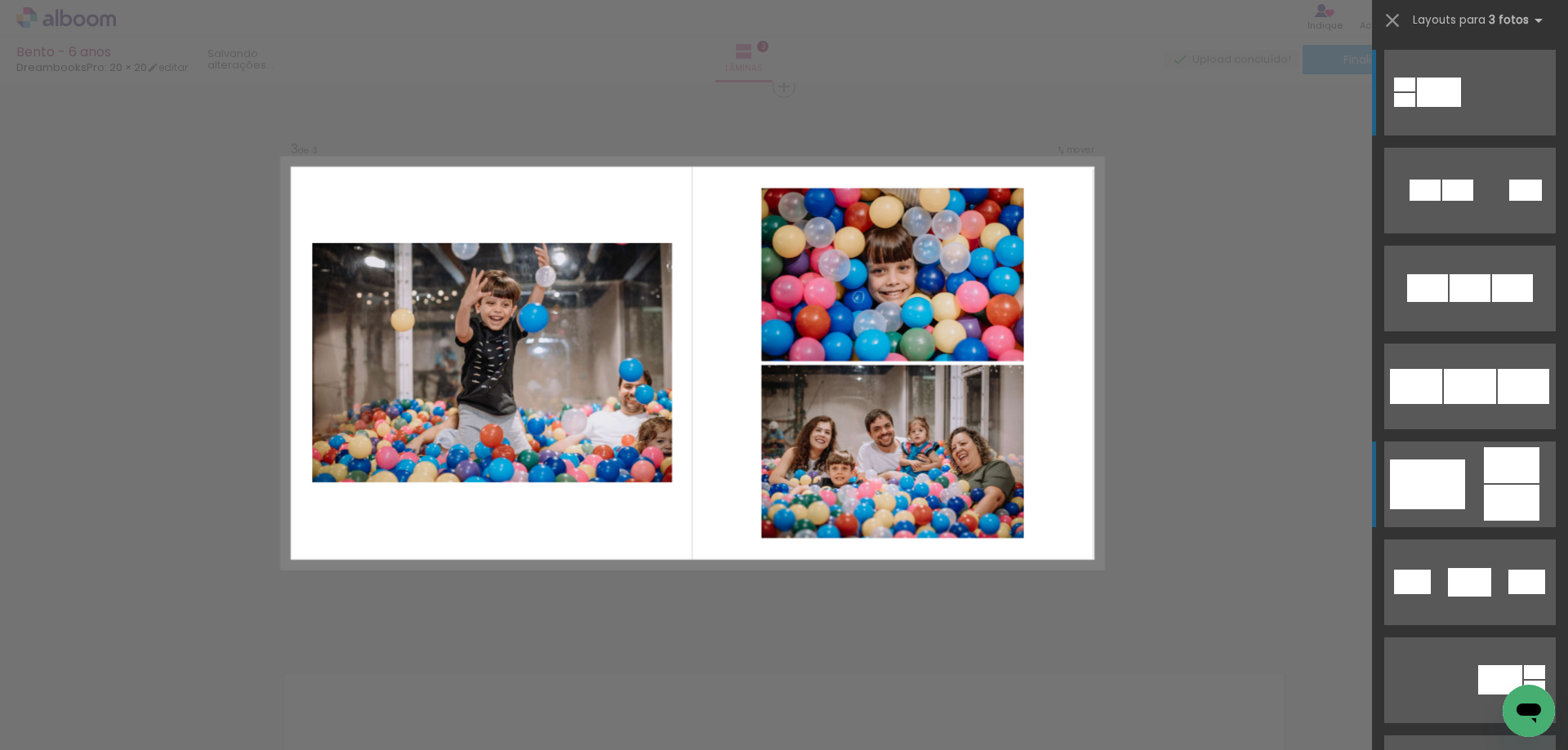
scroll to position [1128, 0]
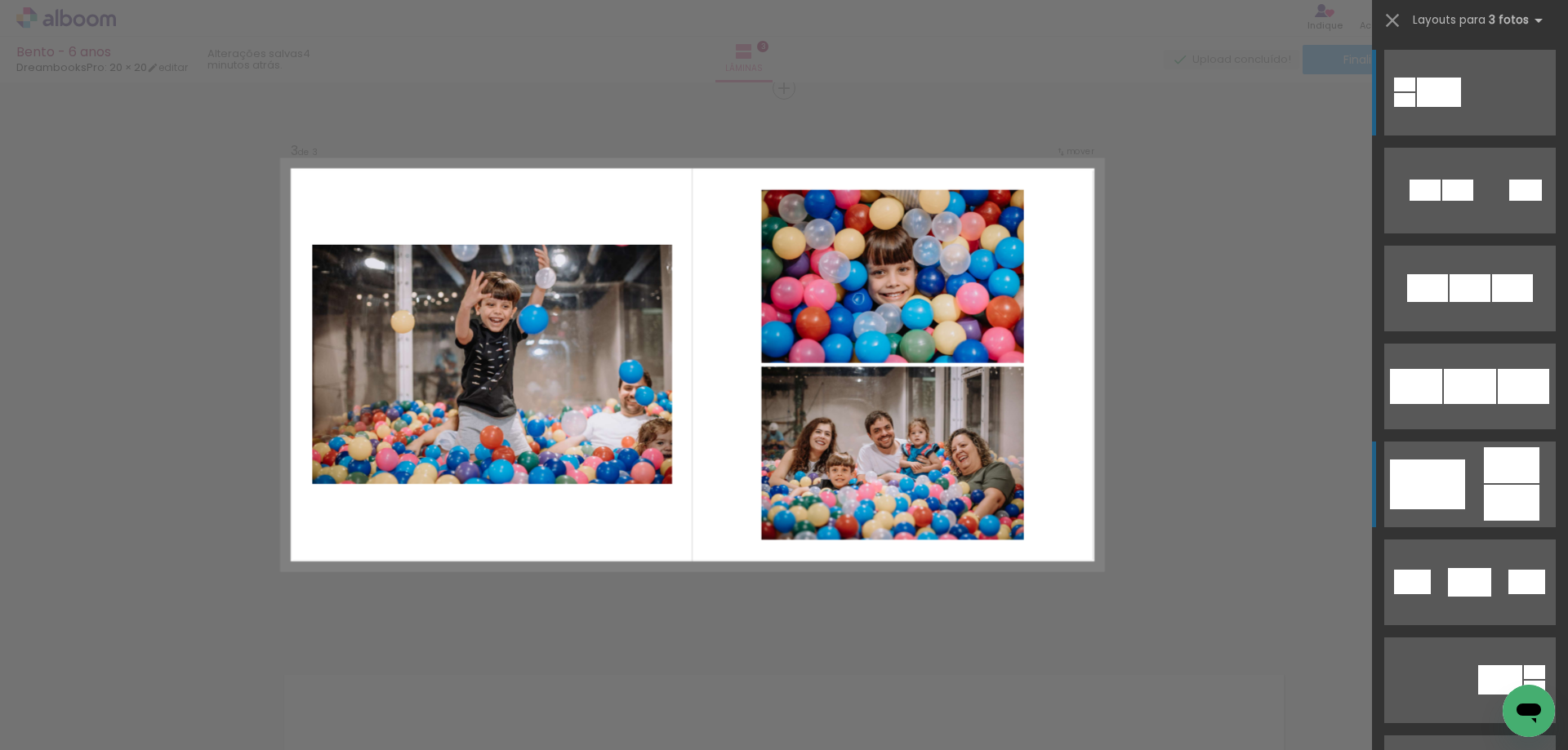
click at [1485, 477] on div at bounding box center [1511, 465] width 56 height 36
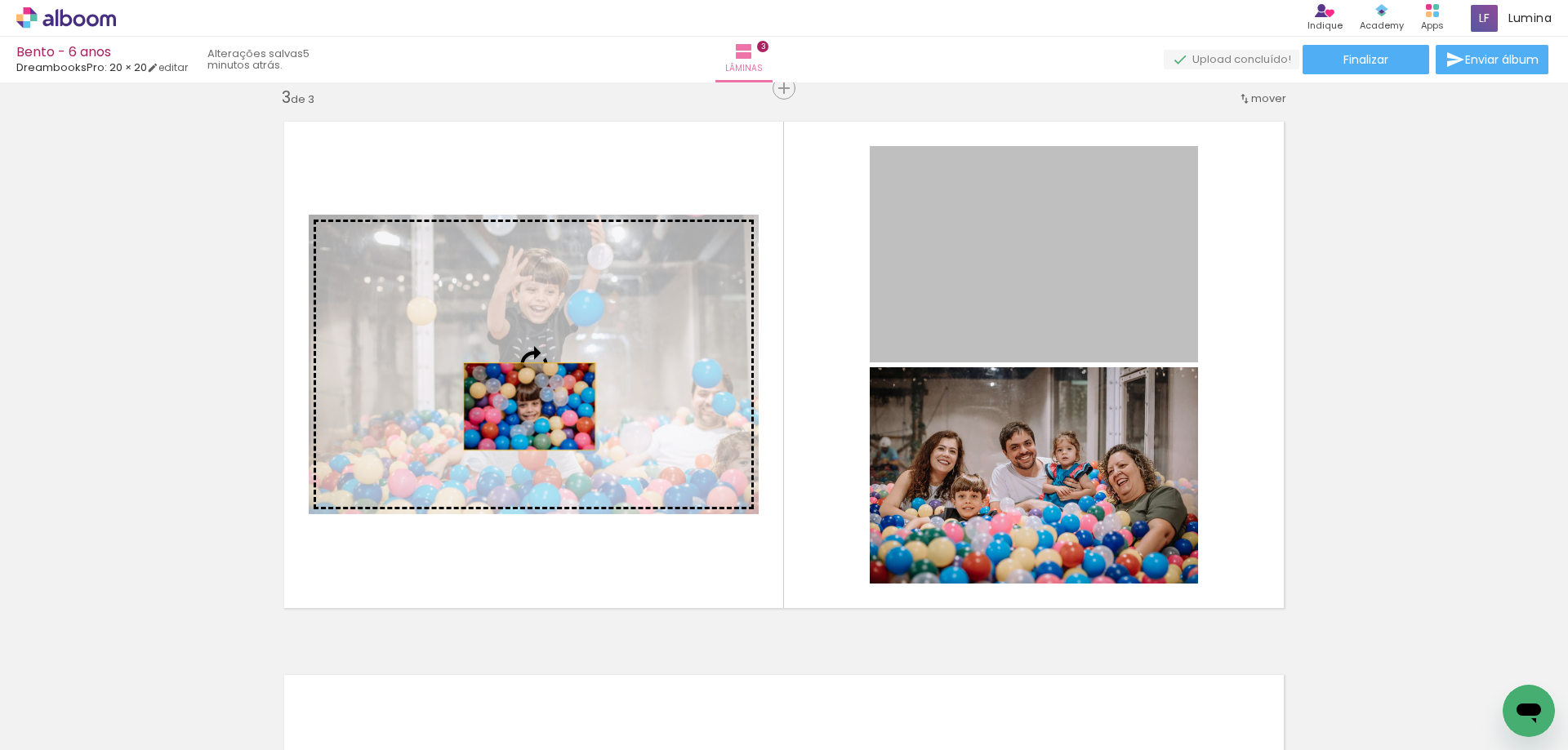
drag, startPoint x: 1062, startPoint y: 281, endPoint x: 524, endPoint y: 406, distance: 552.3
click at [0, 0] on slot at bounding box center [0, 0] width 0 height 0
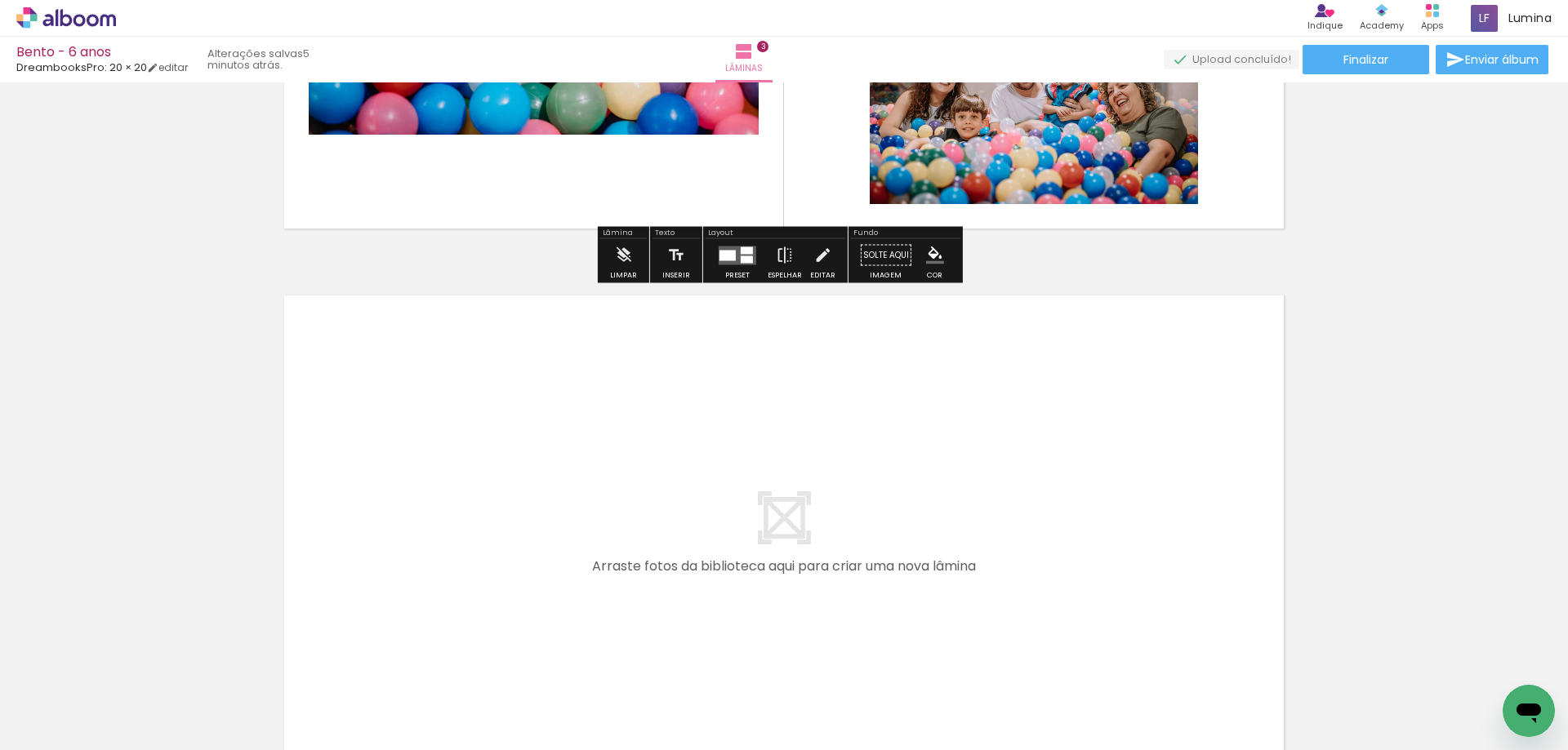
scroll to position [1536, 0]
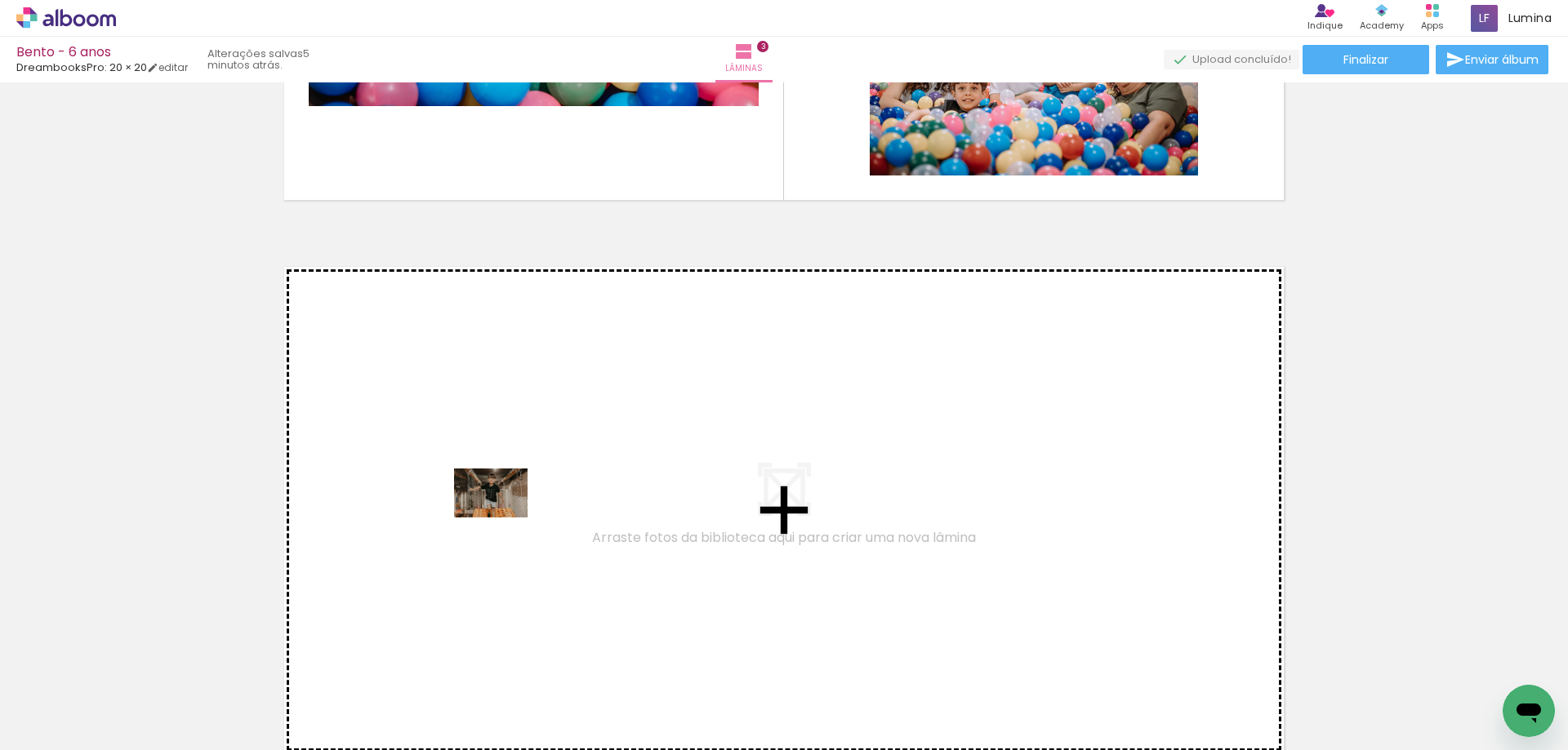
drag, startPoint x: 806, startPoint y: 699, endPoint x: 503, endPoint y: 518, distance: 352.9
click at [503, 518] on quentale-workspace at bounding box center [784, 375] width 1568 height 750
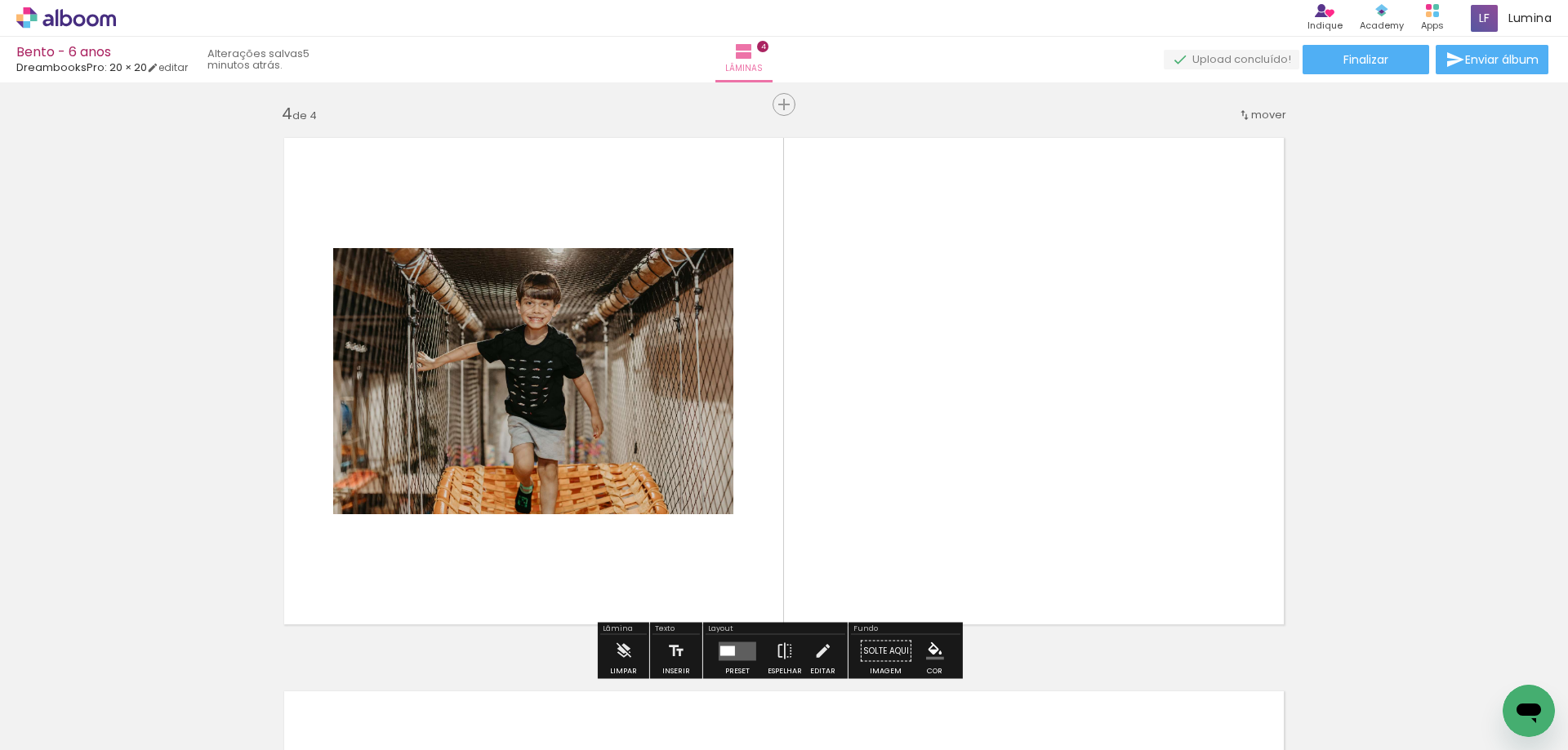
scroll to position [1682, 0]
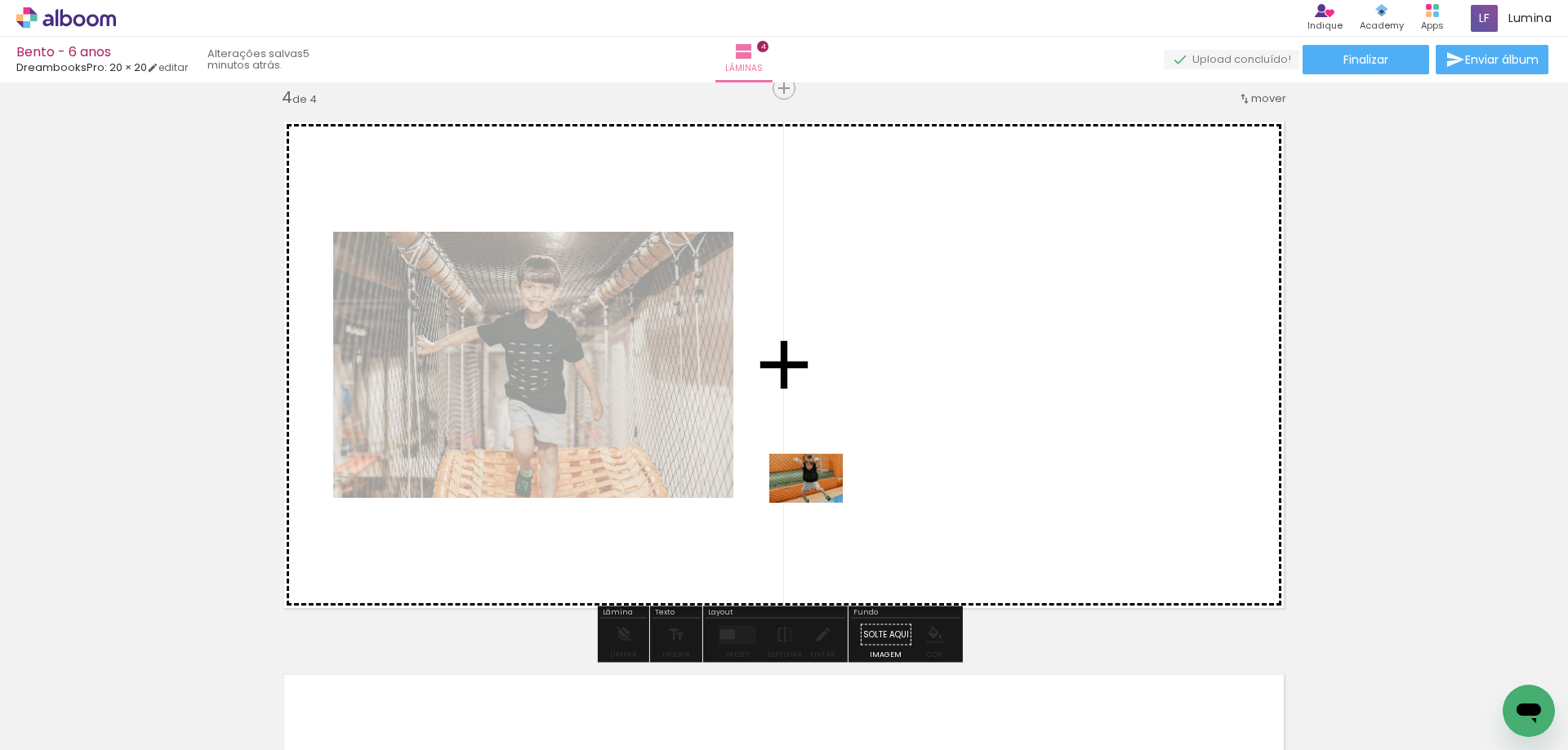
drag, startPoint x: 908, startPoint y: 705, endPoint x: 819, endPoint y: 502, distance: 221.7
click at [819, 502] on quentale-workspace at bounding box center [784, 375] width 1568 height 750
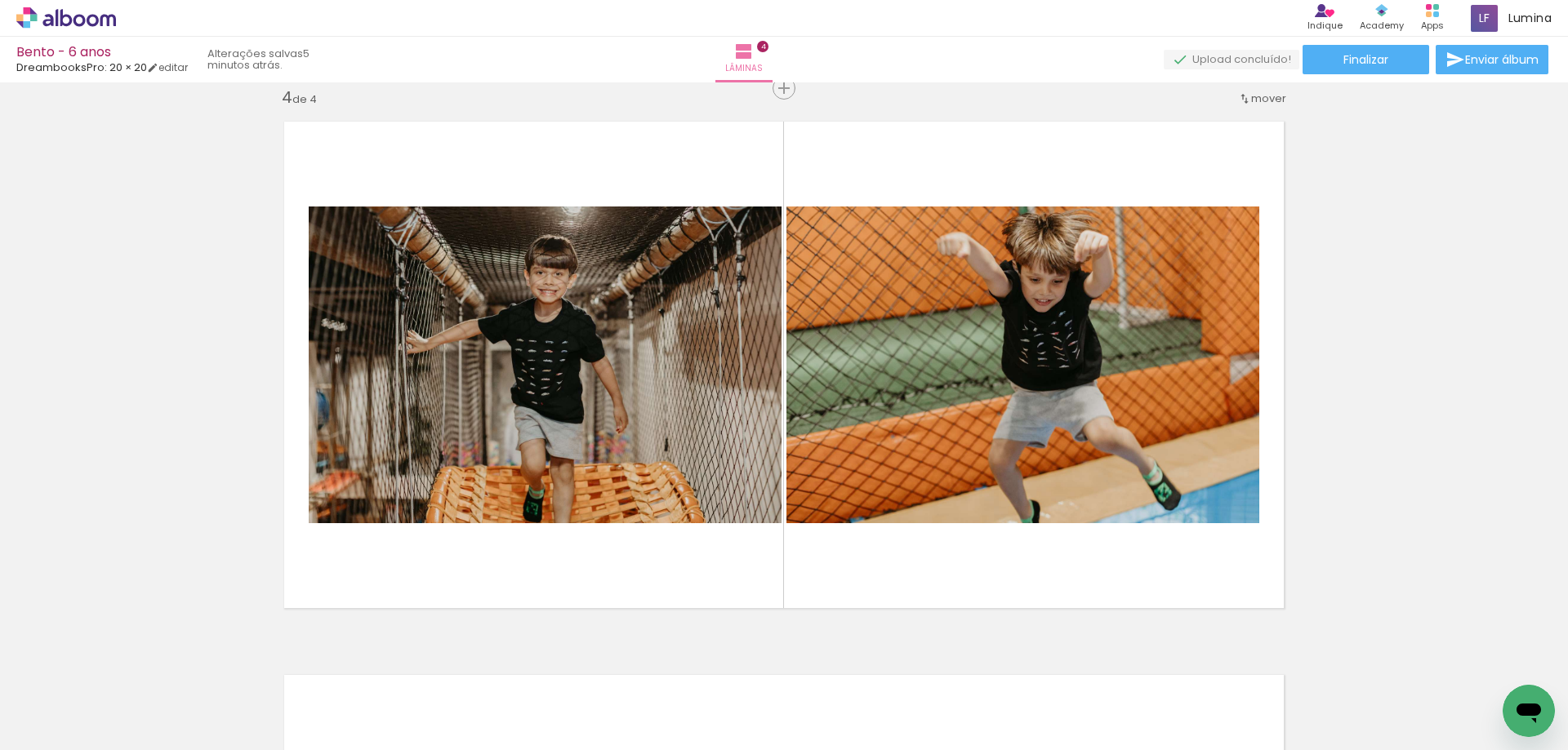
scroll to position [0, 99]
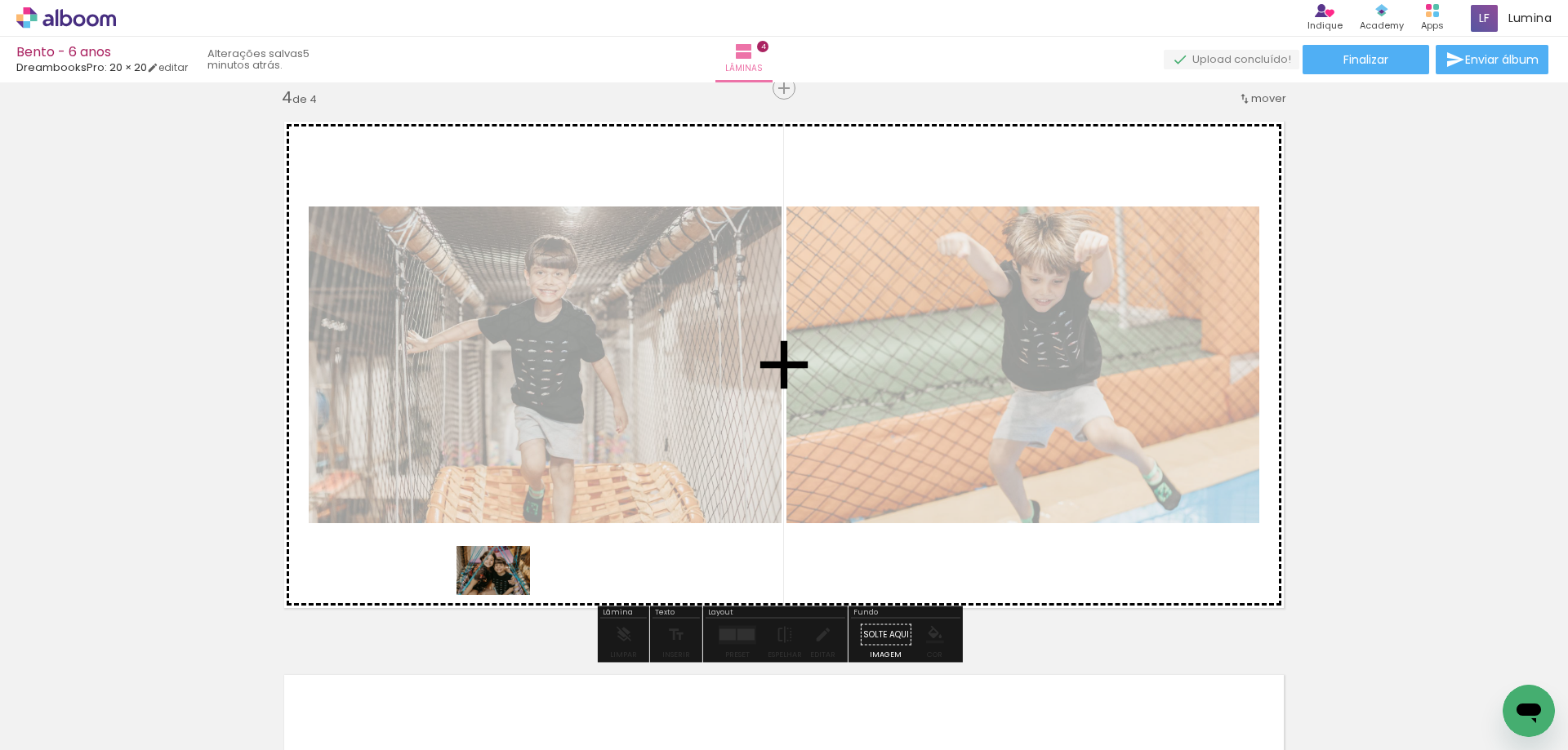
drag, startPoint x: 427, startPoint y: 717, endPoint x: 509, endPoint y: 590, distance: 151.2
click at [509, 590] on quentale-workspace at bounding box center [784, 375] width 1568 height 750
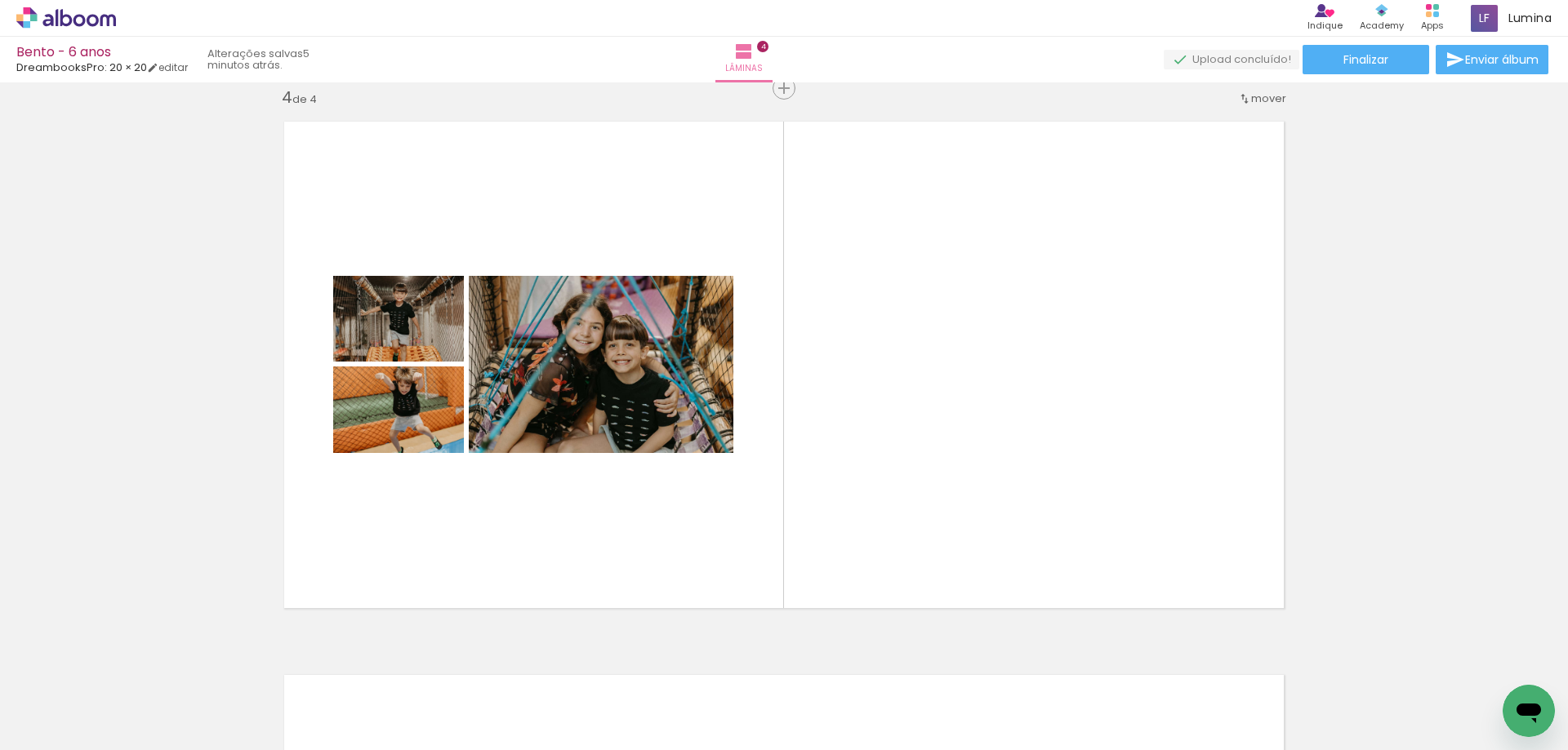
scroll to position [0, 1176]
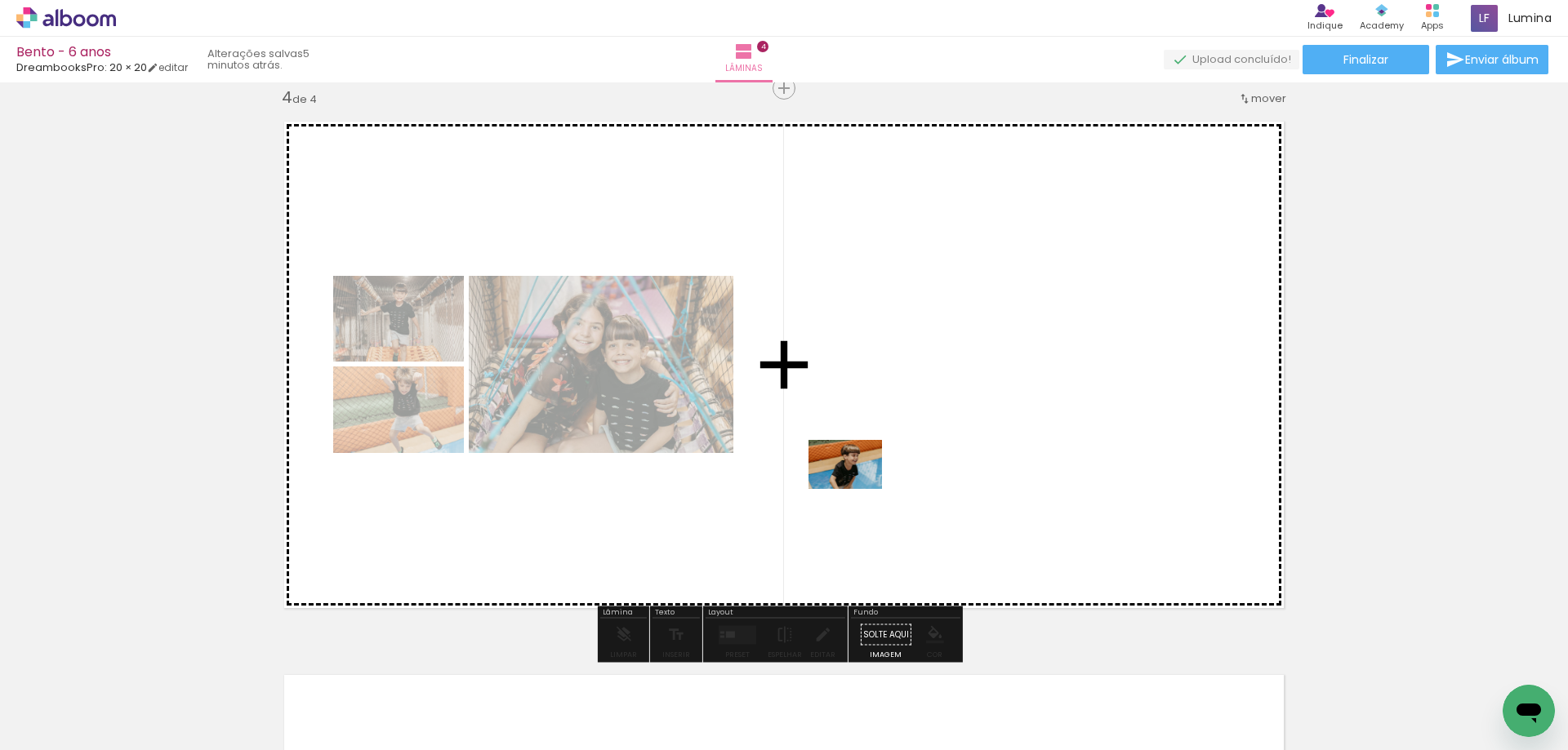
drag, startPoint x: 563, startPoint y: 708, endPoint x: 868, endPoint y: 480, distance: 380.8
click at [868, 479] on quentale-workspace at bounding box center [784, 375] width 1568 height 750
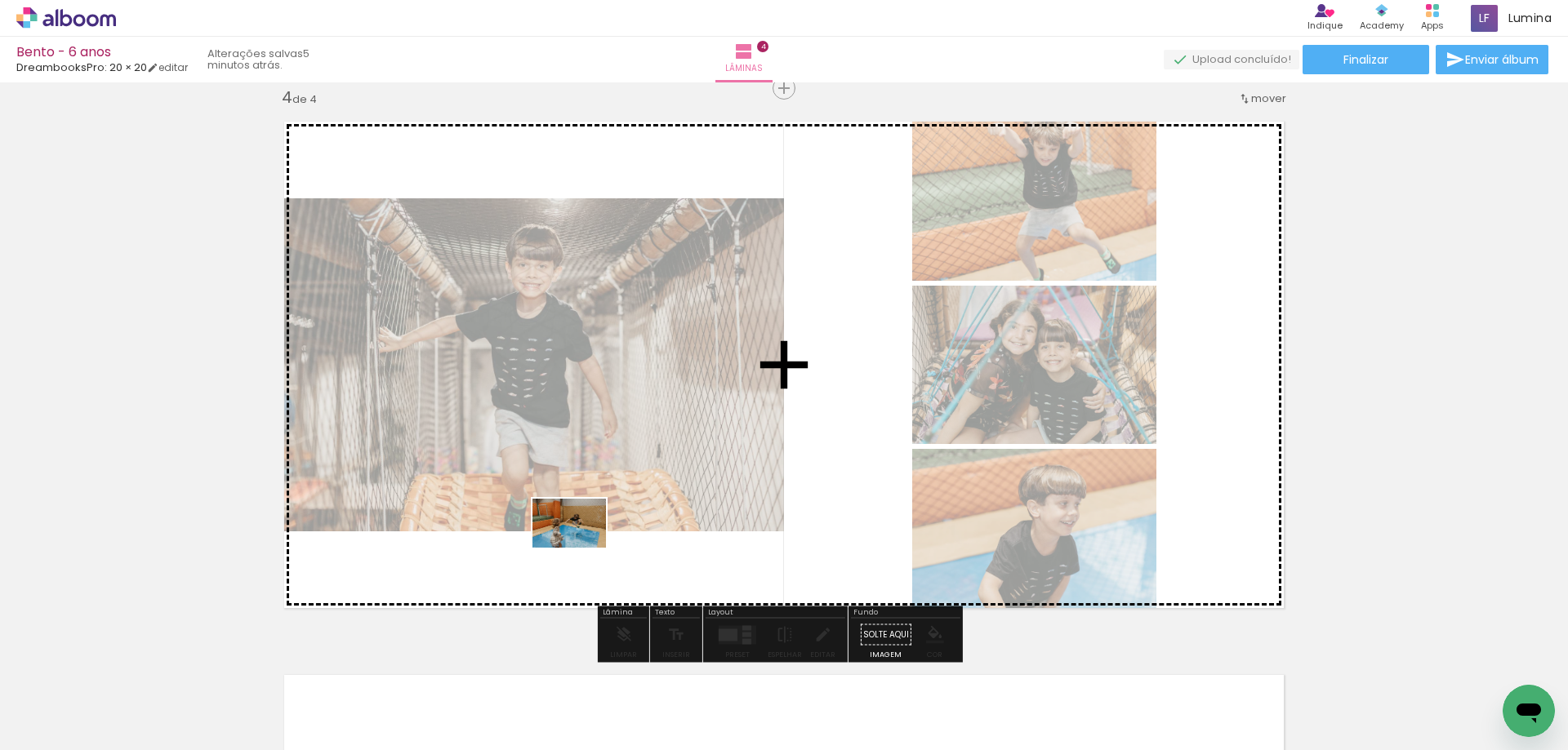
drag, startPoint x: 645, startPoint y: 720, endPoint x: 581, endPoint y: 562, distance: 170.5
click at [581, 562] on quentale-workspace at bounding box center [784, 375] width 1568 height 750
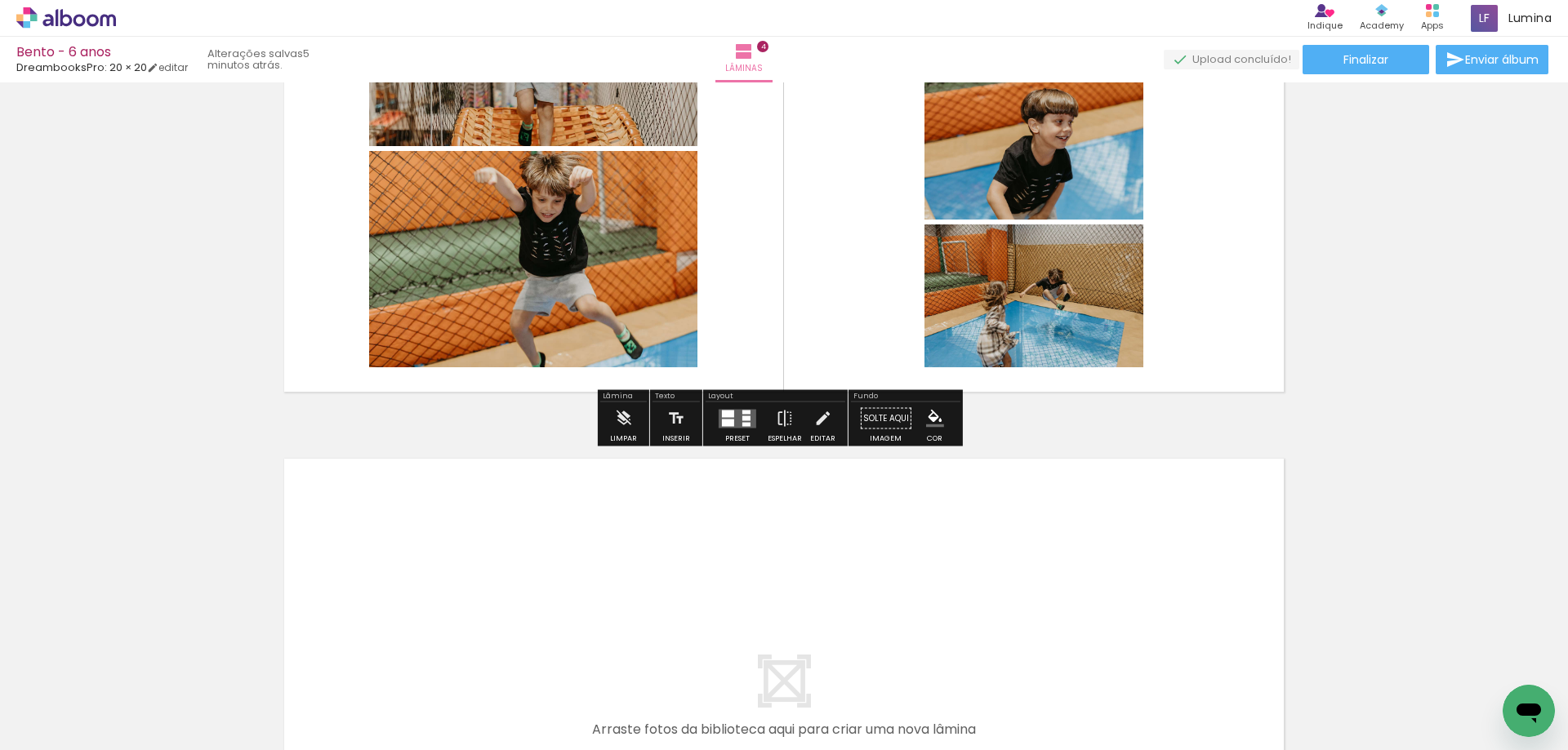
scroll to position [1927, 0]
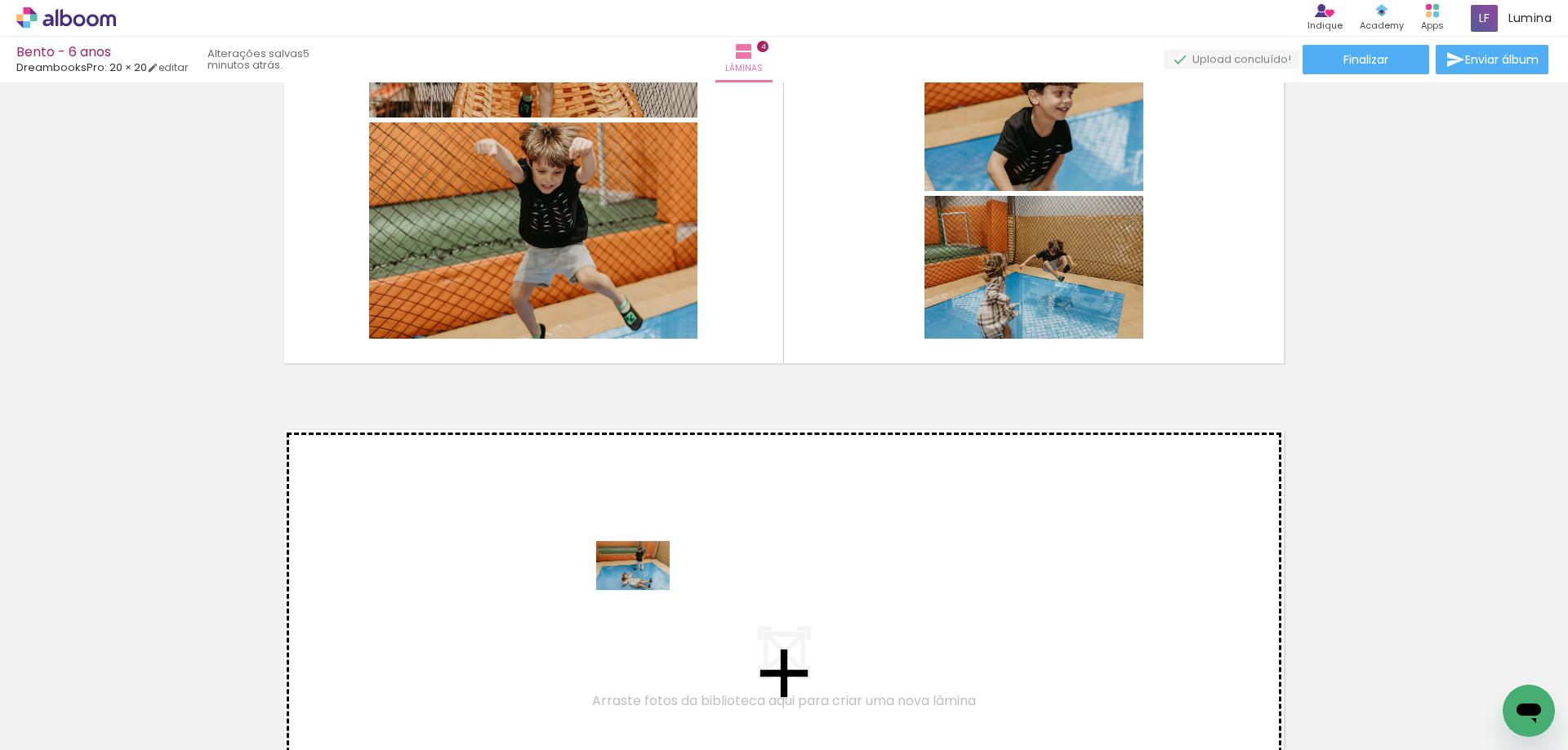
drag, startPoint x: 742, startPoint y: 722, endPoint x: 611, endPoint y: 566, distance: 203.7
click at [611, 566] on quentale-workspace at bounding box center [784, 375] width 1568 height 750
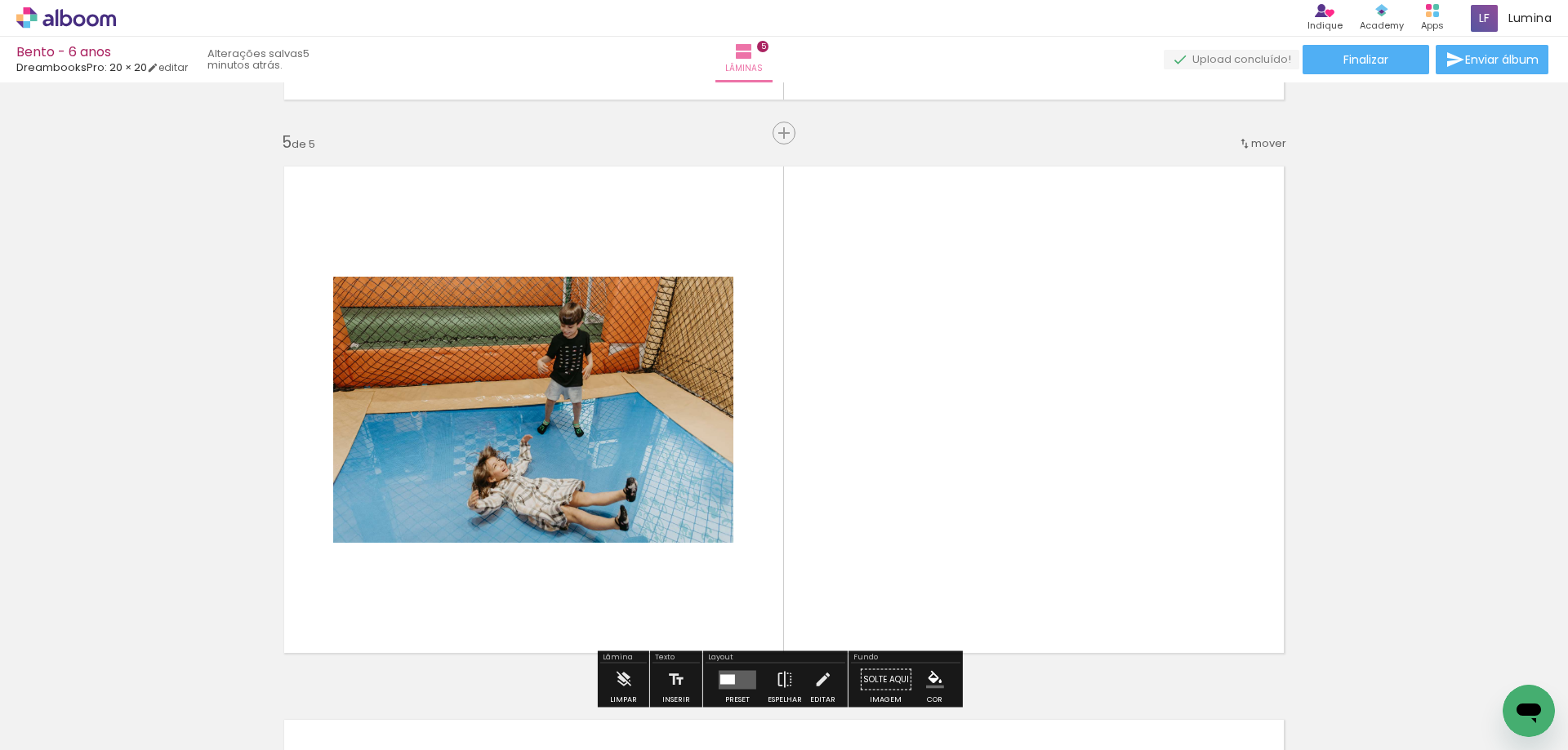
scroll to position [2236, 0]
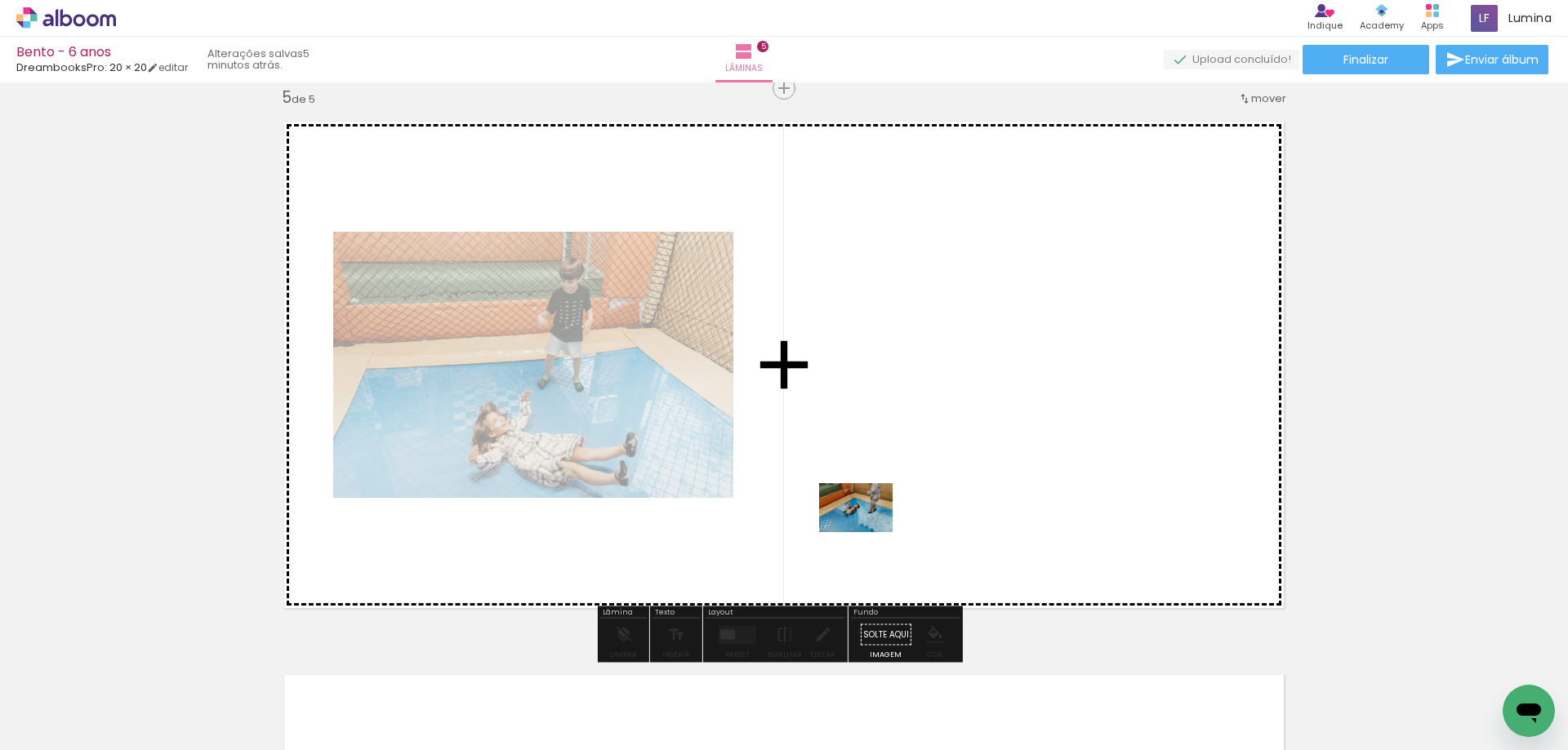
drag, startPoint x: 845, startPoint y: 704, endPoint x: 868, endPoint y: 532, distance: 173.5
click at [868, 532] on quentale-workspace at bounding box center [784, 375] width 1568 height 750
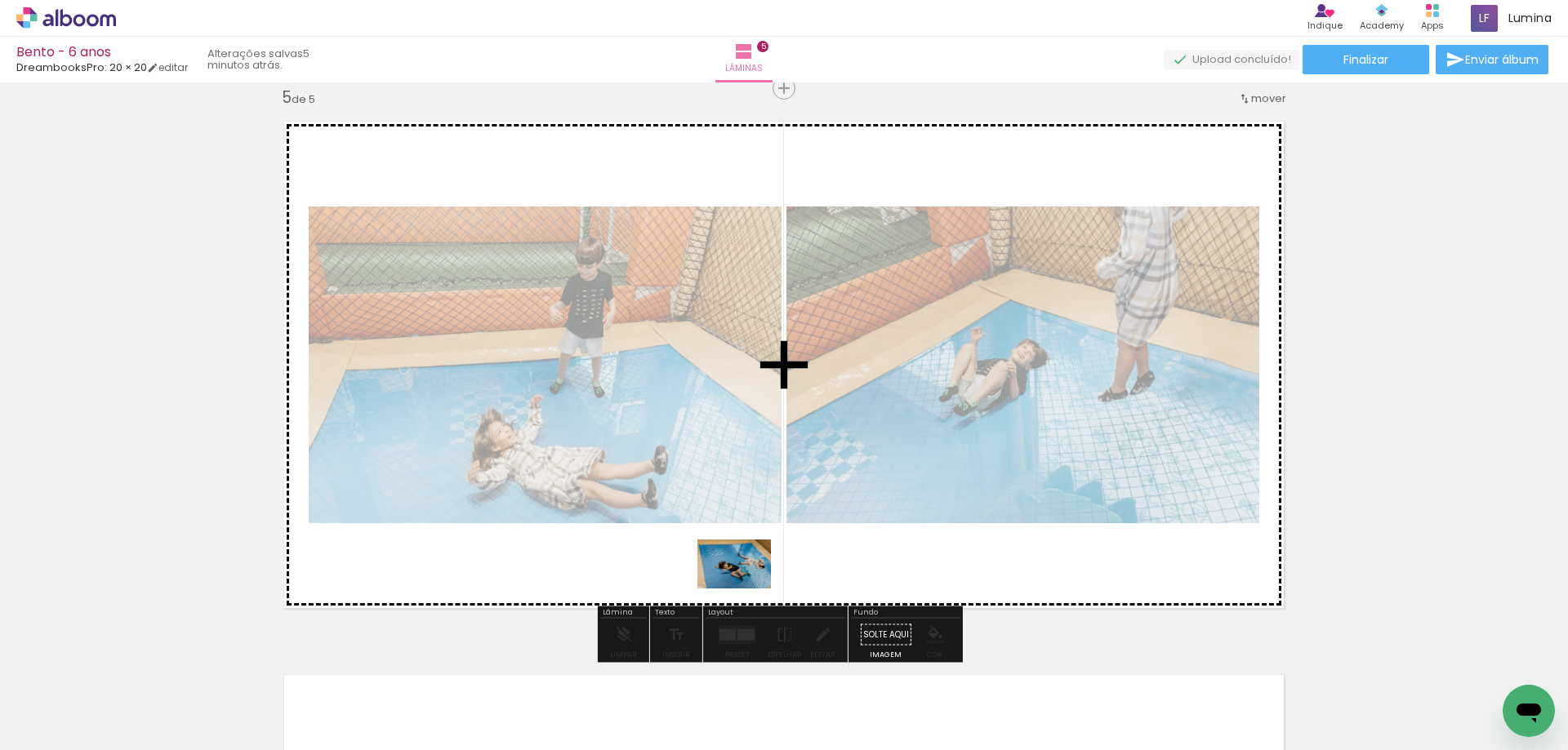
drag, startPoint x: 936, startPoint y: 712, endPoint x: 747, endPoint y: 589, distance: 225.5
click at [747, 589] on quentale-workspace at bounding box center [784, 375] width 1568 height 750
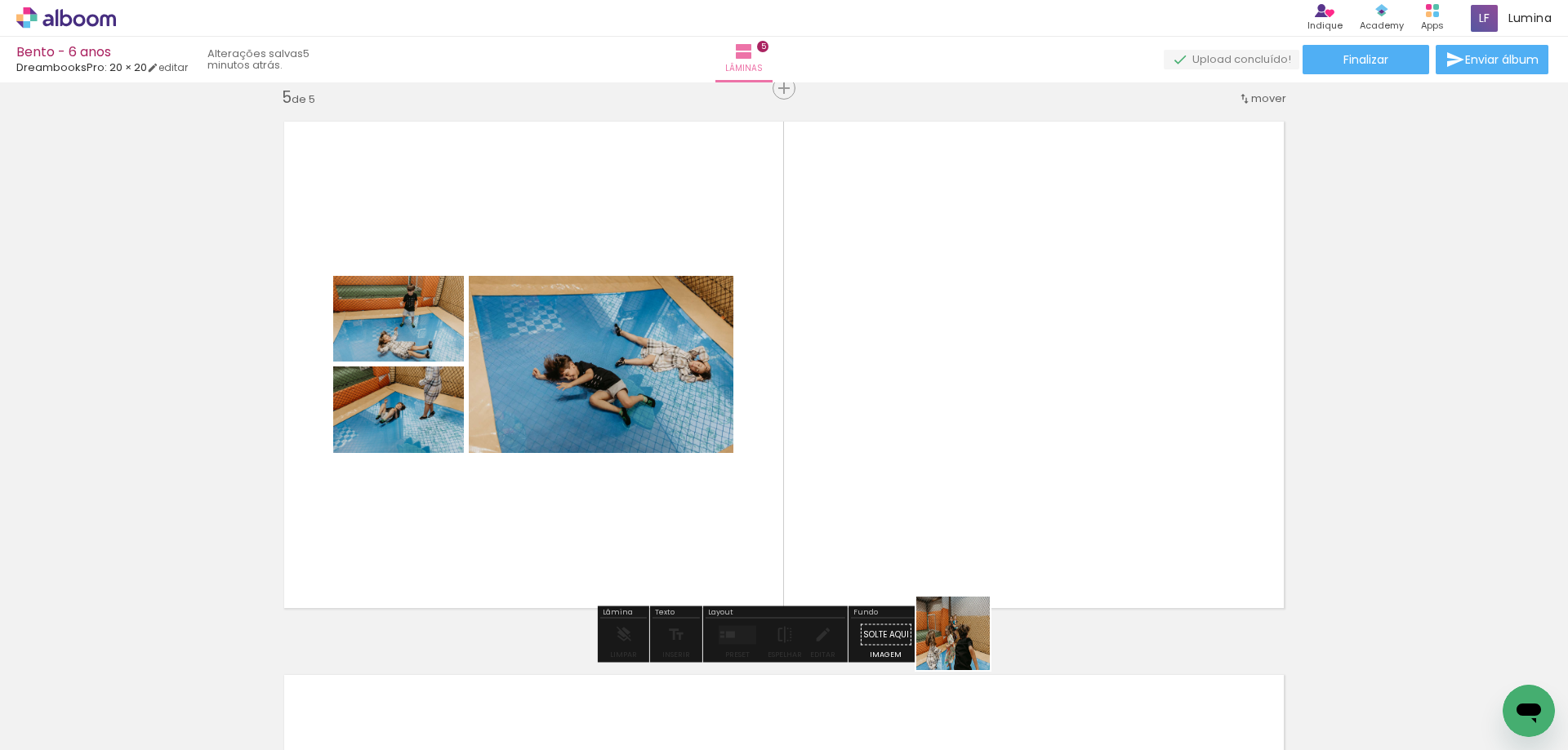
drag, startPoint x: 983, startPoint y: 709, endPoint x: 922, endPoint y: 514, distance: 204.3
click at [922, 514] on quentale-workspace at bounding box center [784, 375] width 1568 height 750
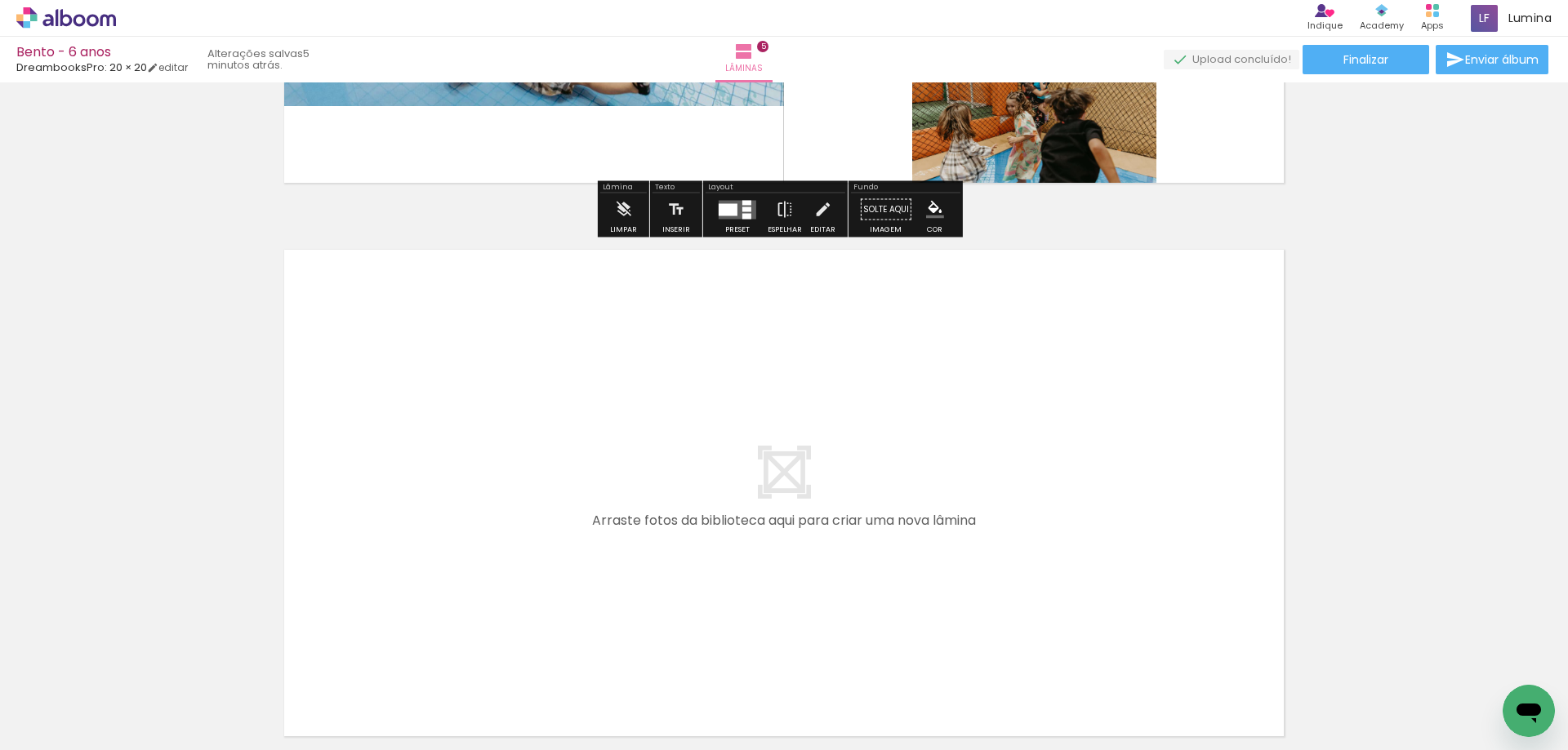
scroll to position [2807, 0]
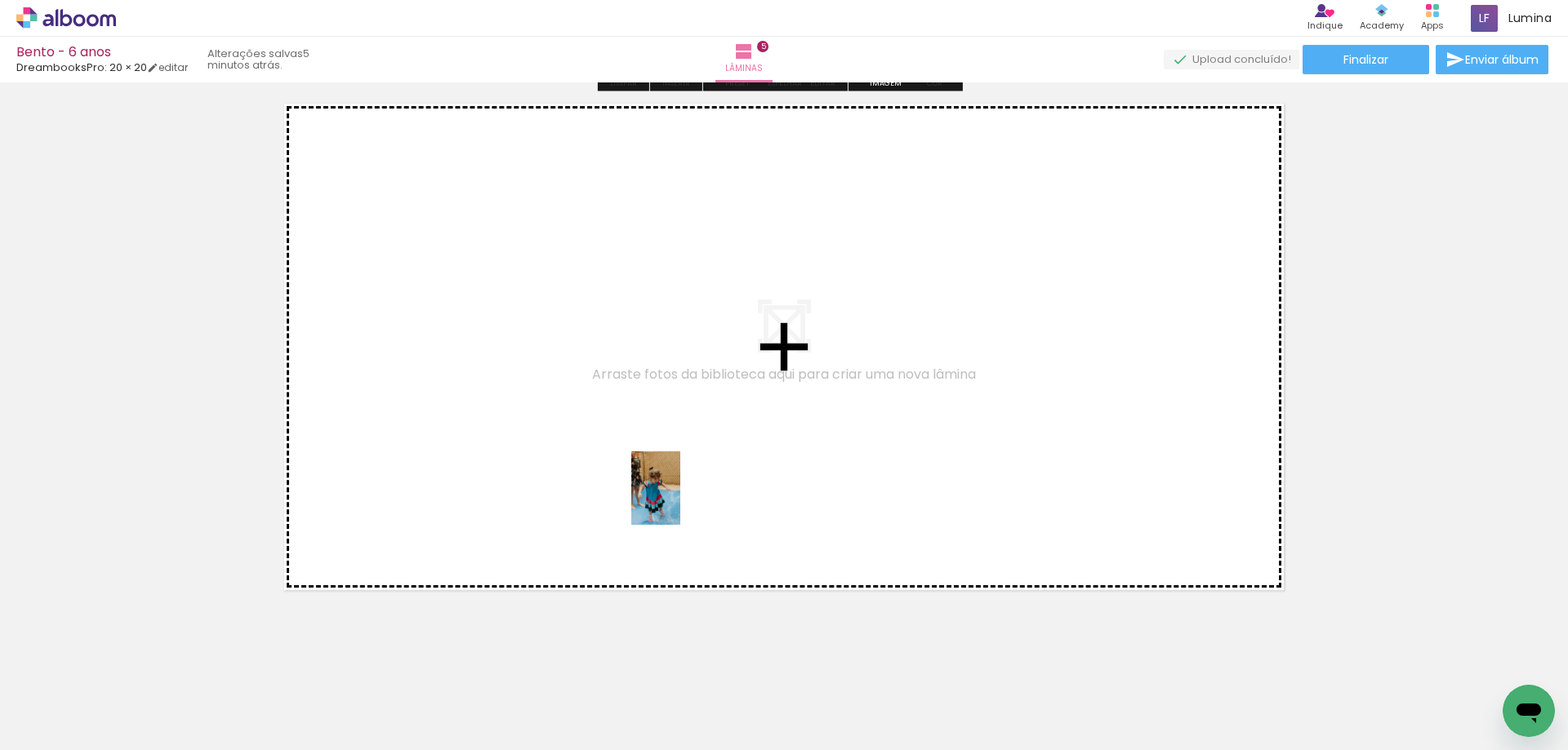
drag, startPoint x: 1088, startPoint y: 723, endPoint x: 663, endPoint y: 495, distance: 482.3
click at [663, 495] on quentale-workspace at bounding box center [784, 375] width 1568 height 750
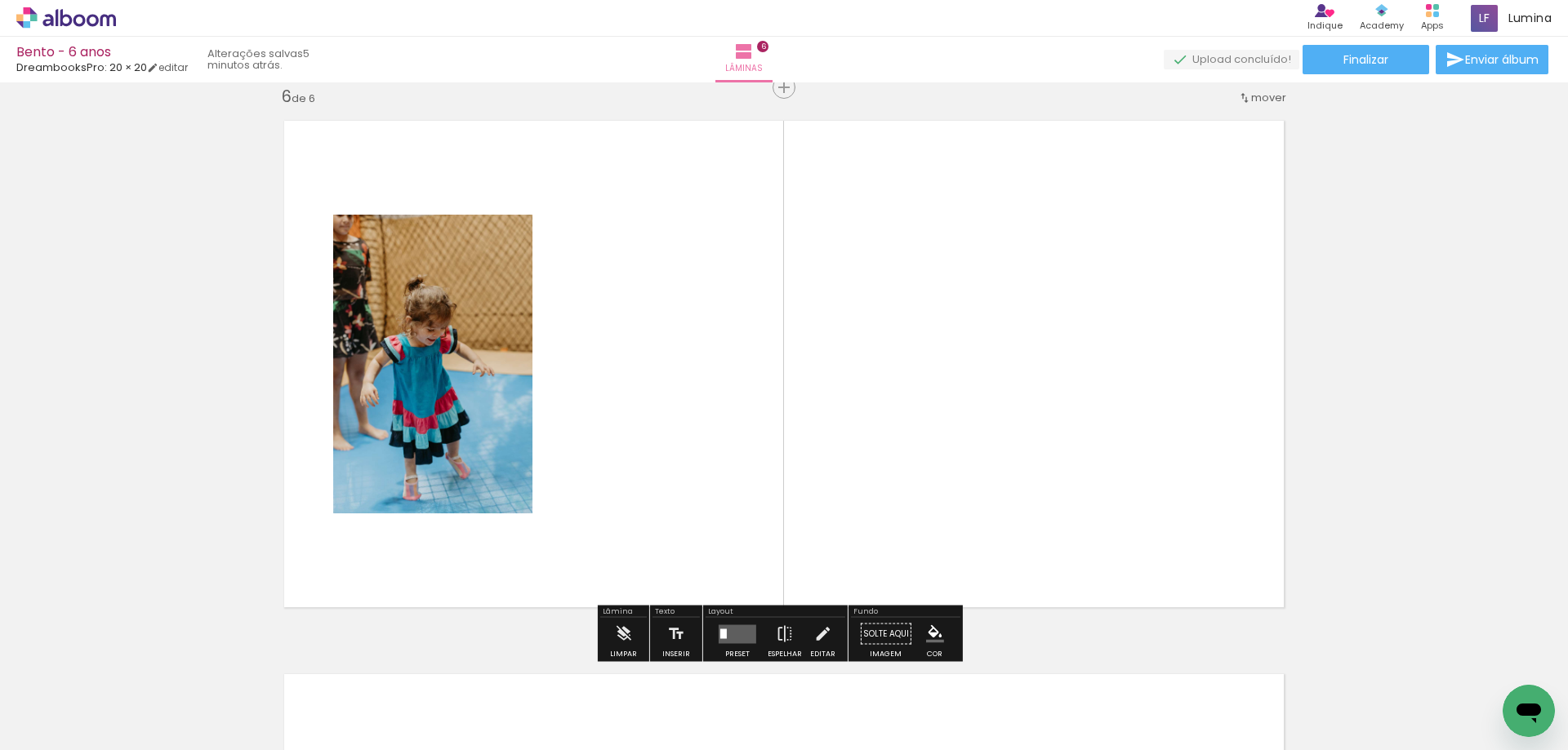
scroll to position [2789, 0]
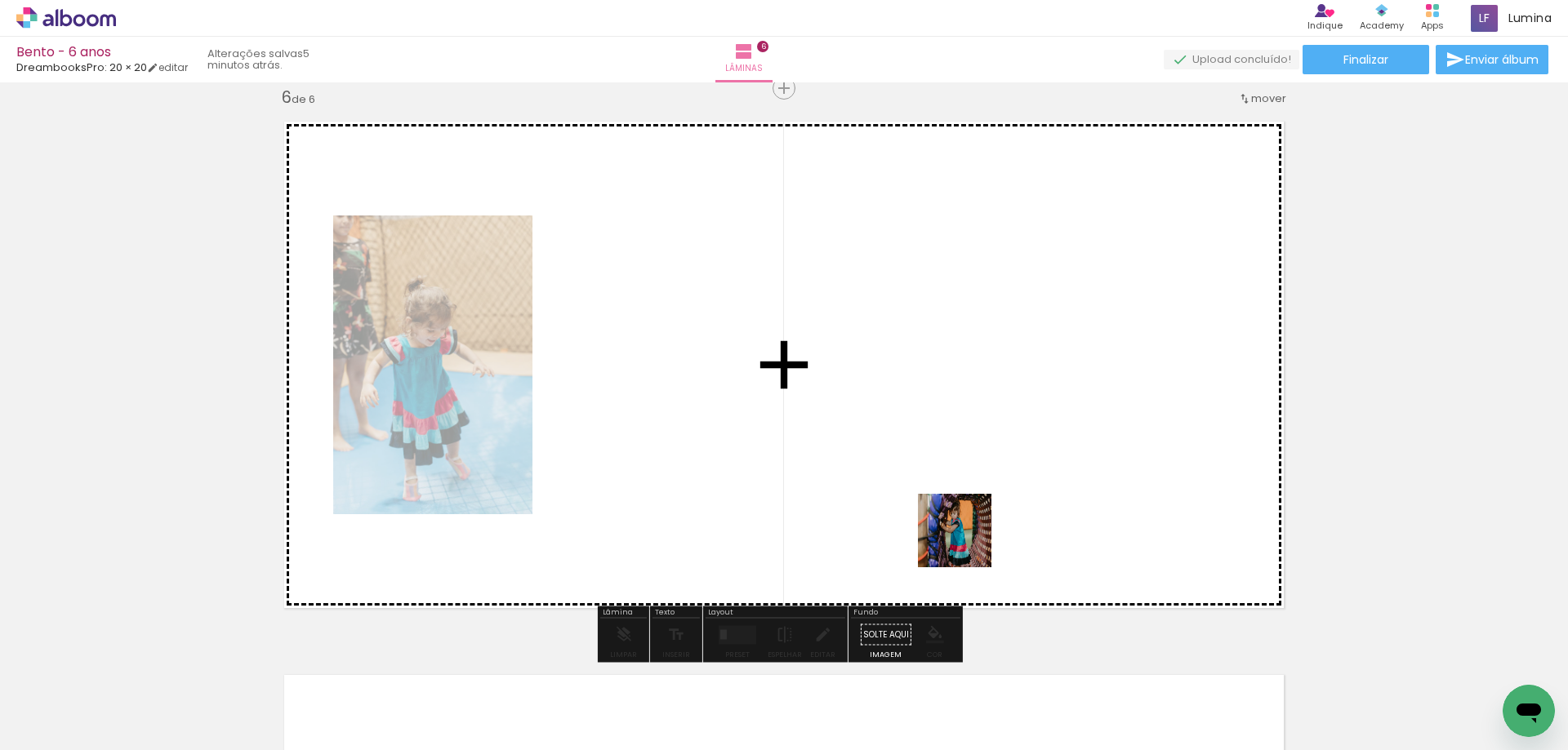
drag, startPoint x: 1179, startPoint y: 714, endPoint x: 924, endPoint y: 502, distance: 331.6
click at [924, 502] on quentale-workspace at bounding box center [784, 375] width 1568 height 750
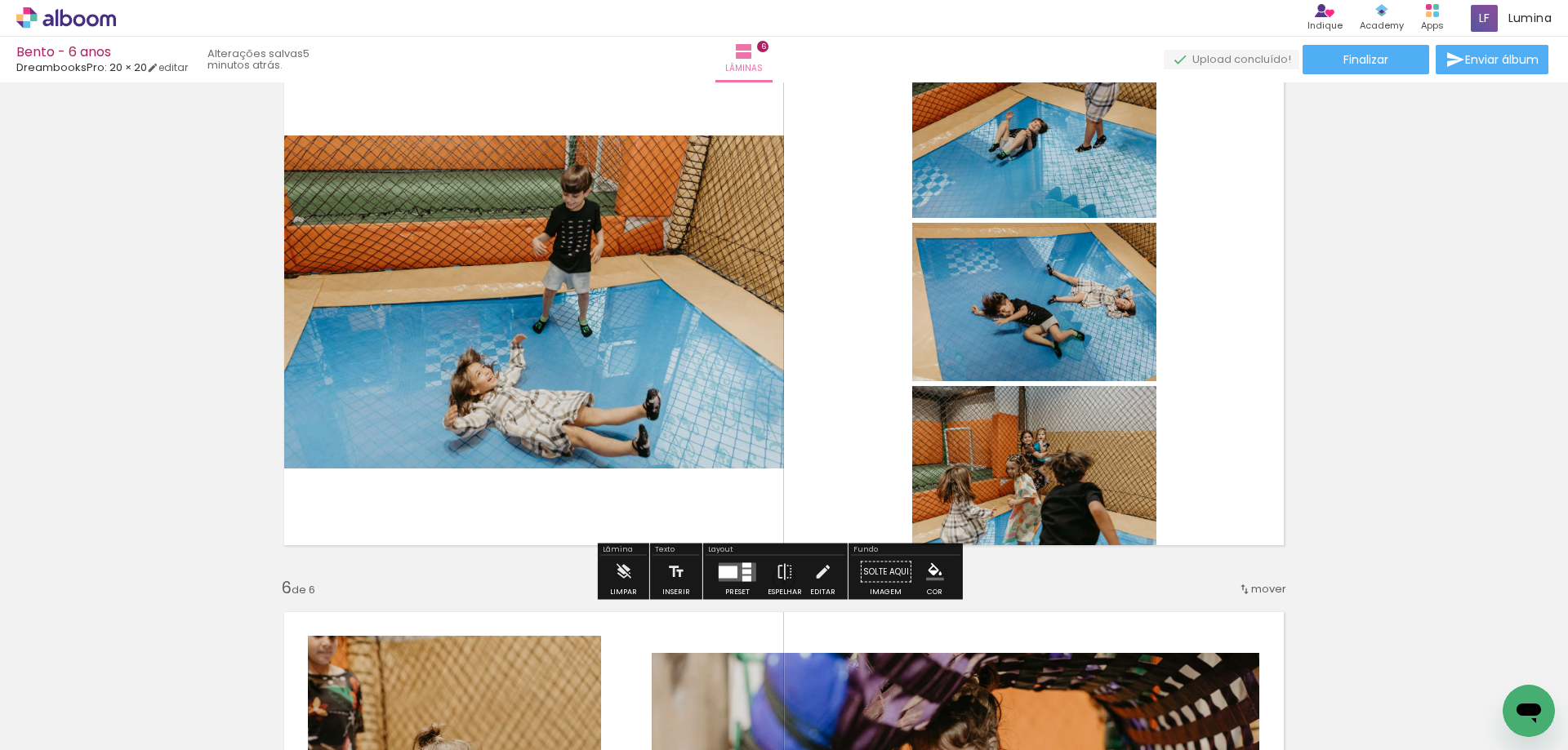
scroll to position [2299, 0]
click at [735, 575] on quentale-layouter at bounding box center [738, 571] width 37 height 19
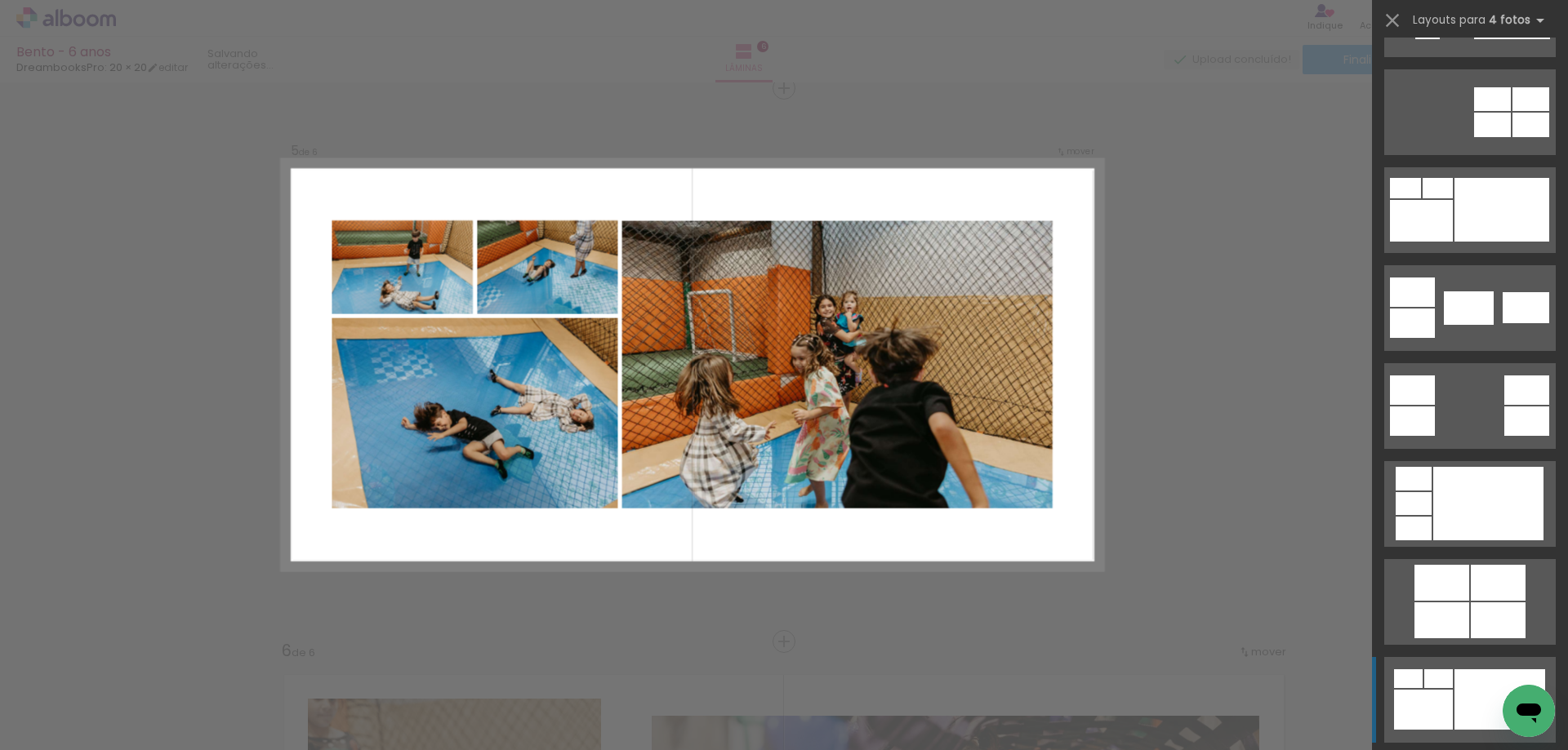
scroll to position [408, 0]
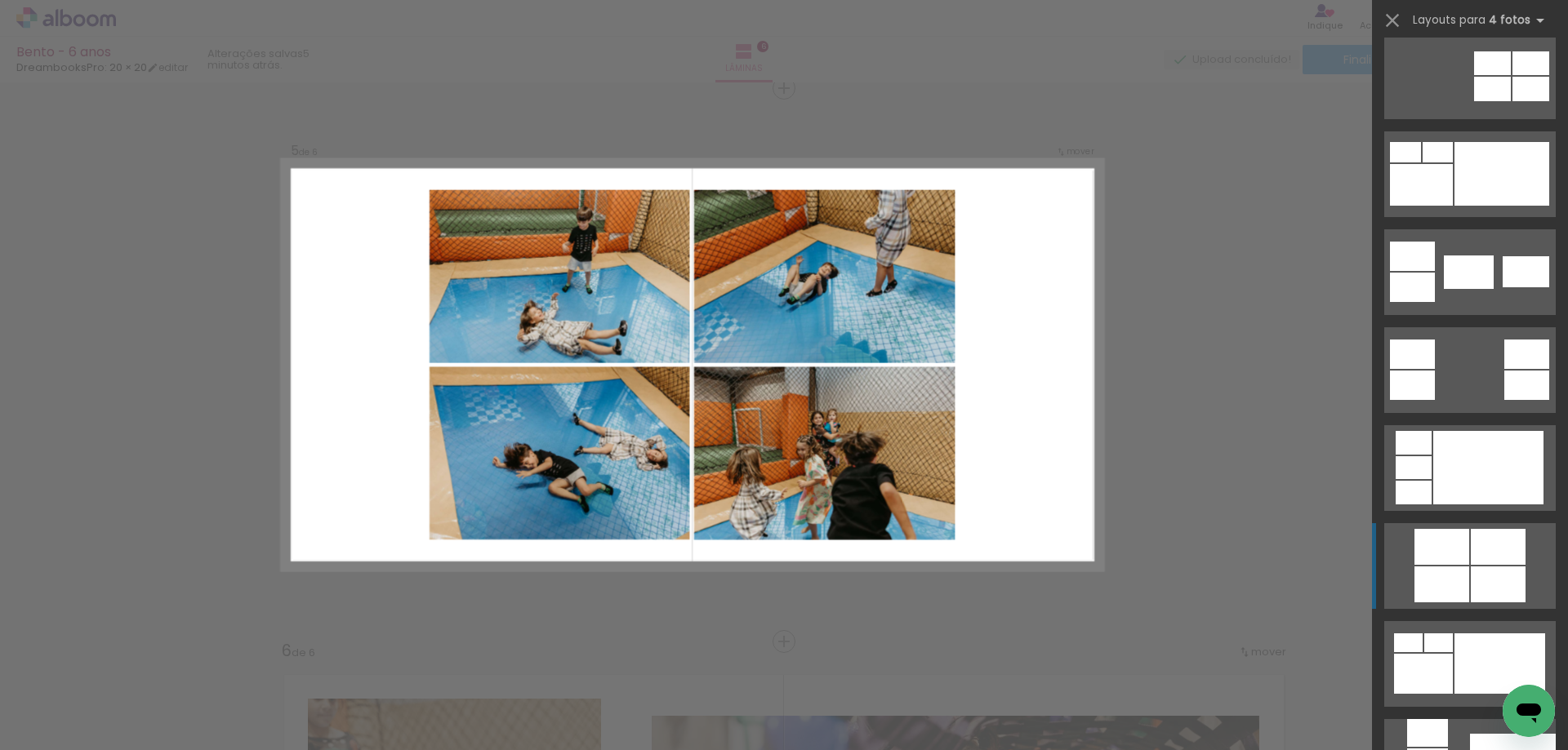
click at [1459, 588] on div at bounding box center [1441, 584] width 55 height 36
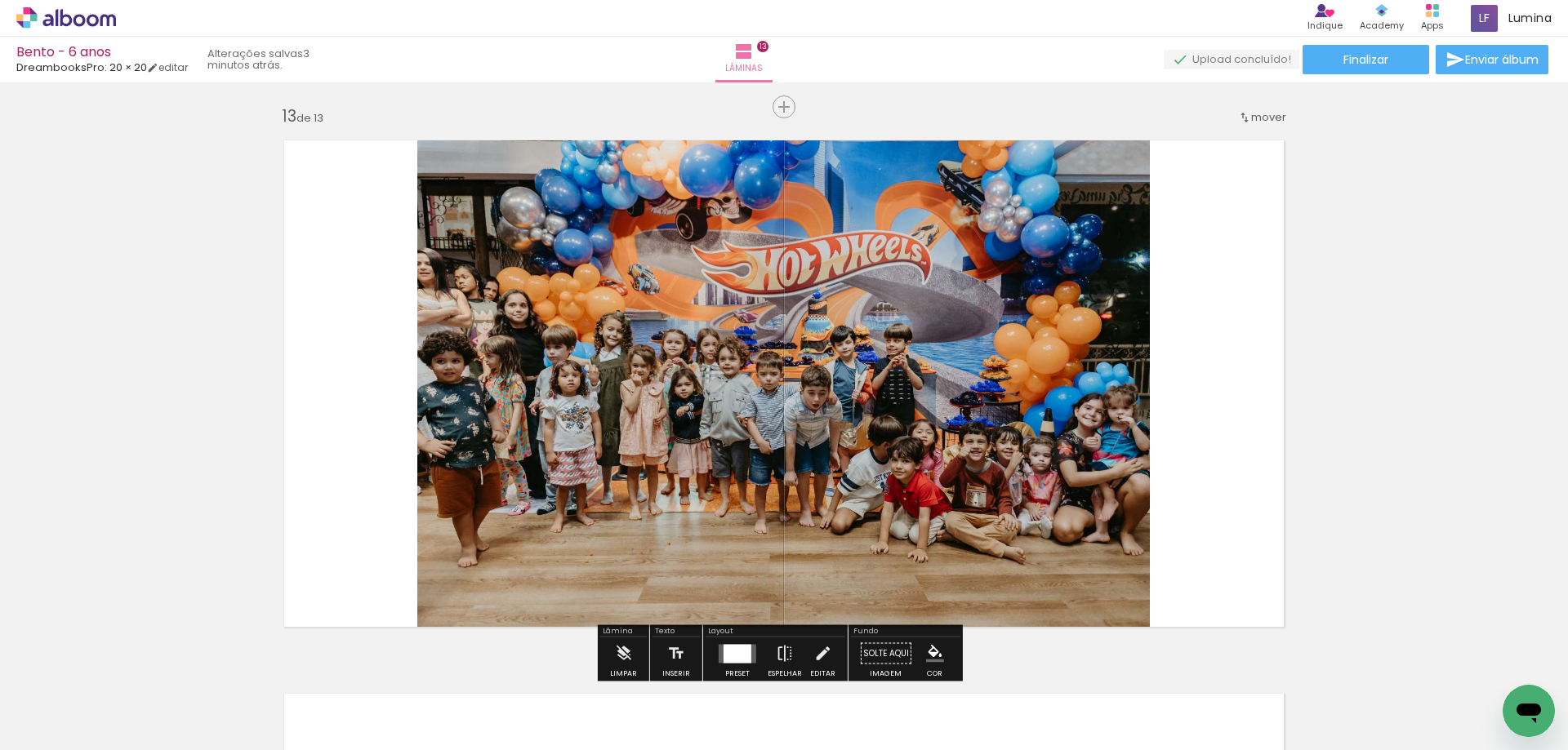
scroll to position [6595, 0]
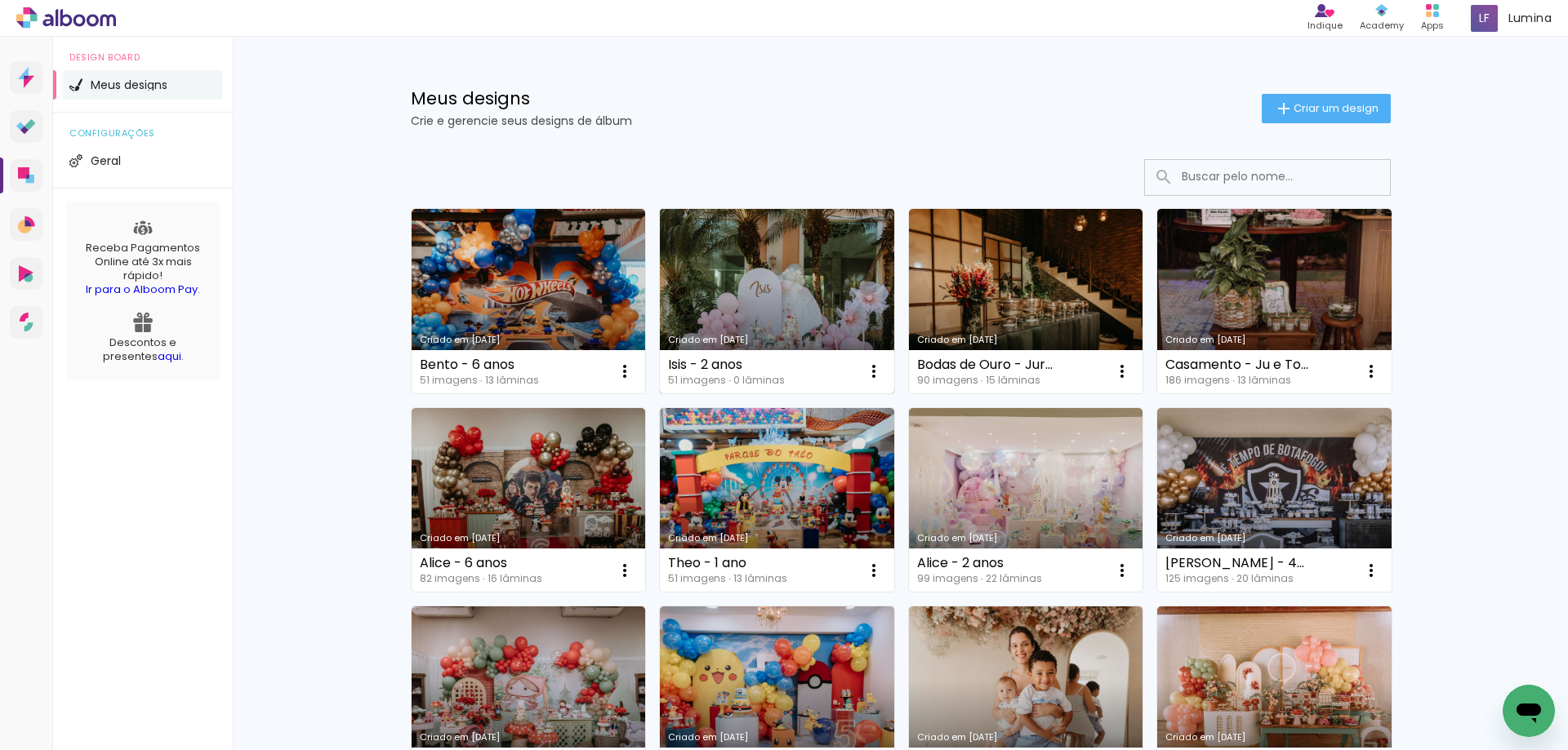
click at [728, 303] on link "Criado em [DATE]" at bounding box center [776, 301] width 234 height 184
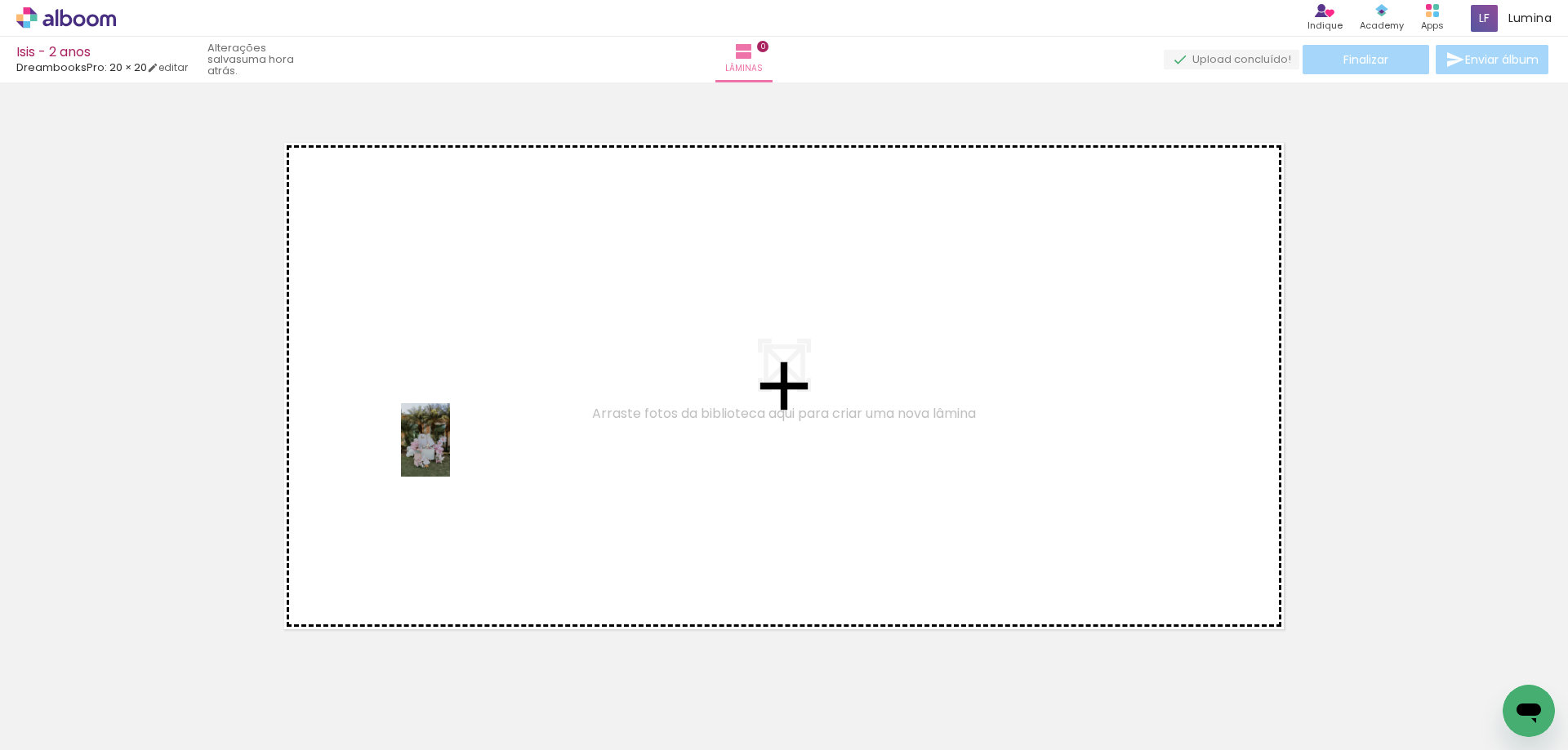
drag, startPoint x: 186, startPoint y: 720, endPoint x: 450, endPoint y: 453, distance: 375.5
click at [450, 453] on quentale-workspace at bounding box center [784, 375] width 1568 height 750
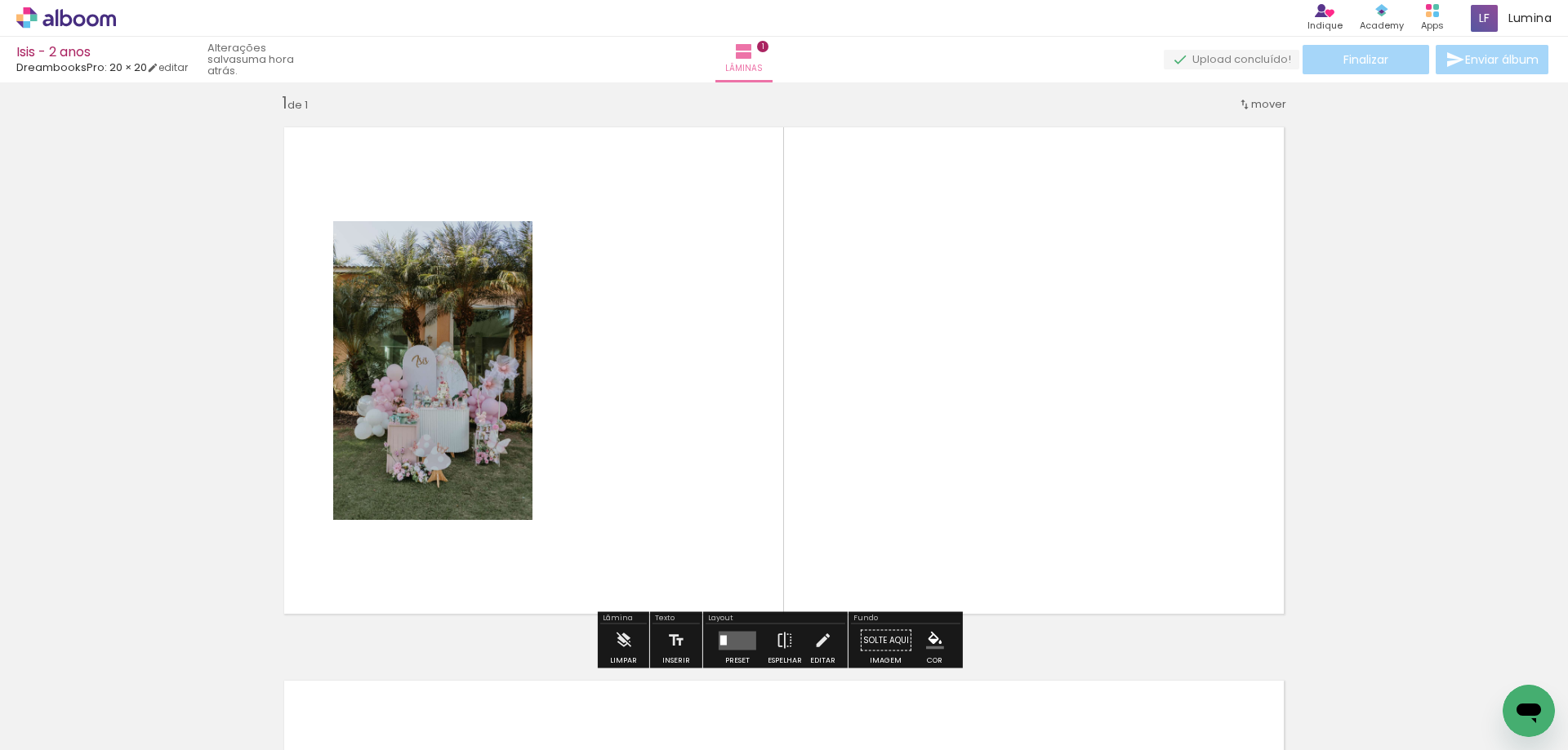
scroll to position [21, 0]
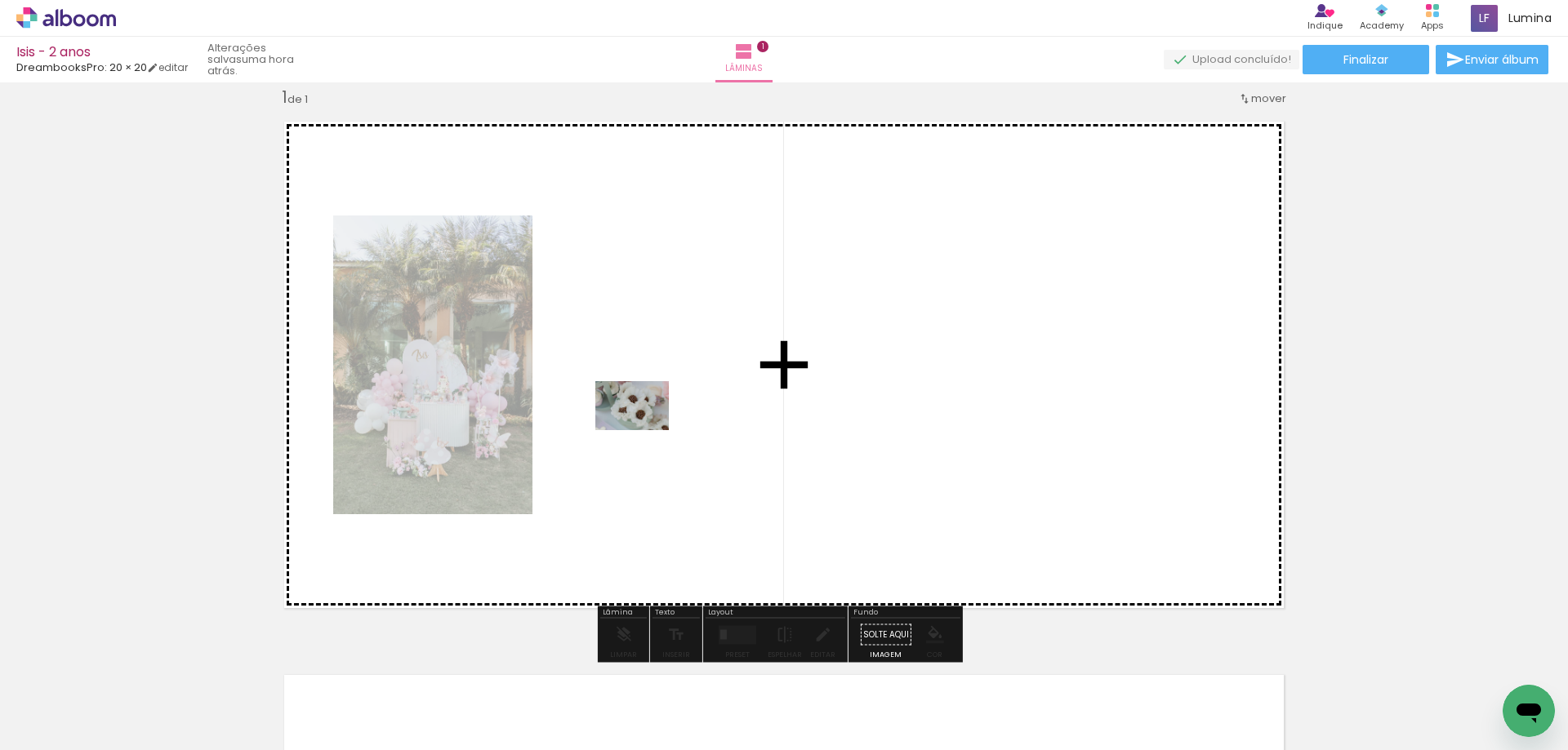
drag, startPoint x: 267, startPoint y: 708, endPoint x: 649, endPoint y: 428, distance: 473.6
click at [649, 428] on quentale-workspace at bounding box center [784, 375] width 1568 height 750
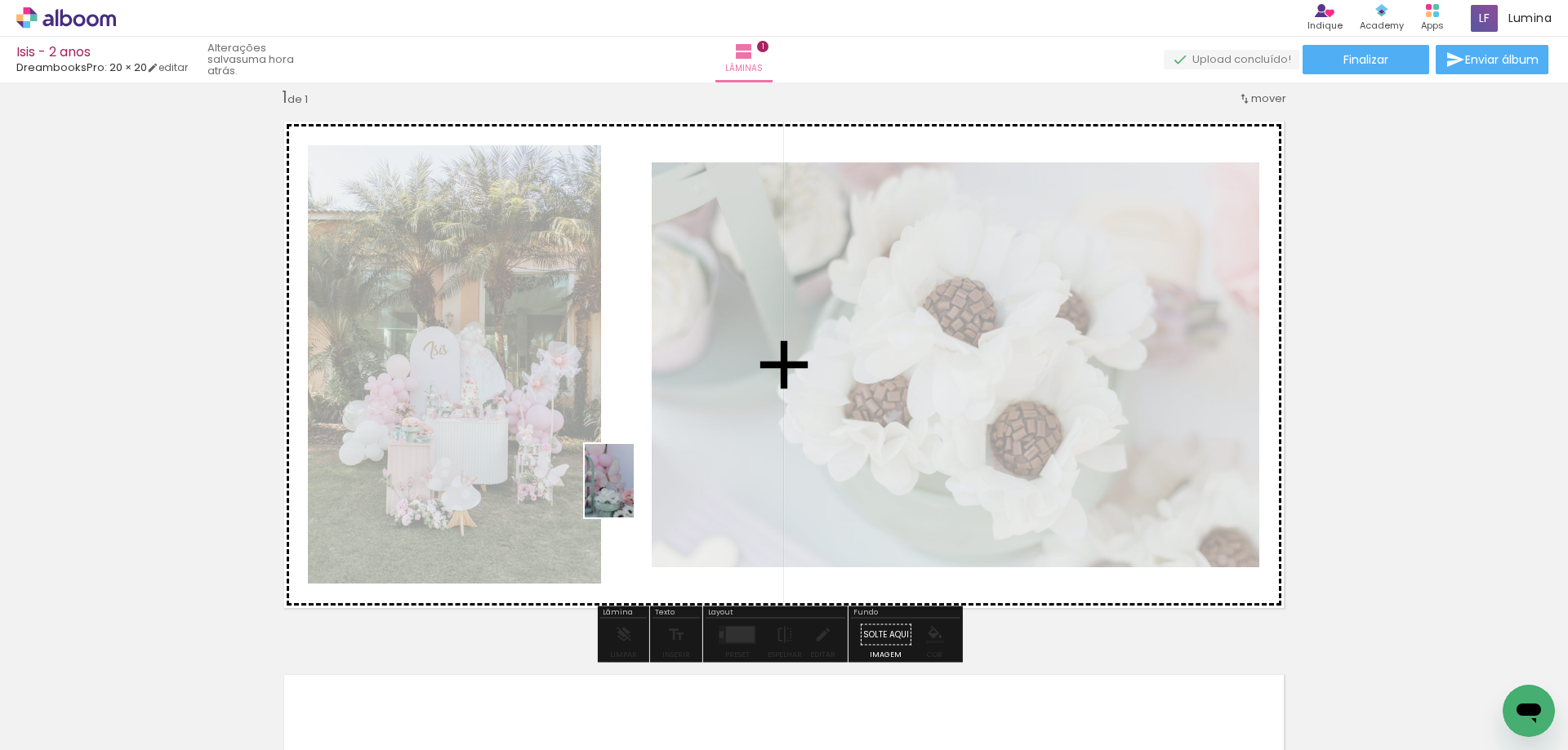
drag, startPoint x: 360, startPoint y: 723, endPoint x: 634, endPoint y: 493, distance: 357.7
click at [634, 493] on quentale-workspace at bounding box center [784, 375] width 1568 height 750
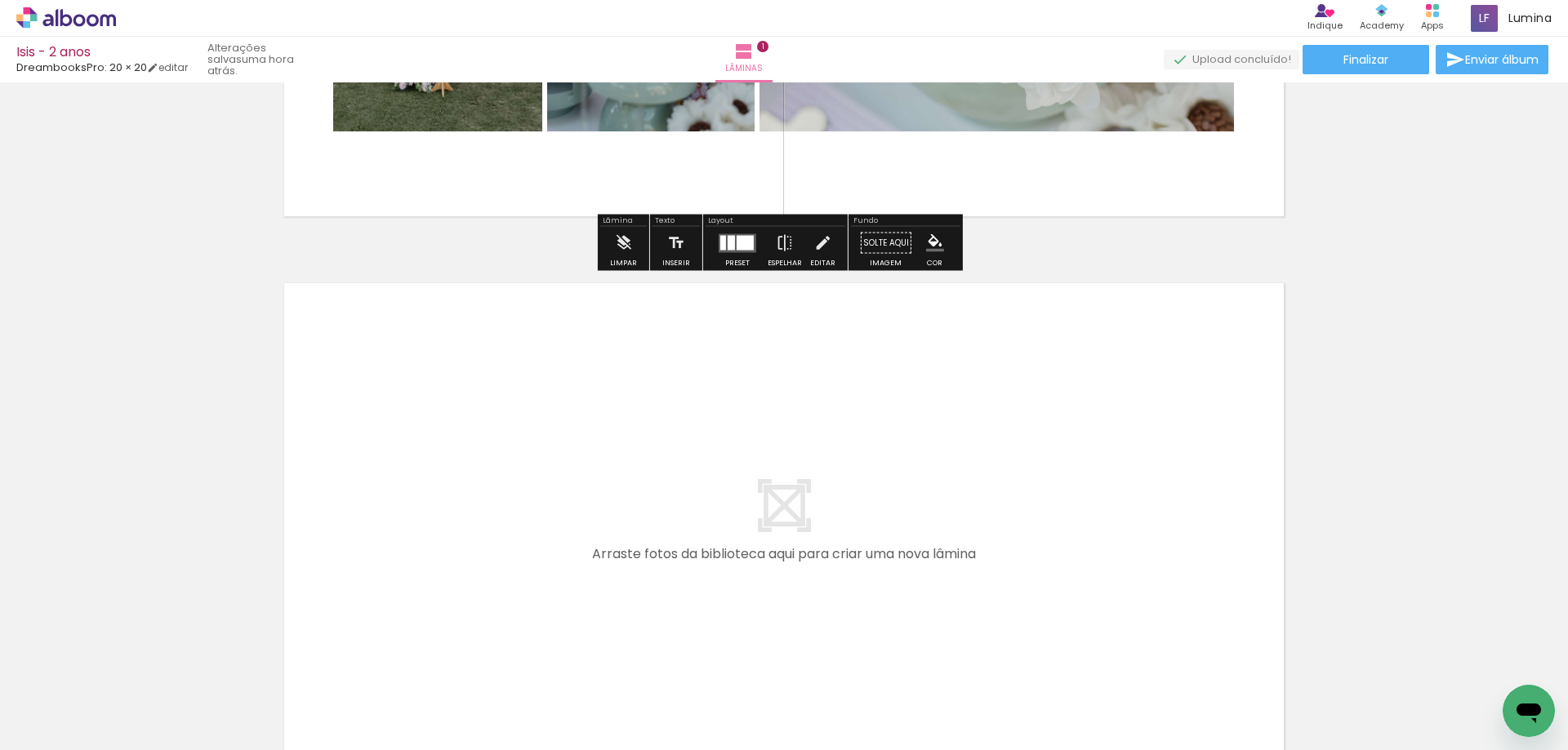
scroll to position [511, 0]
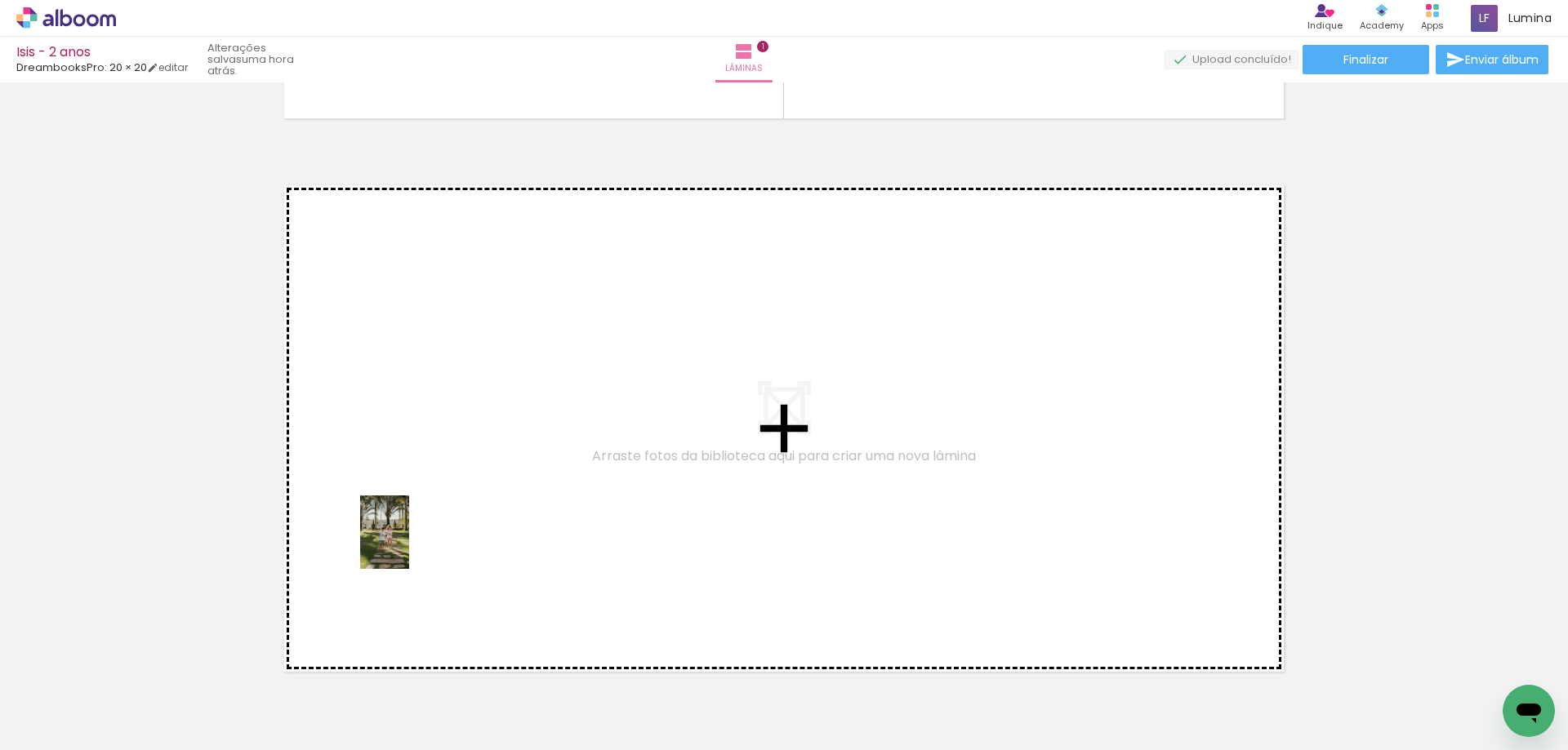
drag, startPoint x: 619, startPoint y: 728, endPoint x: 409, endPoint y: 545, distance: 278.5
click at [409, 545] on quentale-workspace at bounding box center [784, 375] width 1568 height 750
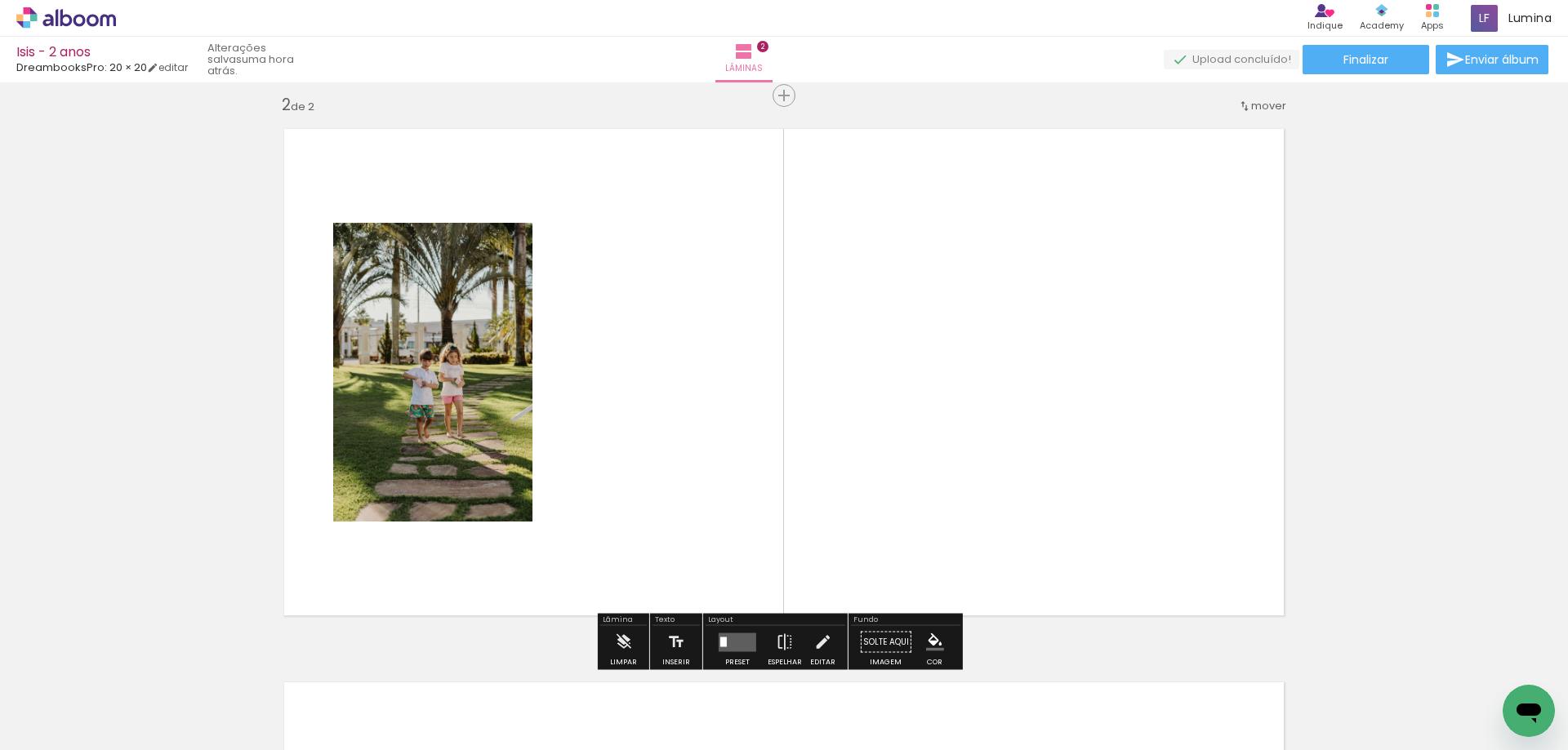
scroll to position [575, 0]
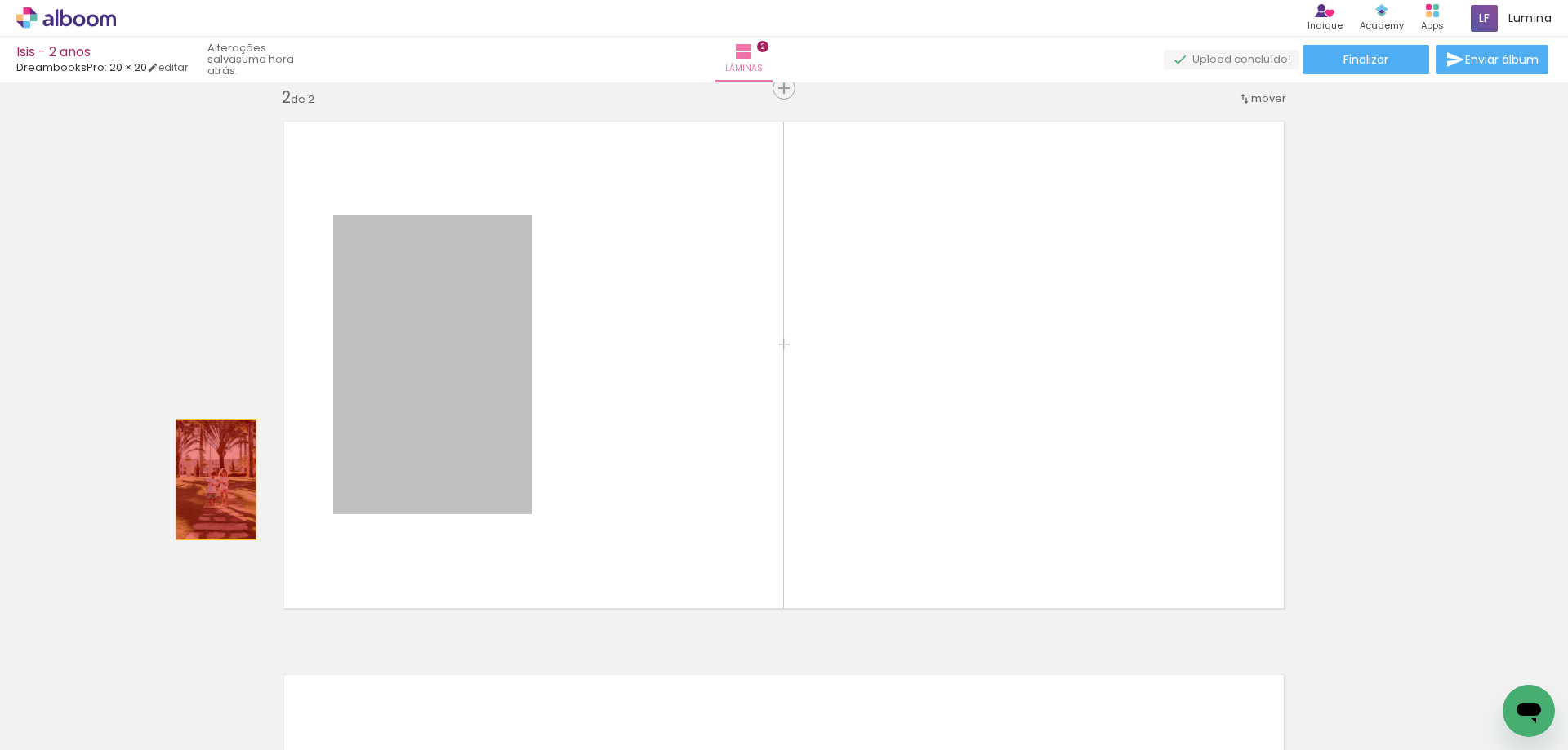
drag, startPoint x: 453, startPoint y: 420, endPoint x: 210, endPoint y: 481, distance: 250.5
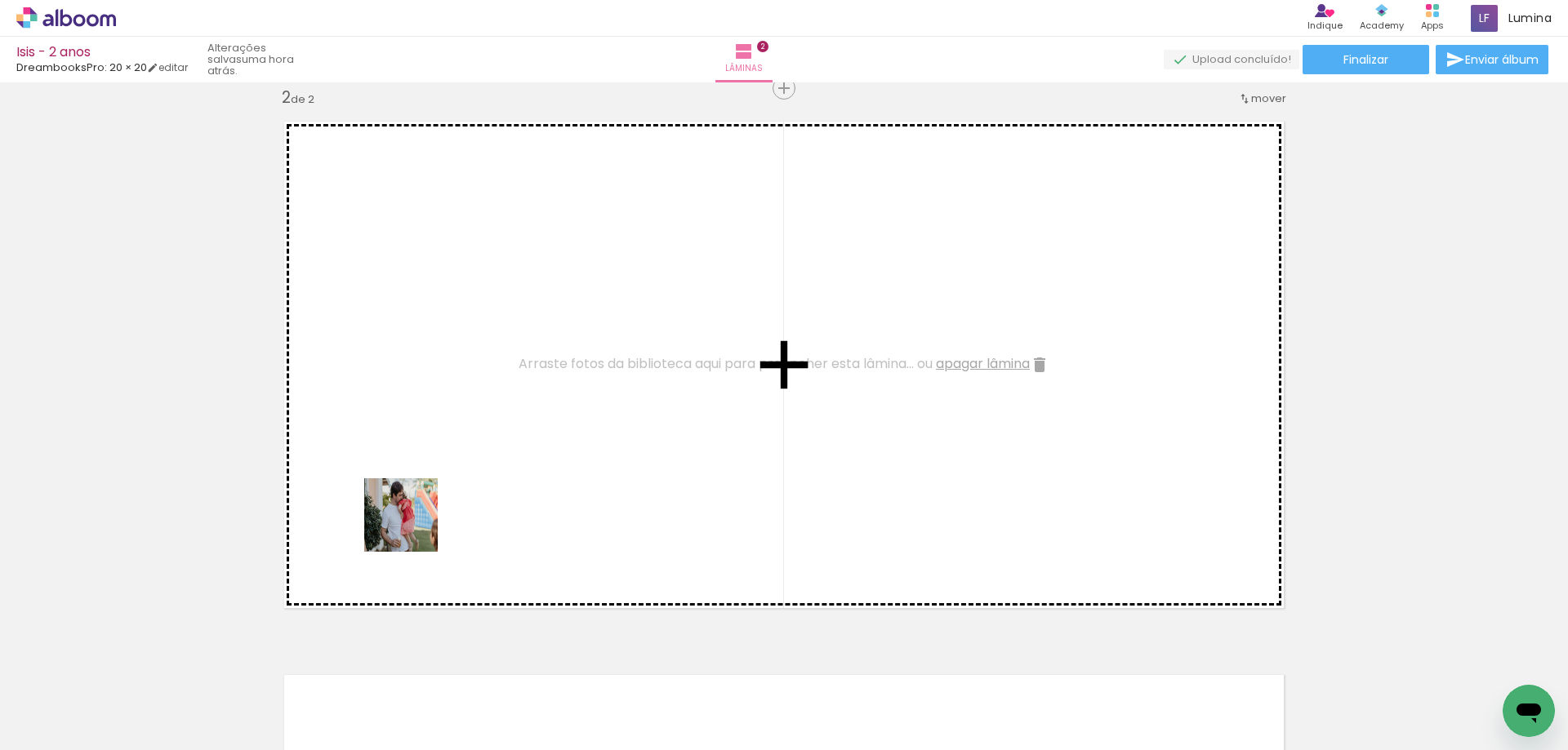
drag, startPoint x: 438, startPoint y: 701, endPoint x: 405, endPoint y: 484, distance: 219.5
click at [405, 484] on quentale-workspace at bounding box center [784, 375] width 1568 height 750
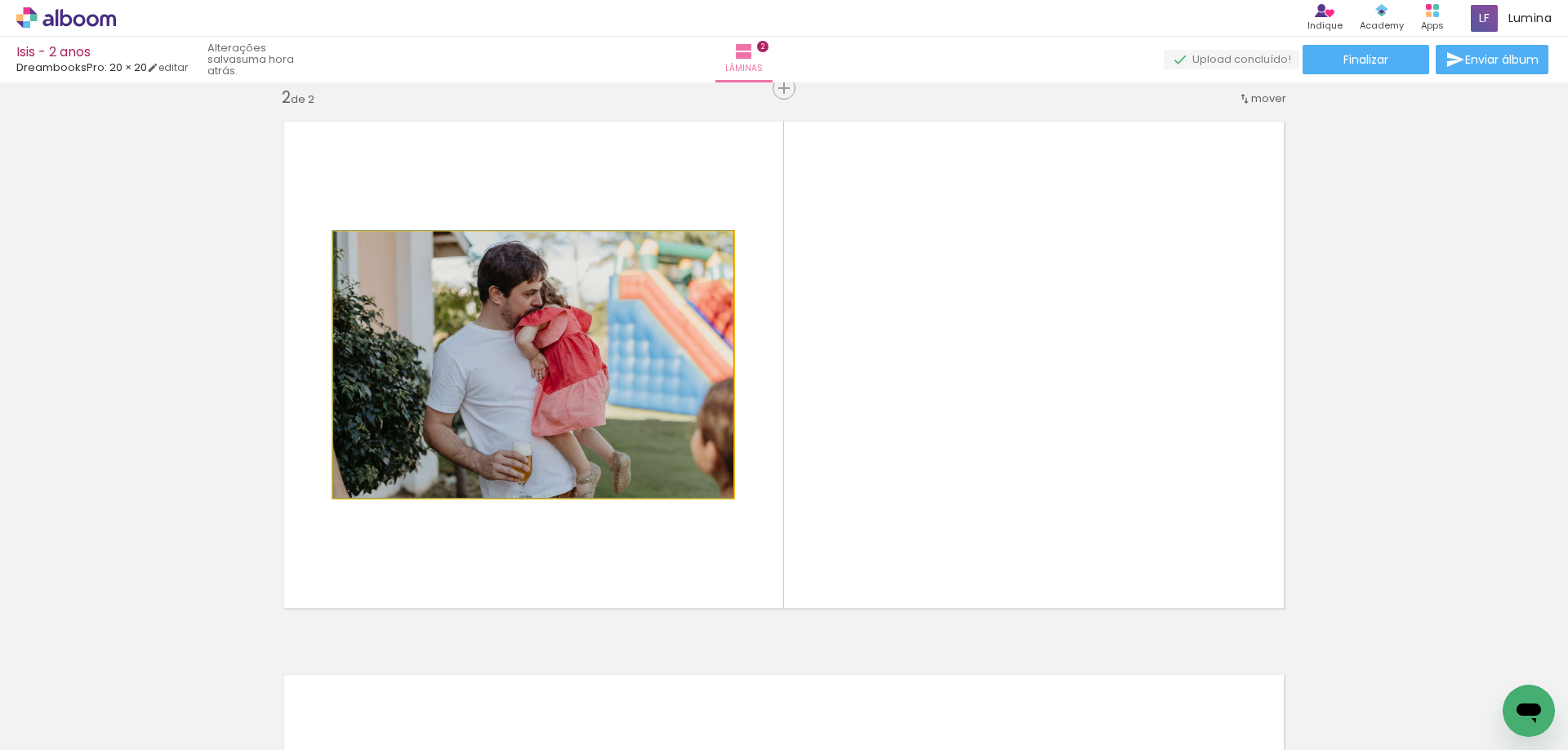
drag, startPoint x: 492, startPoint y: 449, endPoint x: 276, endPoint y: 502, distance: 222.4
click at [276, 502] on quentale-layouter at bounding box center [784, 365] width 1026 height 513
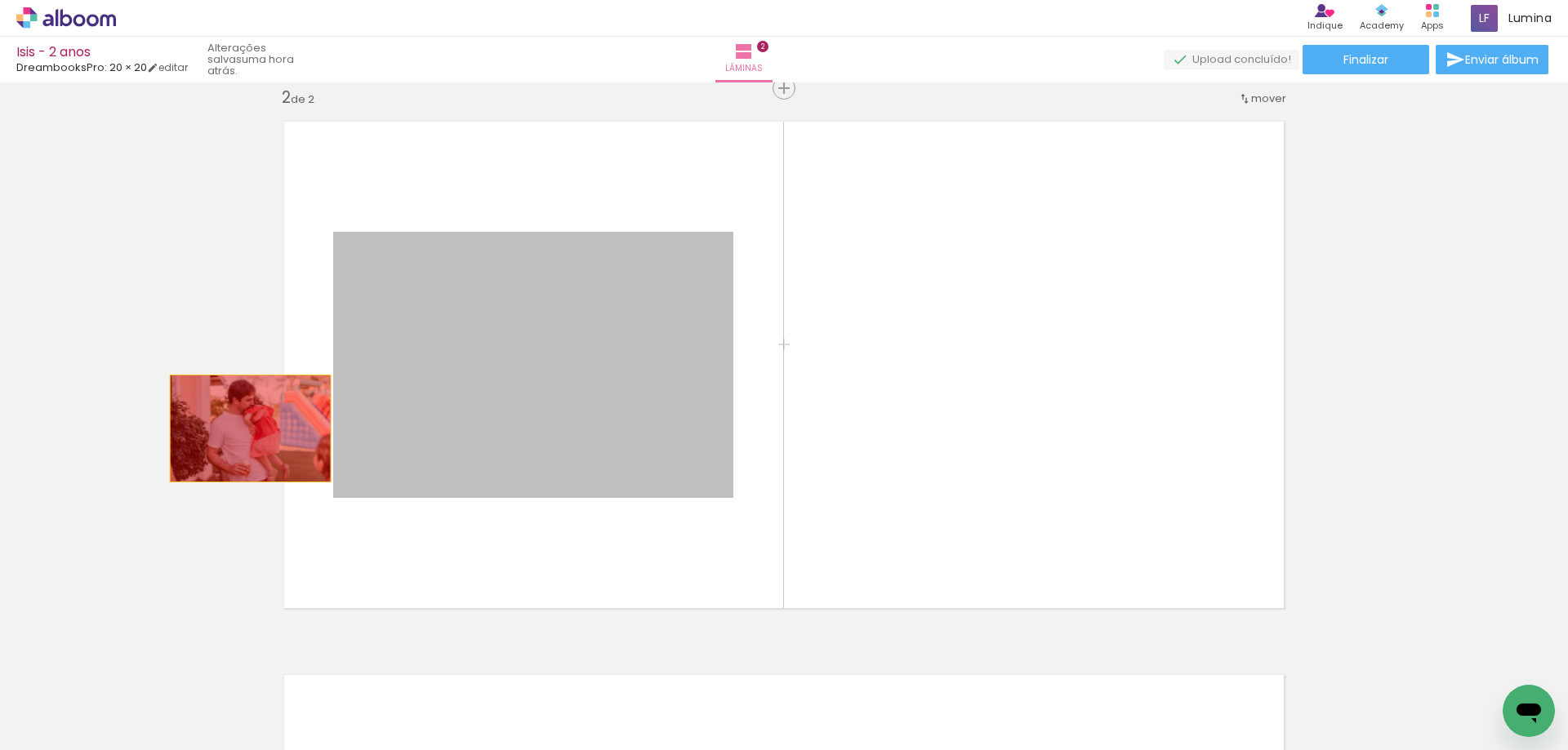
drag, startPoint x: 554, startPoint y: 406, endPoint x: 244, endPoint y: 428, distance: 310.8
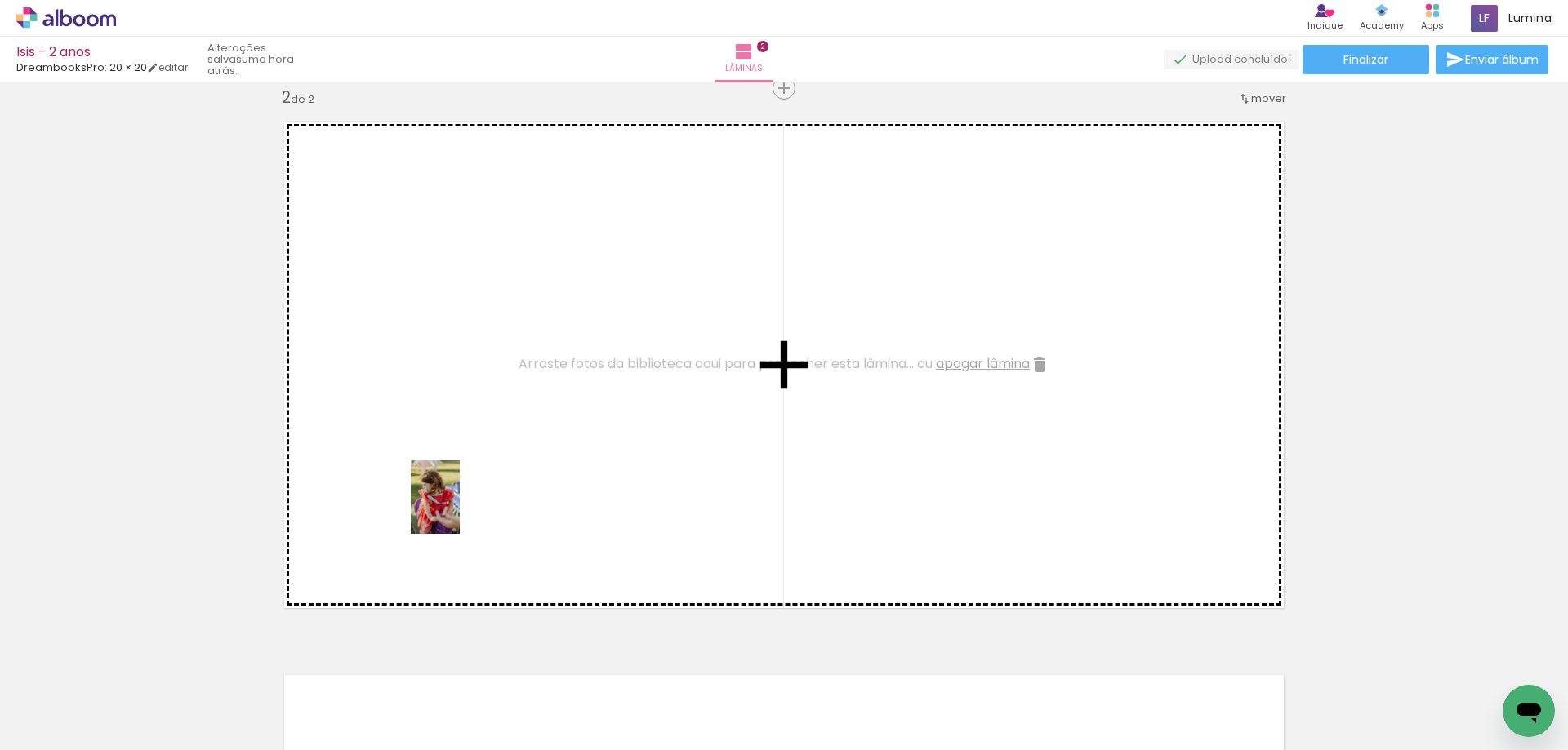
drag, startPoint x: 985, startPoint y: 715, endPoint x: 460, endPoint y: 509, distance: 564.0
click at [460, 509] on quentale-workspace at bounding box center [784, 375] width 1568 height 750
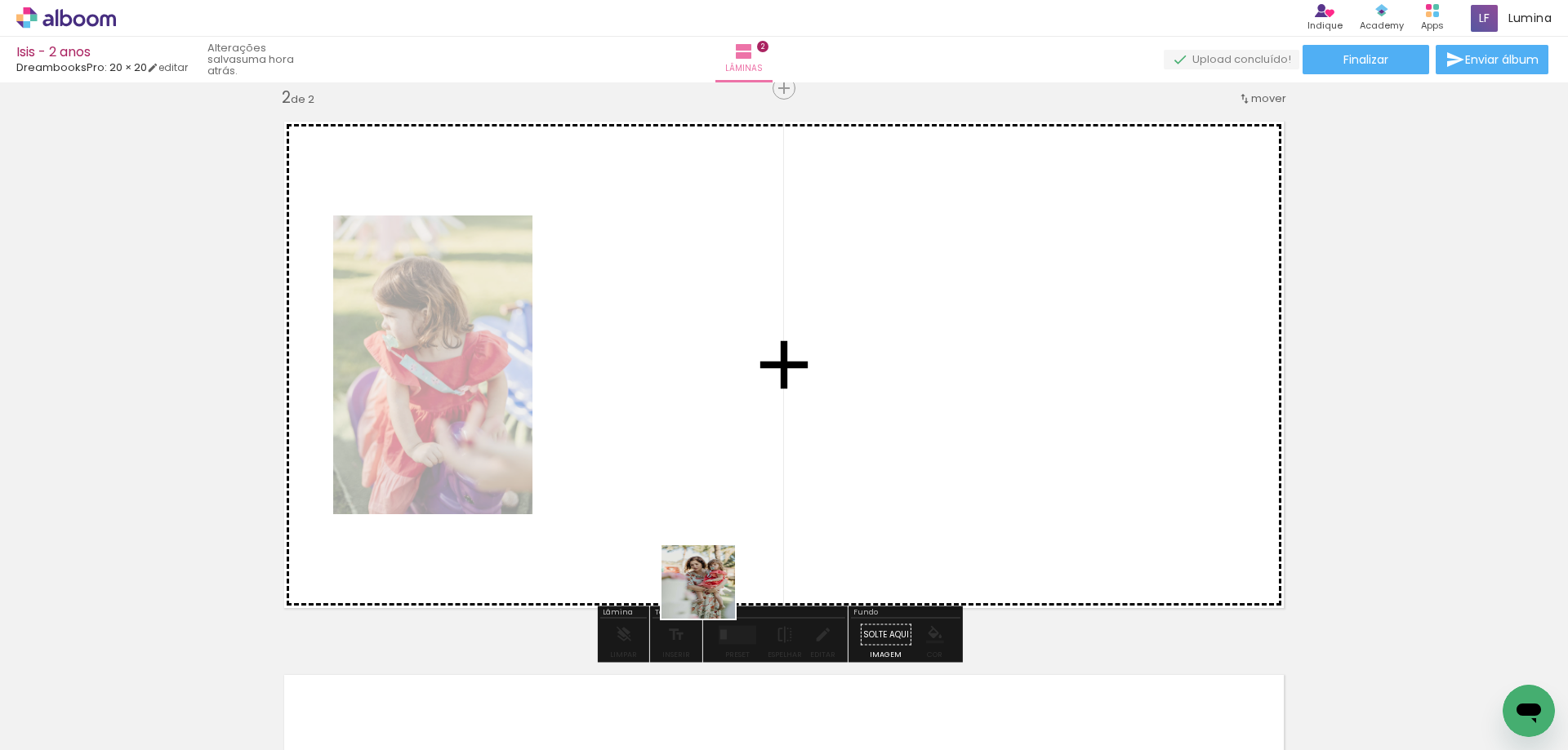
drag, startPoint x: 811, startPoint y: 731, endPoint x: 674, endPoint y: 514, distance: 256.6
click at [674, 514] on quentale-workspace at bounding box center [784, 375] width 1568 height 750
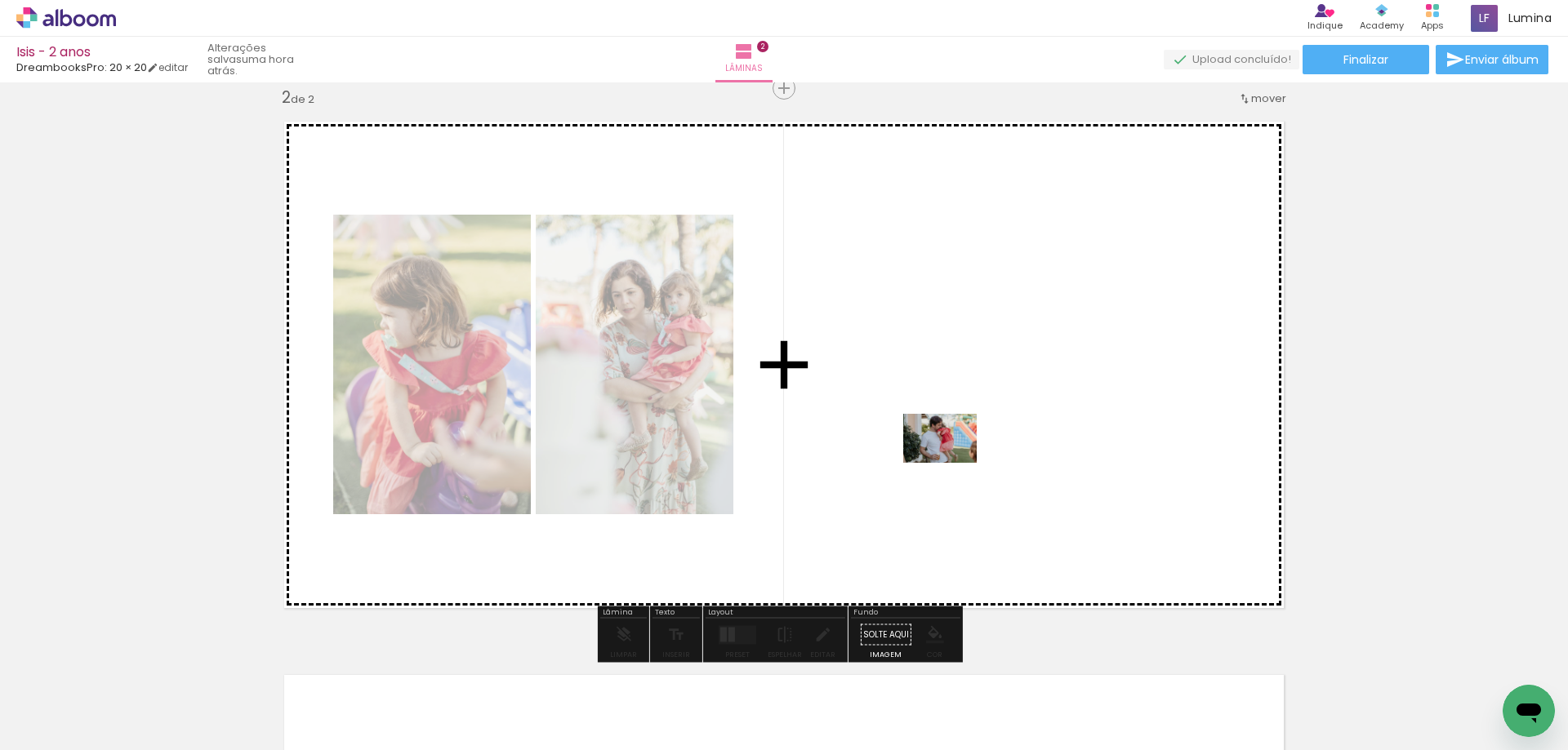
drag, startPoint x: 439, startPoint y: 698, endPoint x: 959, endPoint y: 457, distance: 573.1
click at [959, 457] on quentale-workspace at bounding box center [784, 375] width 1568 height 750
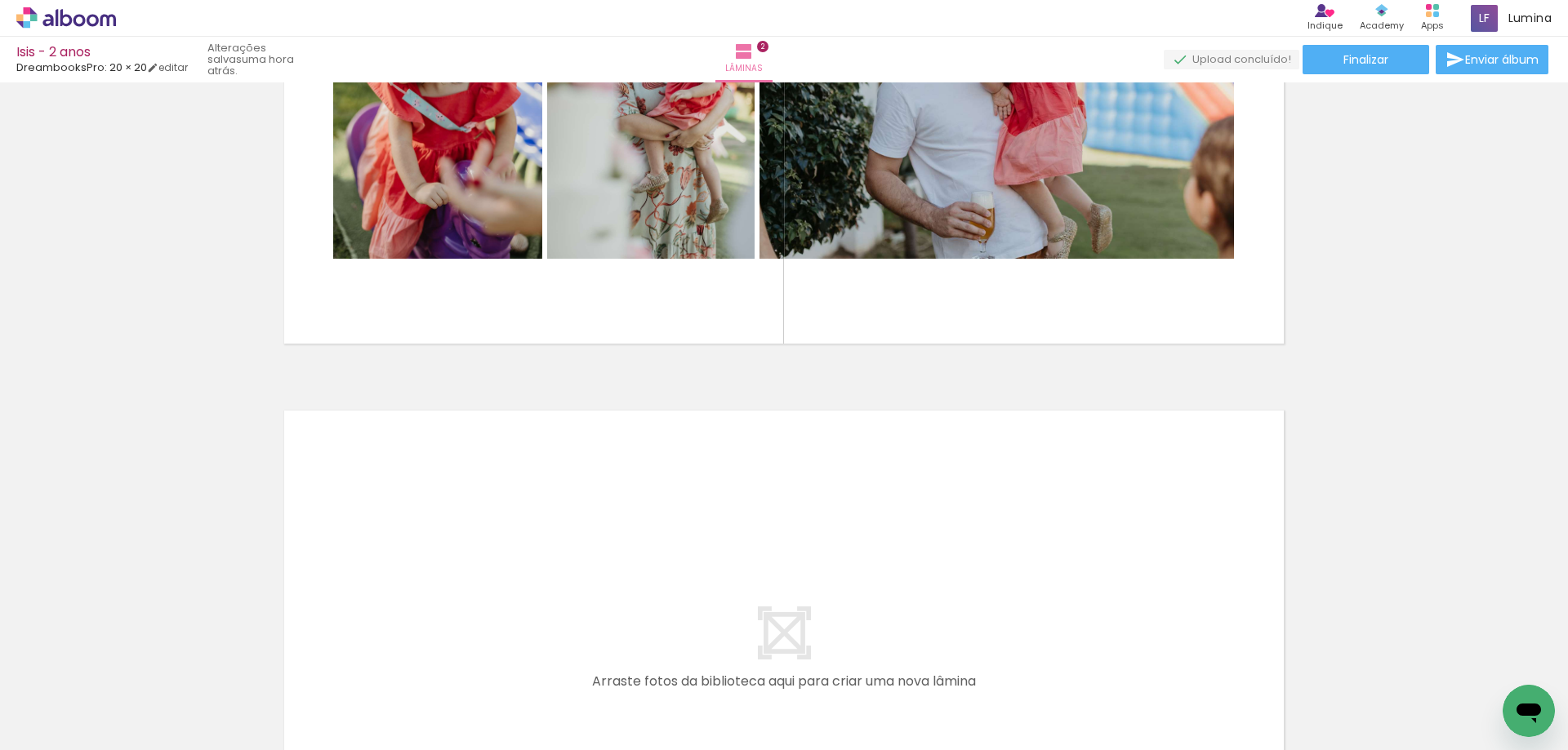
scroll to position [983, 0]
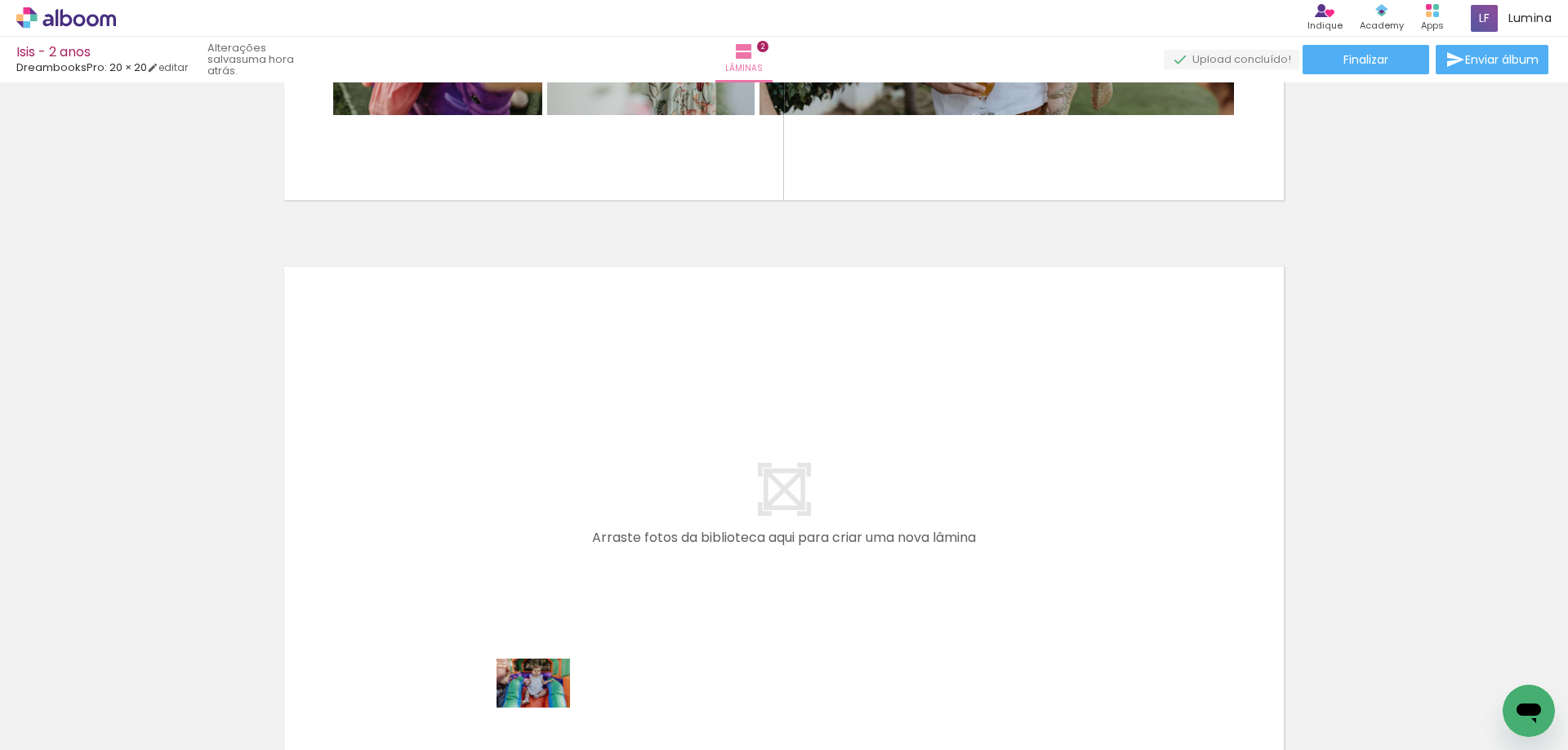
drag, startPoint x: 497, startPoint y: 644, endPoint x: 546, endPoint y: 708, distance: 80.6
click at [546, 708] on div at bounding box center [530, 696] width 81 height 54
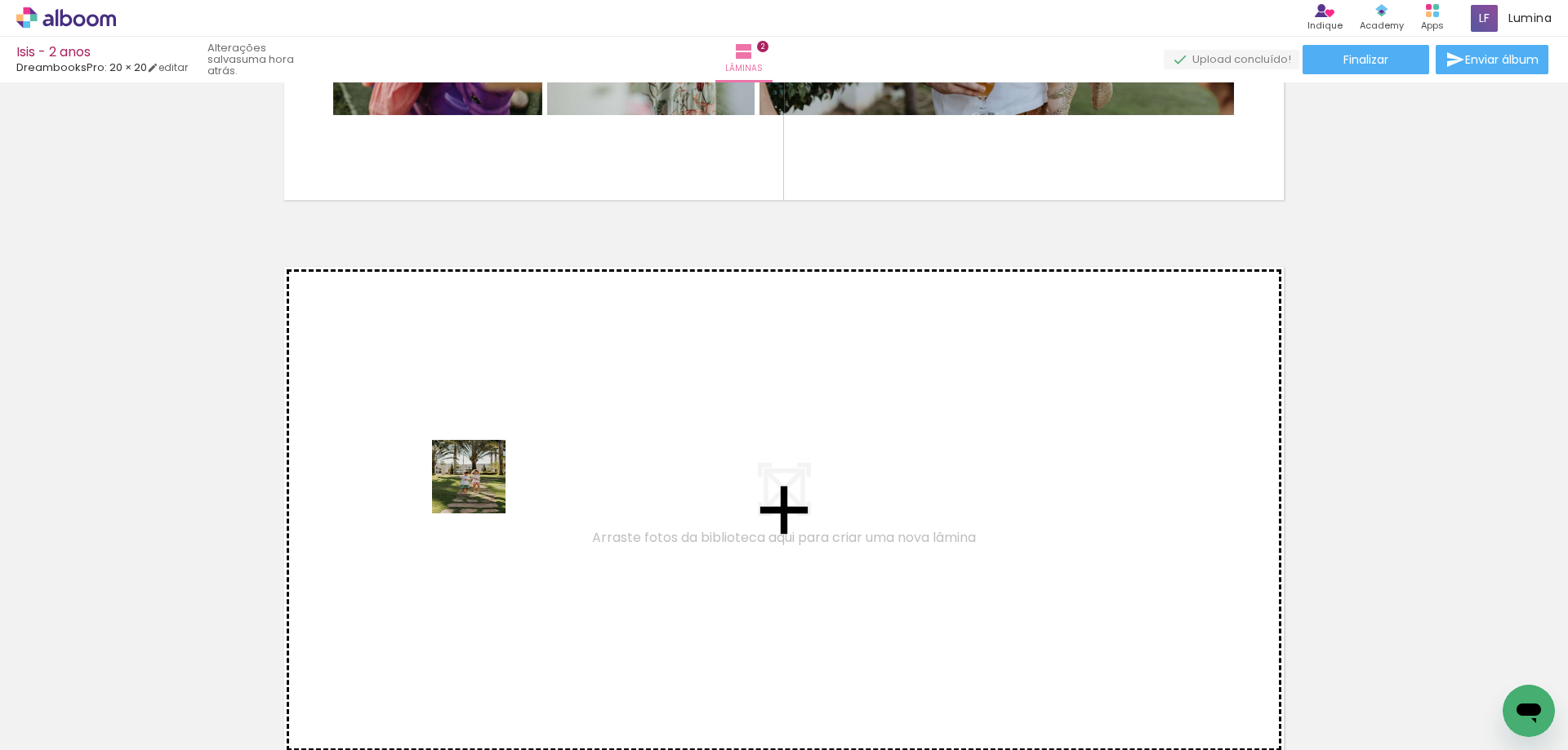
drag, startPoint x: 627, startPoint y: 710, endPoint x: 476, endPoint y: 480, distance: 275.1
click at [476, 480] on quentale-workspace at bounding box center [784, 375] width 1568 height 750
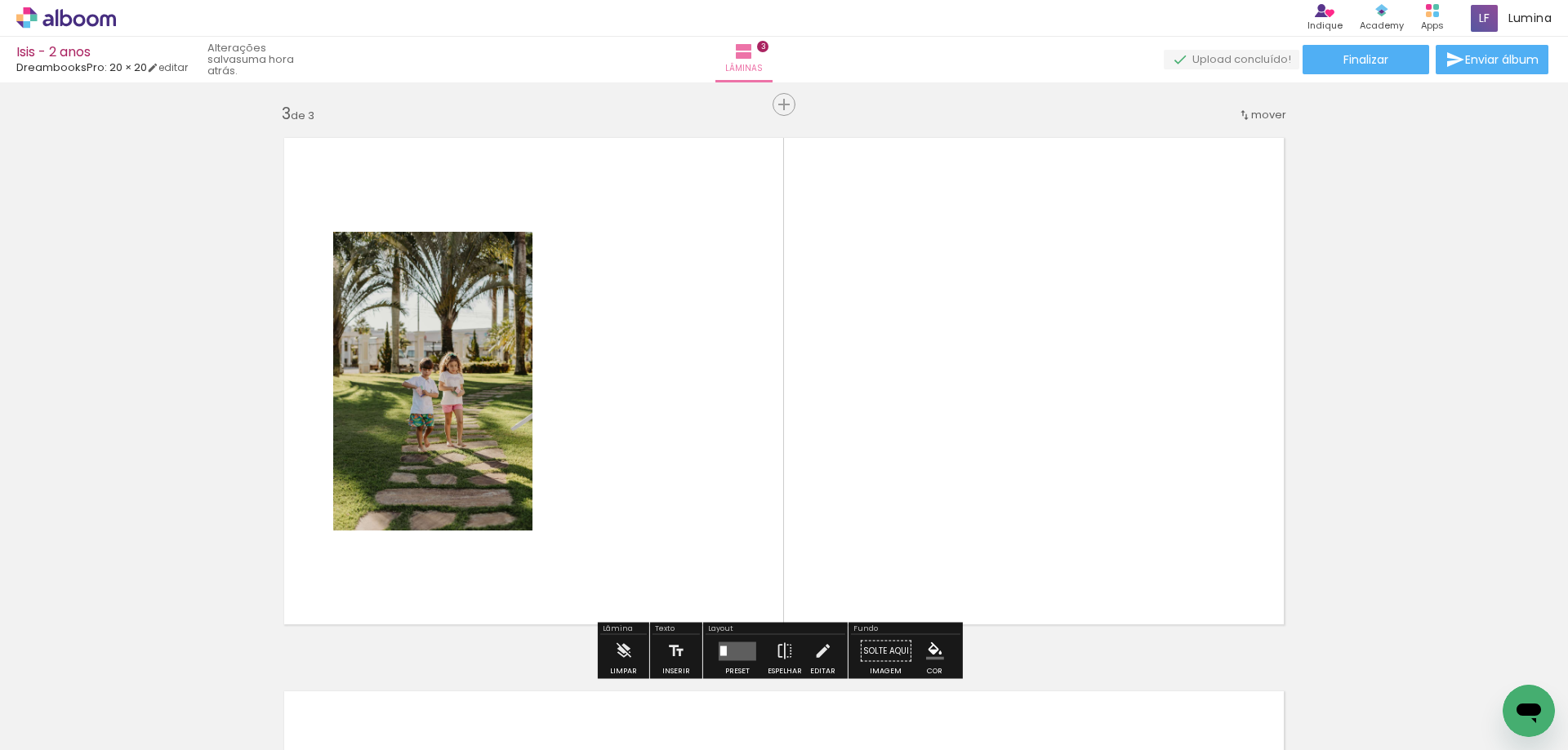
scroll to position [1128, 0]
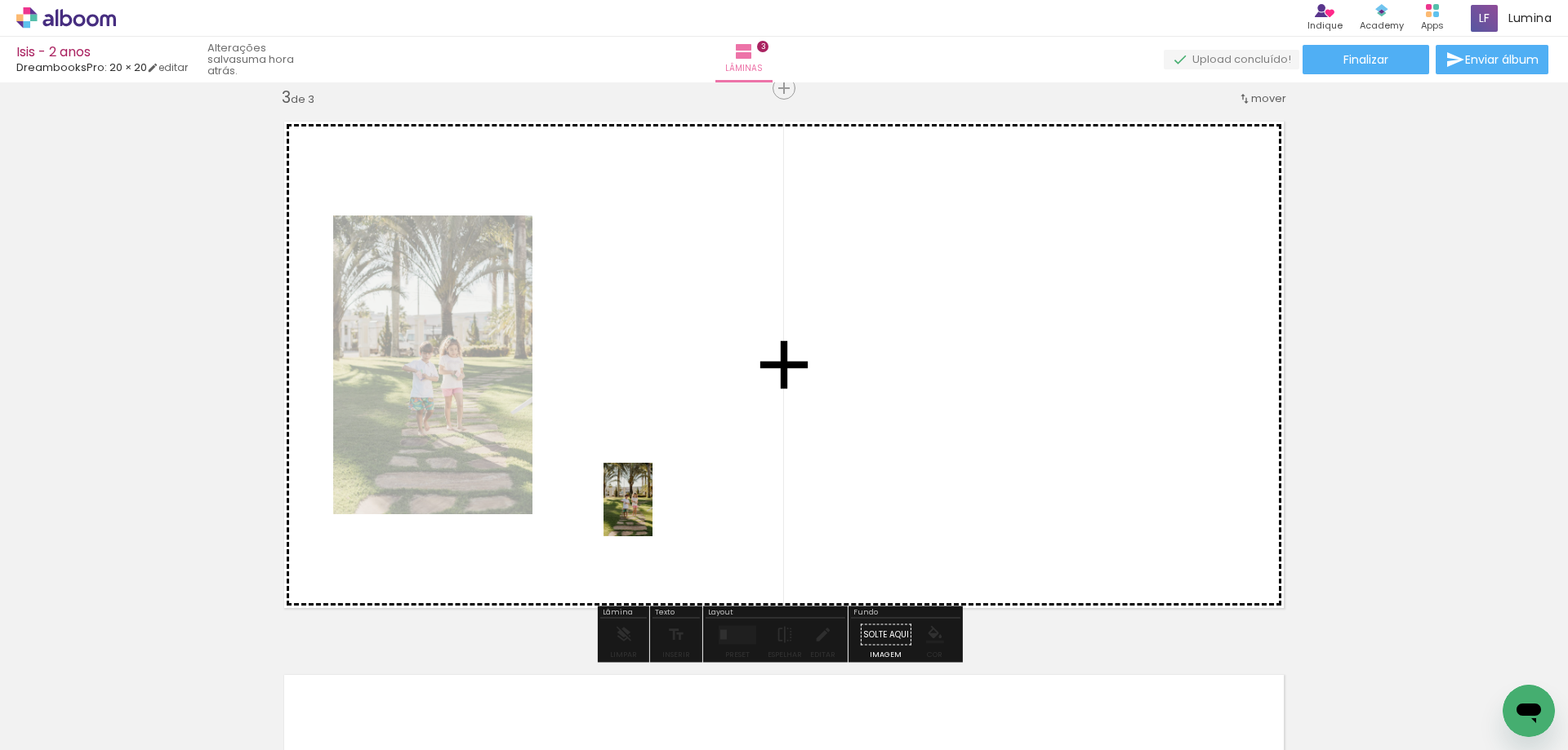
drag, startPoint x: 712, startPoint y: 734, endPoint x: 652, endPoint y: 512, distance: 230.0
click at [652, 512] on quentale-workspace at bounding box center [784, 375] width 1568 height 750
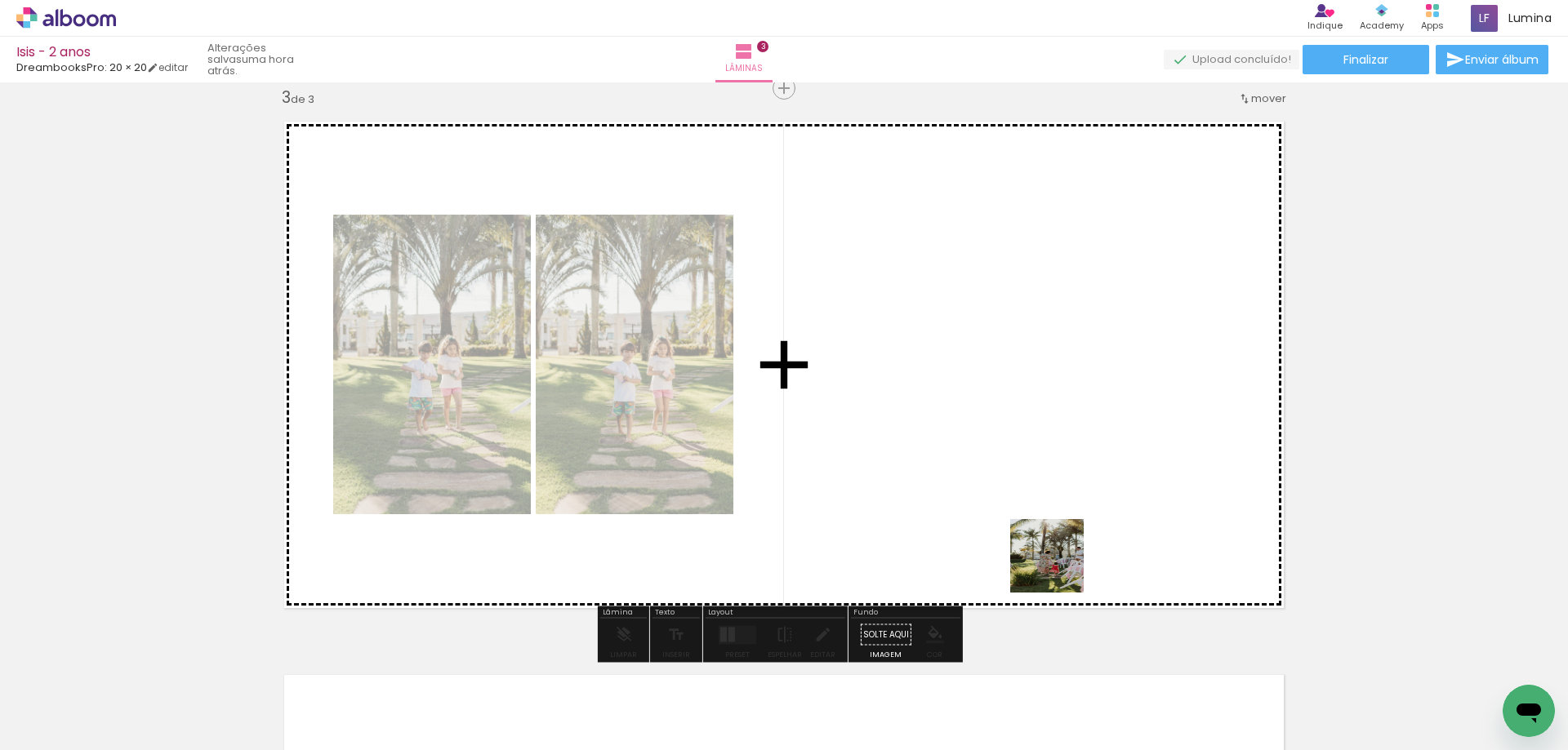
drag, startPoint x: 1179, startPoint y: 708, endPoint x: 995, endPoint y: 479, distance: 293.8
click at [1001, 493] on quentale-workspace at bounding box center [784, 375] width 1568 height 750
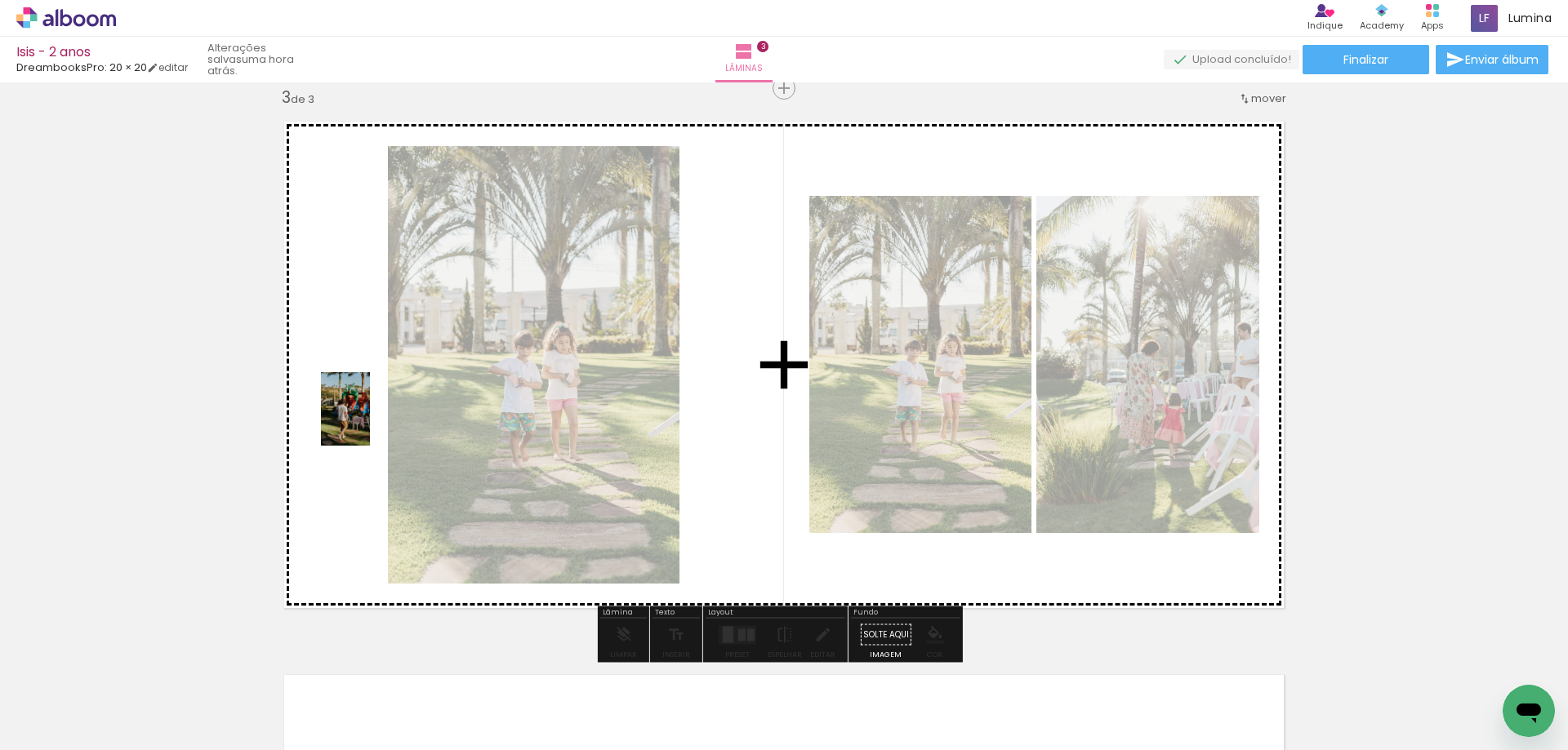
drag, startPoint x: 1275, startPoint y: 729, endPoint x: 370, endPoint y: 421, distance: 956.0
click at [370, 421] on quentale-workspace at bounding box center [784, 375] width 1568 height 750
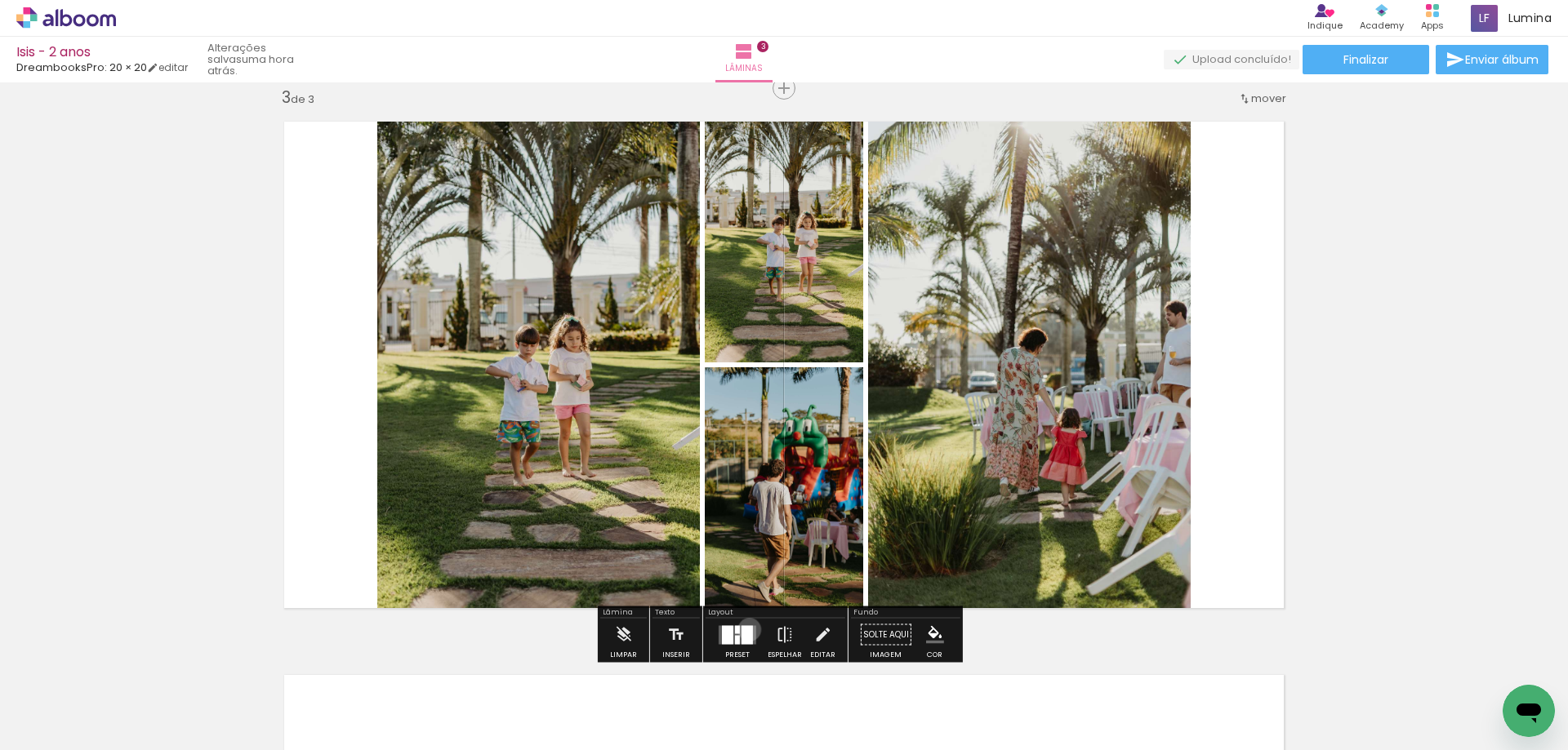
click at [746, 629] on div at bounding box center [748, 634] width 12 height 19
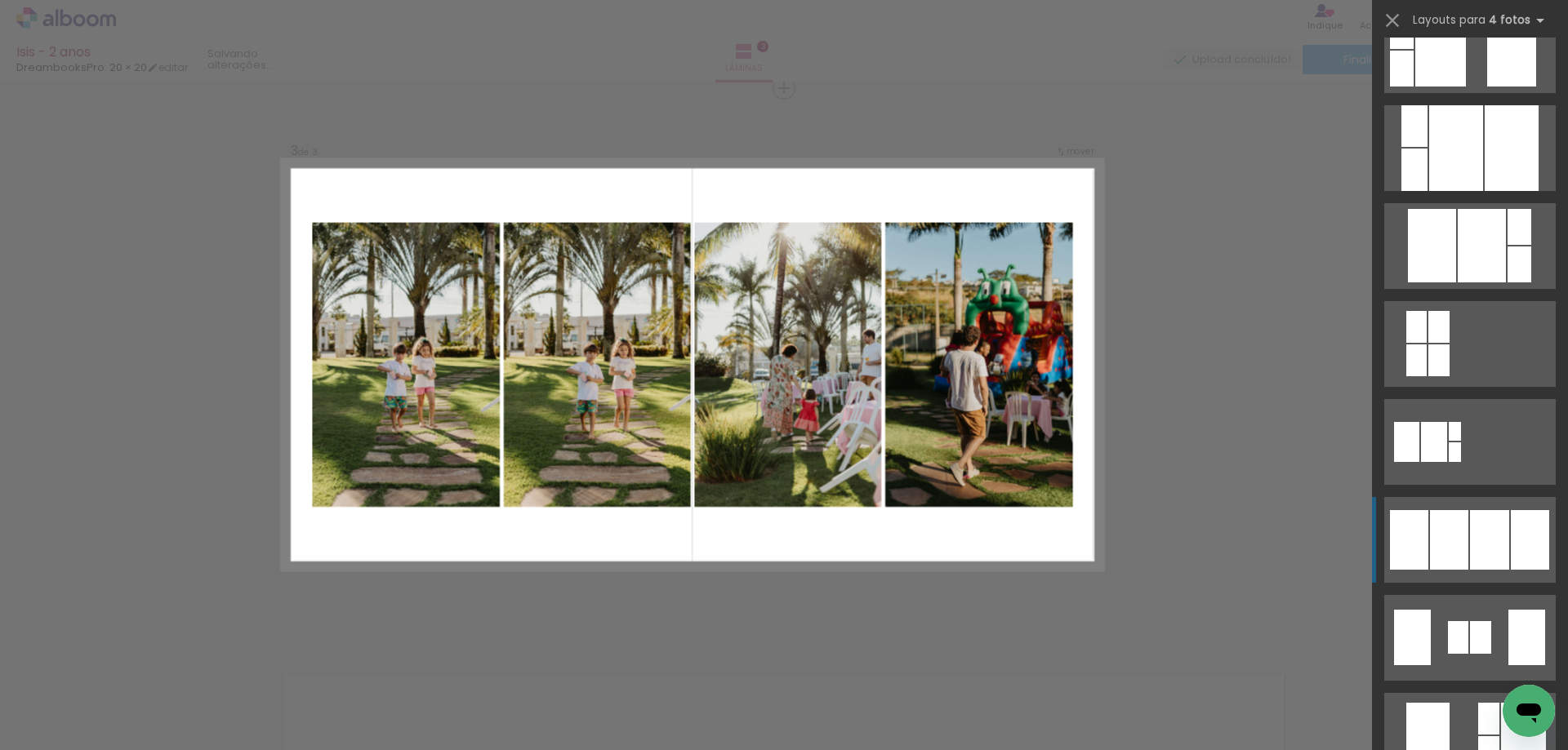
scroll to position [735, 0]
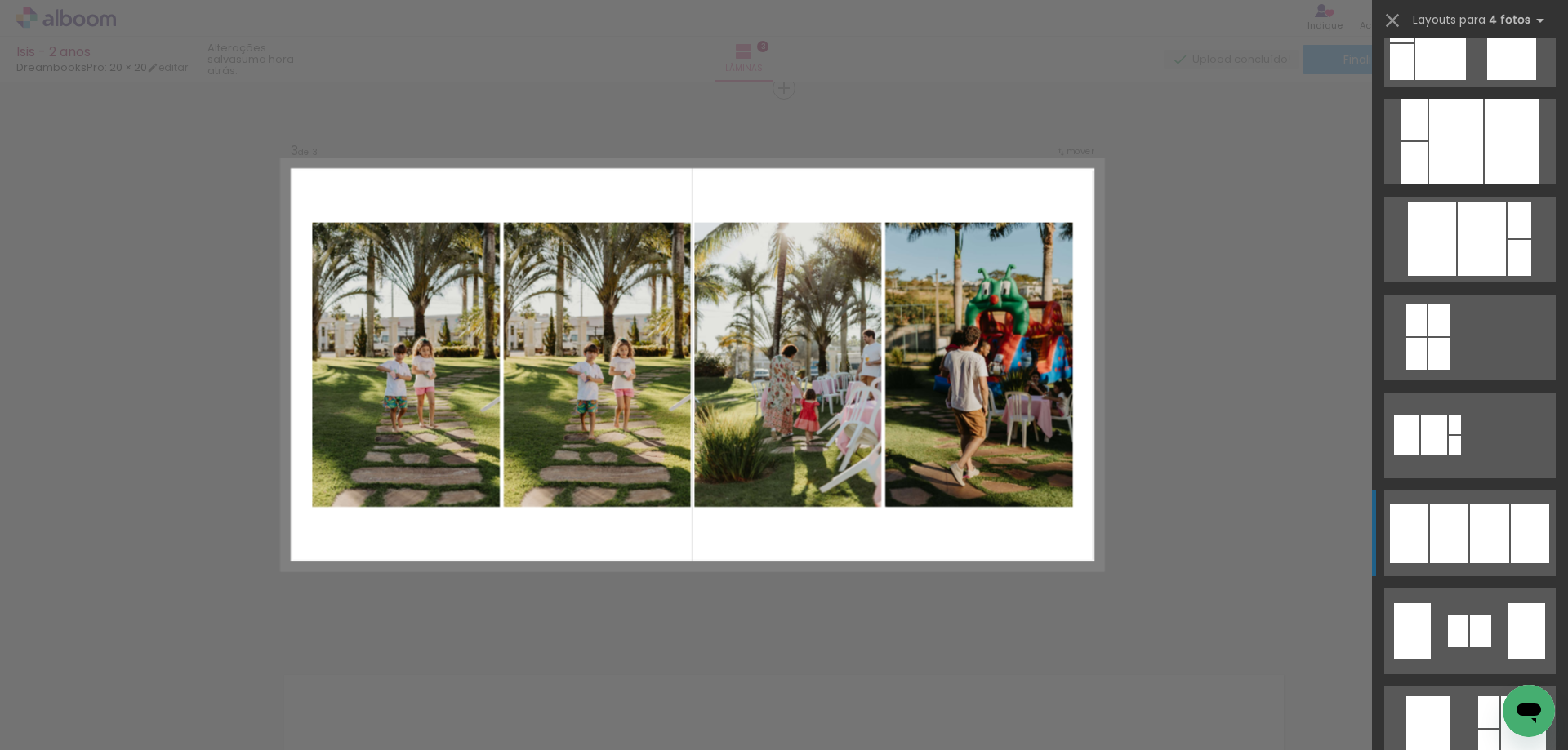
click at [1440, 546] on div at bounding box center [1449, 533] width 38 height 60
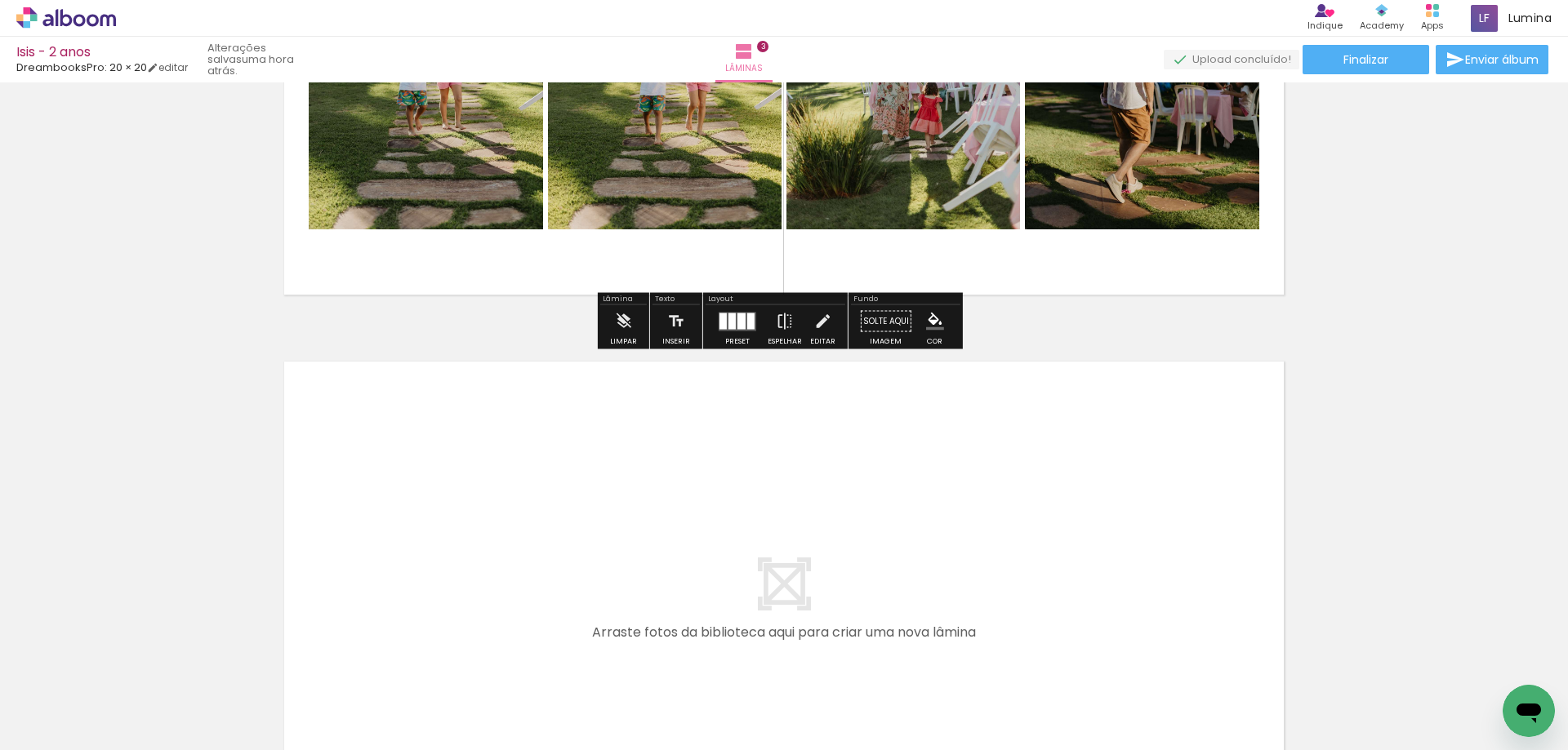
scroll to position [1536, 0]
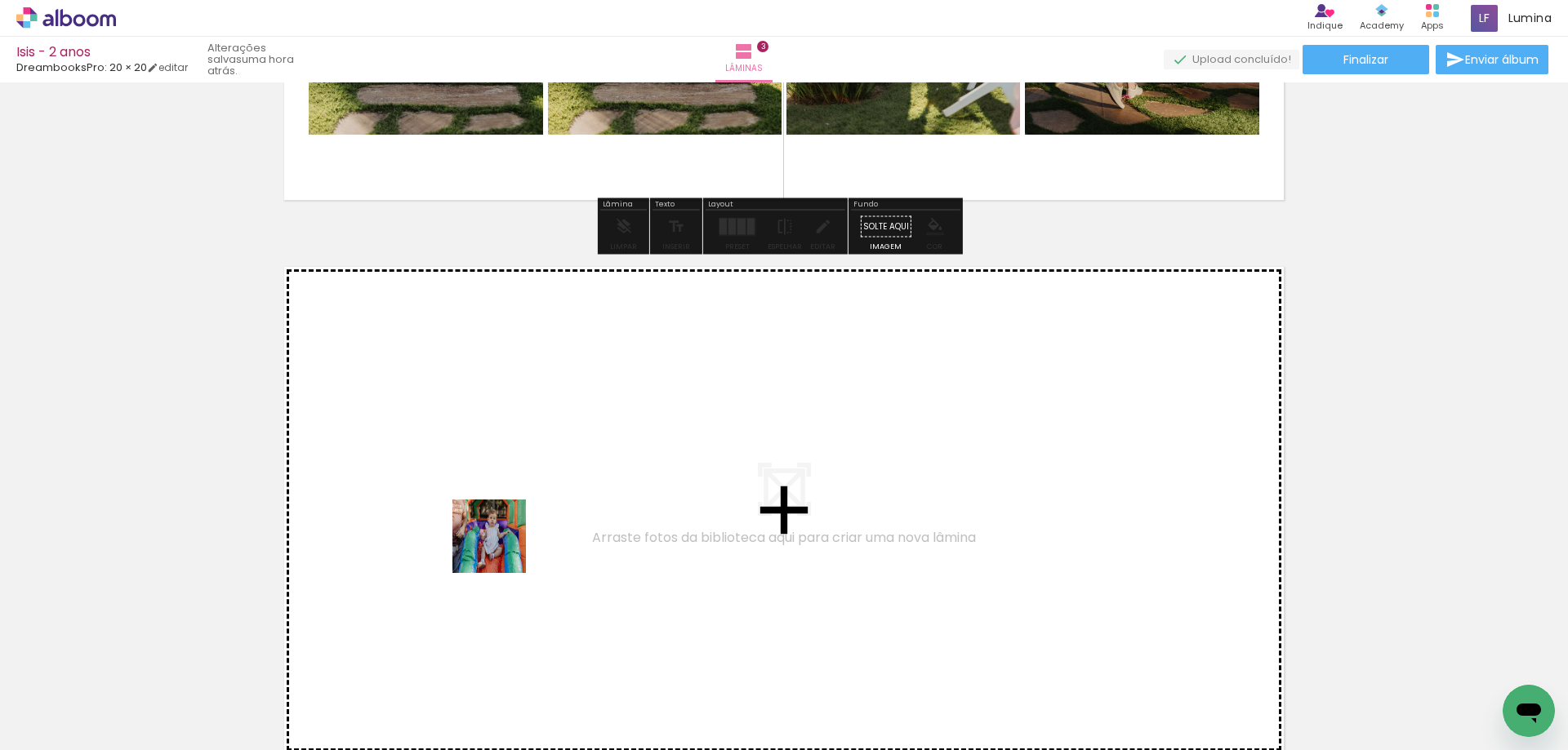
drag, startPoint x: 548, startPoint y: 704, endPoint x: 500, endPoint y: 542, distance: 169.0
click at [500, 542] on quentale-workspace at bounding box center [784, 375] width 1568 height 750
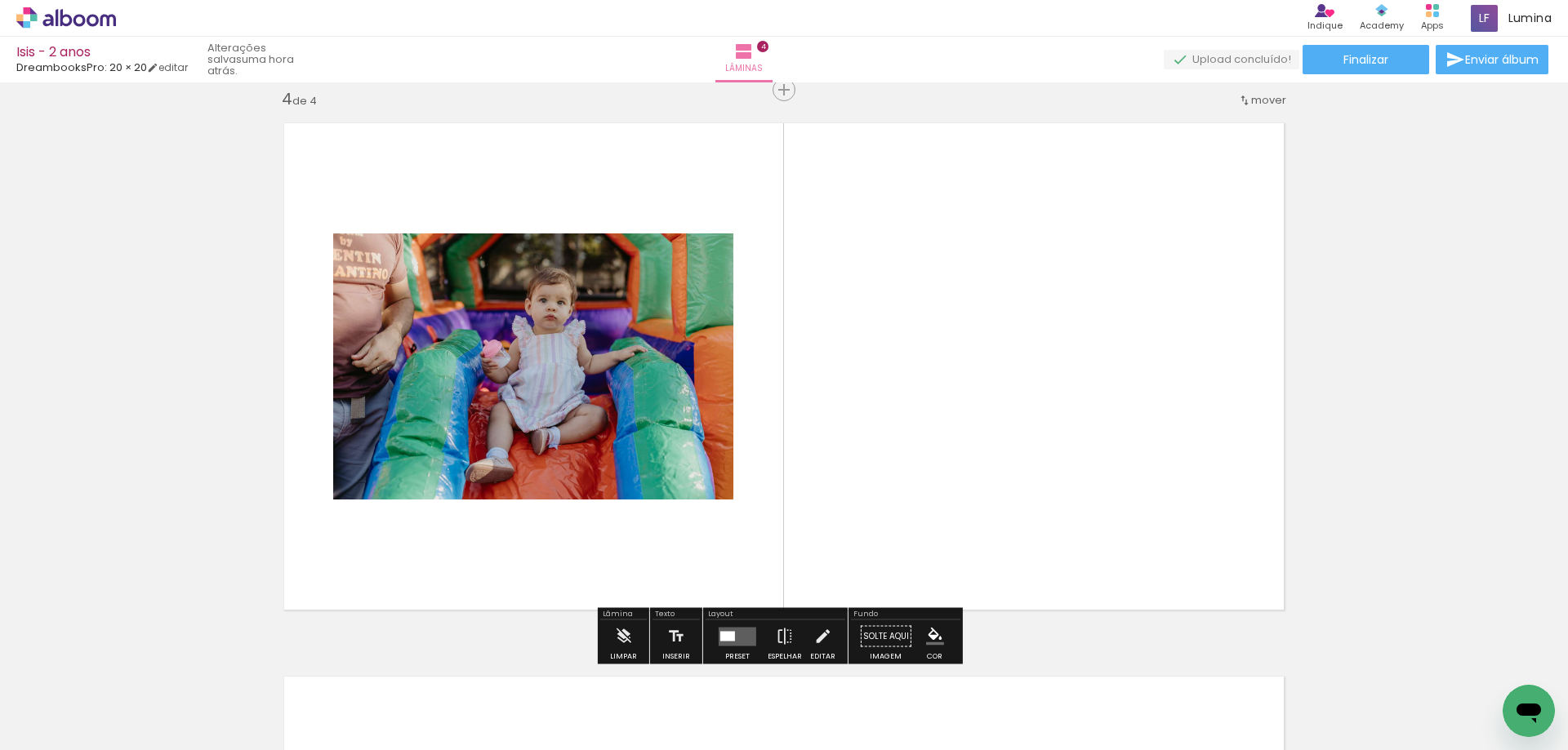
scroll to position [1682, 0]
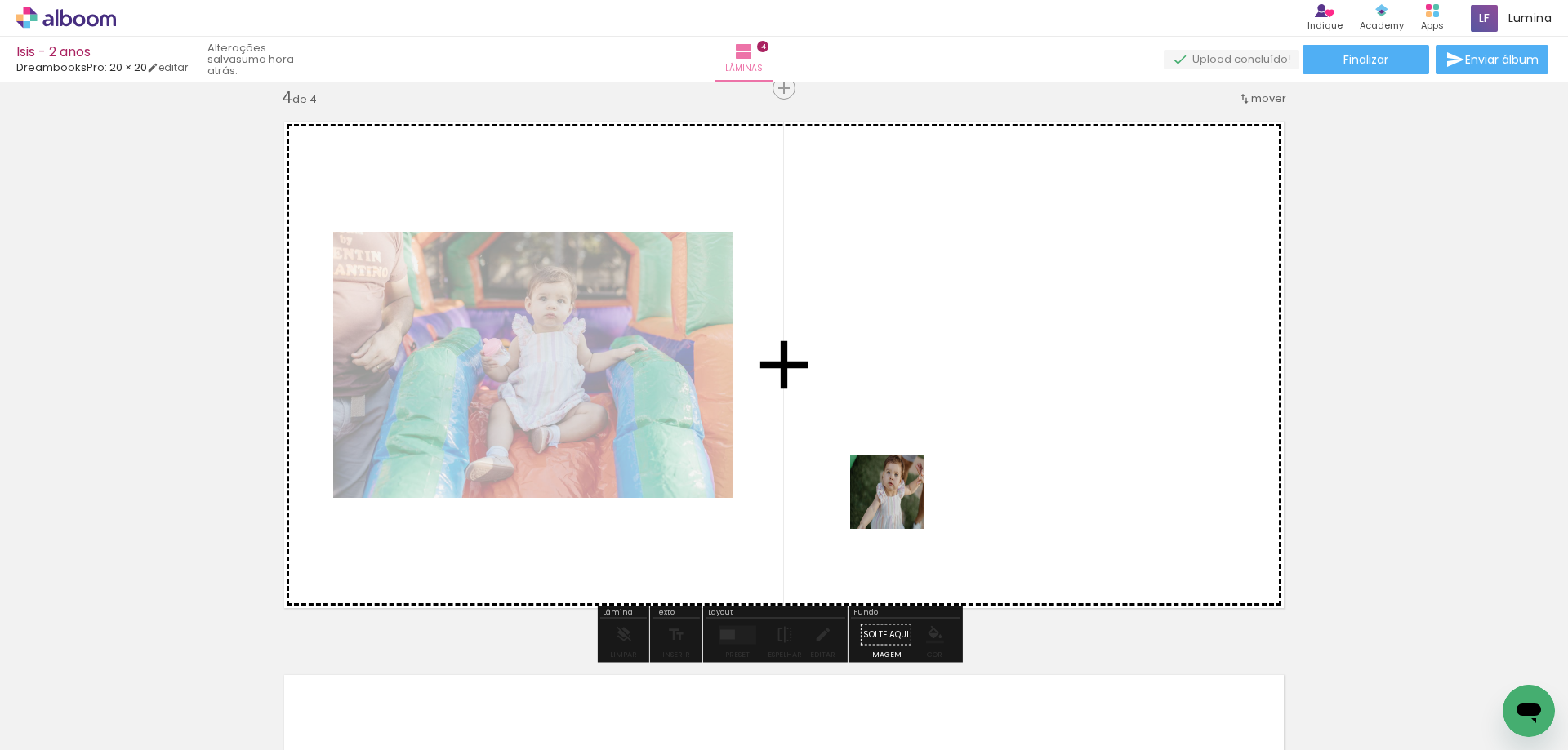
drag, startPoint x: 919, startPoint y: 718, endPoint x: 906, endPoint y: 447, distance: 271.3
click at [906, 447] on quentale-workspace at bounding box center [784, 375] width 1568 height 750
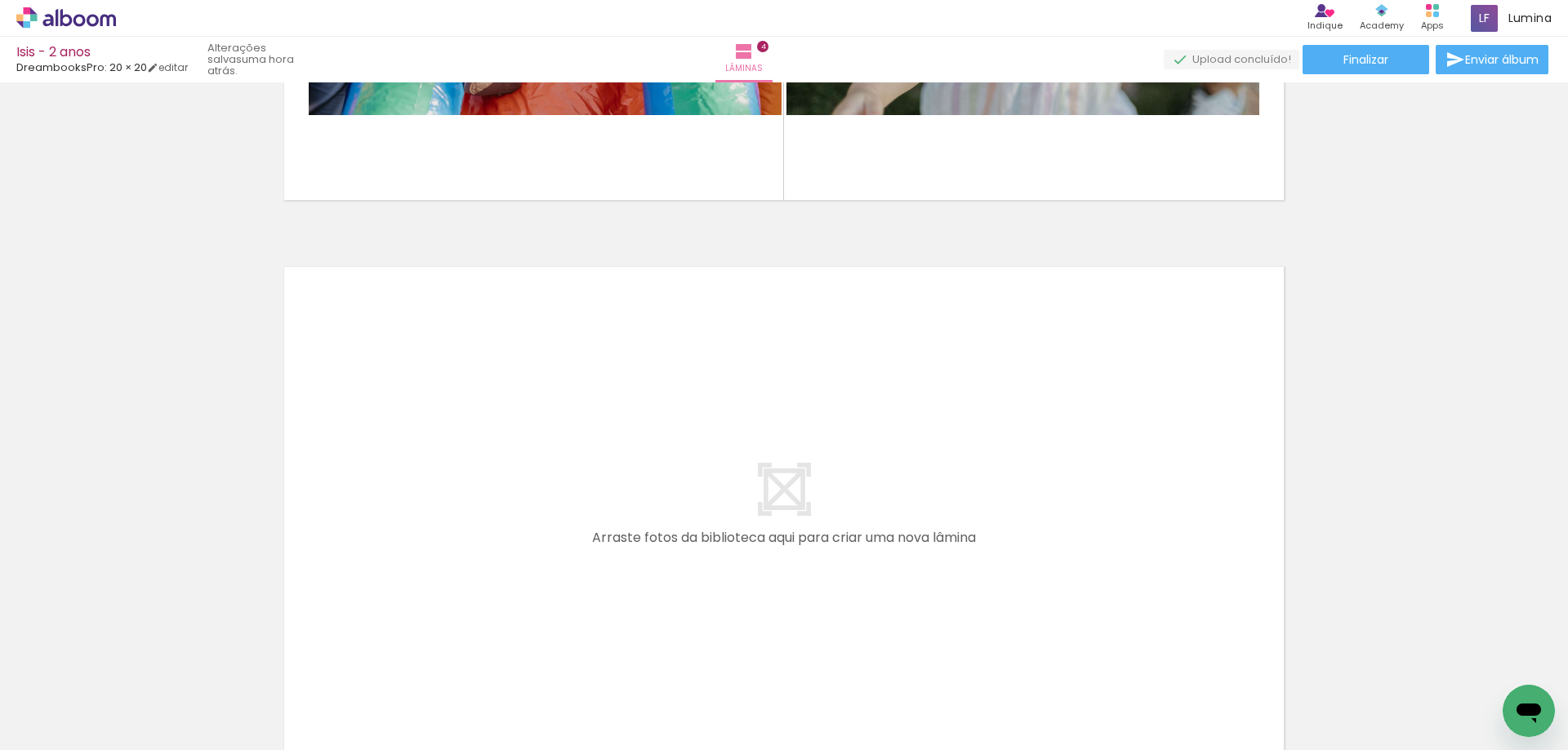
scroll to position [0, 728]
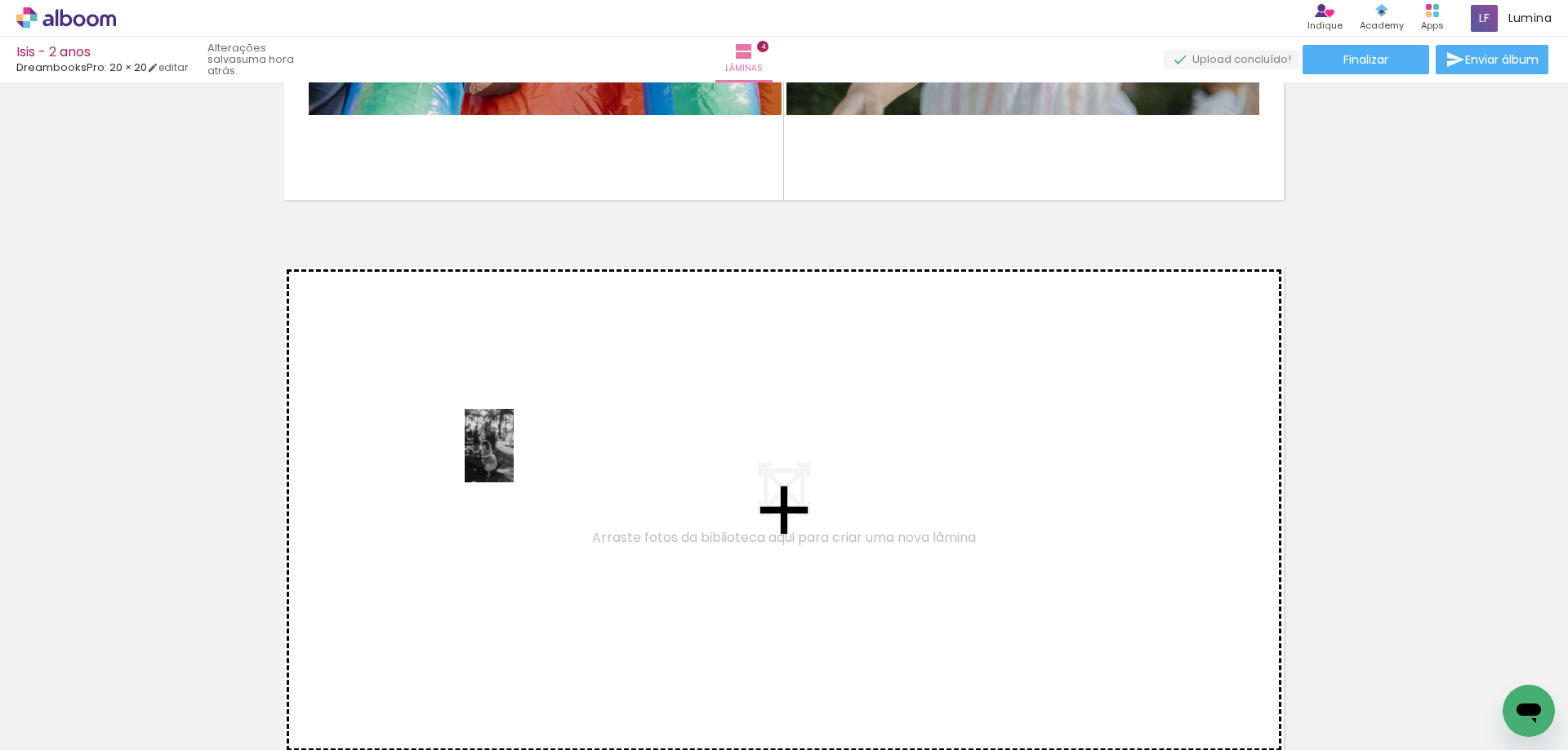
drag, startPoint x: 359, startPoint y: 720, endPoint x: 514, endPoint y: 458, distance: 304.4
click at [514, 458] on quentale-workspace at bounding box center [784, 375] width 1568 height 750
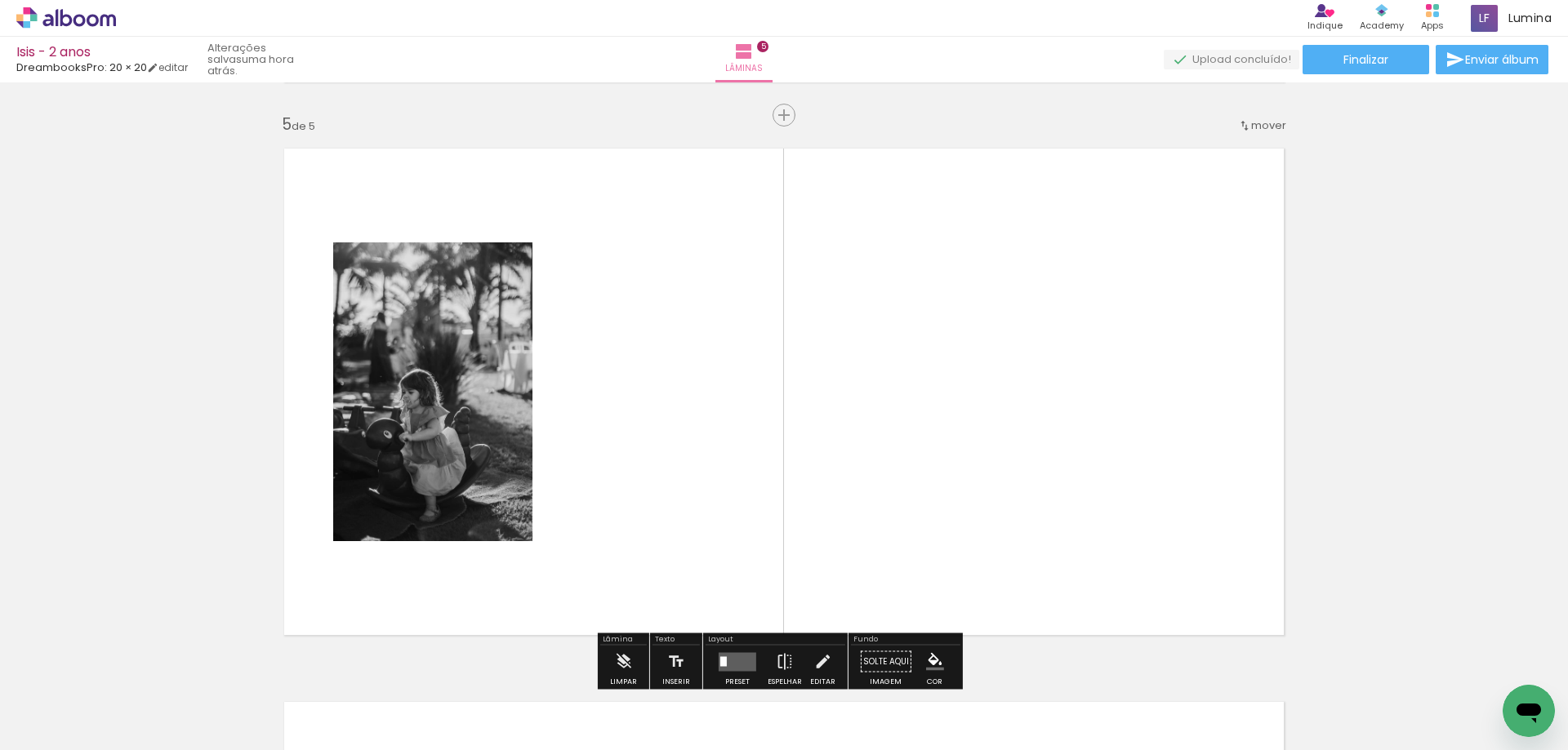
scroll to position [2236, 0]
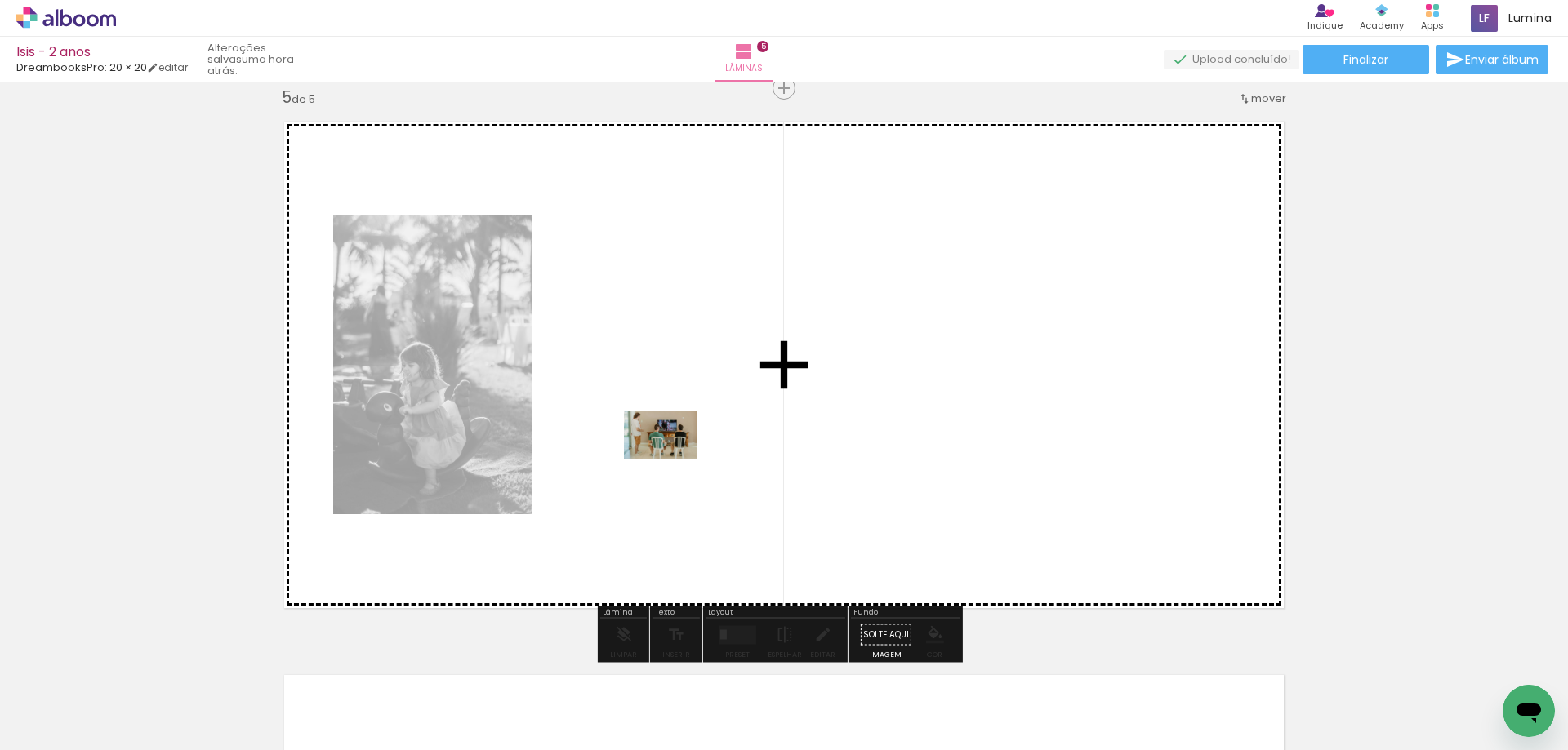
drag, startPoint x: 624, startPoint y: 716, endPoint x: 673, endPoint y: 454, distance: 266.5
click at [673, 454] on quentale-workspace at bounding box center [784, 375] width 1568 height 750
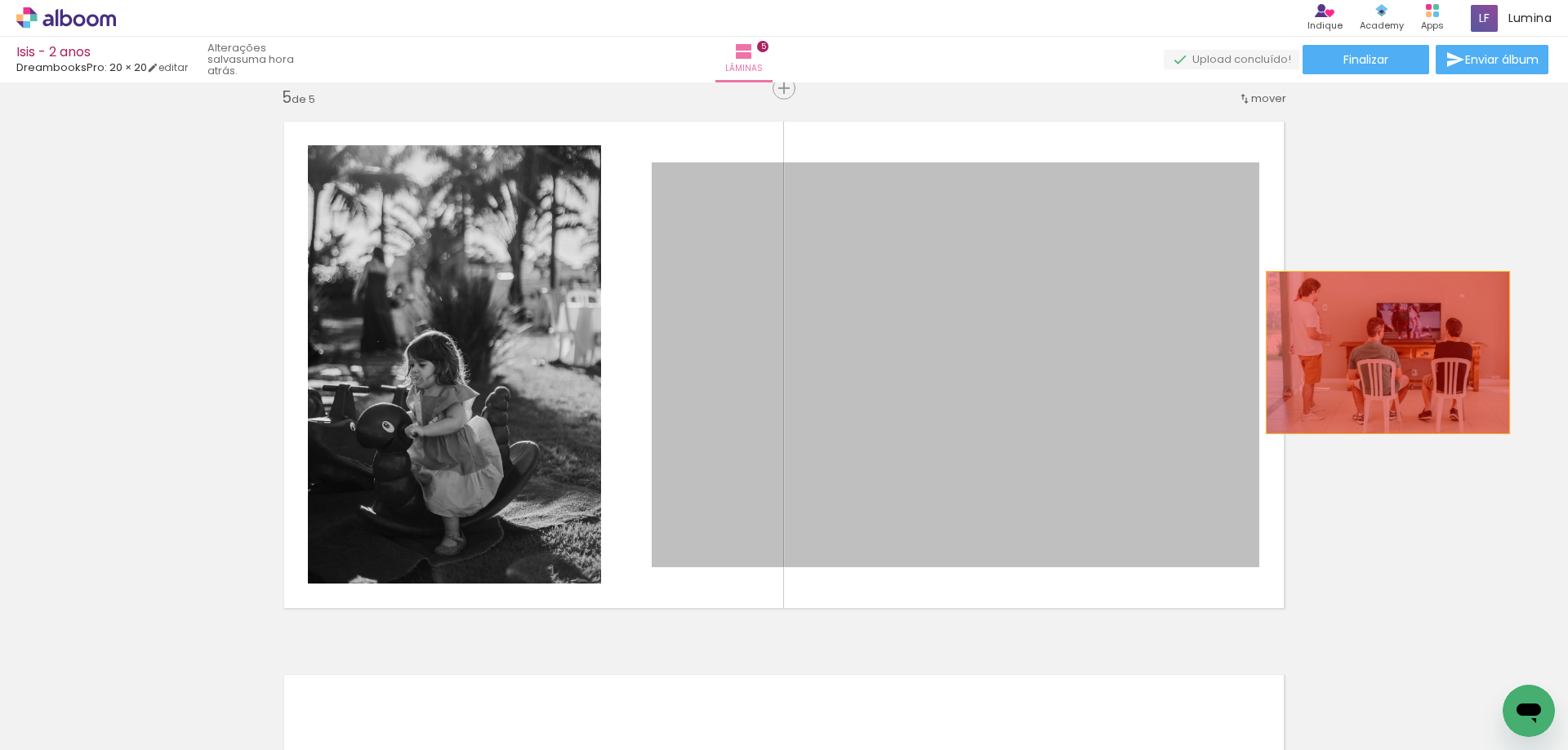
drag, startPoint x: 839, startPoint y: 424, endPoint x: 1382, endPoint y: 353, distance: 547.6
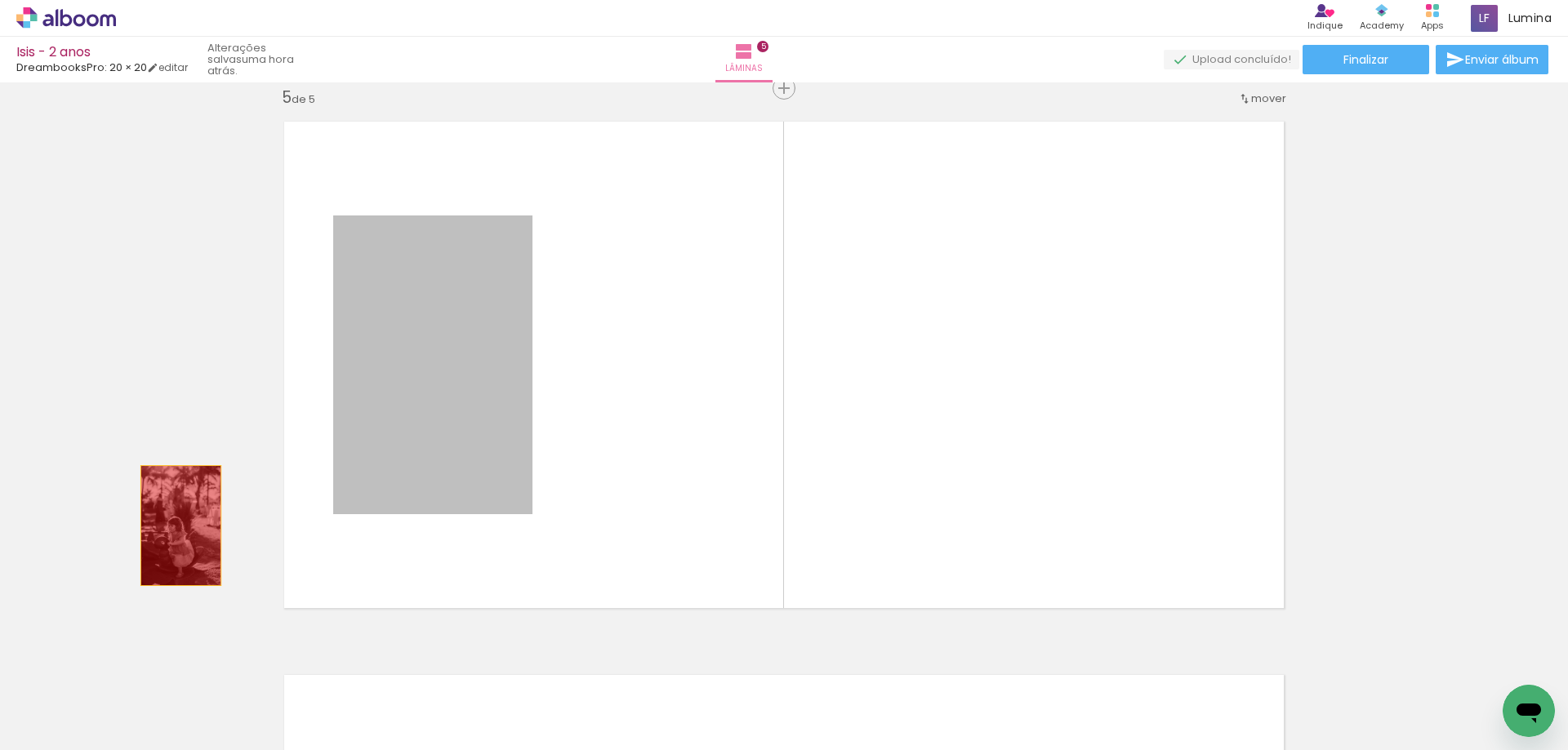
drag, startPoint x: 486, startPoint y: 440, endPoint x: 175, endPoint y: 527, distance: 322.9
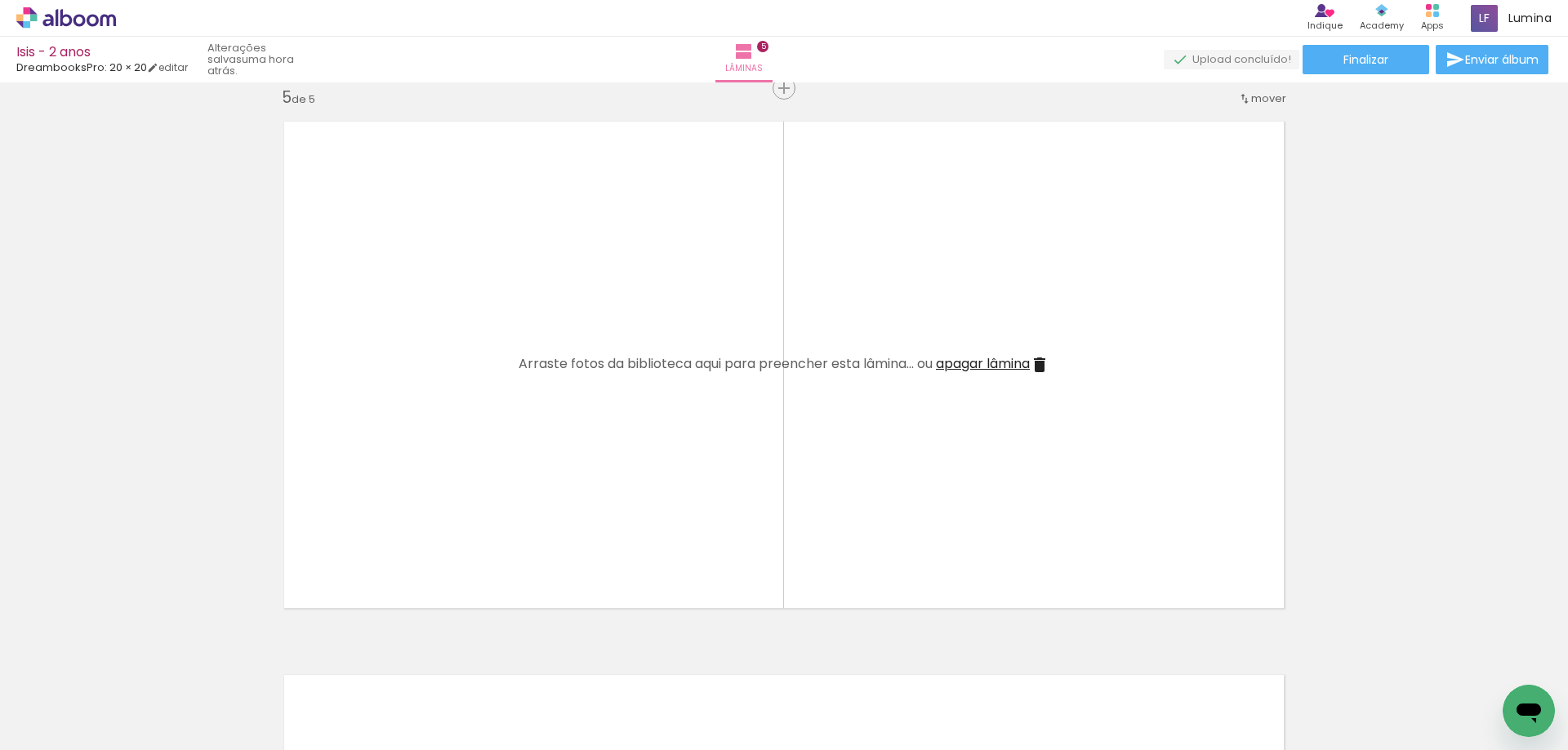
scroll to position [0, 875]
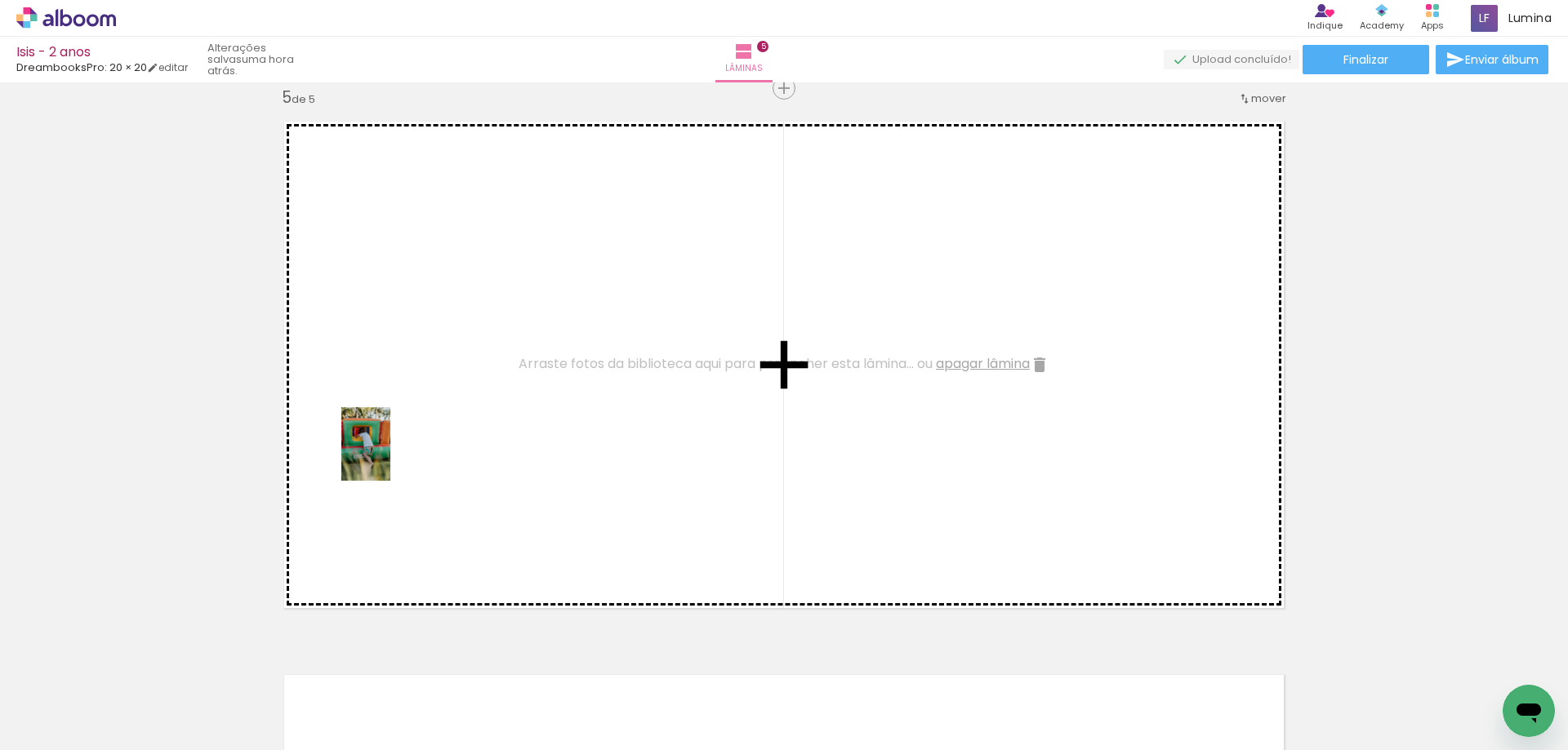
drag, startPoint x: 577, startPoint y: 710, endPoint x: 390, endPoint y: 456, distance: 315.4
click at [390, 456] on quentale-workspace at bounding box center [784, 375] width 1568 height 750
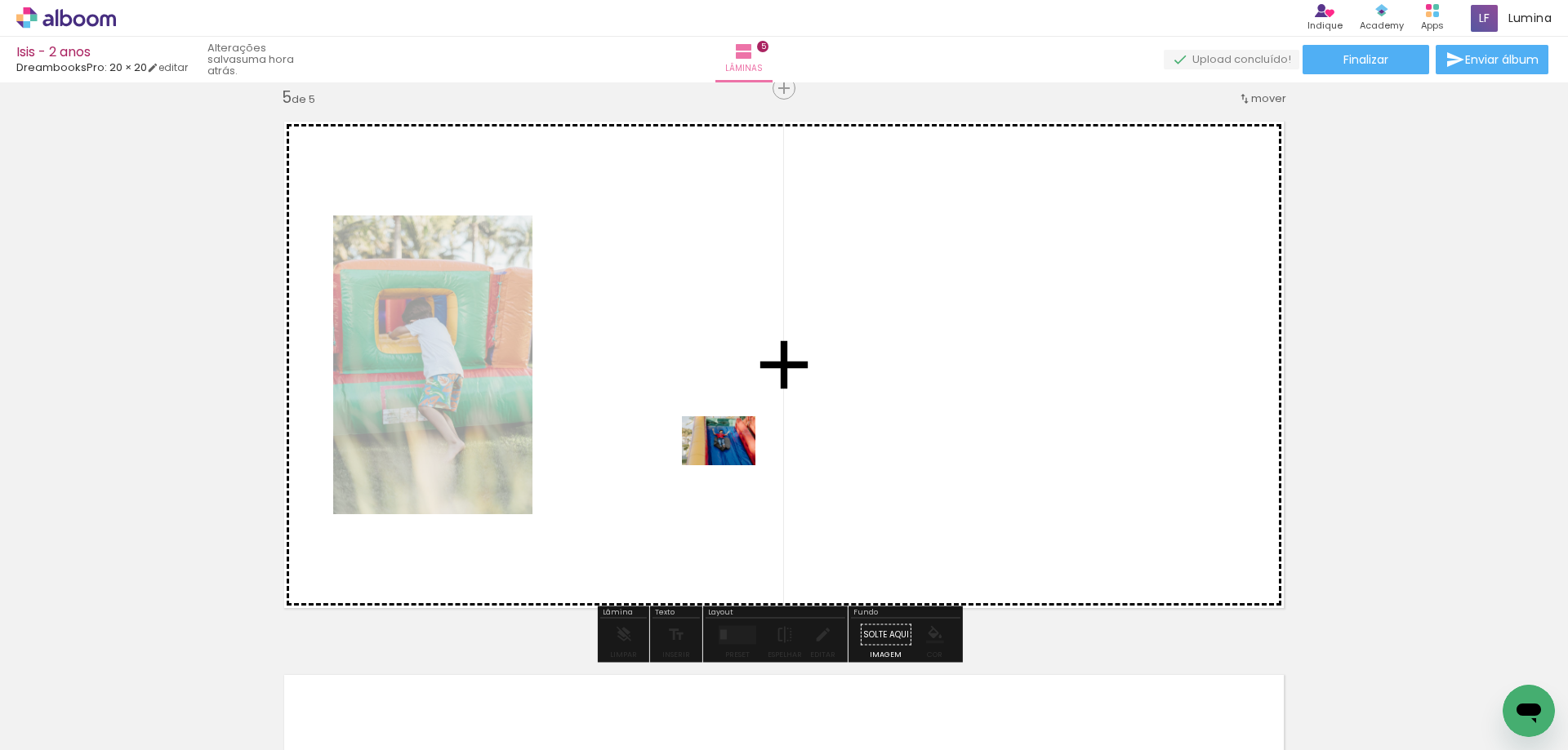
drag, startPoint x: 673, startPoint y: 716, endPoint x: 731, endPoint y: 465, distance: 257.6
click at [731, 465] on quentale-workspace at bounding box center [784, 375] width 1568 height 750
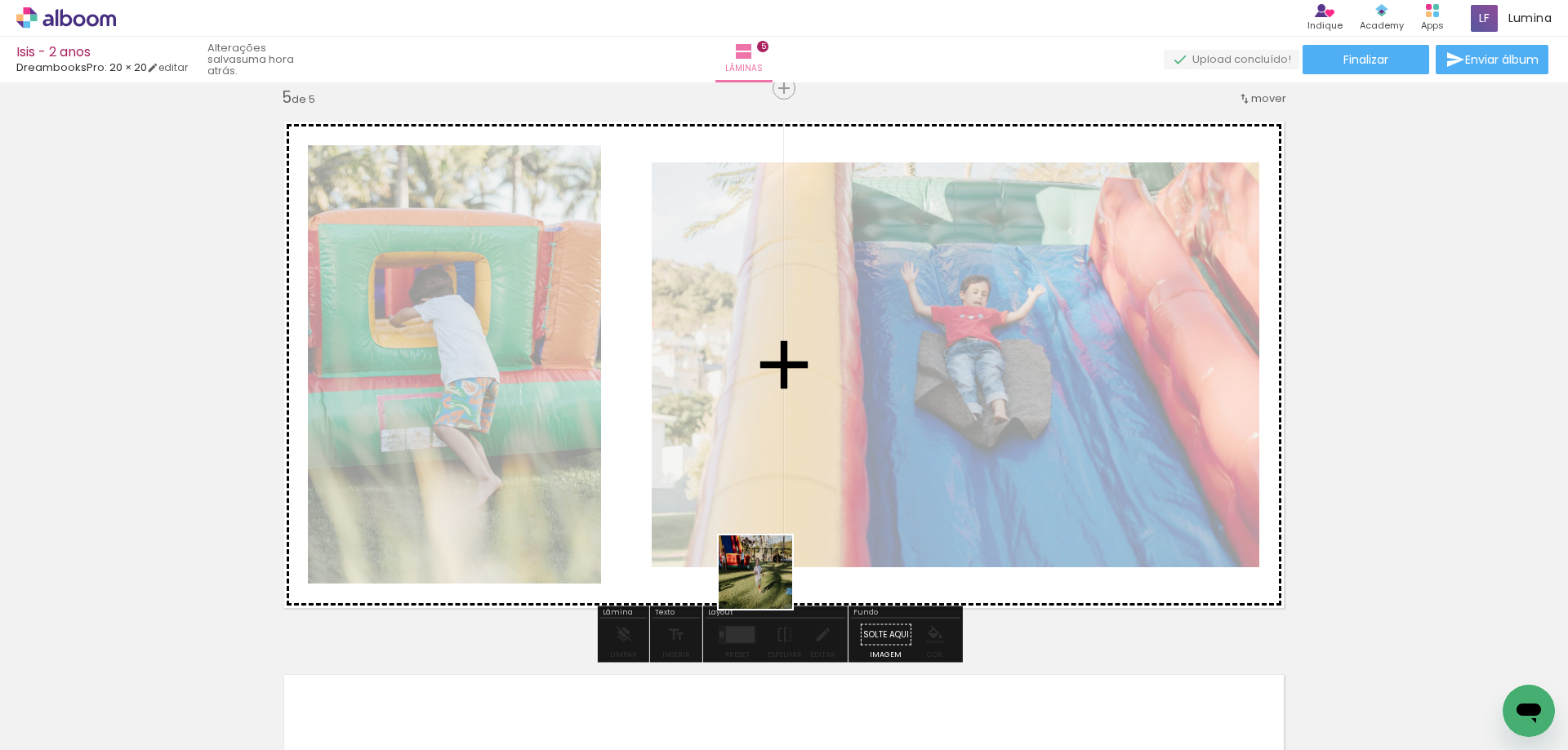
drag, startPoint x: 756, startPoint y: 708, endPoint x: 768, endPoint y: 568, distance: 140.5
click at [768, 568] on quentale-workspace at bounding box center [784, 375] width 1568 height 750
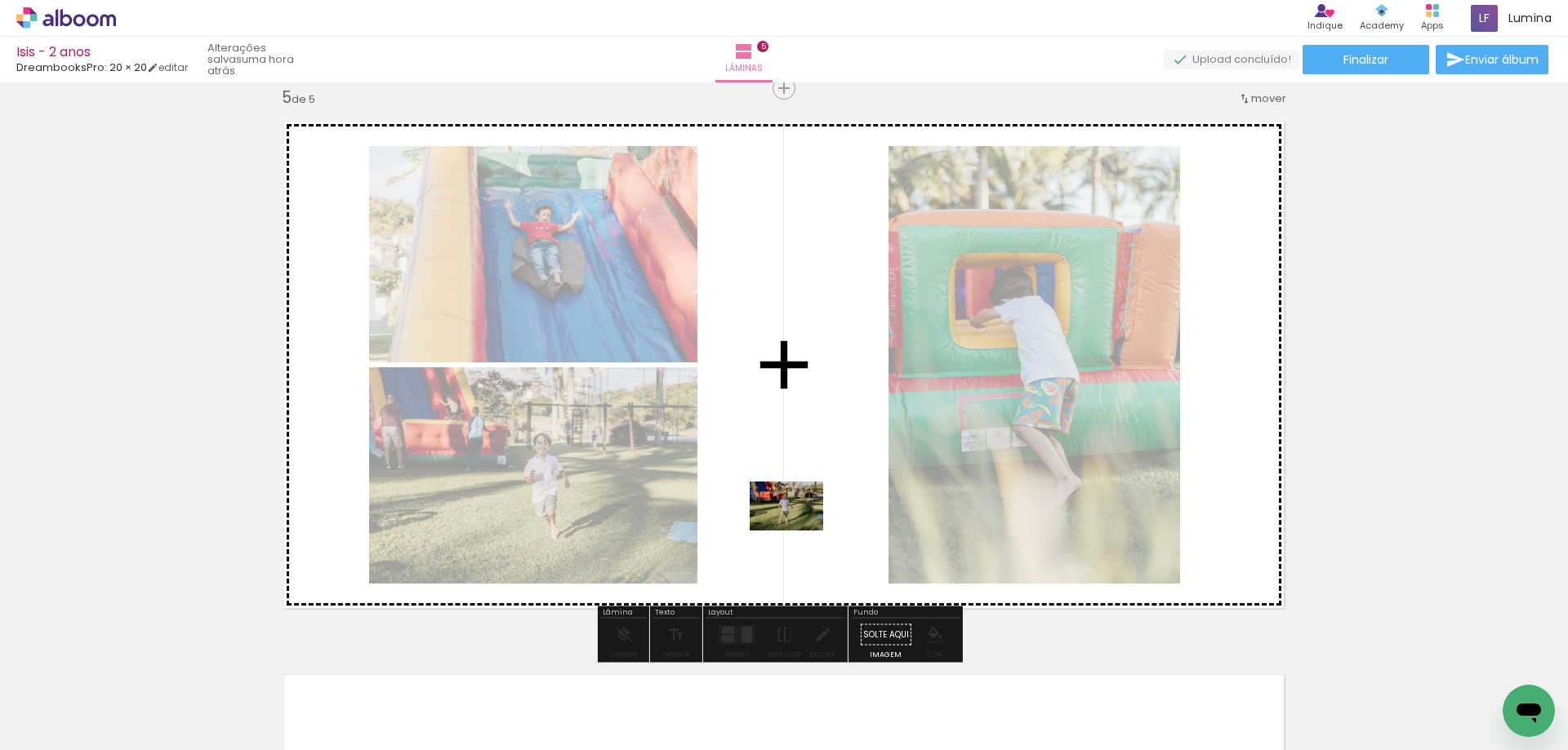
drag, startPoint x: 846, startPoint y: 711, endPoint x: 798, endPoint y: 530, distance: 187.3
click at [798, 530] on quentale-workspace at bounding box center [784, 375] width 1568 height 750
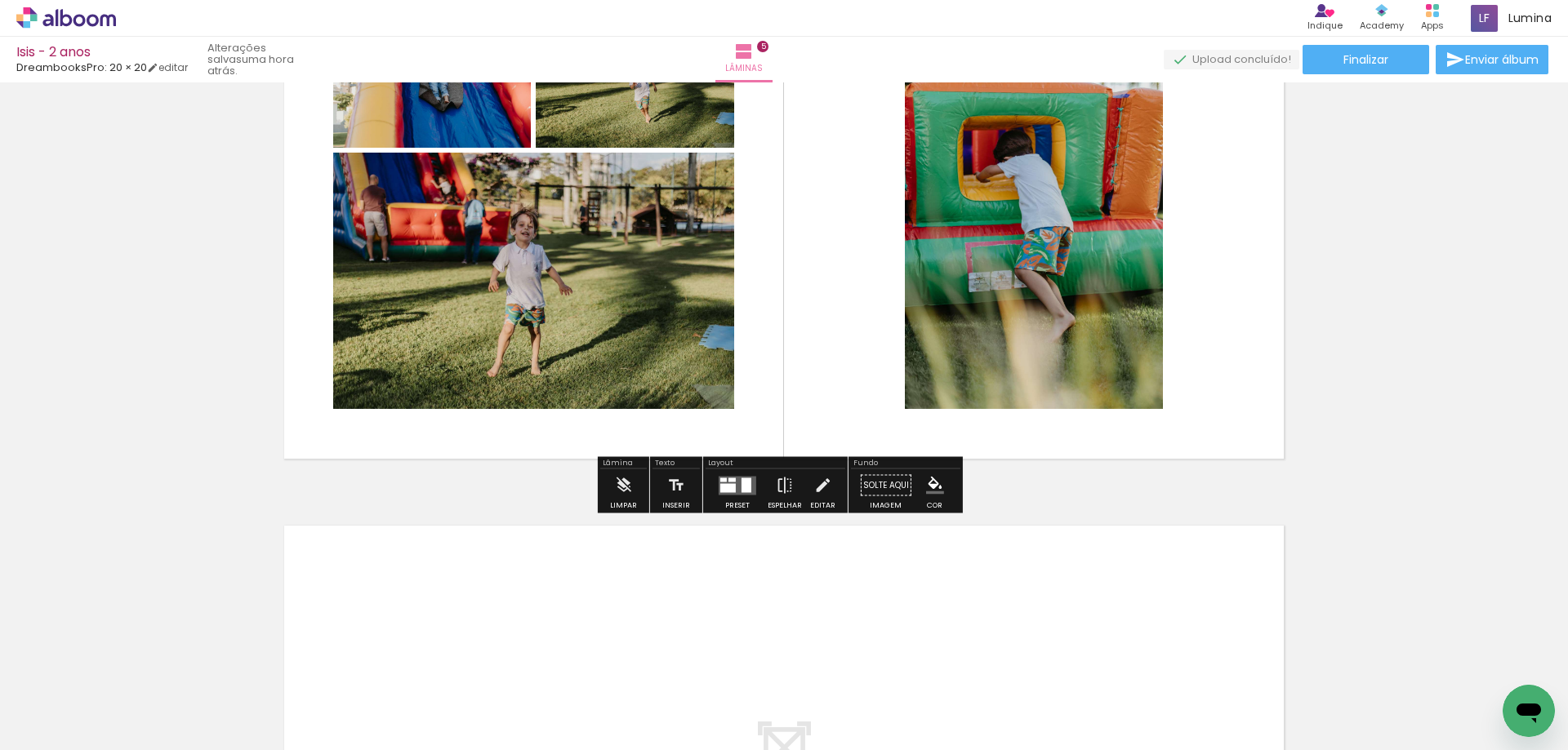
scroll to position [2481, 0]
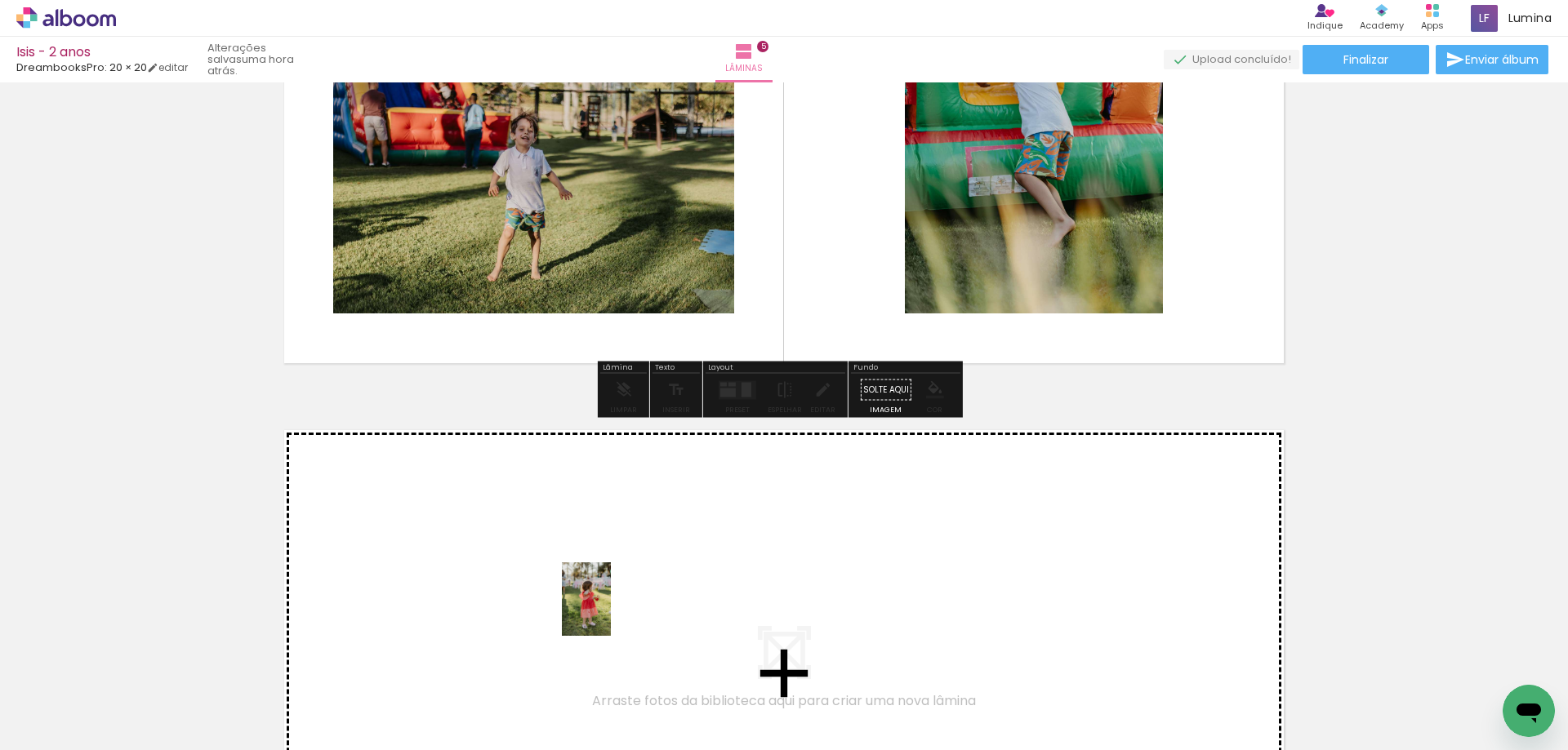
drag, startPoint x: 938, startPoint y: 708, endPoint x: 588, endPoint y: 608, distance: 364.0
click at [588, 608] on quentale-workspace at bounding box center [784, 375] width 1568 height 750
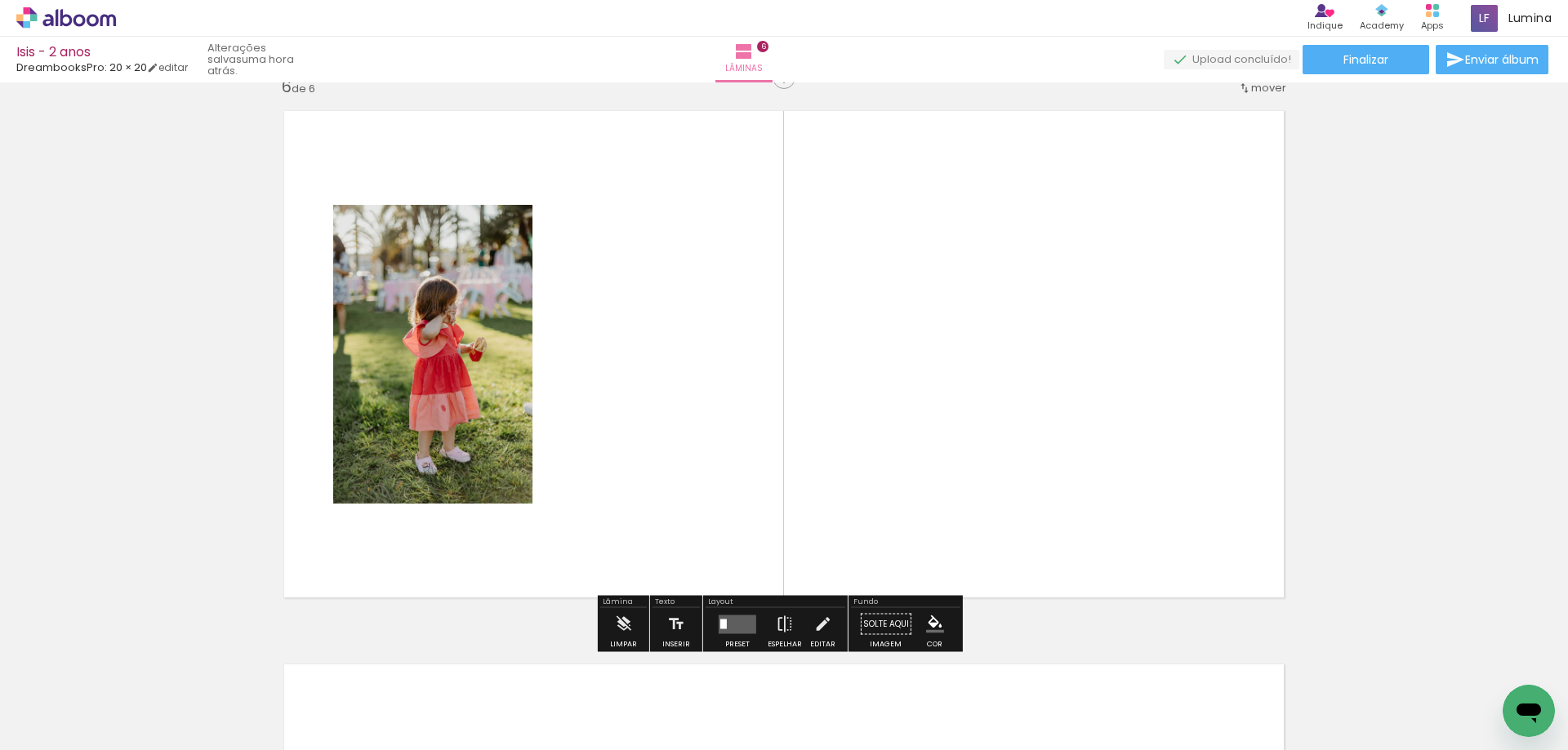
scroll to position [3034, 0]
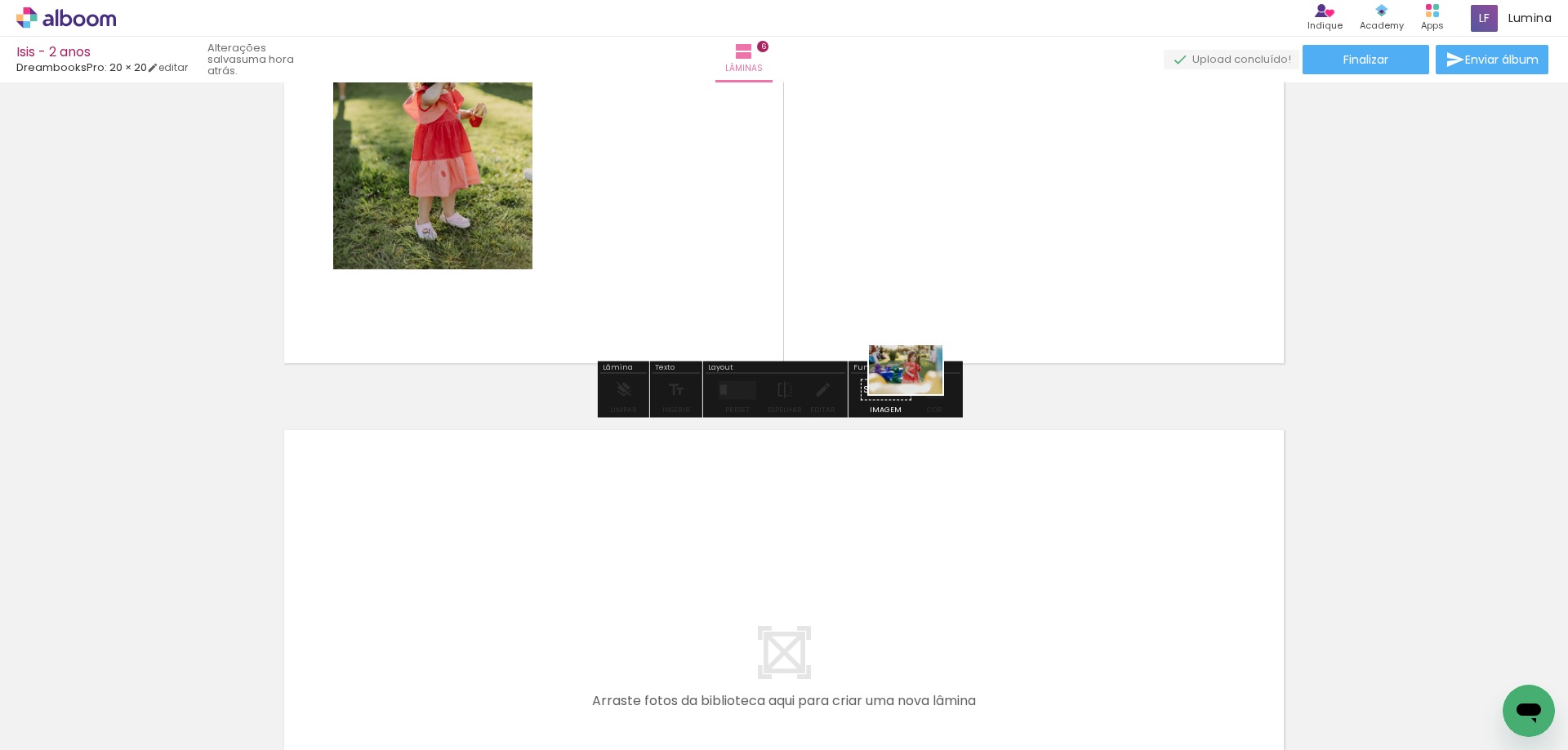
drag, startPoint x: 1044, startPoint y: 707, endPoint x: 917, endPoint y: 381, distance: 349.9
click at [918, 387] on quentale-workspace at bounding box center [784, 375] width 1568 height 750
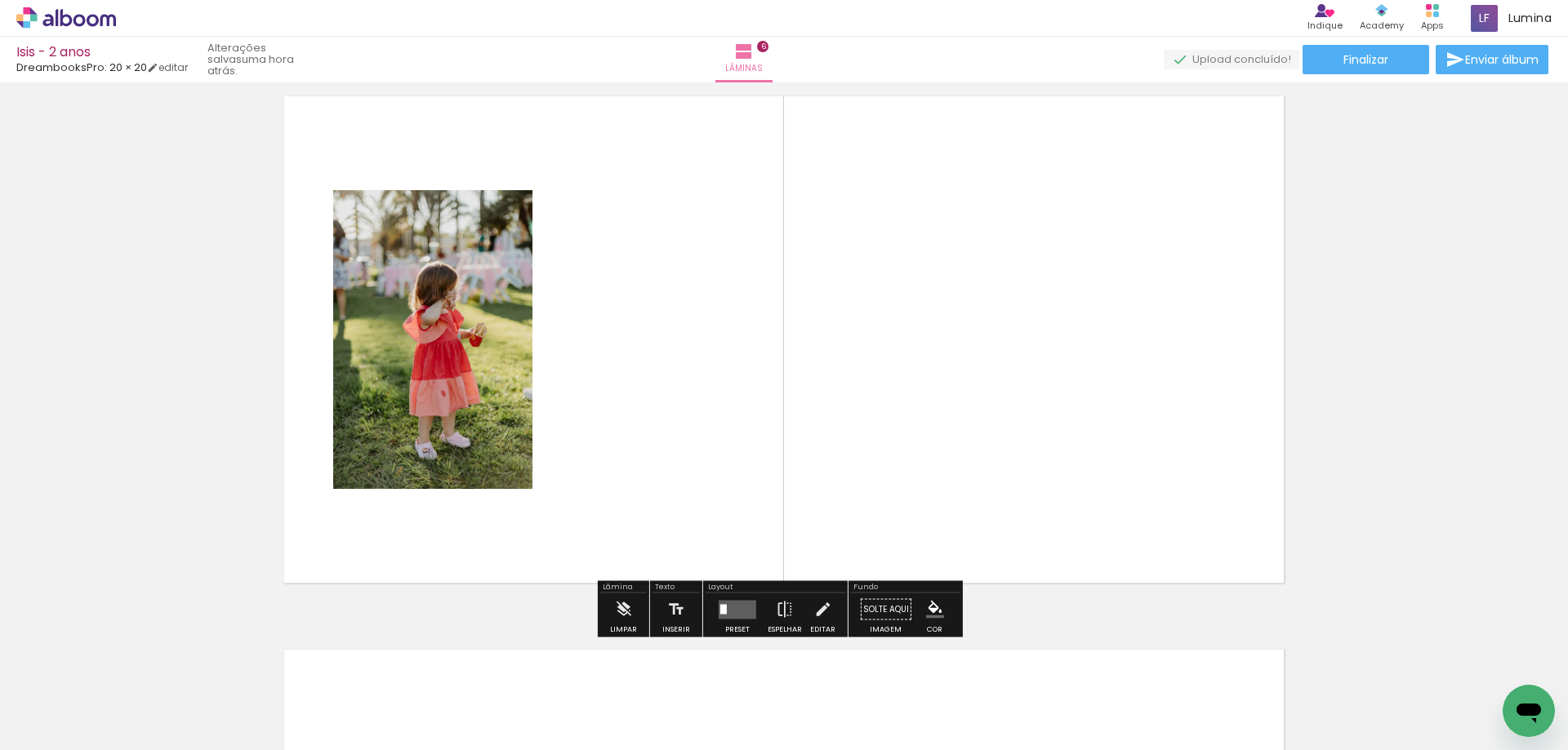
scroll to position [2789, 0]
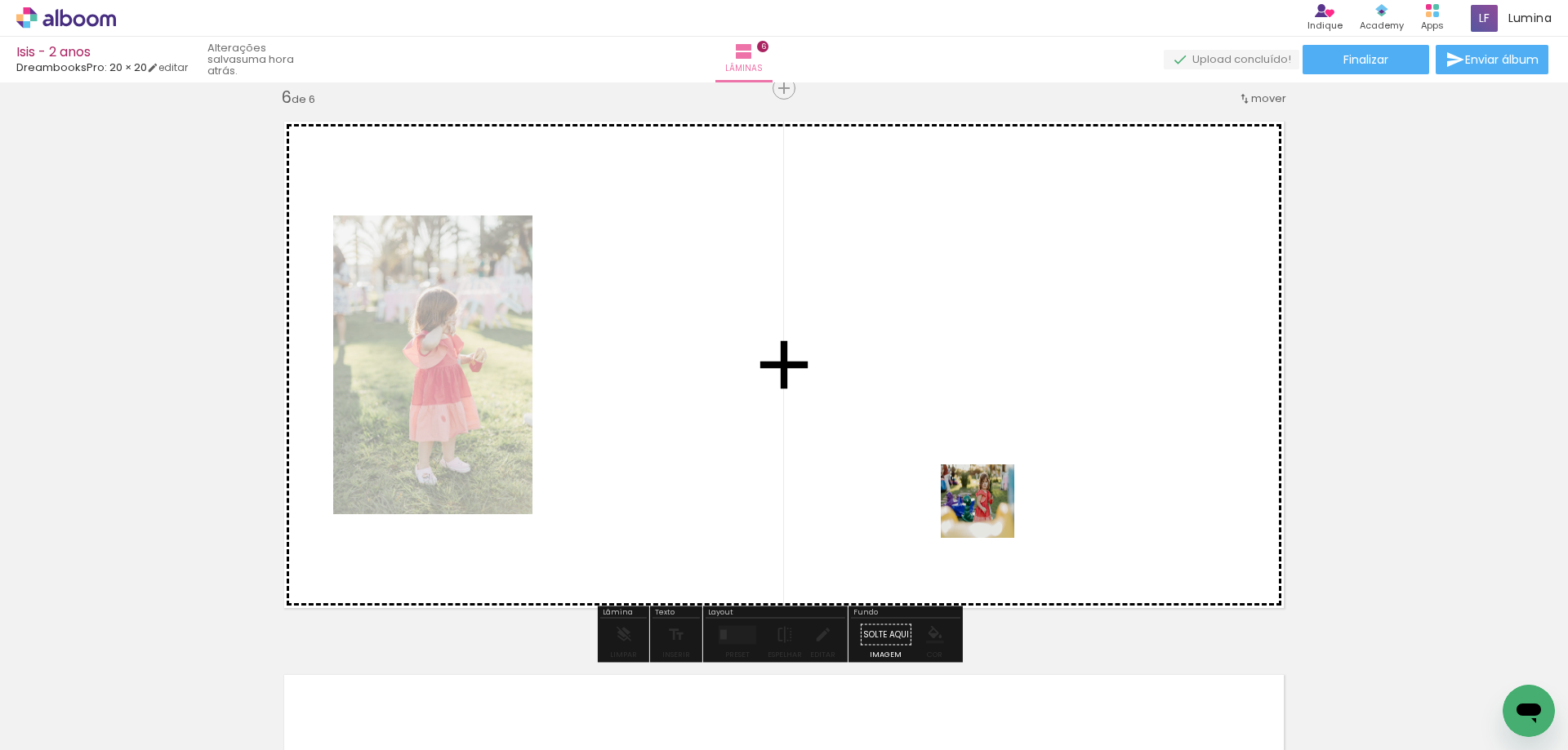
drag, startPoint x: 1049, startPoint y: 689, endPoint x: 972, endPoint y: 460, distance: 241.6
click at [972, 460] on quentale-workspace at bounding box center [784, 375] width 1568 height 750
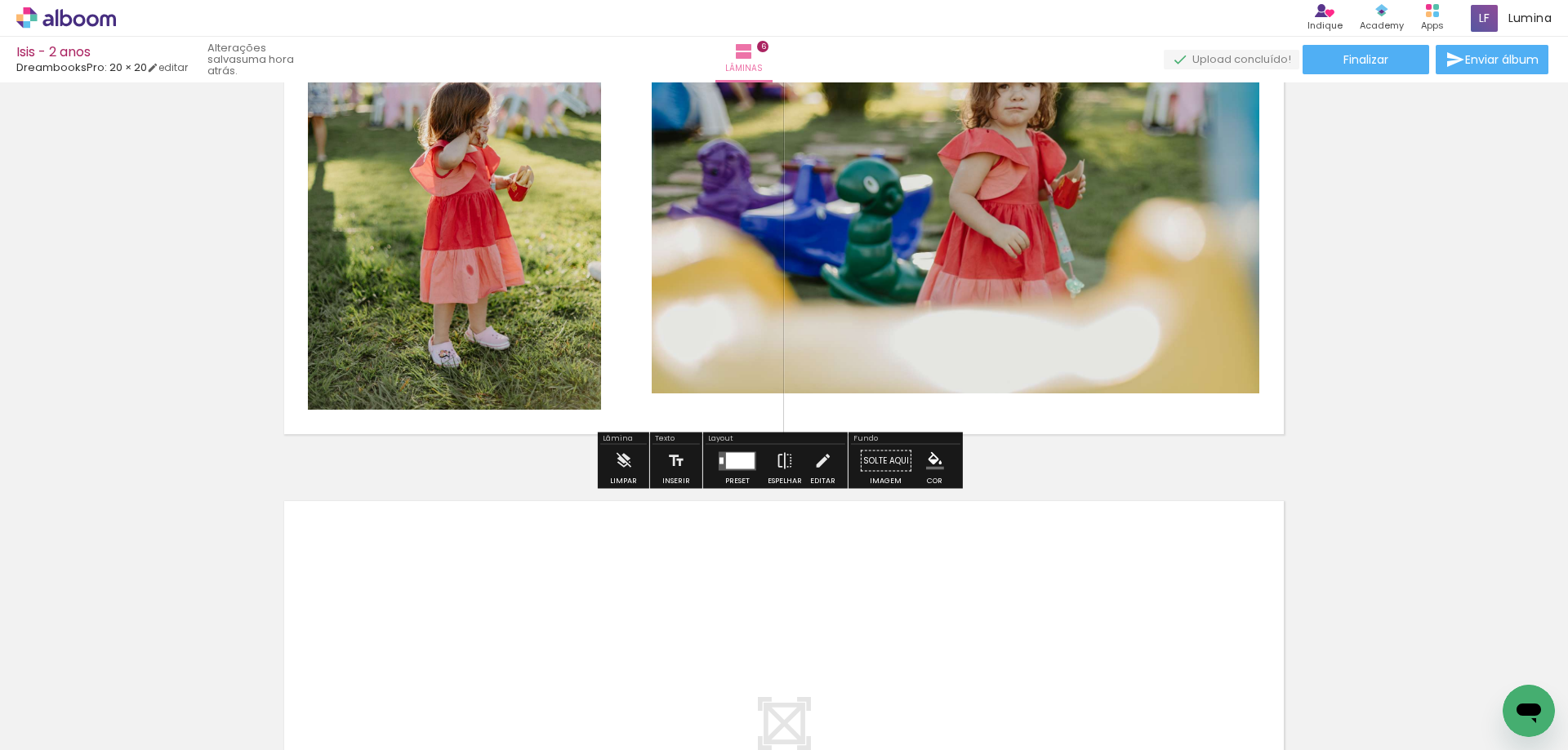
scroll to position [3197, 0]
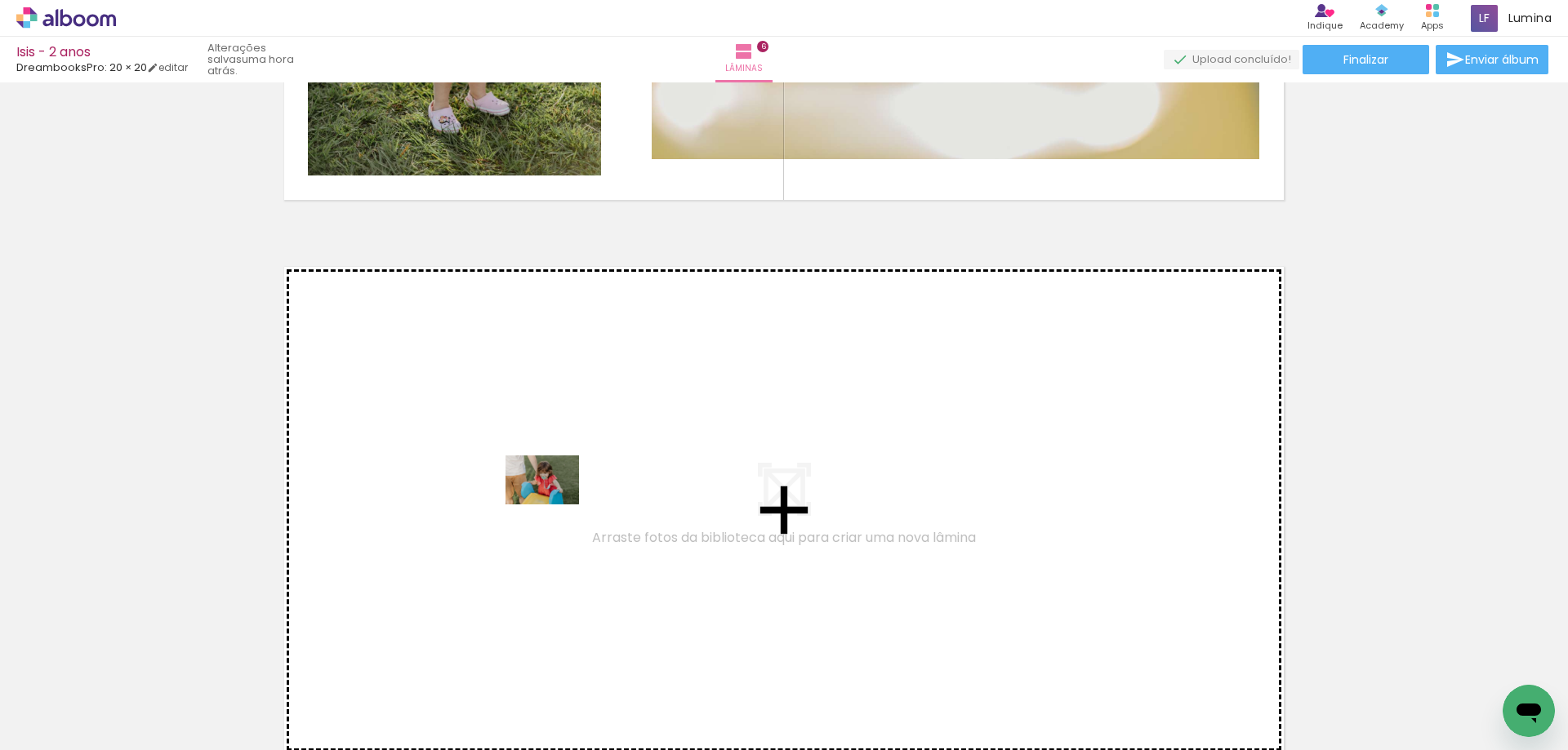
drag, startPoint x: 1312, startPoint y: 712, endPoint x: 549, endPoint y: 503, distance: 791.1
click at [549, 503] on quentale-workspace at bounding box center [784, 375] width 1568 height 750
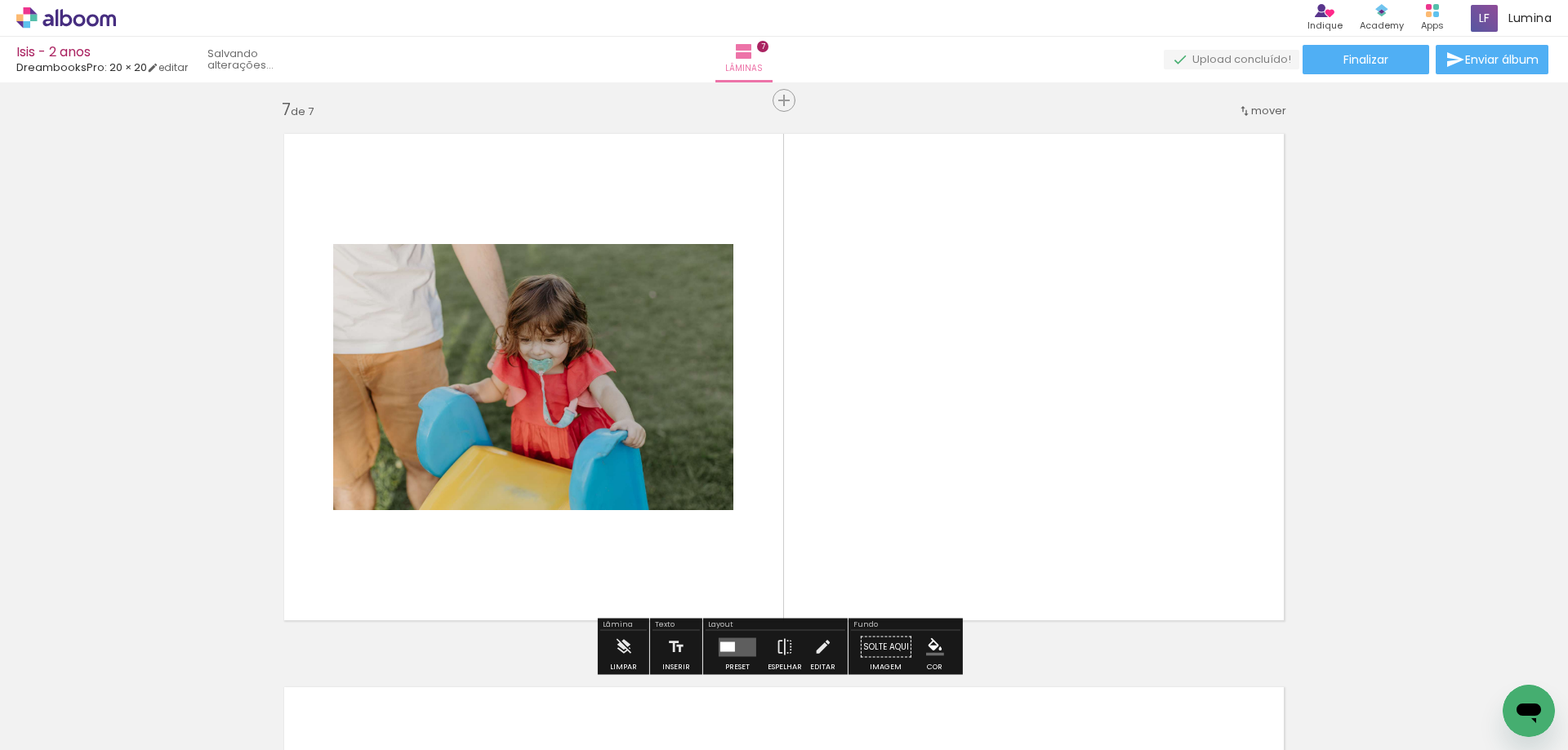
scroll to position [3342, 0]
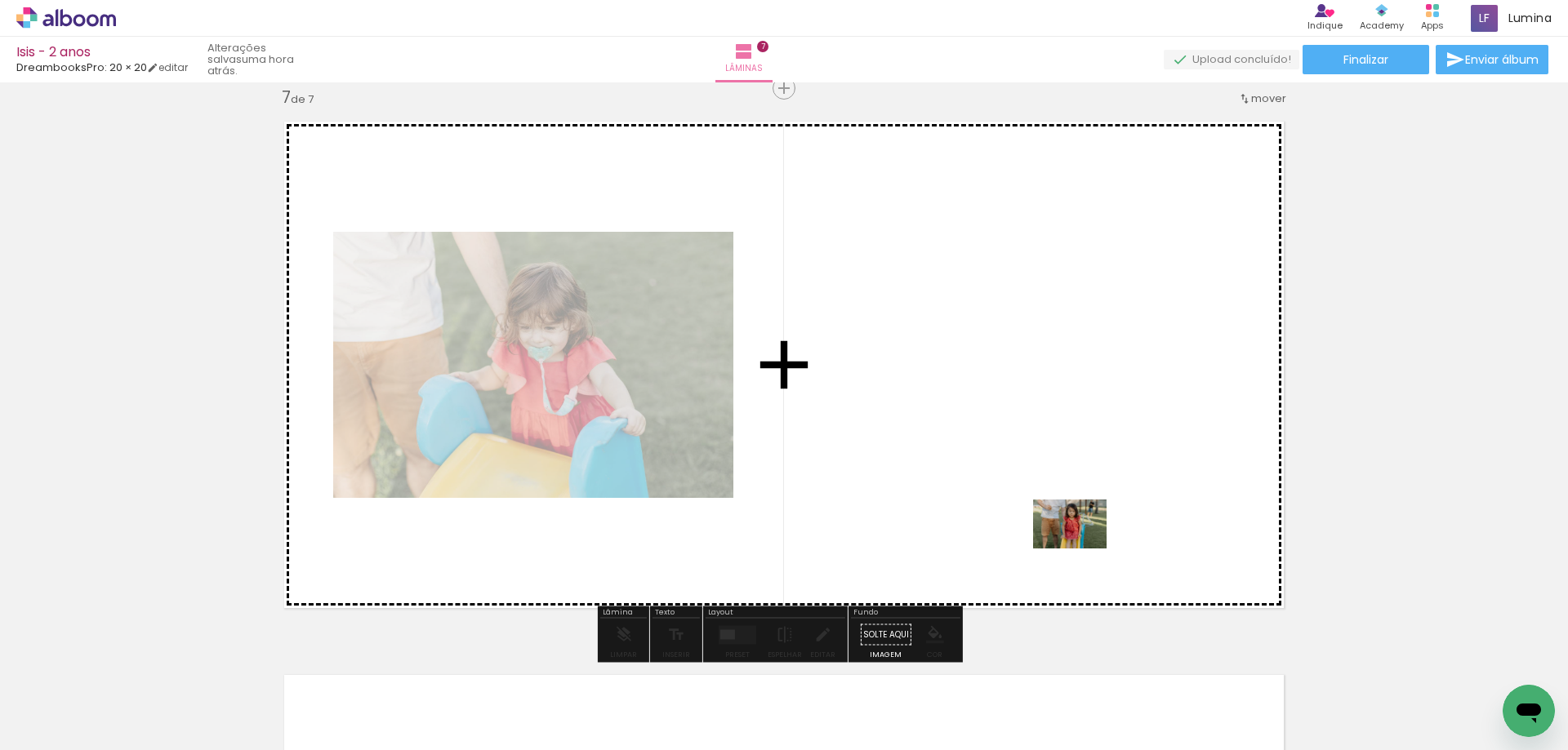
drag, startPoint x: 1342, startPoint y: 701, endPoint x: 1046, endPoint y: 508, distance: 353.4
click at [1046, 508] on quentale-workspace at bounding box center [784, 375] width 1568 height 750
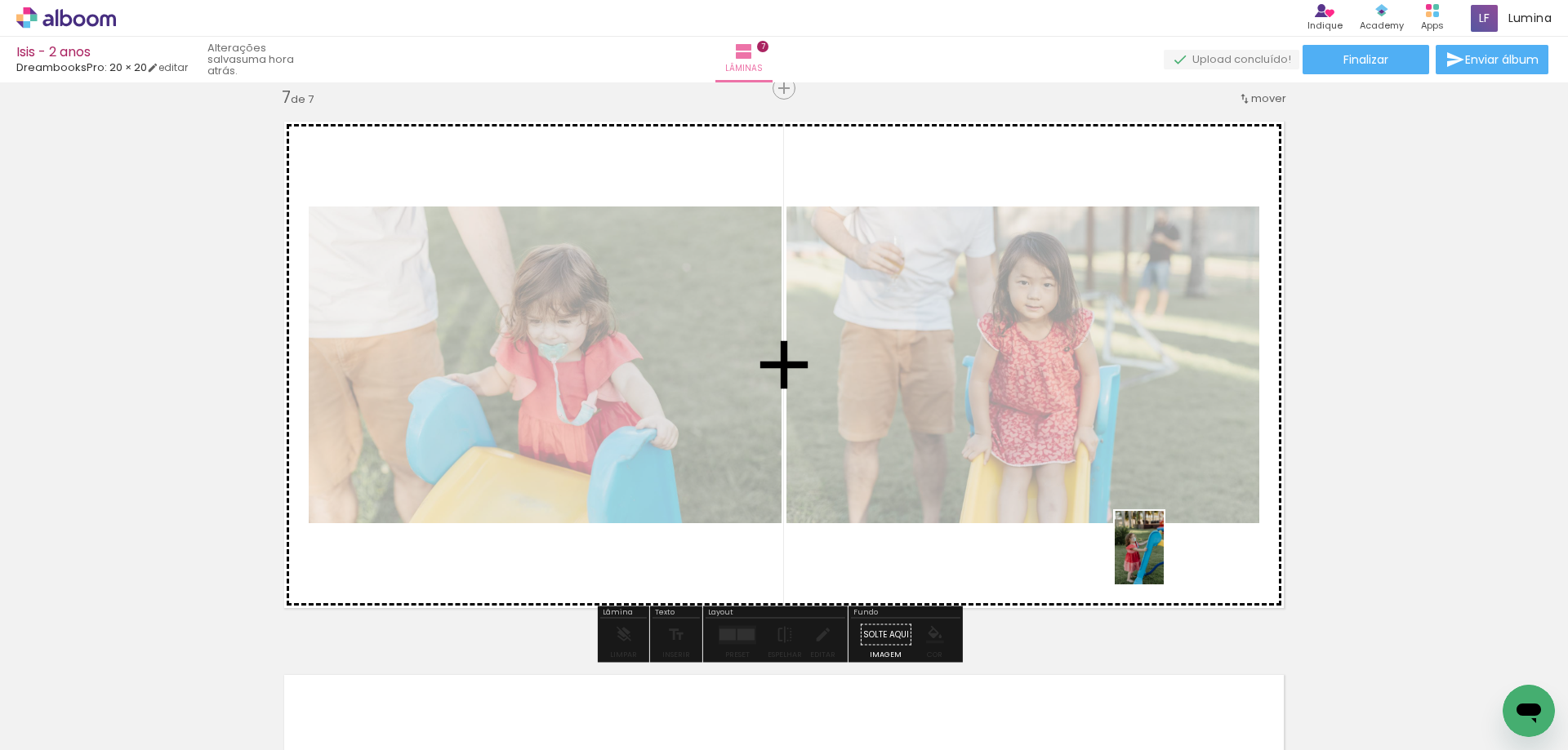
drag, startPoint x: 1466, startPoint y: 692, endPoint x: 1163, endPoint y: 560, distance: 330.5
click at [1163, 560] on quentale-workspace at bounding box center [784, 375] width 1568 height 750
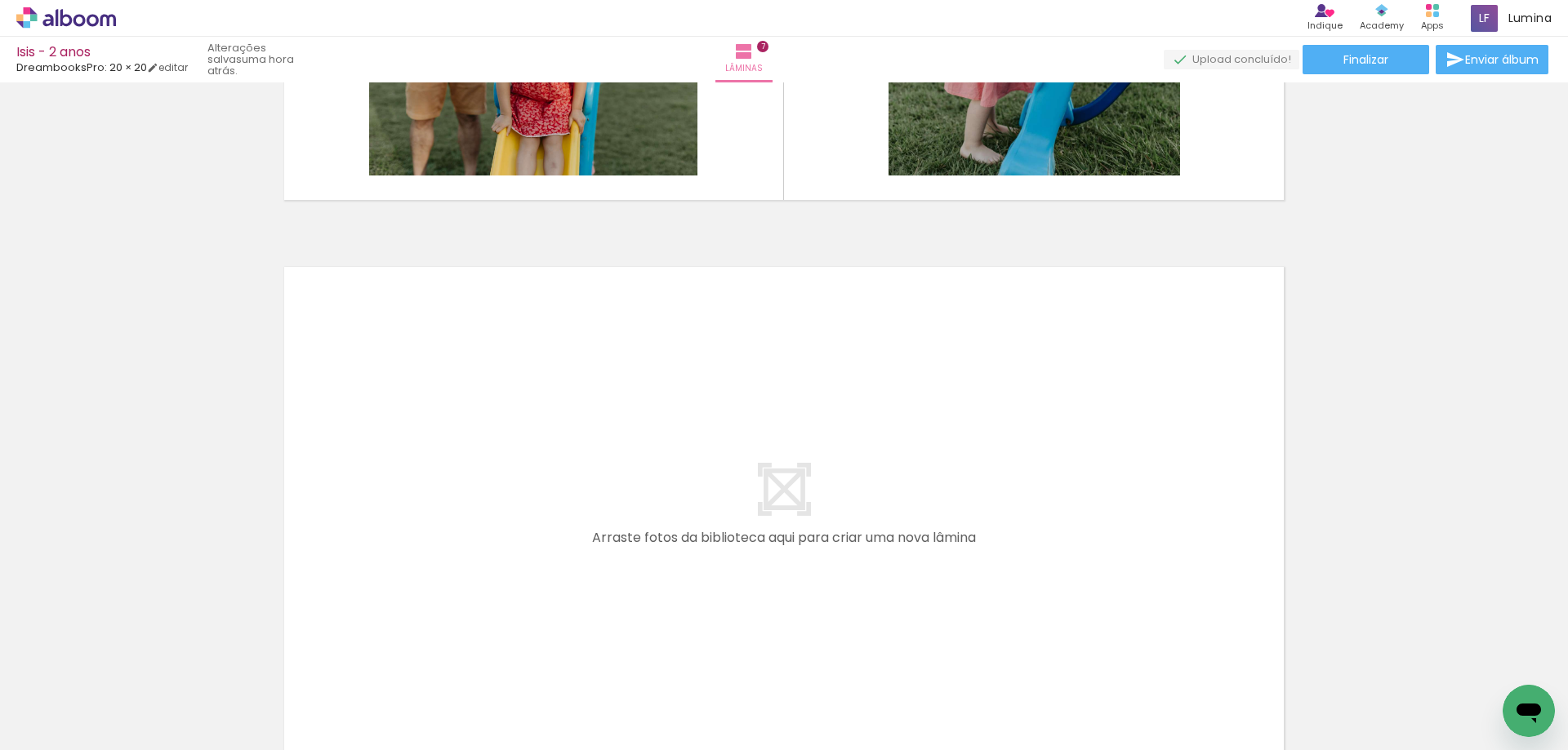
scroll to position [0, 2044]
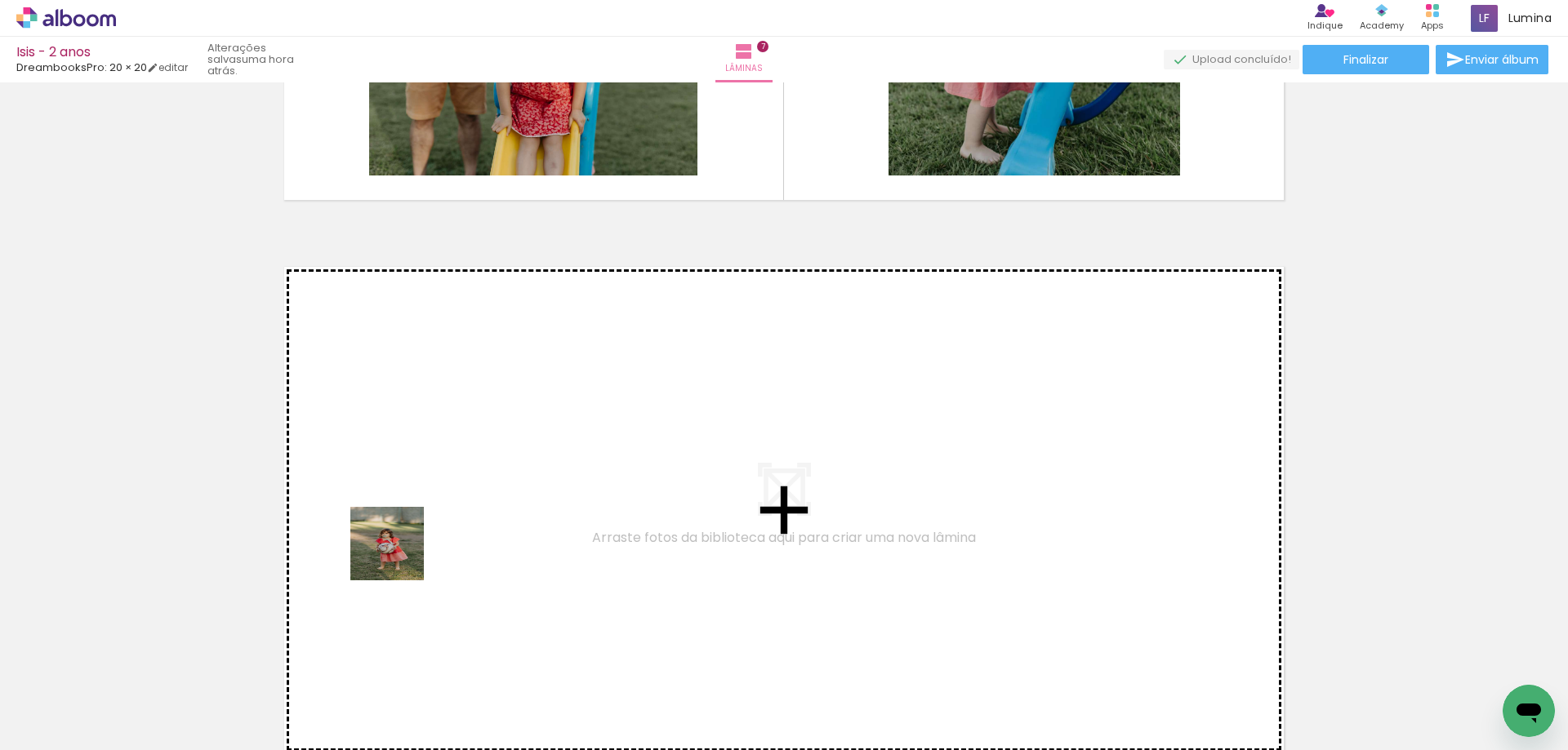
drag, startPoint x: 427, startPoint y: 705, endPoint x: 406, endPoint y: 516, distance: 190.2
click at [406, 516] on quentale-workspace at bounding box center [784, 375] width 1568 height 750
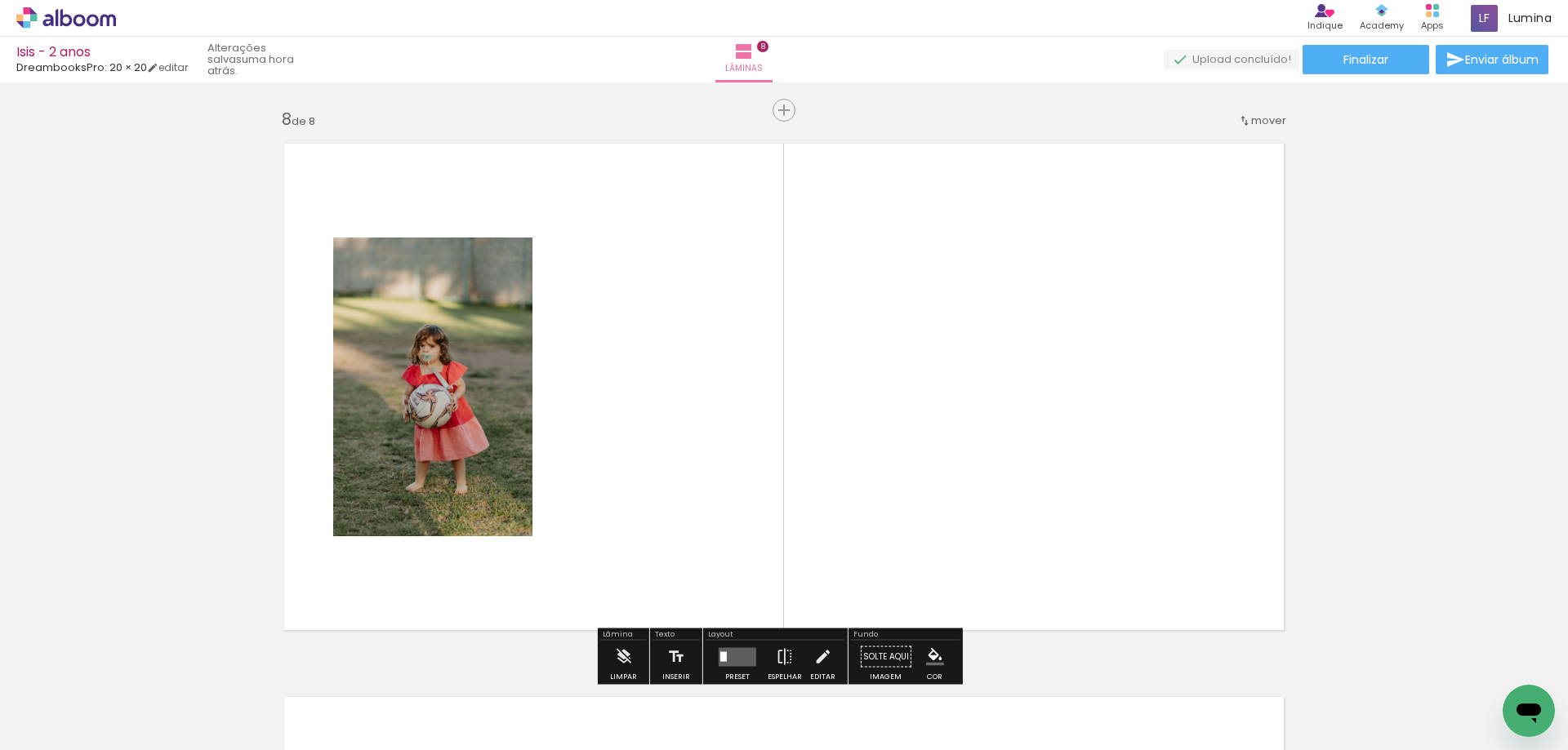
scroll to position [3896, 0]
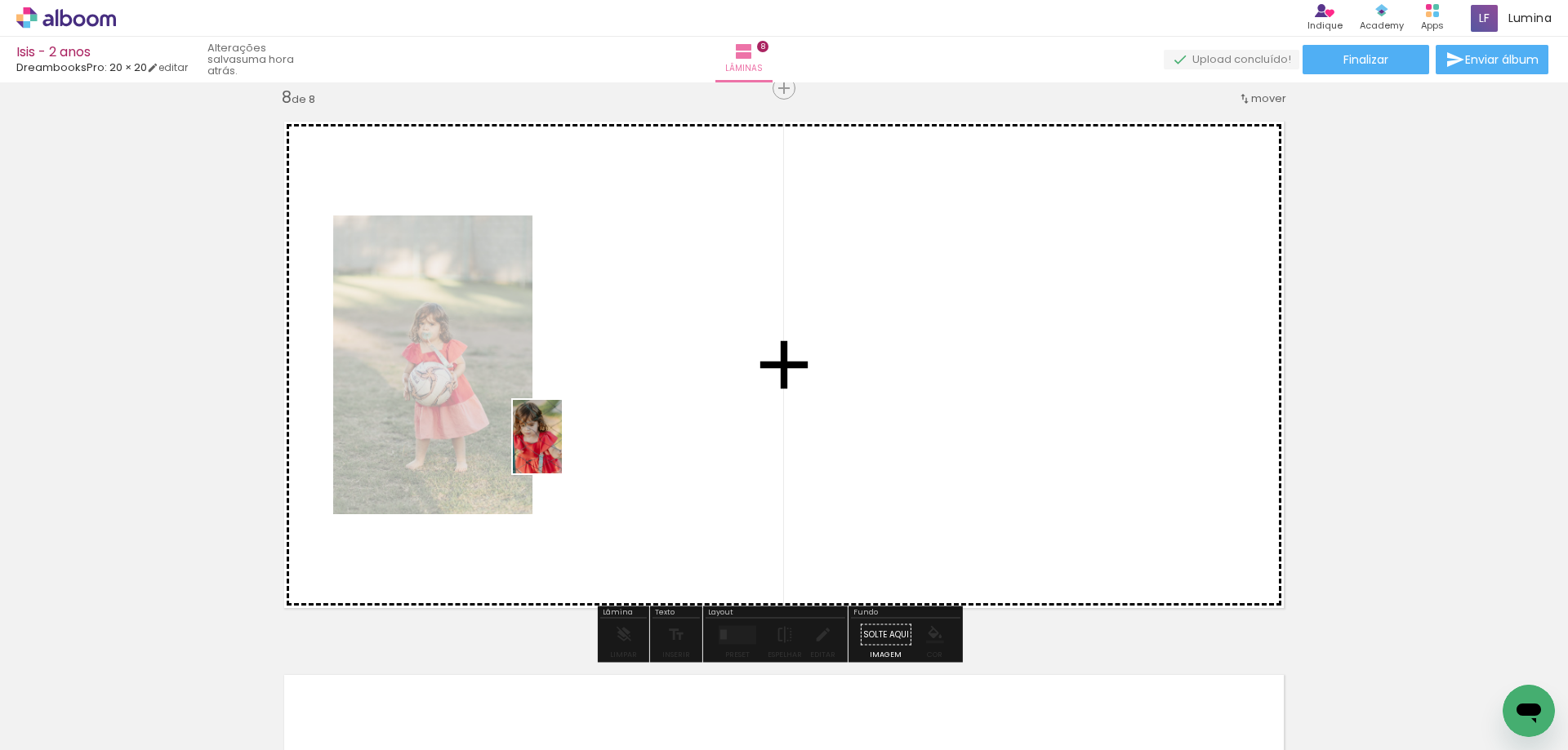
drag, startPoint x: 509, startPoint y: 735, endPoint x: 562, endPoint y: 449, distance: 290.9
click at [562, 449] on quentale-workspace at bounding box center [784, 375] width 1568 height 750
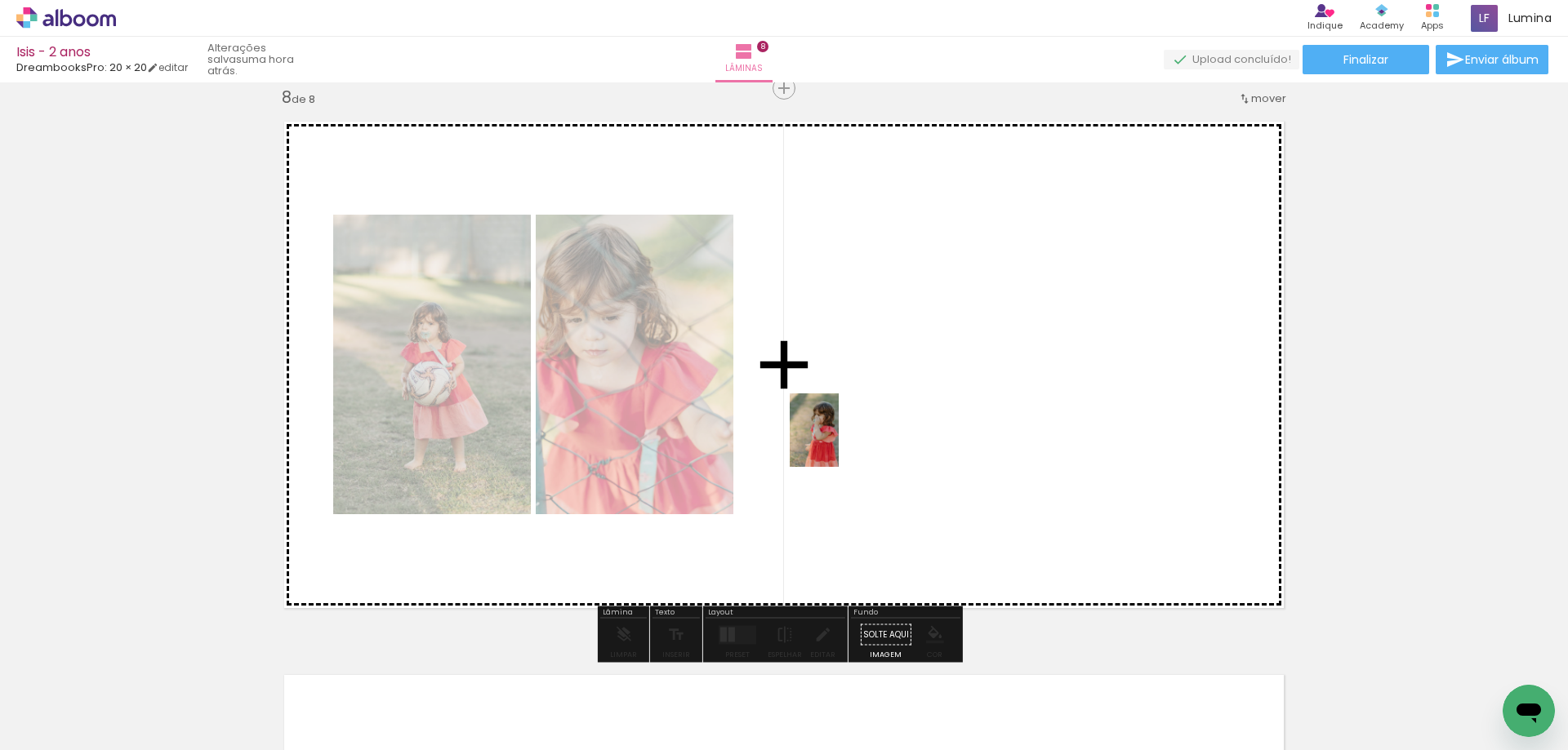
drag, startPoint x: 699, startPoint y: 735, endPoint x: 845, endPoint y: 435, distance: 333.6
click at [845, 435] on quentale-workspace at bounding box center [784, 375] width 1568 height 750
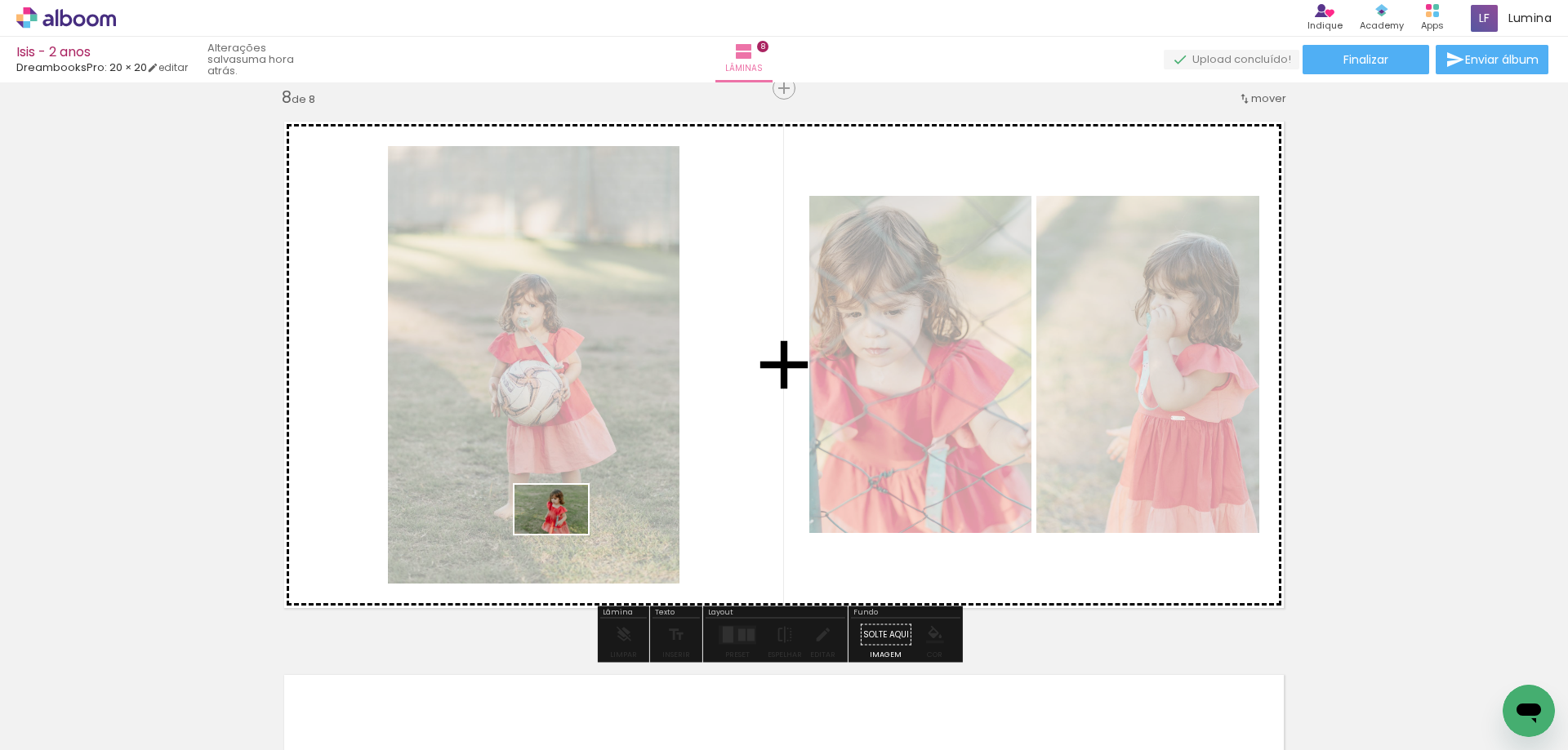
drag, startPoint x: 604, startPoint y: 711, endPoint x: 564, endPoint y: 534, distance: 181.5
click at [564, 534] on quentale-workspace at bounding box center [784, 375] width 1568 height 750
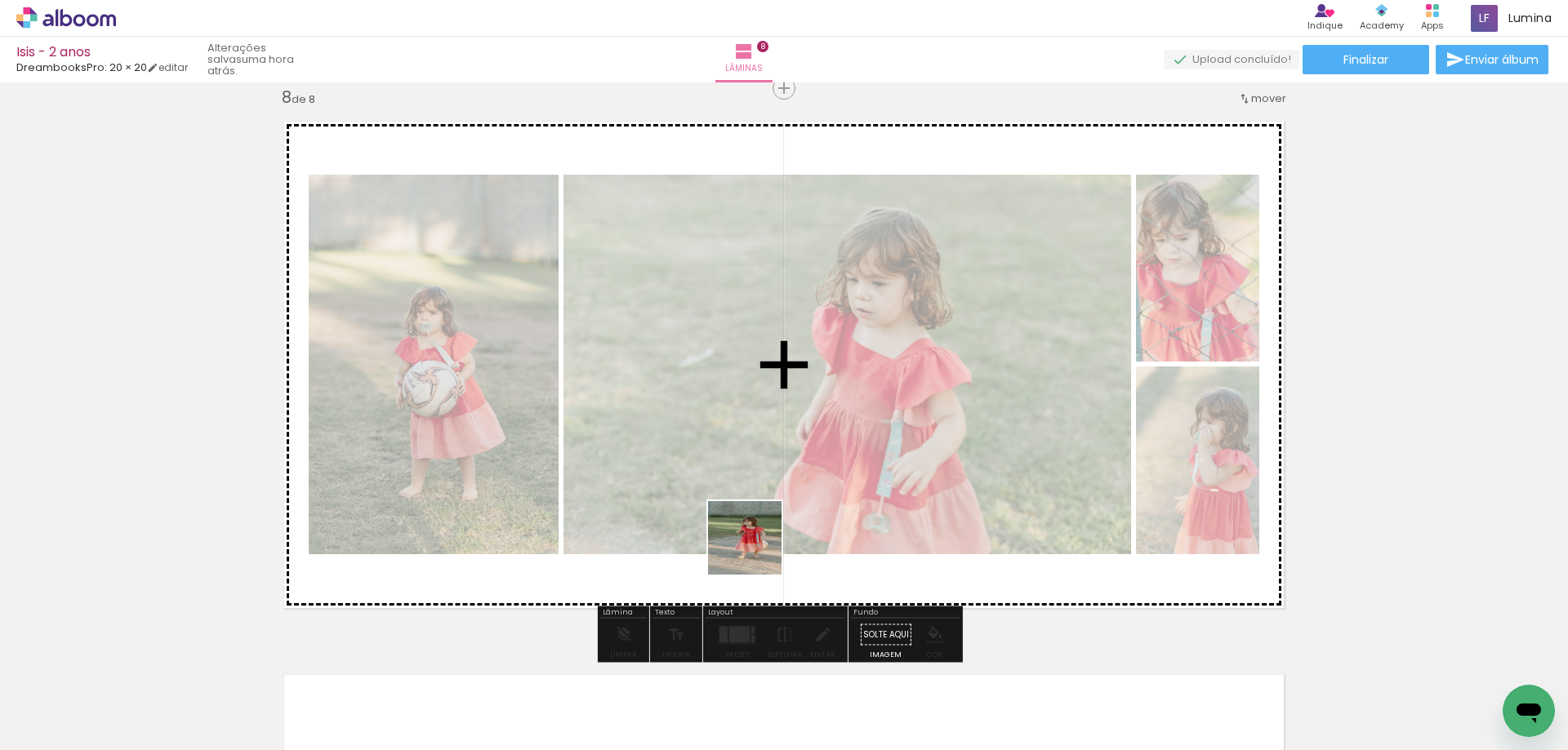
drag, startPoint x: 789, startPoint y: 709, endPoint x: 751, endPoint y: 538, distance: 175.2
click at [751, 538] on quentale-workspace at bounding box center [784, 375] width 1568 height 750
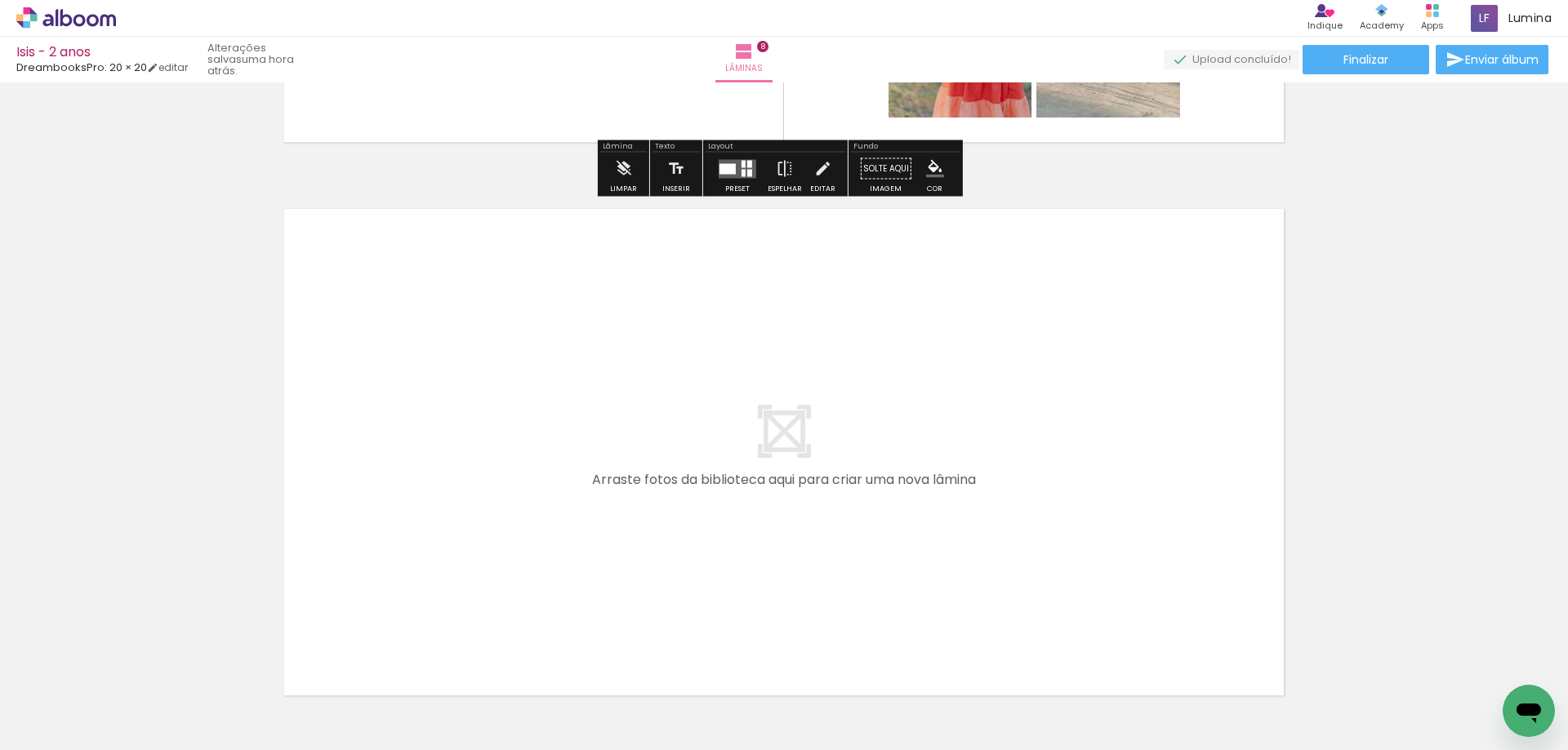
scroll to position [4386, 0]
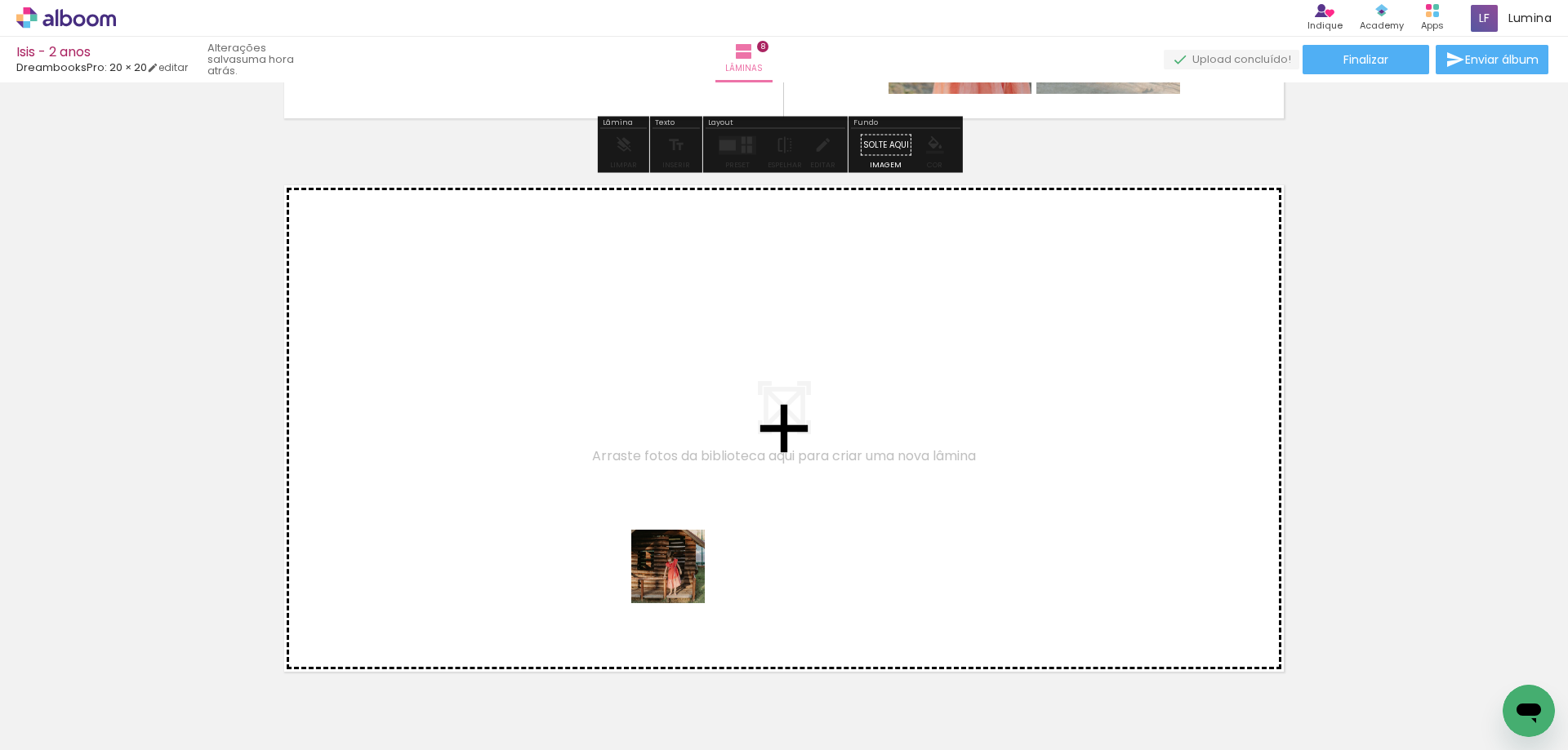
drag, startPoint x: 880, startPoint y: 709, endPoint x: 594, endPoint y: 520, distance: 342.8
click at [594, 520] on quentale-workspace at bounding box center [784, 375] width 1568 height 750
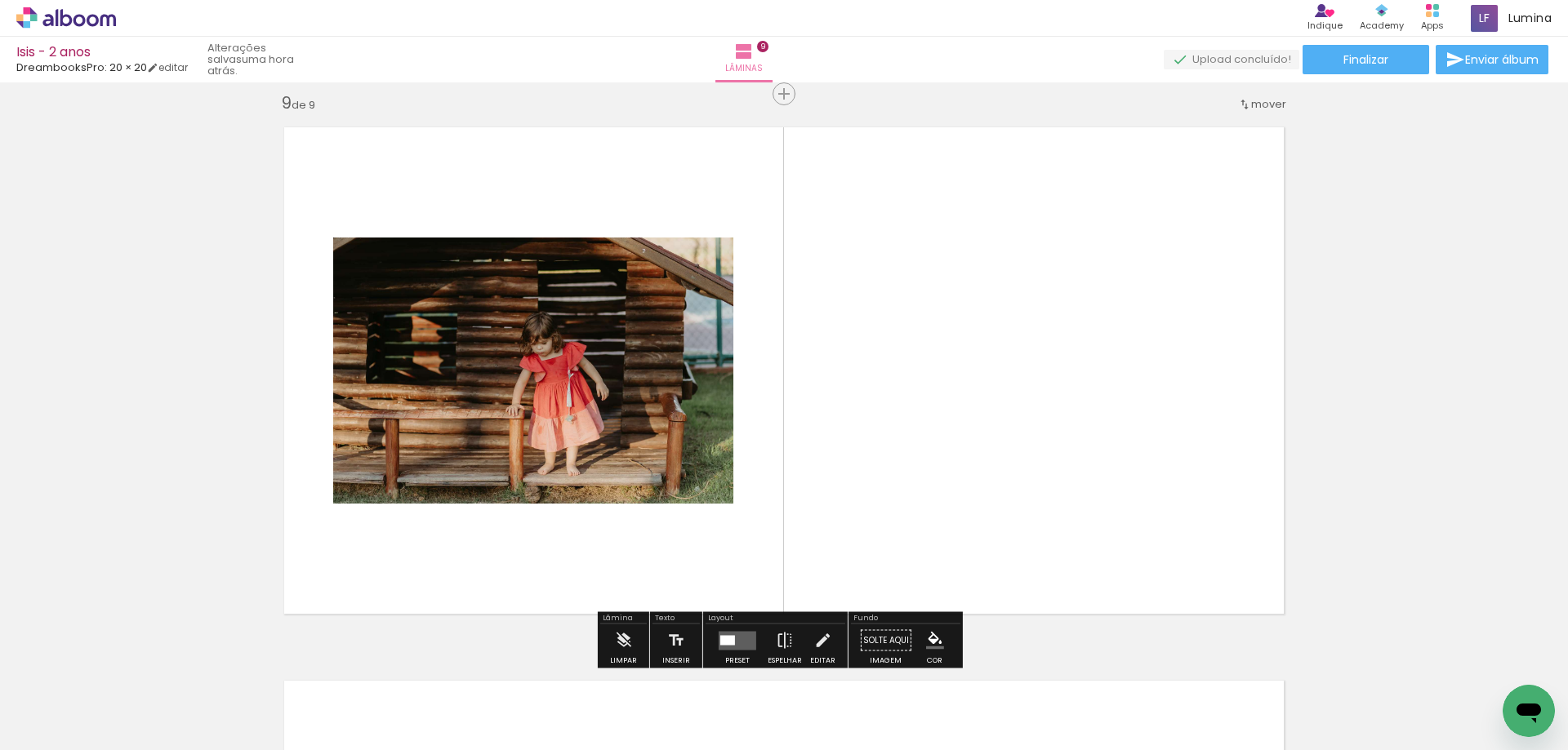
scroll to position [4449, 0]
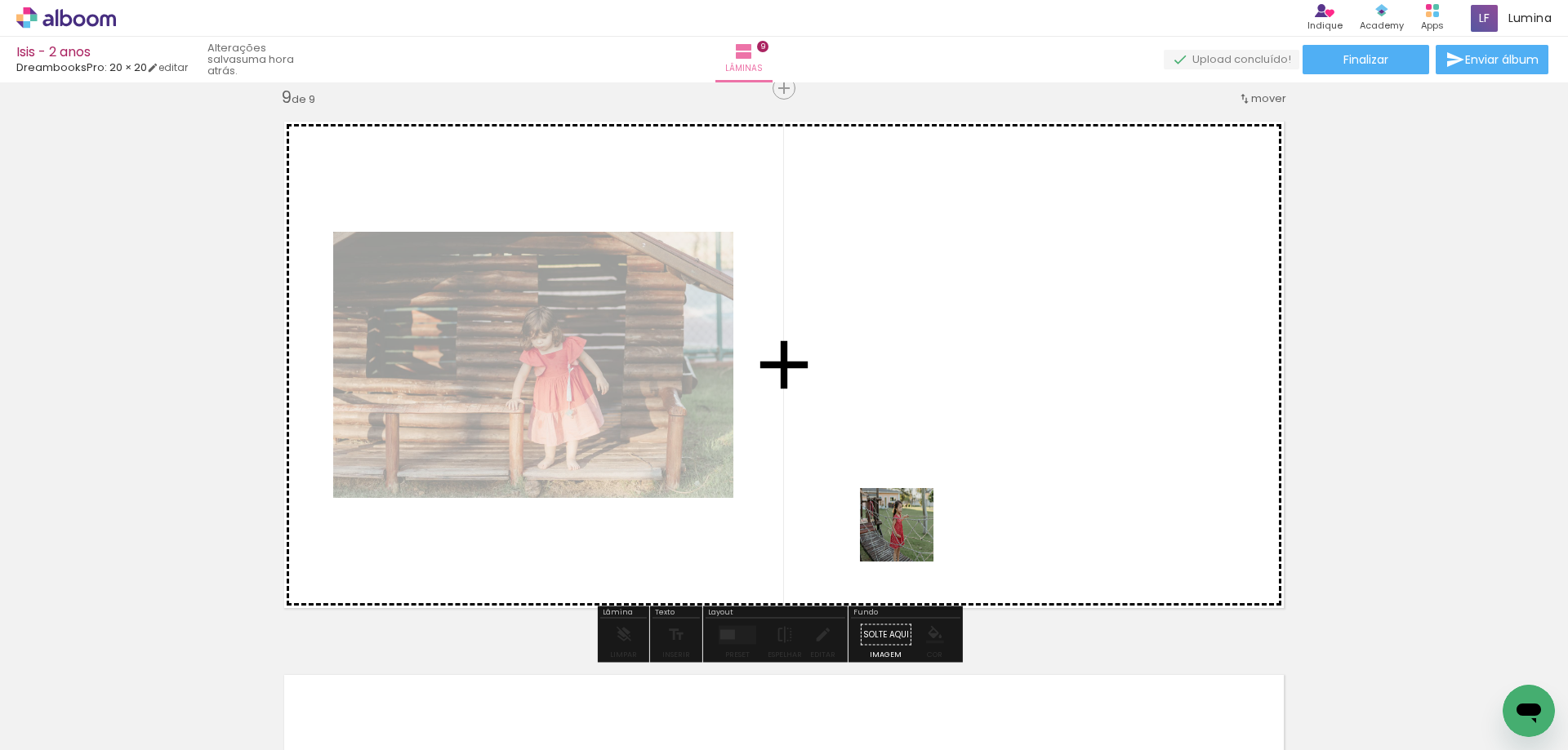
drag, startPoint x: 943, startPoint y: 703, endPoint x: 882, endPoint y: 440, distance: 270.0
click at [882, 440] on quentale-workspace at bounding box center [784, 375] width 1568 height 750
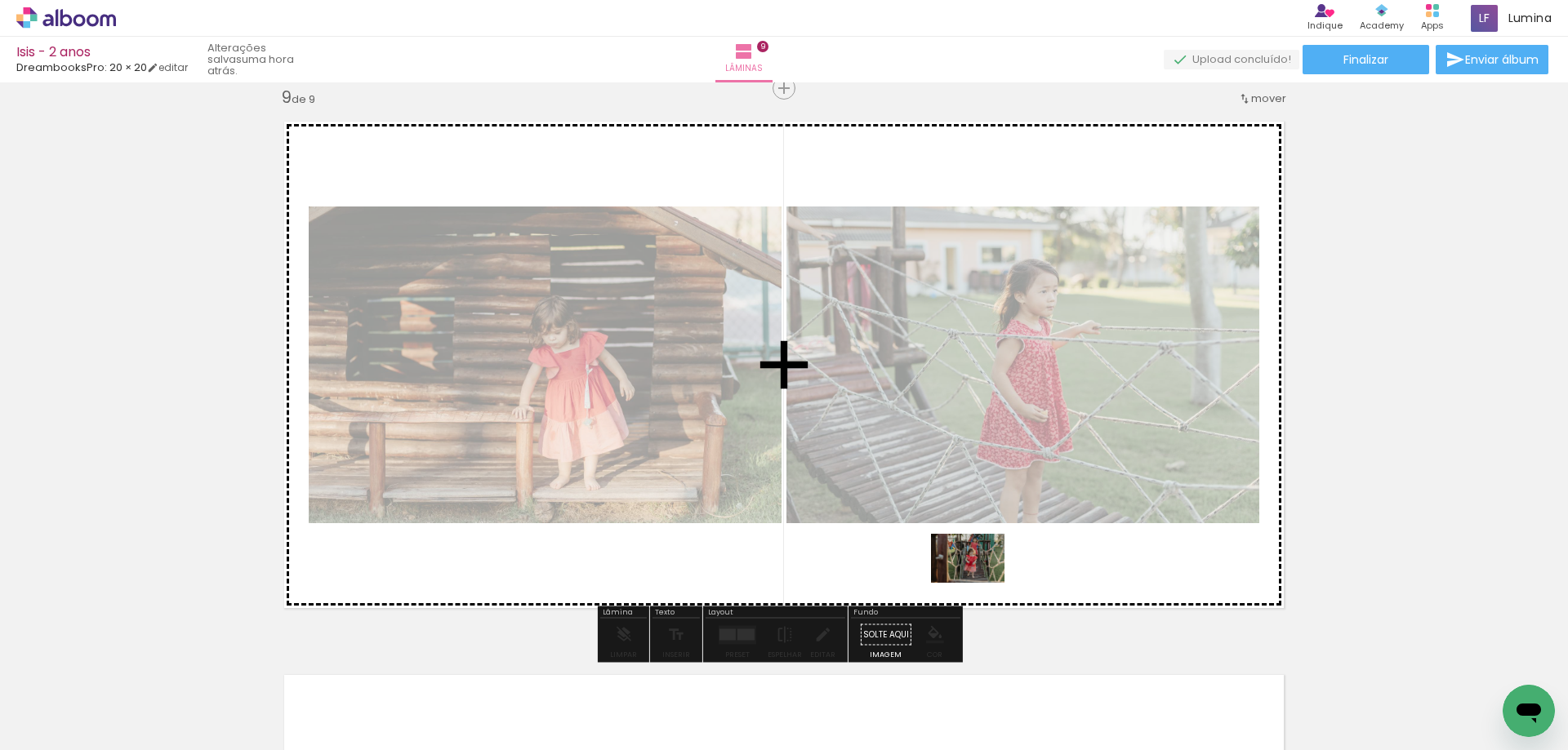
drag, startPoint x: 1062, startPoint y: 705, endPoint x: 980, endPoint y: 583, distance: 147.0
click at [980, 583] on quentale-workspace at bounding box center [784, 375] width 1568 height 750
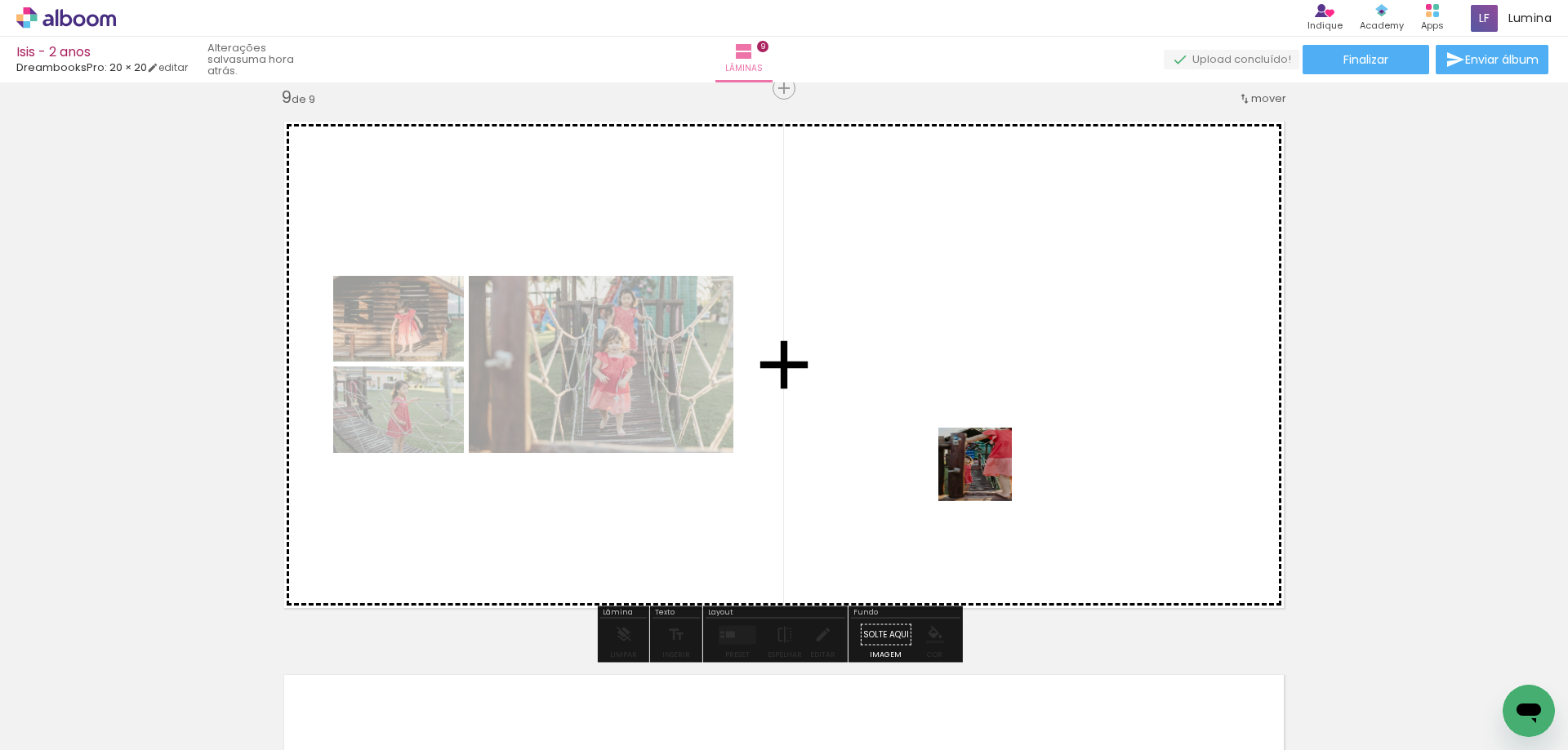
drag, startPoint x: 1151, startPoint y: 710, endPoint x: 960, endPoint y: 422, distance: 345.6
click at [960, 422] on quentale-workspace at bounding box center [784, 375] width 1568 height 750
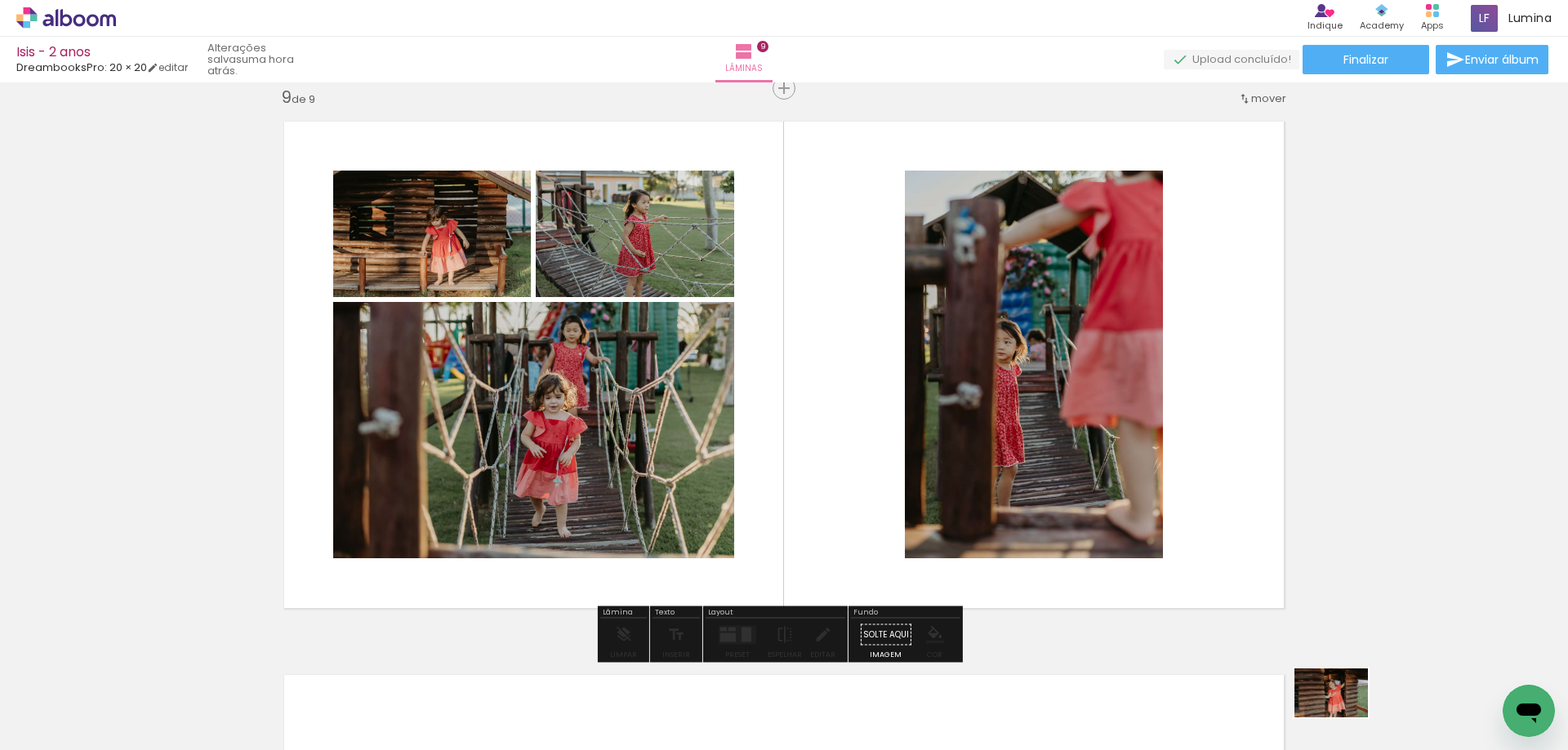
drag, startPoint x: 1303, startPoint y: 689, endPoint x: 1342, endPoint y: 717, distance: 48.0
click at [1342, 718] on div at bounding box center [1322, 696] width 81 height 54
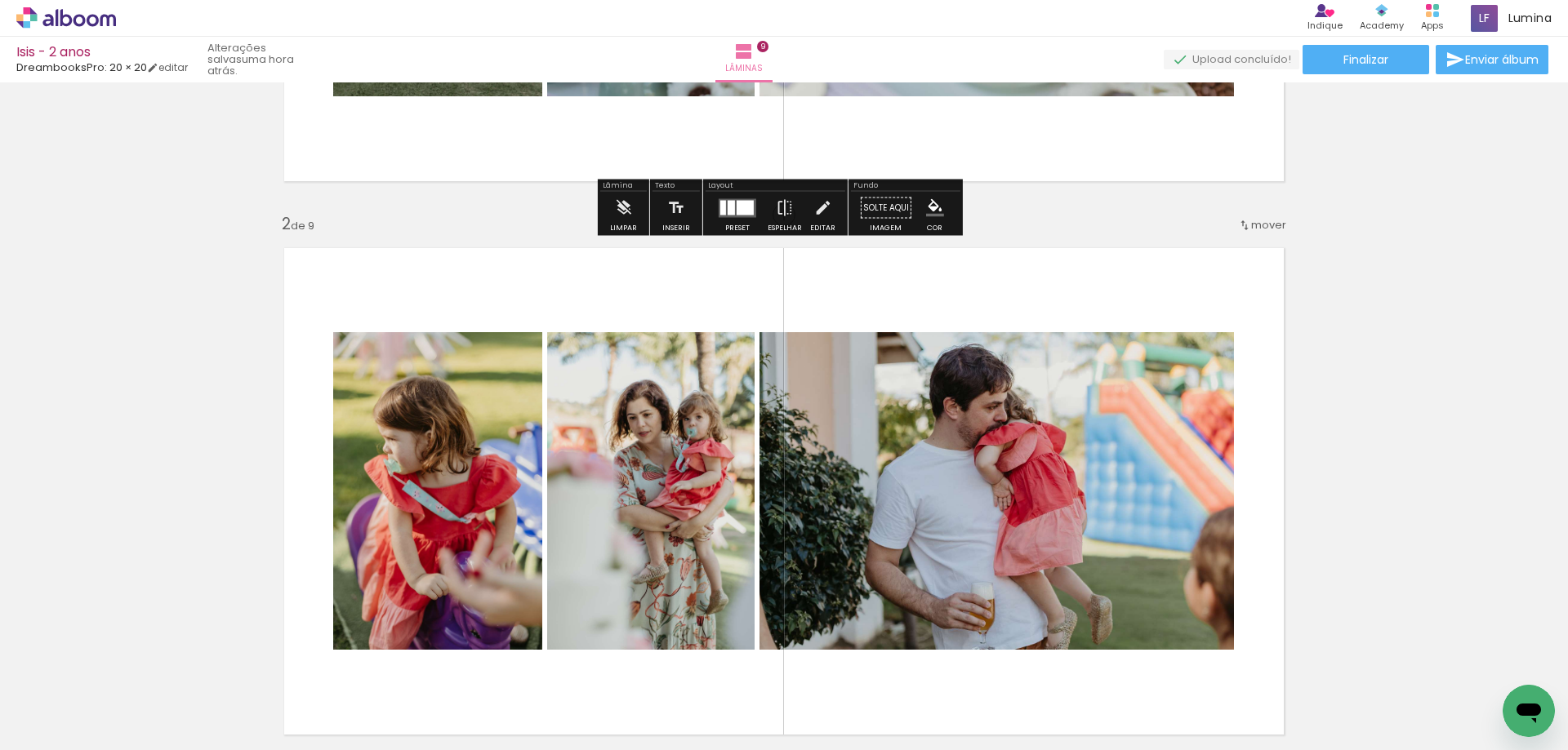
scroll to position [490, 0]
